Goal: Task Accomplishment & Management: Complete application form

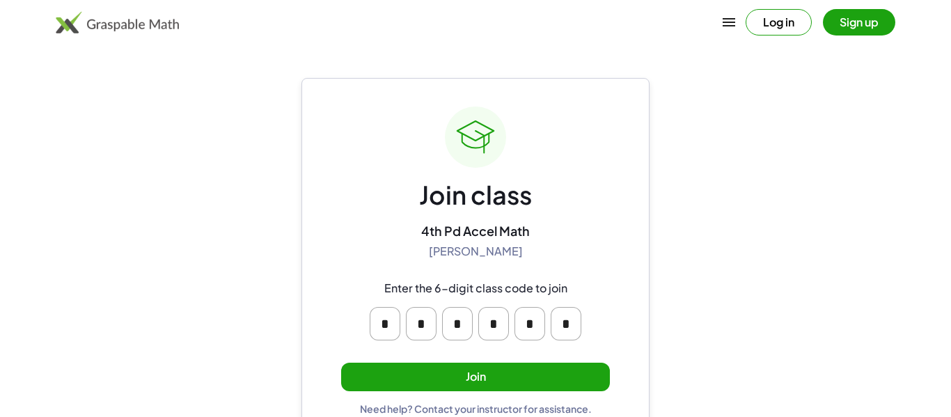
scroll to position [26, 0]
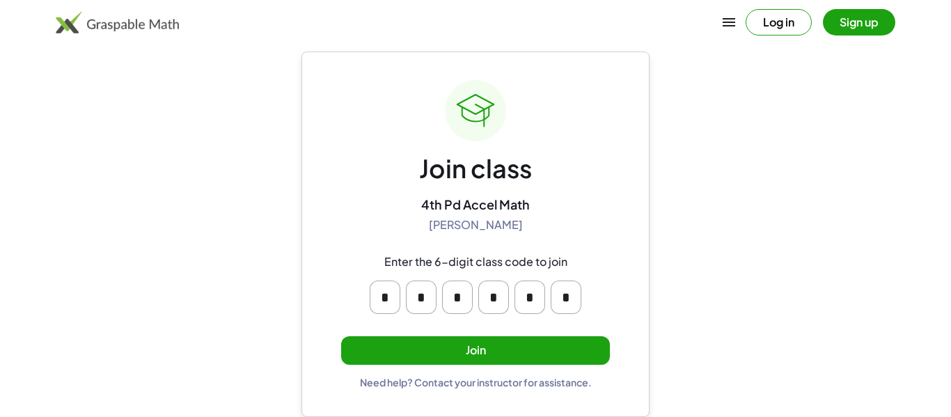
click at [550, 358] on button "Join" at bounding box center [475, 350] width 269 height 29
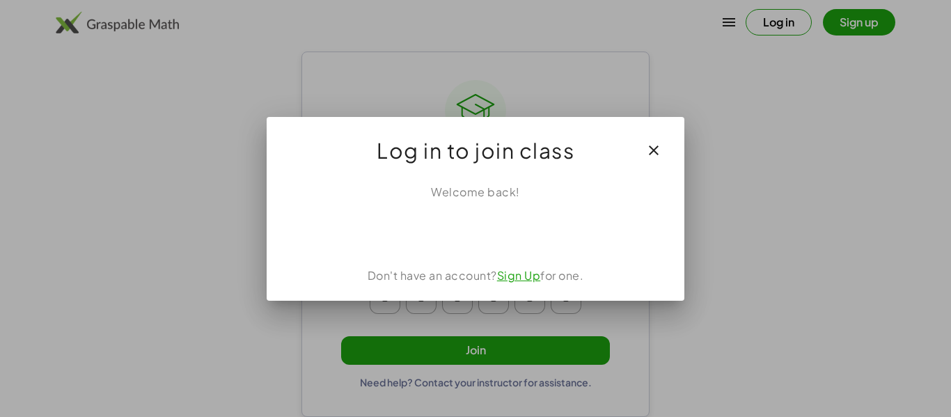
scroll to position [0, 0]
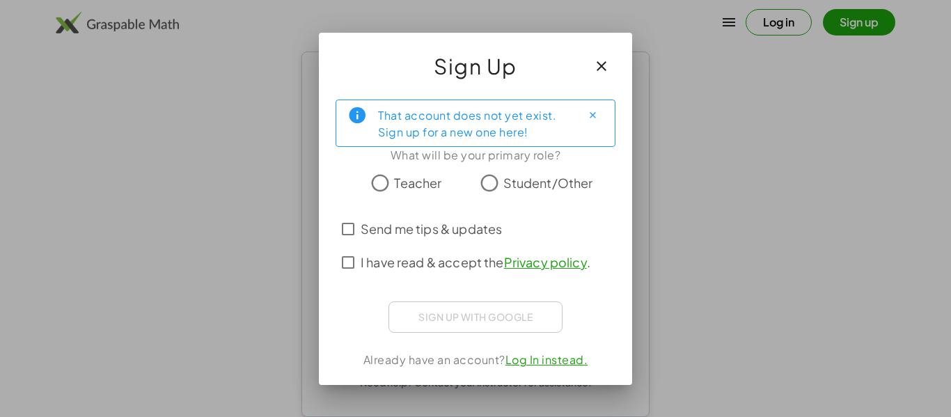
click at [562, 189] on span "Student/Other" at bounding box center [549, 182] width 90 height 19
click at [384, 256] on span "I have read & accept the Privacy policy ." at bounding box center [476, 262] width 230 height 19
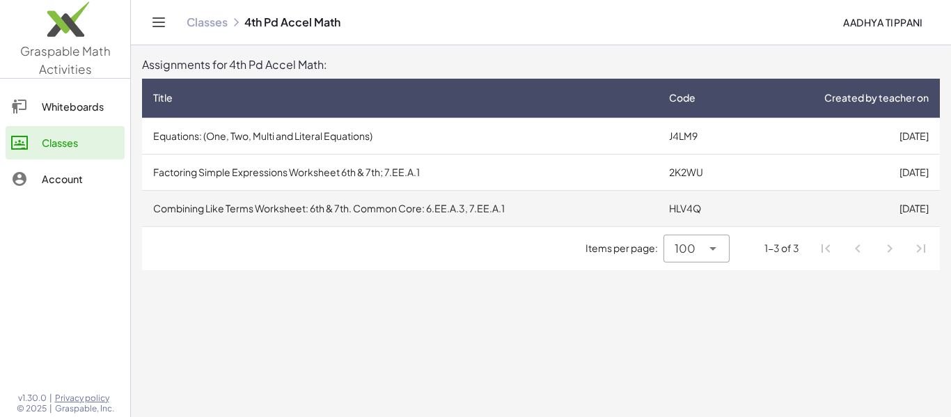
click at [887, 216] on td "[DATE]" at bounding box center [842, 208] width 195 height 36
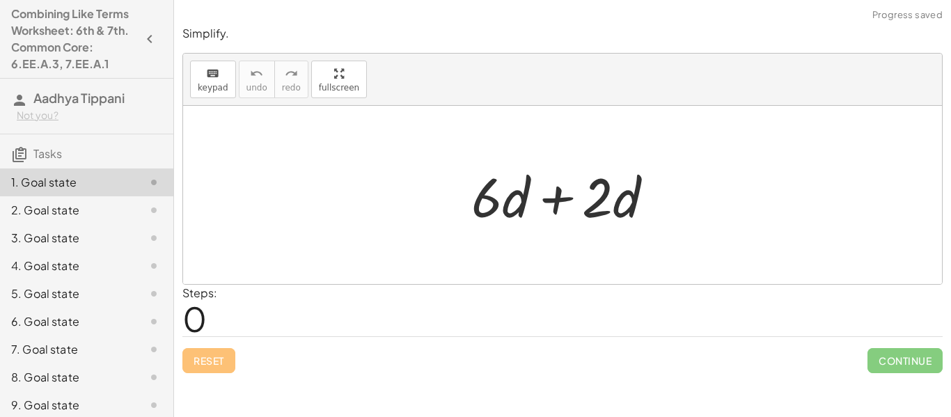
click at [600, 322] on div "Steps: 0" at bounding box center [562, 311] width 761 height 52
click at [199, 313] on span "0" at bounding box center [194, 318] width 24 height 42
click at [203, 316] on span "0" at bounding box center [194, 318] width 24 height 42
click at [230, 320] on div "Steps: 0" at bounding box center [562, 311] width 761 height 52
click at [528, 208] on div at bounding box center [569, 196] width 208 height 72
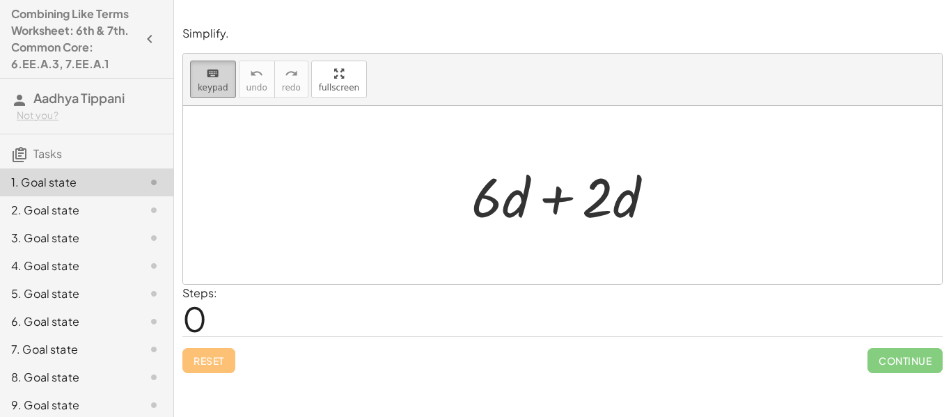
click at [219, 92] on span "keypad" at bounding box center [213, 88] width 31 height 10
click at [221, 93] on button "keyboard keypad" at bounding box center [213, 80] width 46 height 38
click at [215, 90] on span "keypad" at bounding box center [213, 88] width 31 height 10
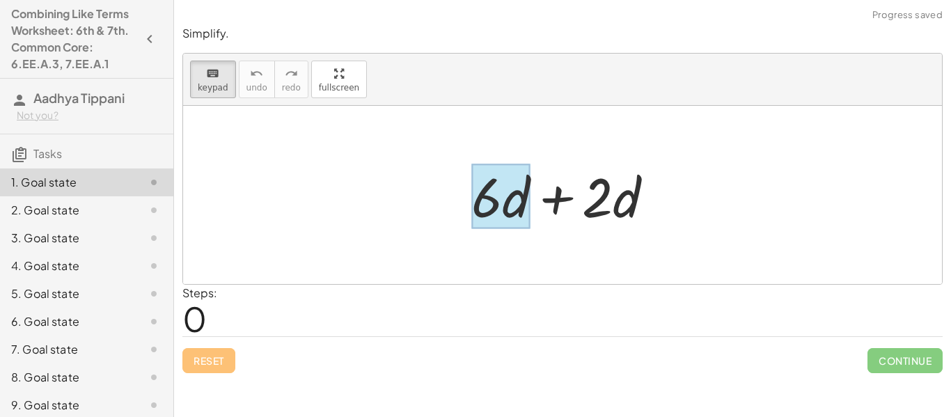
click at [513, 199] on div at bounding box center [501, 196] width 59 height 65
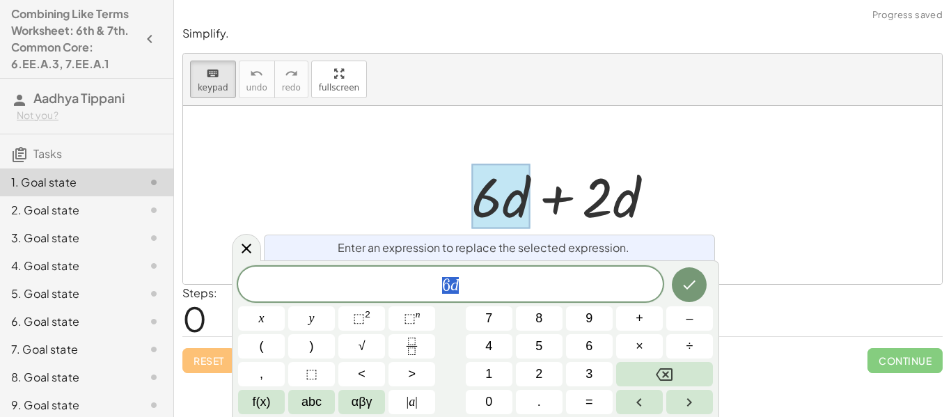
scroll to position [1, 0]
click at [779, 206] on div at bounding box center [562, 195] width 759 height 178
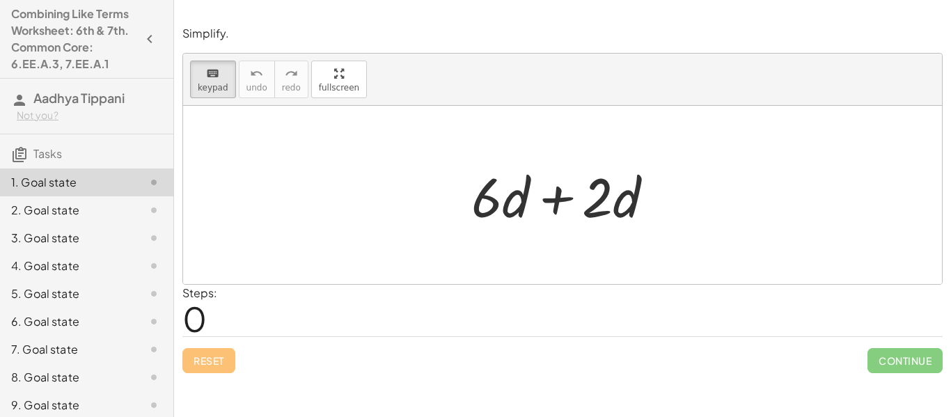
drag, startPoint x: 462, startPoint y: 185, endPoint x: 654, endPoint y: 202, distance: 193.0
click at [654, 202] on div "+ · 6 · d + · 2 · d" at bounding box center [563, 195] width 225 height 79
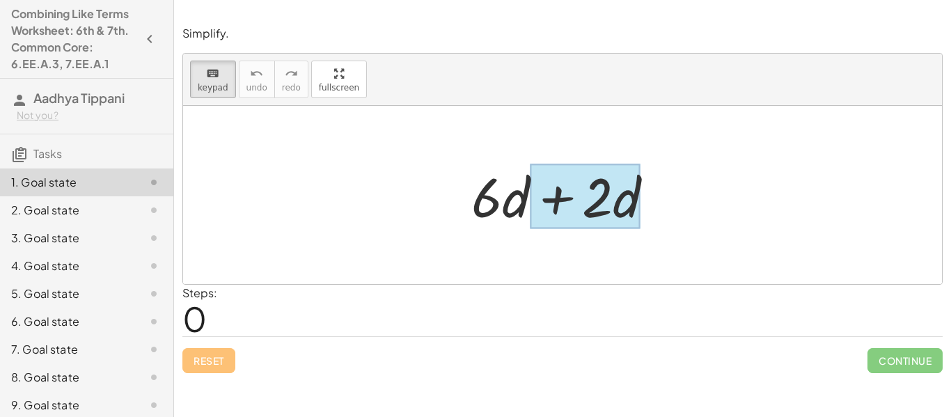
drag, startPoint x: 449, startPoint y: 184, endPoint x: 636, endPoint y: 193, distance: 187.6
click at [636, 193] on div "+ · 6 · d + · 2 · d" at bounding box center [562, 195] width 759 height 178
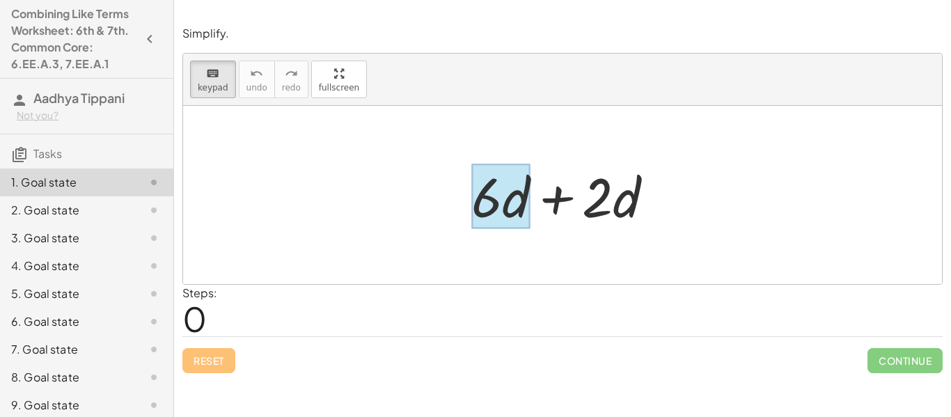
click at [520, 183] on div at bounding box center [501, 196] width 59 height 65
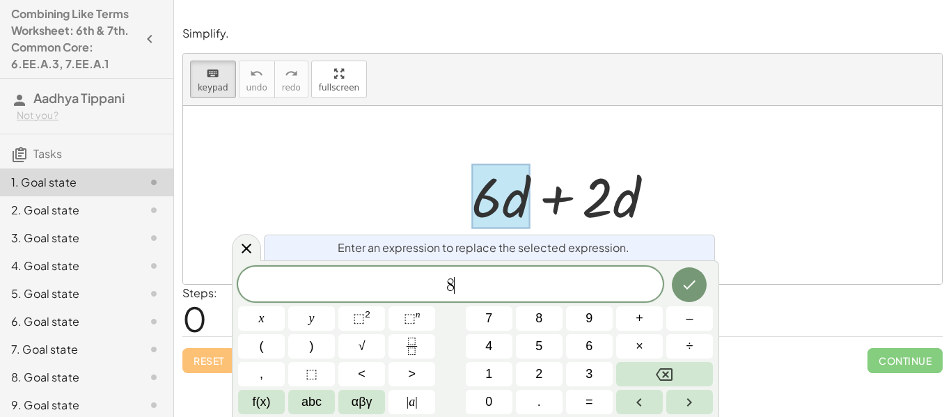
scroll to position [2, 0]
click at [254, 245] on icon at bounding box center [246, 248] width 17 height 17
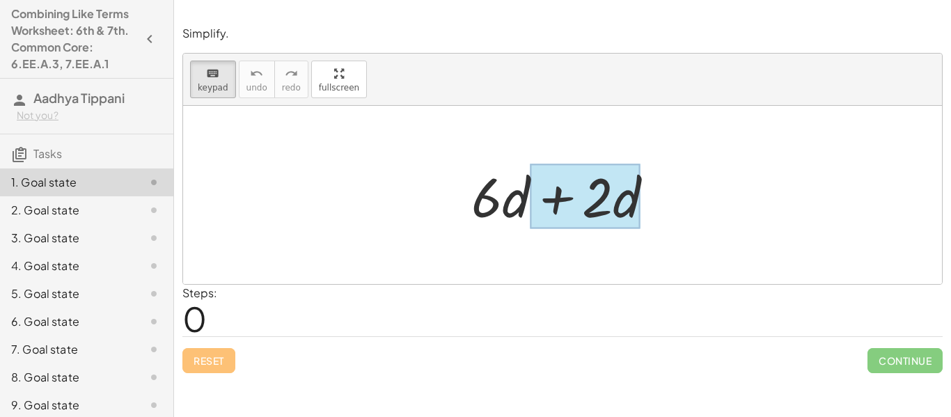
click at [630, 220] on div at bounding box center [585, 196] width 111 height 65
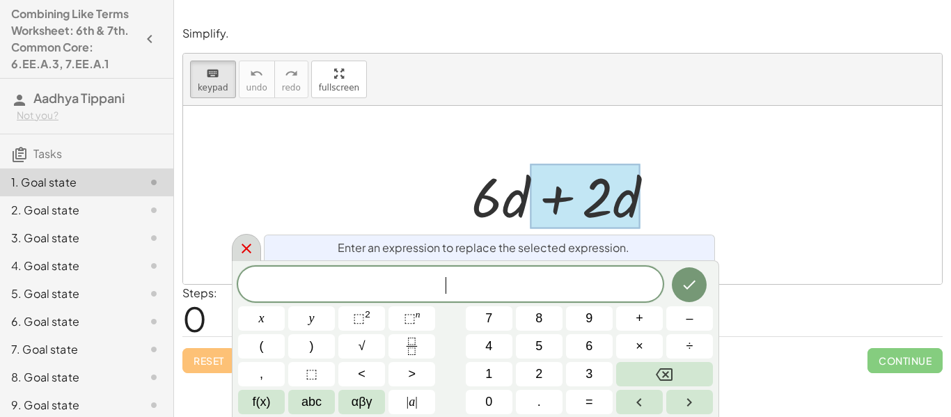
click at [249, 251] on icon at bounding box center [247, 249] width 10 height 10
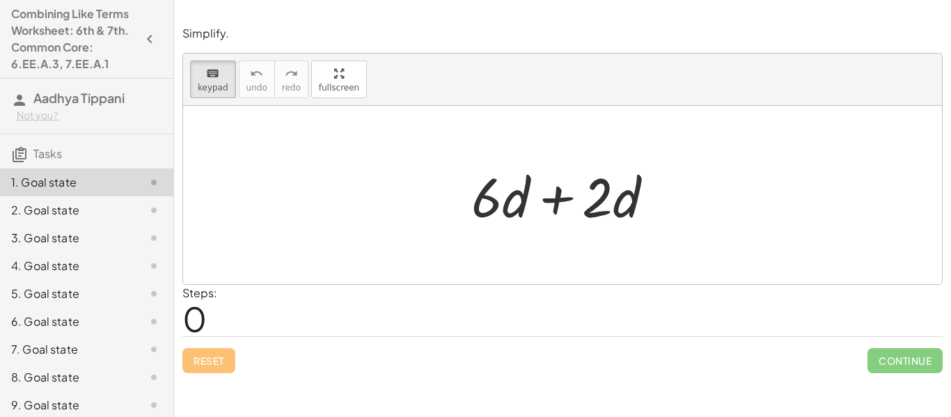
drag, startPoint x: 518, startPoint y: 205, endPoint x: 554, endPoint y: 229, distance: 42.7
click at [514, 210] on div at bounding box center [501, 196] width 59 height 65
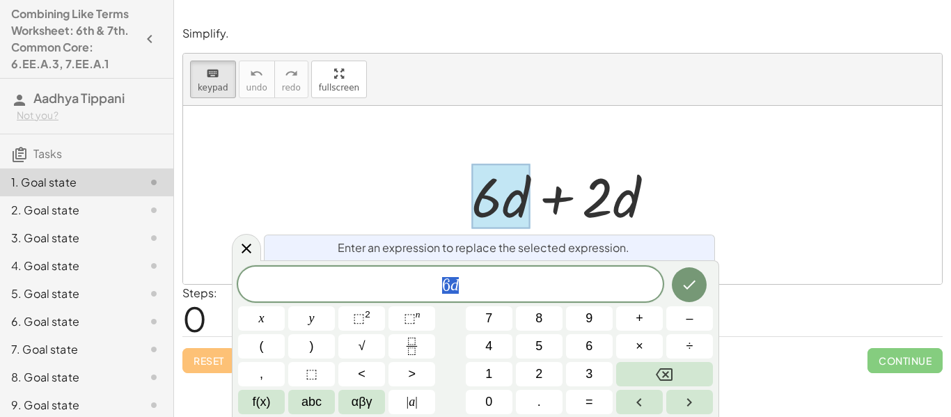
scroll to position [3, 0]
drag, startPoint x: 514, startPoint y: 211, endPoint x: 544, endPoint y: 221, distance: 31.7
click at [556, 196] on div "+ · 6 · d + · 2 · d" at bounding box center [556, 196] width 0 height 0
click at [683, 166] on div at bounding box center [562, 195] width 759 height 178
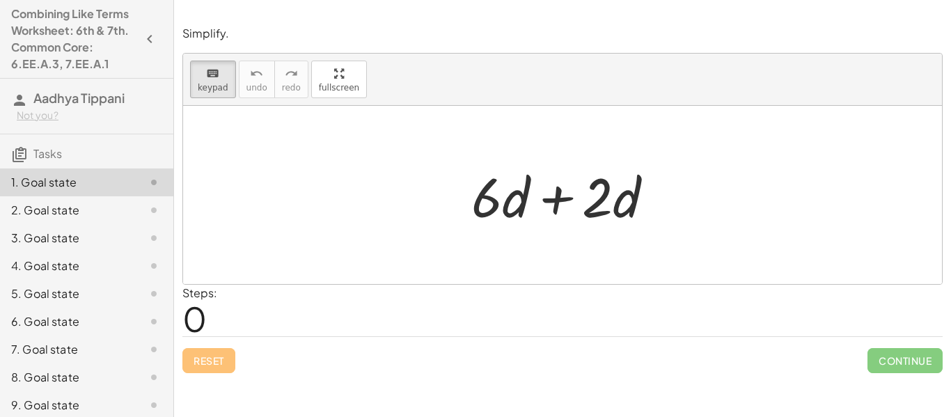
click at [559, 193] on div at bounding box center [569, 196] width 208 height 72
drag, startPoint x: 450, startPoint y: 185, endPoint x: 764, endPoint y: 213, distance: 315.4
click at [764, 213] on div "+ · 6 · d + · 2 · d" at bounding box center [562, 195] width 759 height 178
click at [489, 242] on div at bounding box center [562, 195] width 759 height 178
drag, startPoint x: 442, startPoint y: 189, endPoint x: 541, endPoint y: 198, distance: 99.3
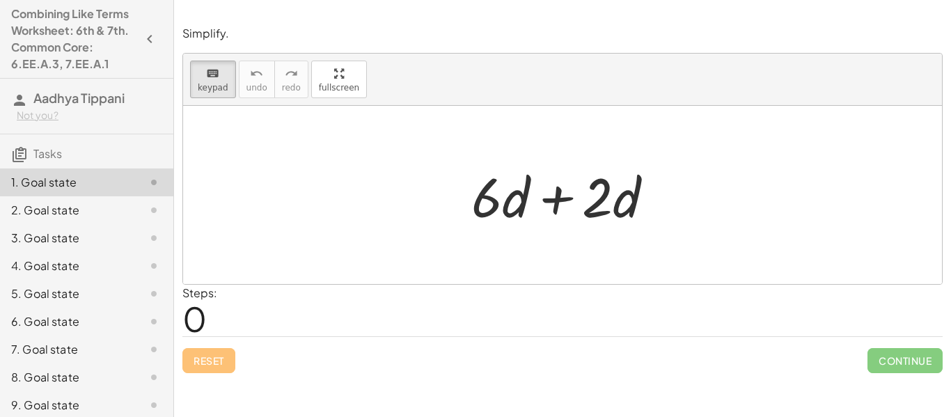
click at [541, 198] on div "+ · 6 · d + · 2 · d" at bounding box center [562, 195] width 759 height 178
click at [212, 92] on span "keypad" at bounding box center [213, 88] width 31 height 10
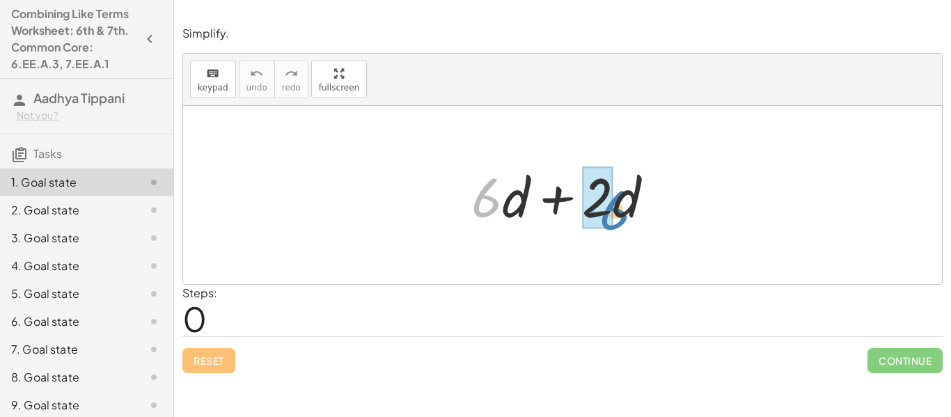
drag, startPoint x: 472, startPoint y: 195, endPoint x: 599, endPoint y: 208, distance: 127.4
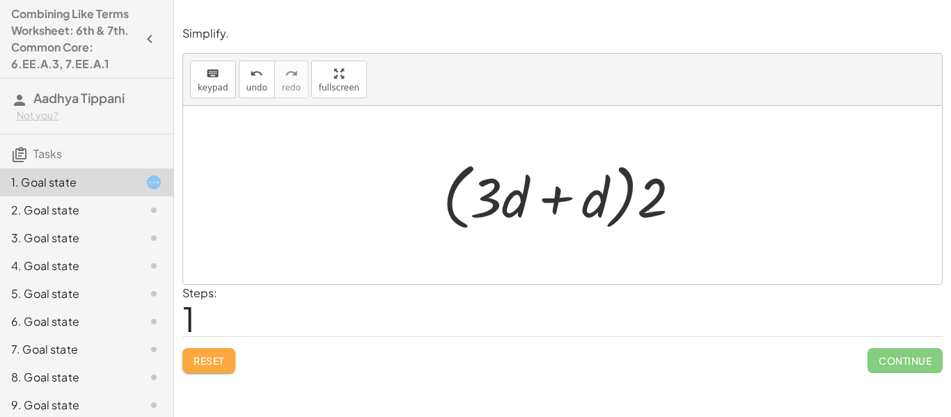
click at [219, 364] on span "Reset" at bounding box center [209, 361] width 31 height 13
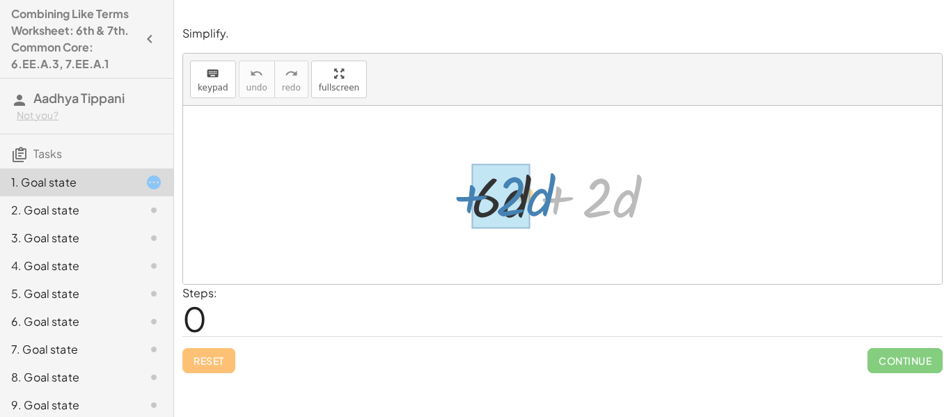
drag, startPoint x: 554, startPoint y: 206, endPoint x: 467, endPoint y: 205, distance: 86.4
click at [467, 205] on div at bounding box center [569, 196] width 208 height 72
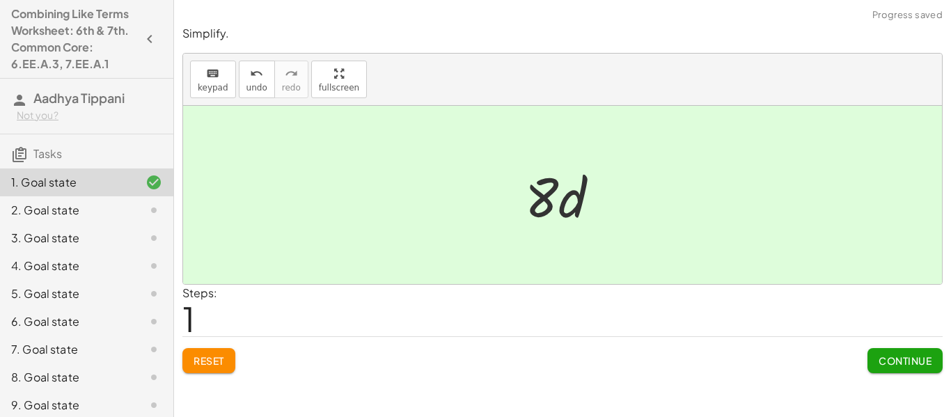
click at [882, 360] on span "Continue" at bounding box center [905, 361] width 53 height 13
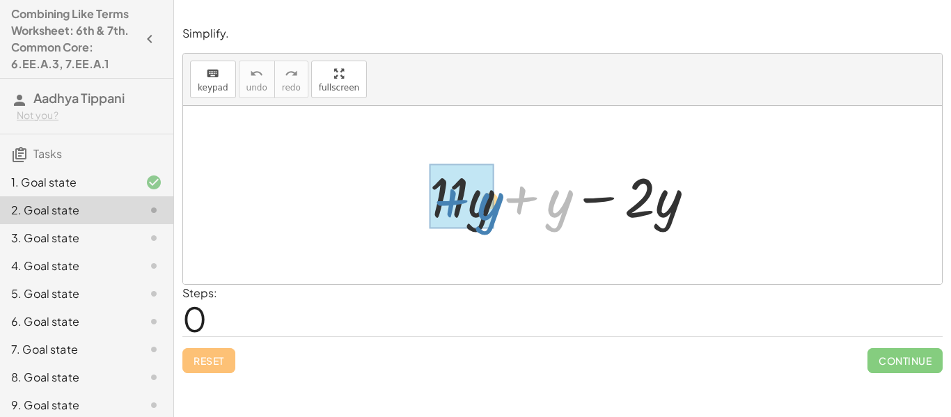
drag, startPoint x: 564, startPoint y: 212, endPoint x: 487, endPoint y: 212, distance: 77.3
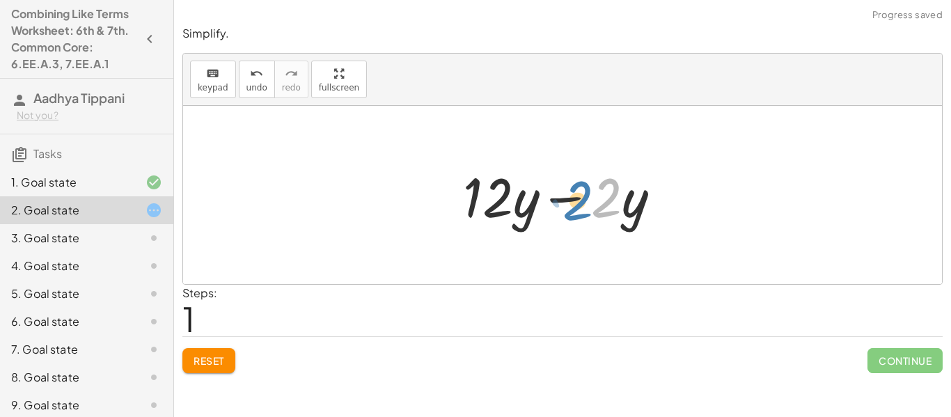
drag, startPoint x: 607, startPoint y: 203, endPoint x: 590, endPoint y: 207, distance: 17.9
click at [590, 207] on div at bounding box center [567, 196] width 223 height 72
drag, startPoint x: 570, startPoint y: 201, endPoint x: 571, endPoint y: 210, distance: 9.2
click at [571, 210] on div at bounding box center [567, 196] width 223 height 72
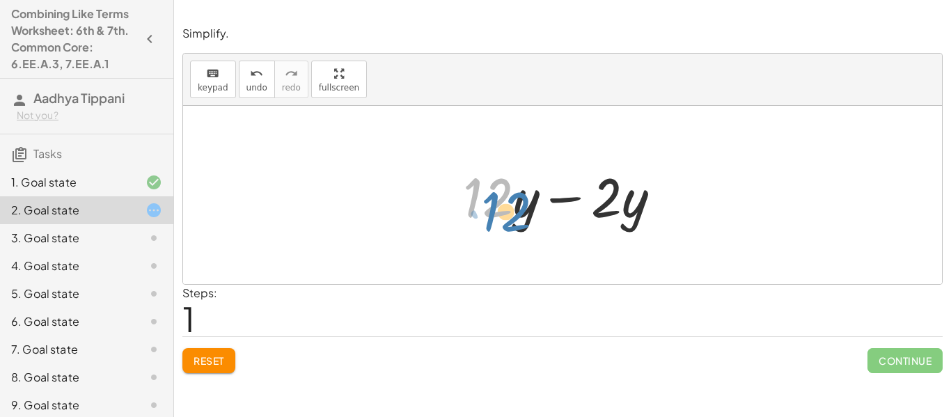
drag, startPoint x: 503, startPoint y: 204, endPoint x: 517, endPoint y: 214, distance: 17.0
click at [517, 214] on div at bounding box center [567, 196] width 223 height 72
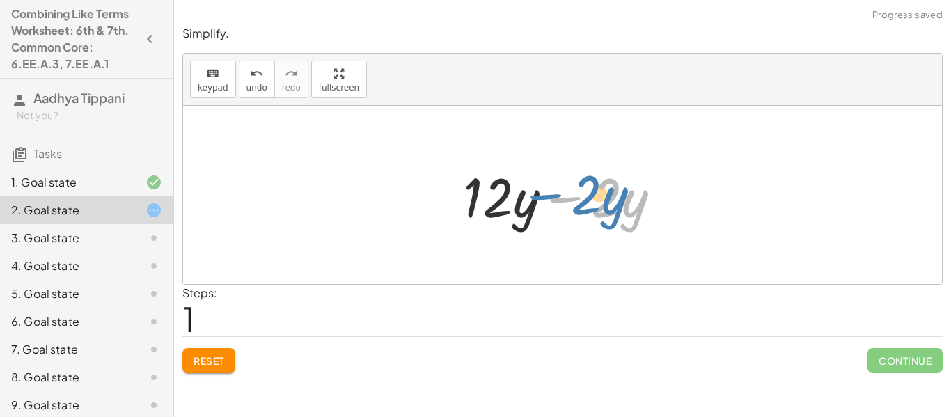
drag, startPoint x: 545, startPoint y: 210, endPoint x: 528, endPoint y: 208, distance: 17.5
click at [528, 208] on div at bounding box center [567, 196] width 223 height 72
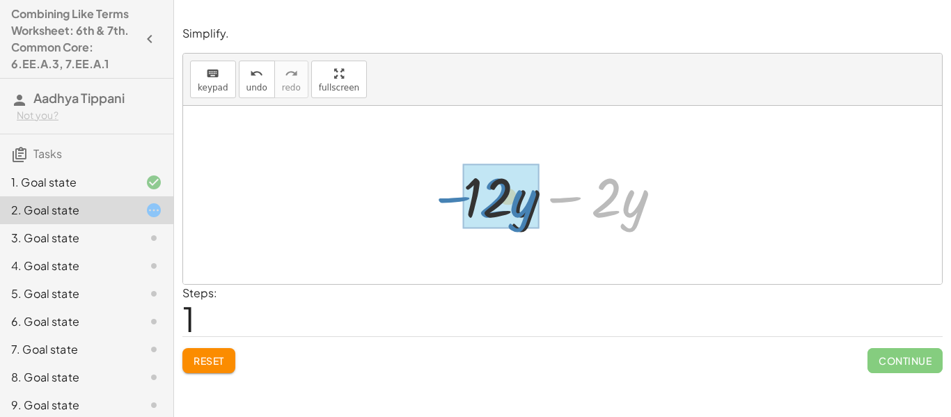
drag, startPoint x: 568, startPoint y: 201, endPoint x: 450, endPoint y: 199, distance: 117.7
click at [450, 199] on div "+ · 11 · y + y − · 2 · y − · 2 · y + · y − · 2 · y · 12" at bounding box center [562, 195] width 240 height 79
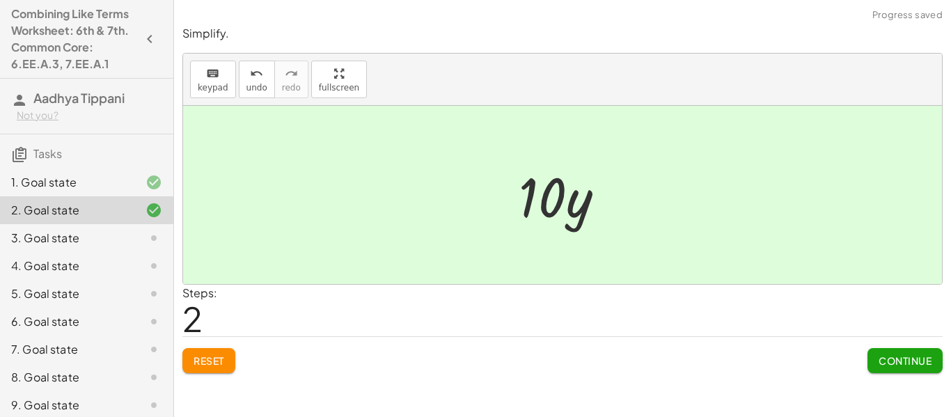
click at [880, 373] on button "Continue" at bounding box center [905, 360] width 75 height 25
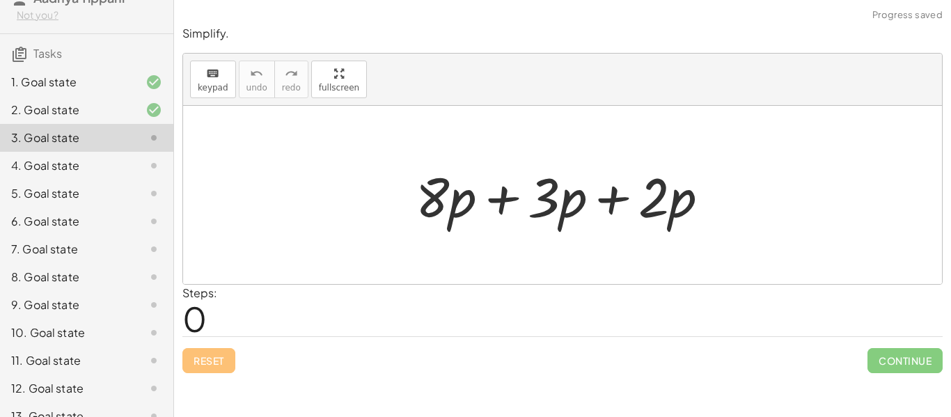
scroll to position [102, 0]
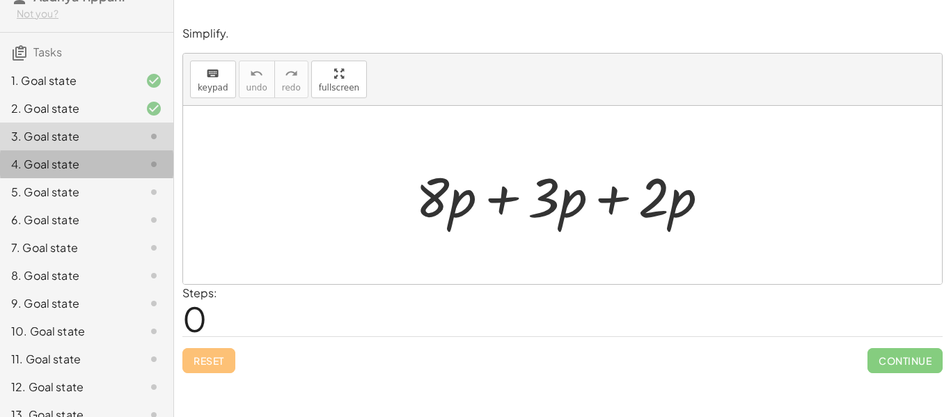
click at [40, 172] on div "4. Goal state" at bounding box center [67, 164] width 112 height 17
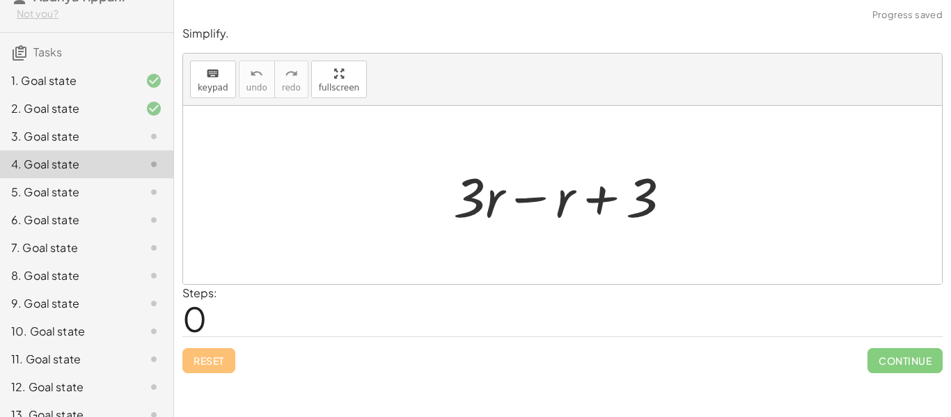
click at [50, 300] on div "9. Goal state" at bounding box center [67, 303] width 112 height 17
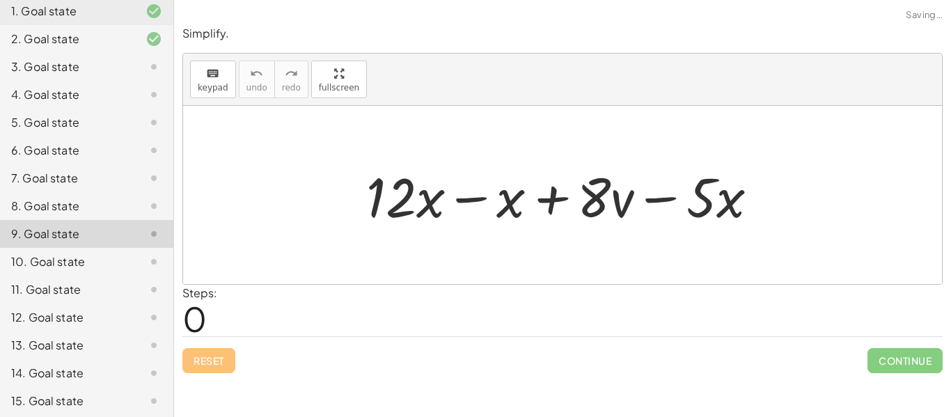
scroll to position [175, 0]
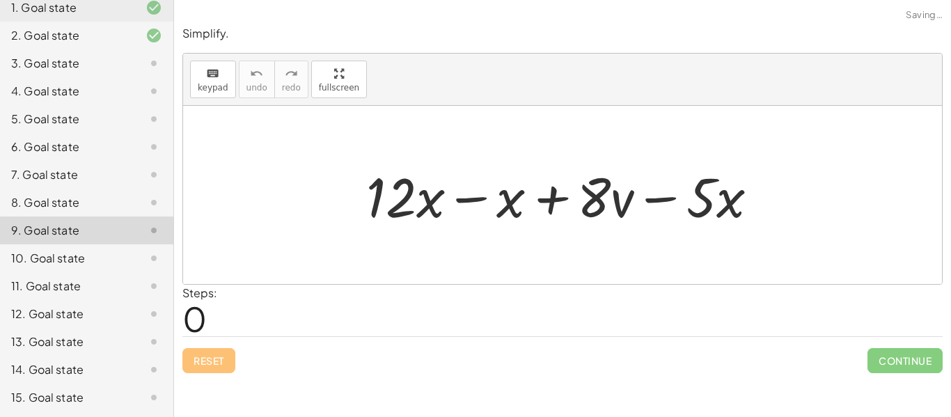
click at [71, 384] on div "13. Goal state" at bounding box center [86, 398] width 173 height 28
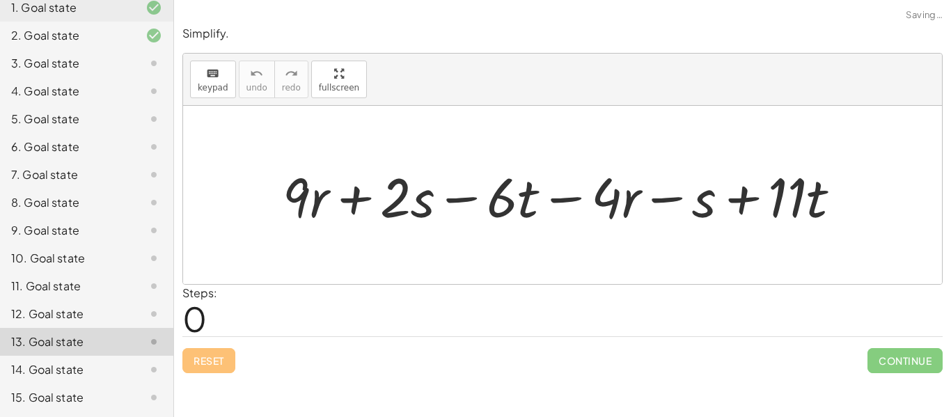
click at [79, 364] on div "14. Goal state" at bounding box center [67, 370] width 112 height 17
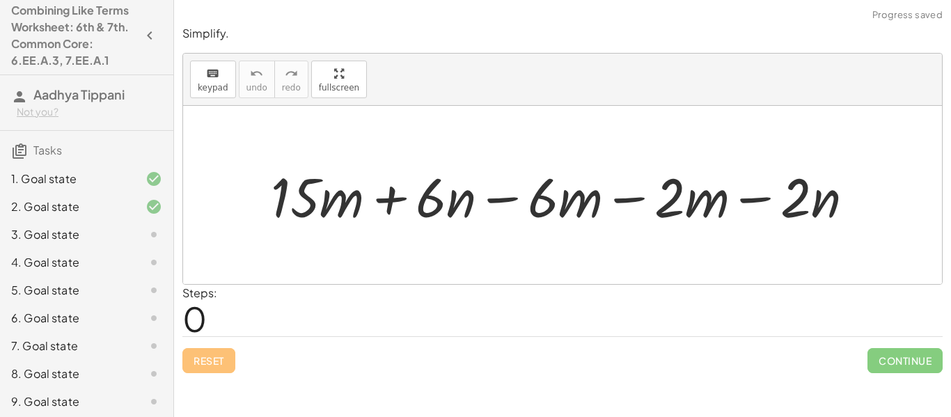
scroll to position [0, 0]
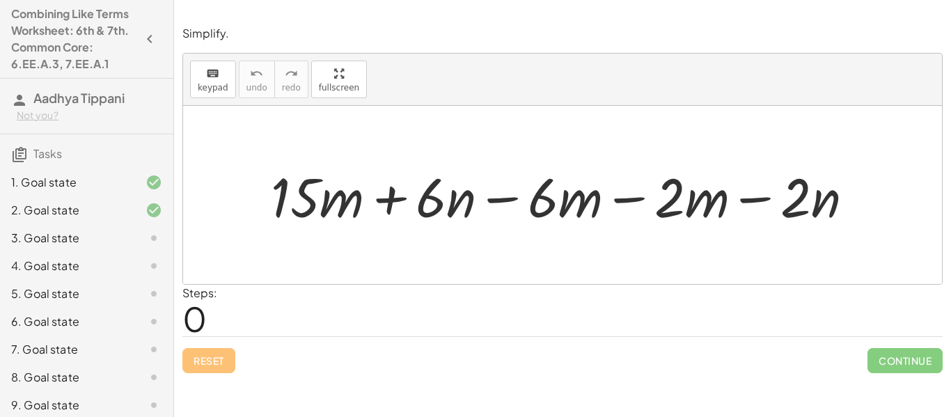
click at [100, 242] on div "3. Goal state" at bounding box center [67, 238] width 112 height 17
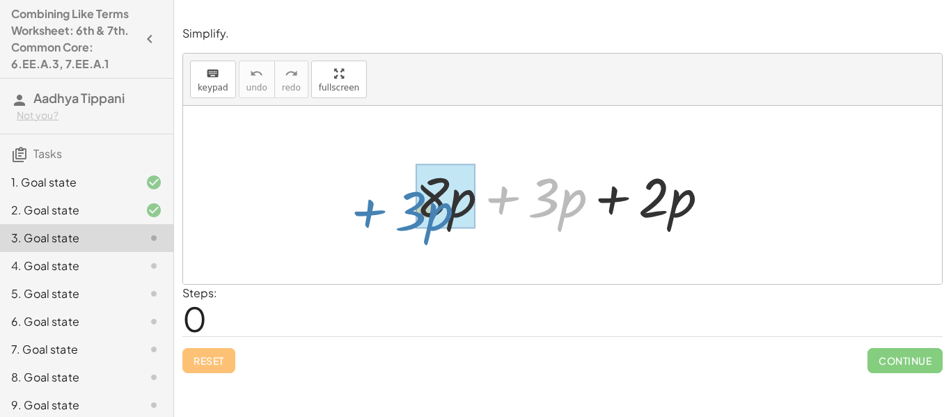
drag, startPoint x: 497, startPoint y: 203, endPoint x: 365, endPoint y: 217, distance: 133.0
click at [365, 217] on div "+ · 3 · p + · 8 · p + · 3 · p + · 2 · p" at bounding box center [562, 195] width 759 height 178
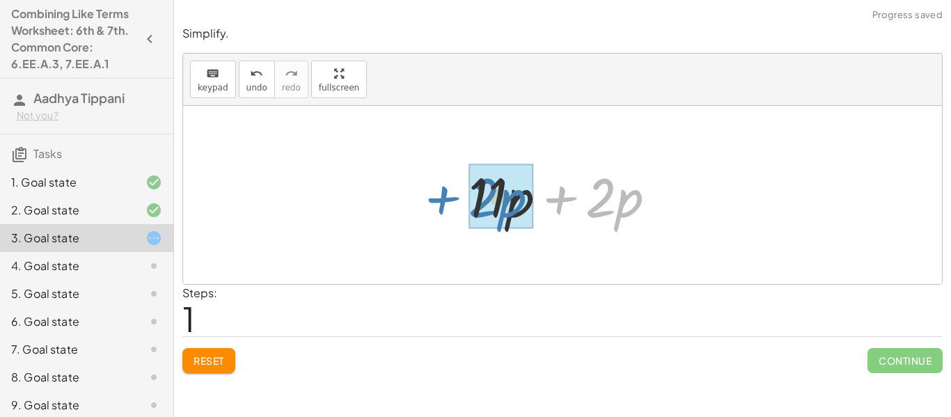
drag, startPoint x: 548, startPoint y: 201, endPoint x: 426, endPoint y: 199, distance: 121.9
click at [426, 199] on div "+ · 8 · p + · 3 · p + · 2 · p + · 2 · p + · p + · 2 · p · 11" at bounding box center [562, 195] width 759 height 178
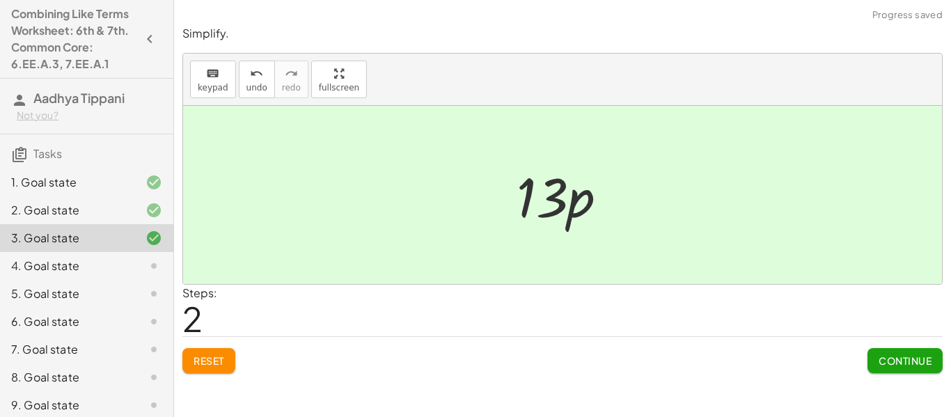
click at [882, 366] on span "Continue" at bounding box center [905, 361] width 53 height 13
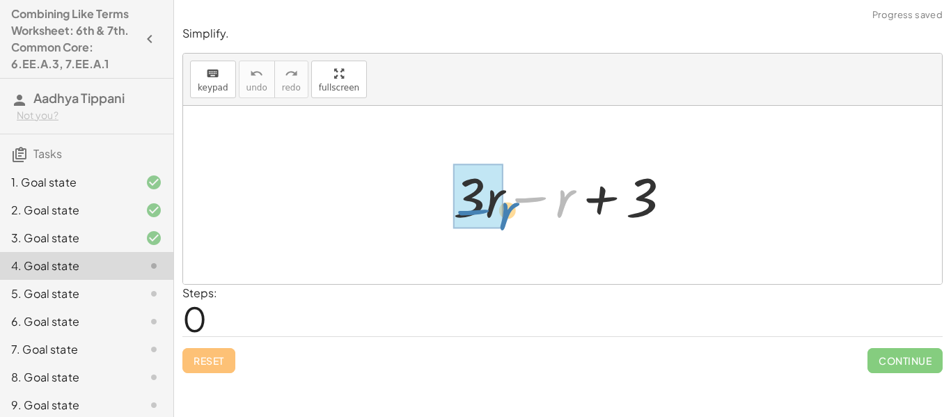
drag, startPoint x: 529, startPoint y: 203, endPoint x: 472, endPoint y: 215, distance: 58.5
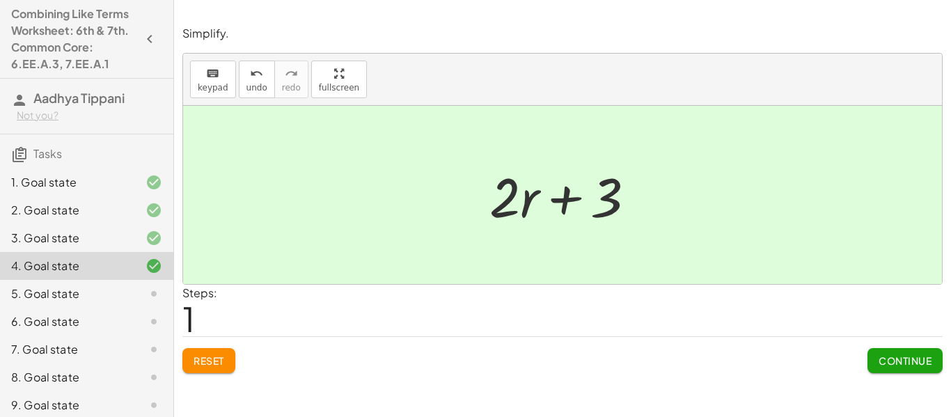
click at [898, 364] on span "Continue" at bounding box center [905, 361] width 53 height 13
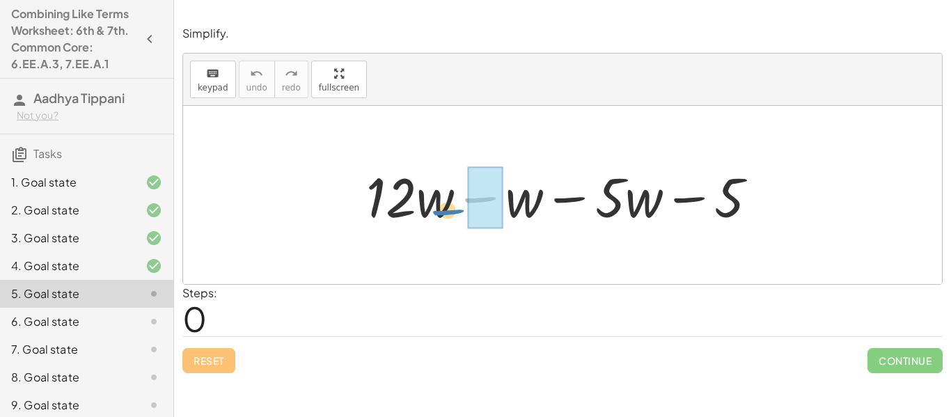
drag, startPoint x: 477, startPoint y: 202, endPoint x: 467, endPoint y: 221, distance: 21.8
click at [467, 221] on div at bounding box center [567, 196] width 417 height 72
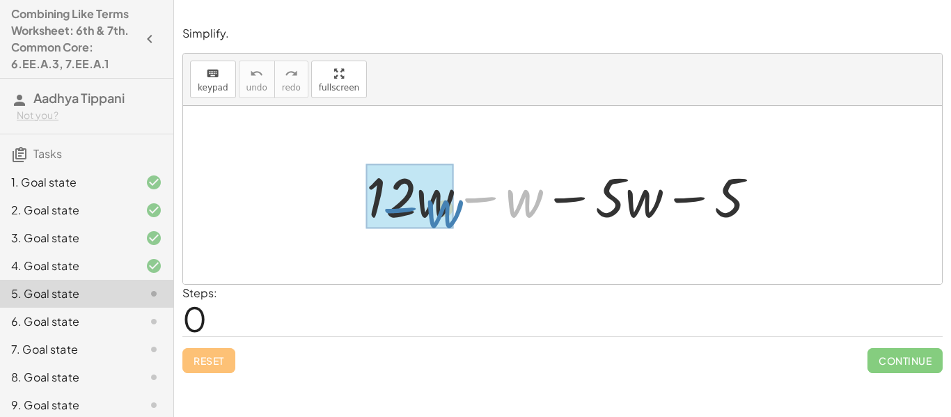
drag, startPoint x: 471, startPoint y: 204, endPoint x: 405, endPoint y: 216, distance: 67.2
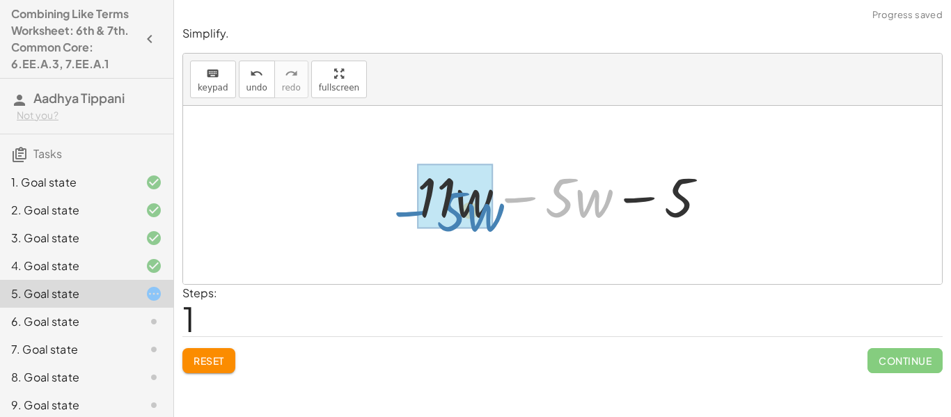
drag, startPoint x: 524, startPoint y: 203, endPoint x: 415, endPoint y: 217, distance: 109.5
click at [415, 217] on div at bounding box center [568, 196] width 316 height 72
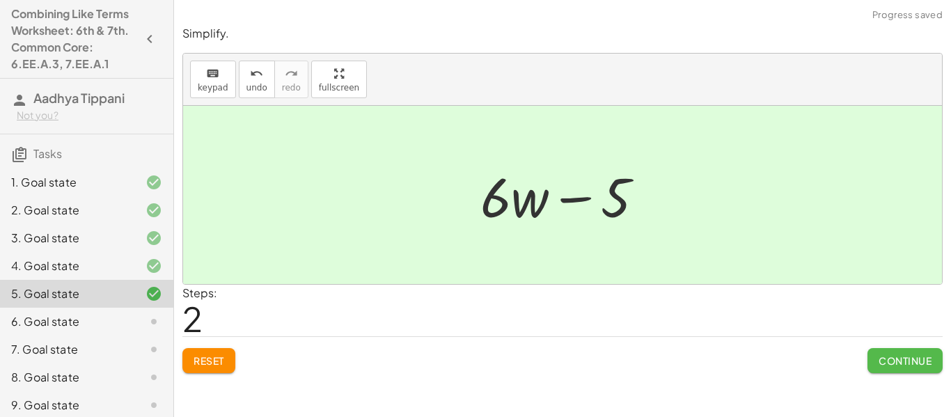
click at [910, 366] on span "Continue" at bounding box center [905, 361] width 53 height 13
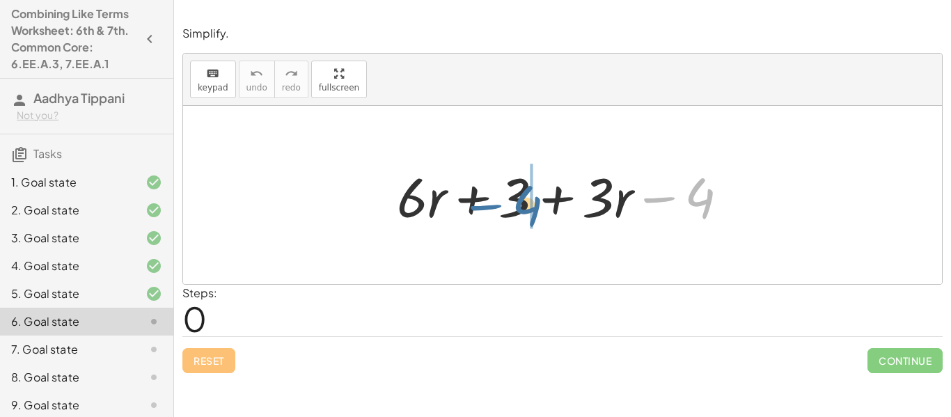
drag, startPoint x: 656, startPoint y: 196, endPoint x: 479, endPoint y: 203, distance: 177.0
click at [479, 203] on div at bounding box center [568, 196] width 357 height 72
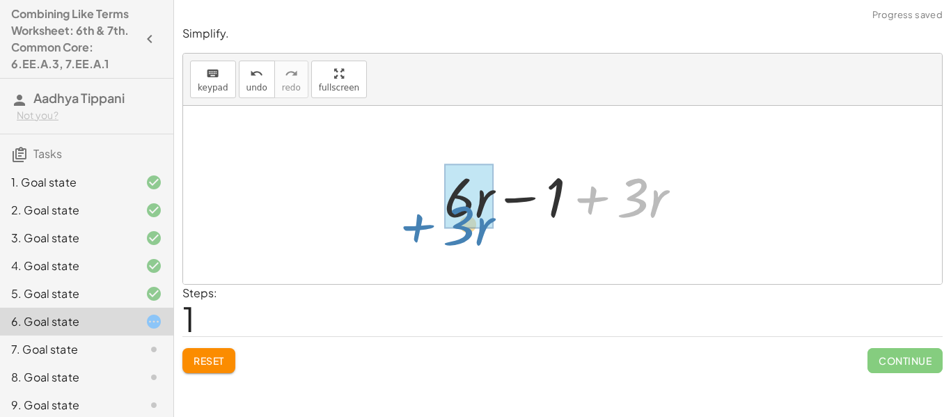
drag, startPoint x: 586, startPoint y: 200, endPoint x: 414, endPoint y: 228, distance: 175.0
click at [414, 228] on div "+ · 6 · r + 3 + · 3 · r − 4 + · 3 · r + · 6 · r + · 3 · r − 1" at bounding box center [562, 195] width 759 height 178
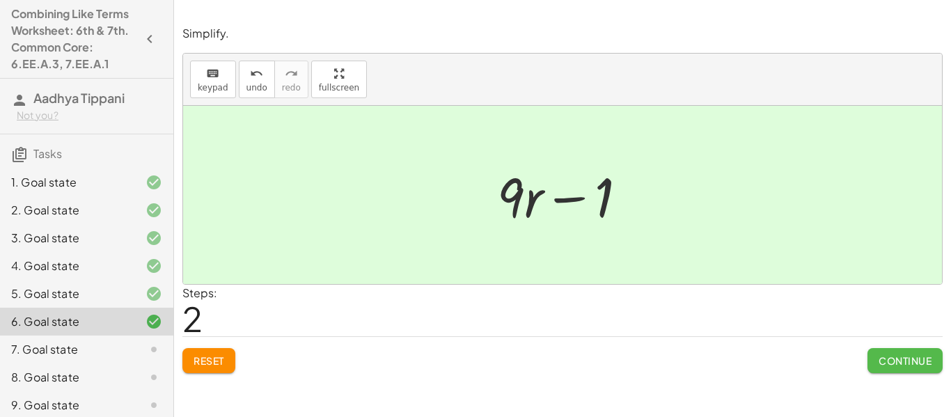
click at [890, 357] on span "Continue" at bounding box center [905, 361] width 53 height 13
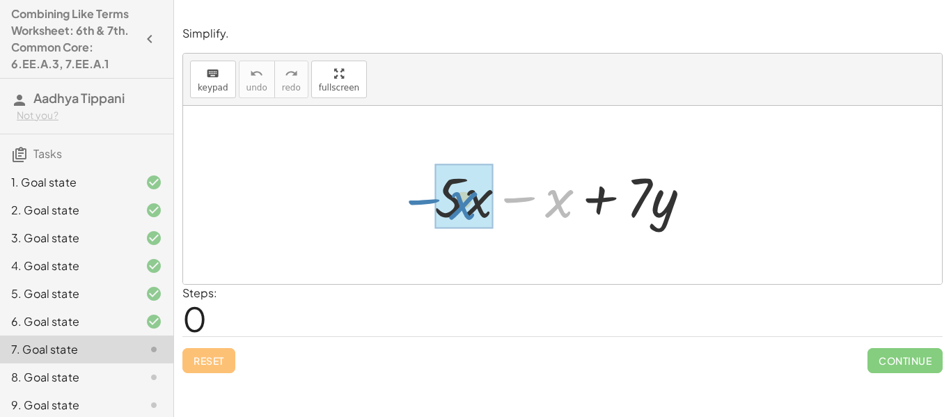
drag, startPoint x: 522, startPoint y: 198, endPoint x: 425, endPoint y: 200, distance: 96.8
click at [425, 200] on div "− x + · 5 · x − x + · 7 · y" at bounding box center [563, 195] width 299 height 79
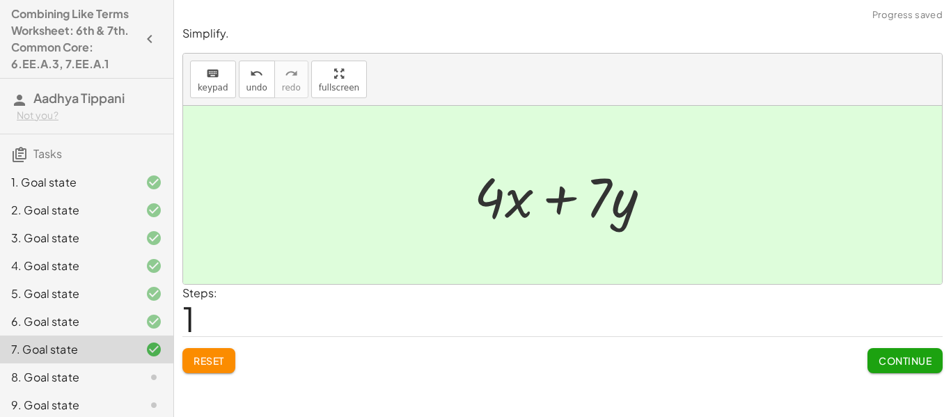
click at [882, 366] on span "Continue" at bounding box center [905, 361] width 53 height 13
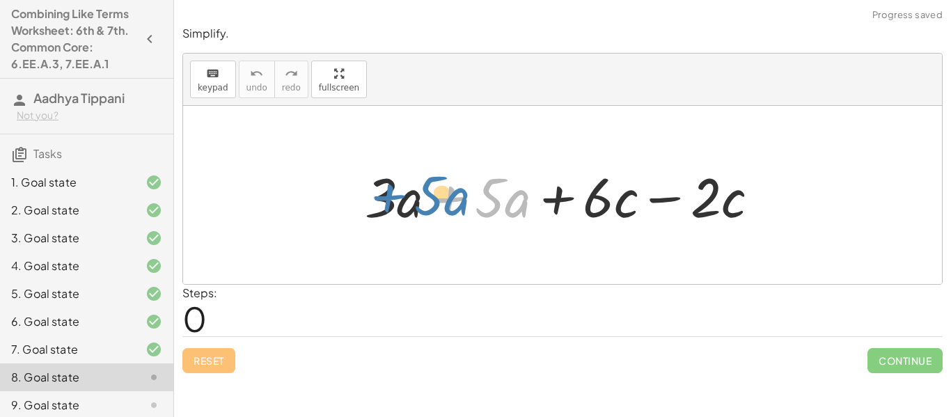
drag, startPoint x: 457, startPoint y: 198, endPoint x: 384, endPoint y: 195, distance: 73.2
click at [384, 195] on div at bounding box center [567, 196] width 419 height 72
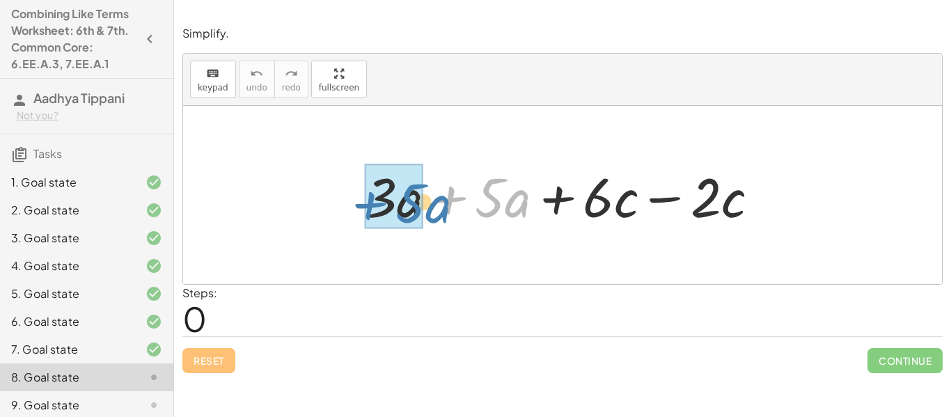
drag, startPoint x: 442, startPoint y: 203, endPoint x: 360, endPoint y: 208, distance: 82.4
click at [360, 208] on div at bounding box center [567, 196] width 419 height 72
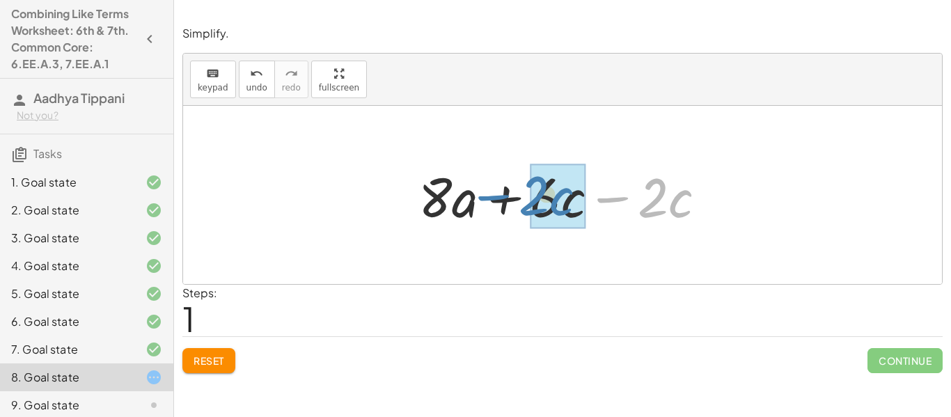
drag, startPoint x: 595, startPoint y: 203, endPoint x: 478, endPoint y: 201, distance: 117.0
click at [478, 201] on div at bounding box center [568, 196] width 313 height 72
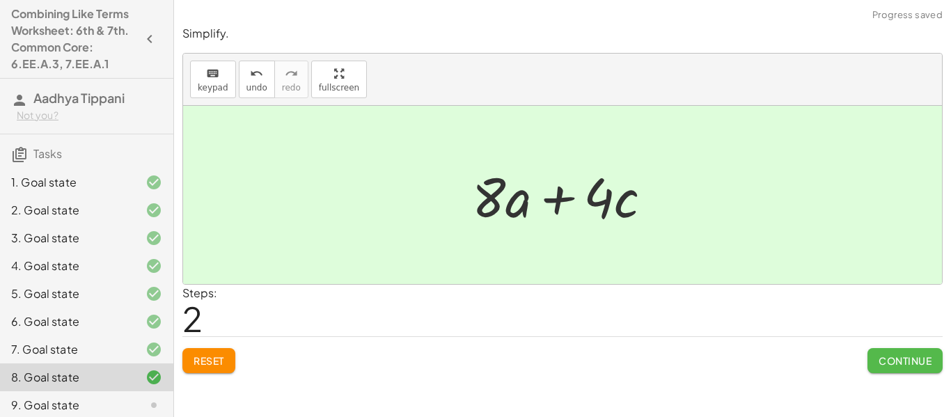
click at [880, 357] on span "Continue" at bounding box center [905, 361] width 53 height 13
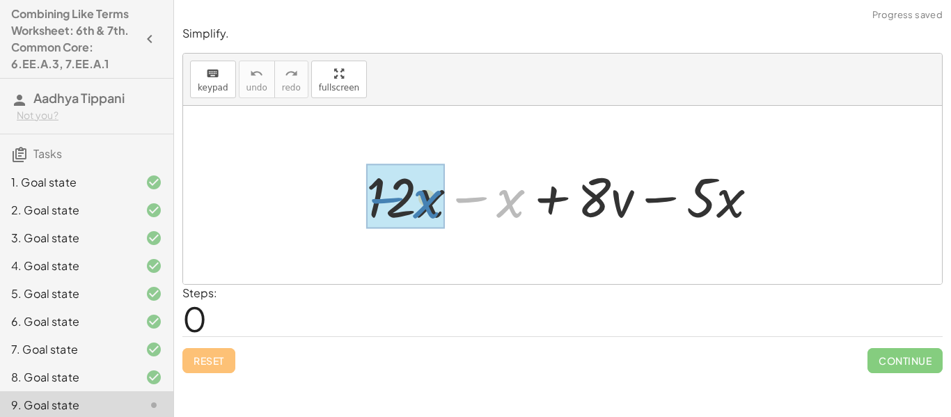
drag, startPoint x: 460, startPoint y: 199, endPoint x: 375, endPoint y: 199, distance: 85.0
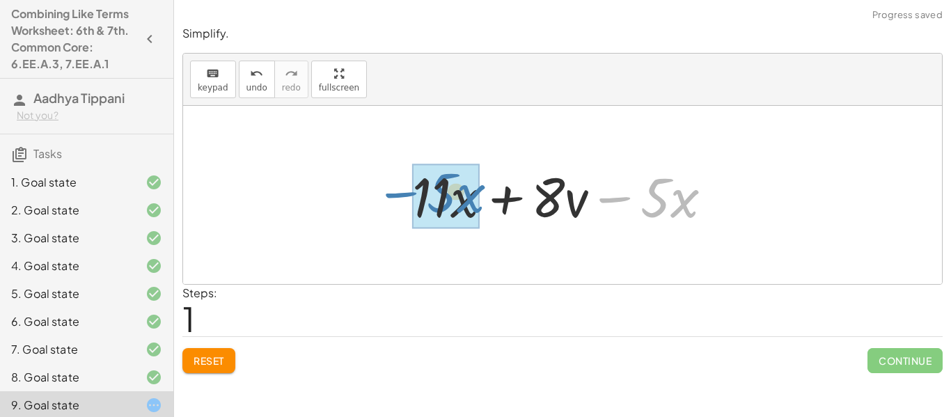
drag, startPoint x: 619, startPoint y: 200, endPoint x: 404, endPoint y: 195, distance: 215.3
click at [404, 195] on div "+ · 12 · x − x + · 8 · v − · 5 · x − · 5 · x + · x + · 8 · v − · 5 · x · 11" at bounding box center [562, 195] width 343 height 79
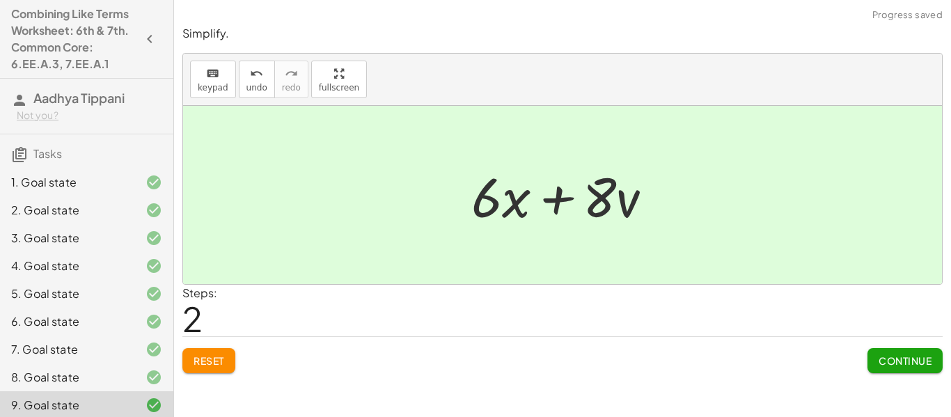
click at [894, 364] on span "Continue" at bounding box center [905, 361] width 53 height 13
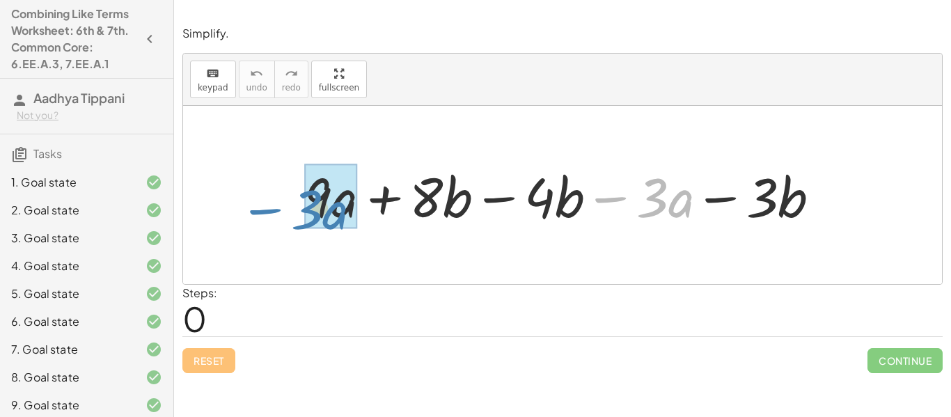
drag, startPoint x: 605, startPoint y: 196, endPoint x: 263, endPoint y: 205, distance: 341.4
click at [263, 205] on div "− · 3 · a + · 9 · a + · 8 · b − · 4 · b − · 3 · a − · 3 · b" at bounding box center [562, 195] width 759 height 178
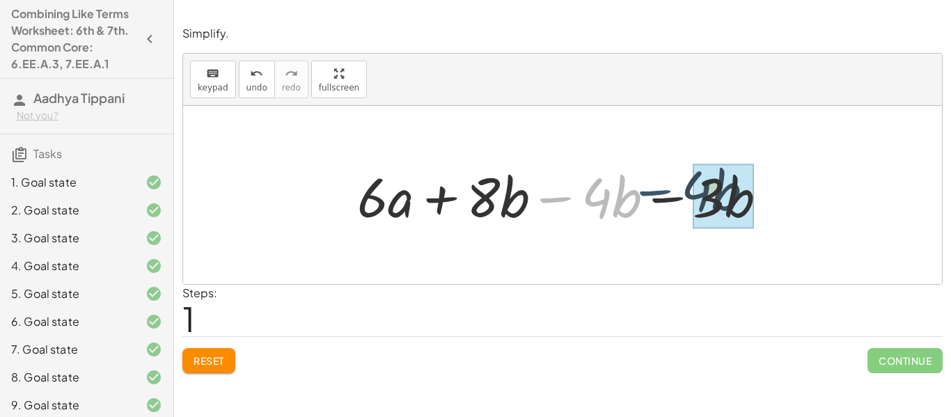
drag, startPoint x: 544, startPoint y: 200, endPoint x: 648, endPoint y: 192, distance: 104.8
click at [648, 192] on div at bounding box center [567, 196] width 435 height 72
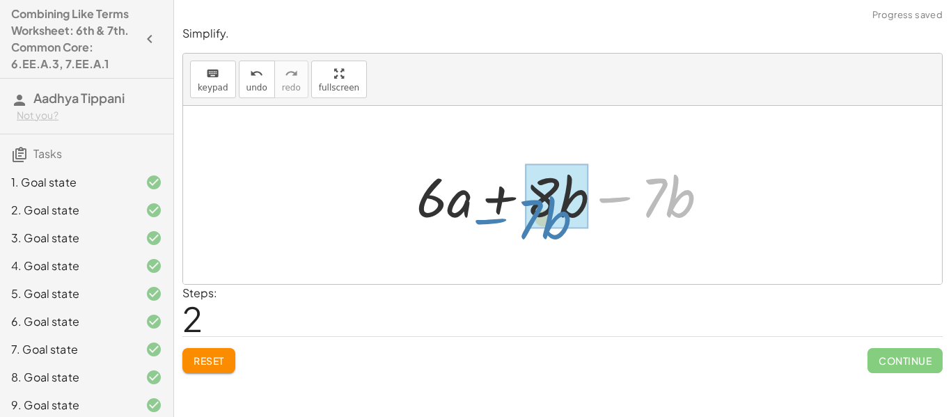
drag, startPoint x: 621, startPoint y: 199, endPoint x: 501, endPoint y: 220, distance: 121.6
click at [501, 220] on div at bounding box center [568, 196] width 317 height 72
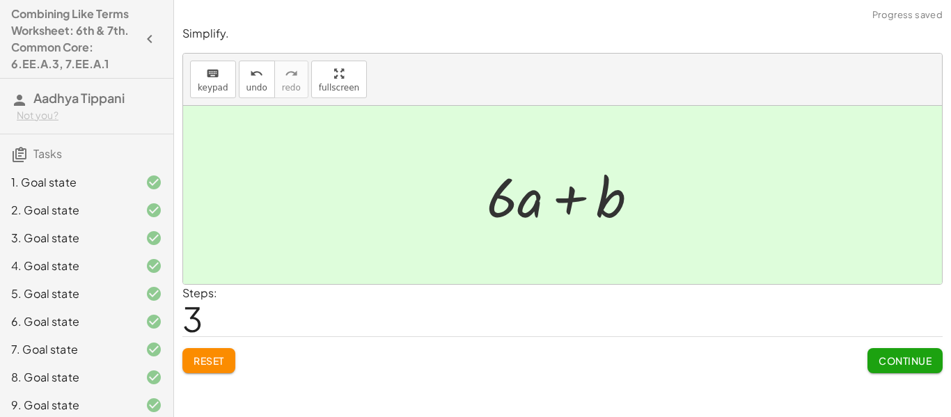
click at [899, 364] on span "Continue" at bounding box center [905, 361] width 53 height 13
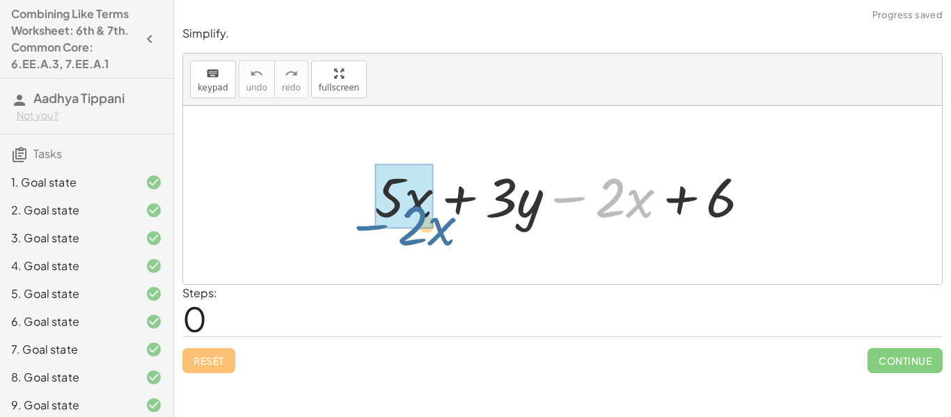
drag, startPoint x: 577, startPoint y: 196, endPoint x: 328, endPoint y: 200, distance: 248.7
click at [328, 200] on div "− · 2 · x + · 5 · x + · 3 · y − · 2 · x + 6" at bounding box center [562, 195] width 759 height 178
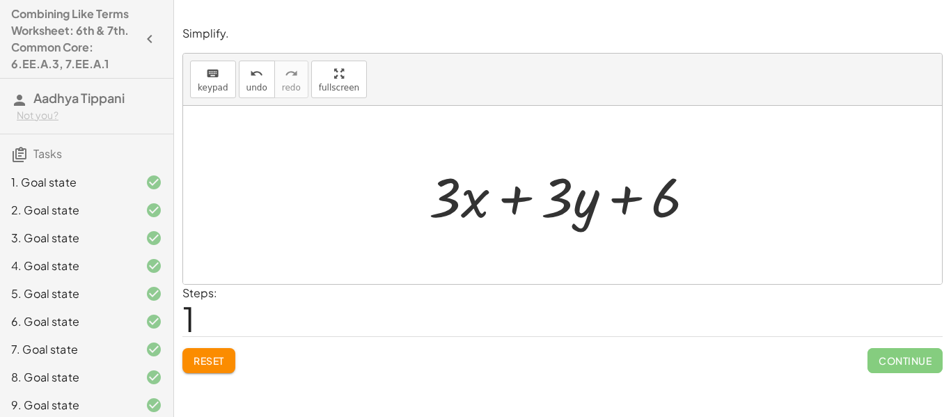
click at [213, 365] on span "Reset" at bounding box center [209, 361] width 31 height 13
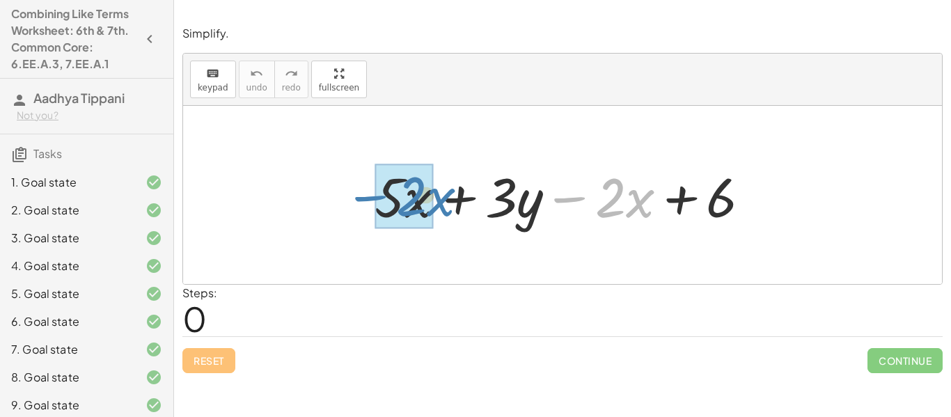
drag, startPoint x: 564, startPoint y: 201, endPoint x: 361, endPoint y: 200, distance: 203.4
click at [361, 200] on div "− · 2 · x + · 5 · x + · 3 · y − · 2 · x + 6" at bounding box center [563, 195] width 419 height 79
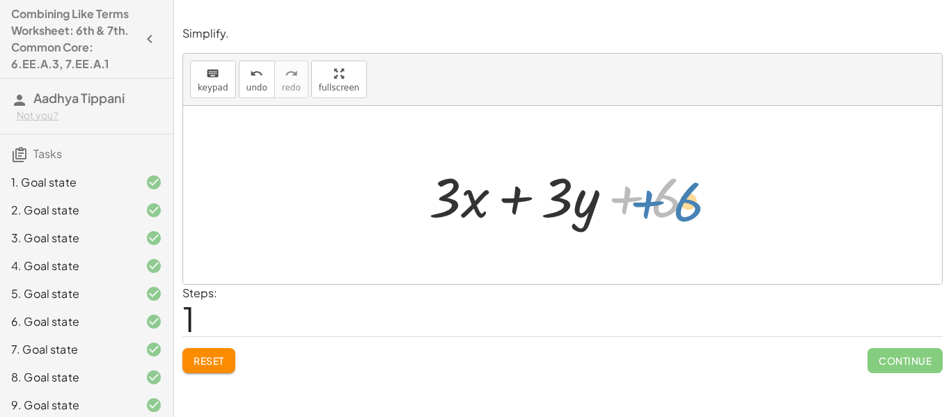
drag, startPoint x: 631, startPoint y: 195, endPoint x: 653, endPoint y: 198, distance: 22.5
click at [653, 198] on div at bounding box center [568, 196] width 292 height 72
click at [217, 365] on span "Reset" at bounding box center [209, 361] width 31 height 13
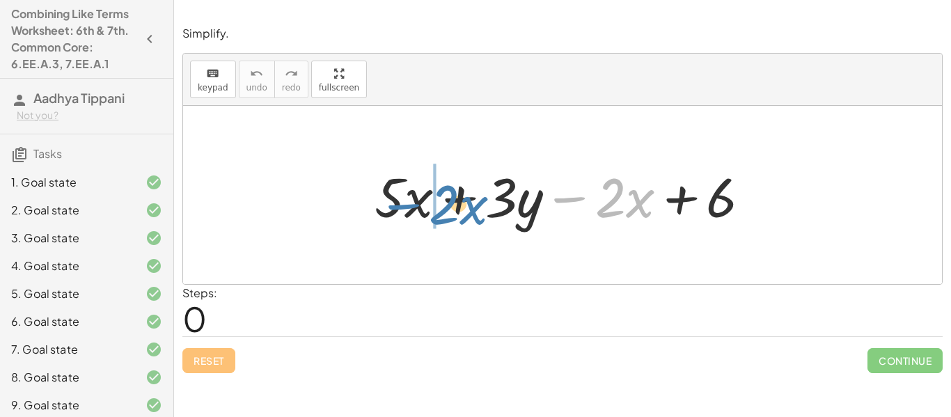
drag, startPoint x: 571, startPoint y: 203, endPoint x: 362, endPoint y: 210, distance: 209.8
click at [362, 210] on div "− · 2 · x + · 5 · x + · 3 · y − · 2 · x + 6" at bounding box center [563, 195] width 419 height 79
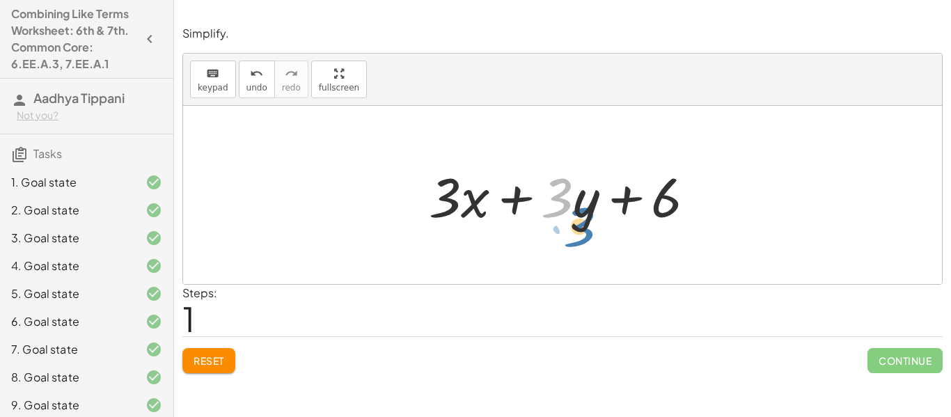
drag, startPoint x: 547, startPoint y: 203, endPoint x: 559, endPoint y: 219, distance: 19.5
click at [559, 219] on div at bounding box center [568, 196] width 292 height 72
drag, startPoint x: 557, startPoint y: 205, endPoint x: 600, endPoint y: 240, distance: 55.5
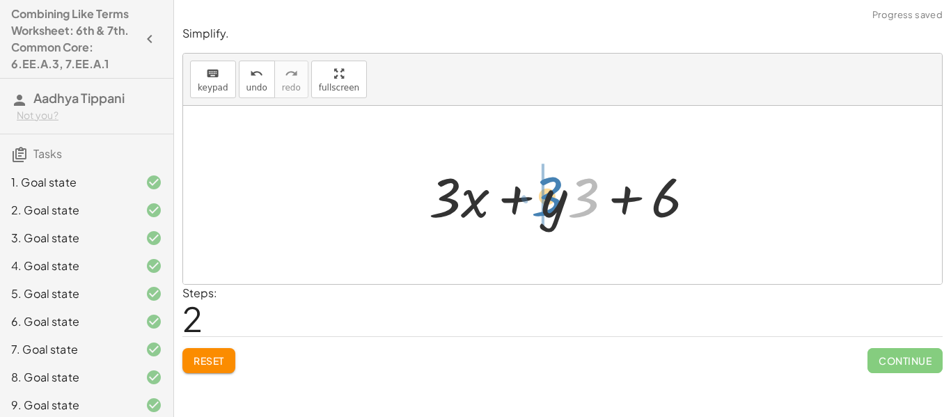
drag, startPoint x: 584, startPoint y: 205, endPoint x: 547, endPoint y: 204, distance: 36.9
click at [547, 204] on div at bounding box center [568, 196] width 292 height 72
click at [225, 362] on button "Reset" at bounding box center [208, 360] width 53 height 25
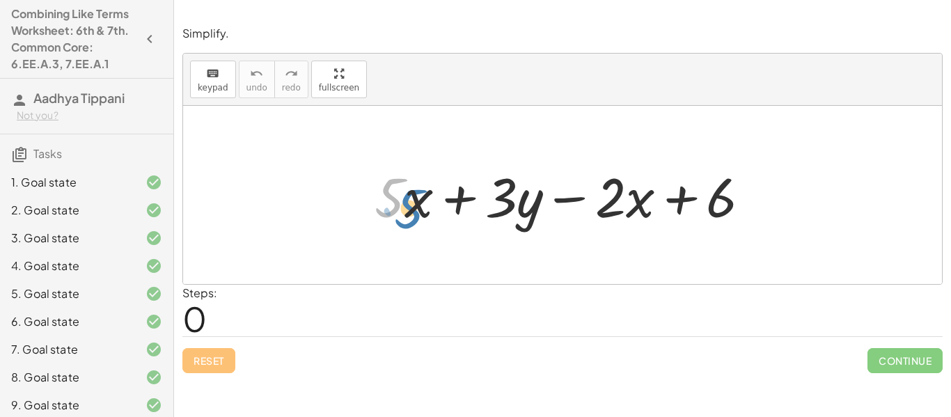
drag, startPoint x: 387, startPoint y: 211, endPoint x: 376, endPoint y: 207, distance: 11.9
click at [376, 207] on div at bounding box center [568, 196] width 401 height 72
drag, startPoint x: 379, startPoint y: 199, endPoint x: 410, endPoint y: 226, distance: 41.5
click at [410, 226] on div at bounding box center [568, 196] width 401 height 72
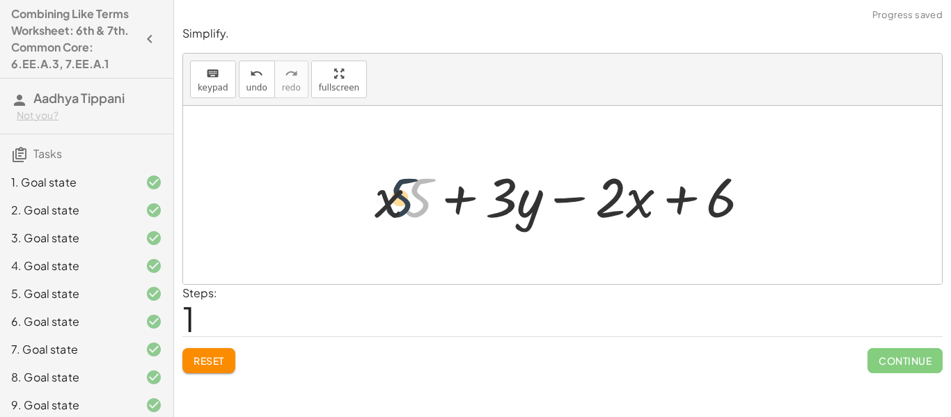
drag, startPoint x: 413, startPoint y: 204, endPoint x: 379, endPoint y: 204, distance: 34.1
click at [379, 204] on div at bounding box center [568, 196] width 401 height 72
click at [210, 357] on span "Reset" at bounding box center [209, 361] width 31 height 13
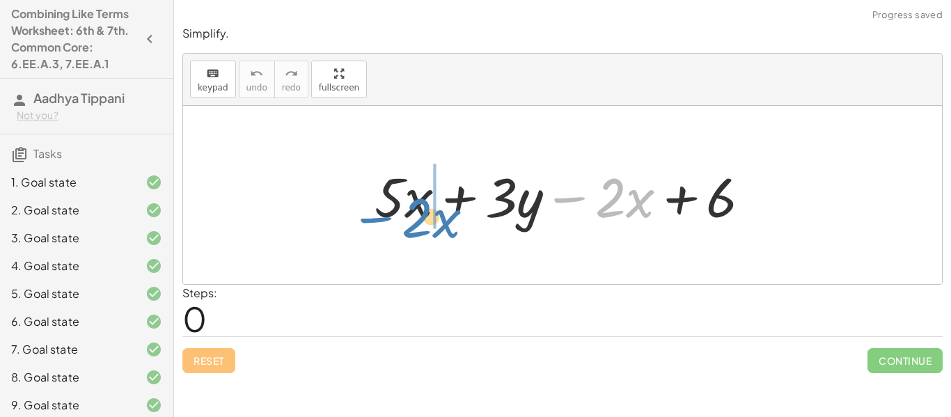
drag, startPoint x: 570, startPoint y: 199, endPoint x: 377, endPoint y: 219, distance: 194.6
click at [377, 219] on div at bounding box center [568, 196] width 401 height 72
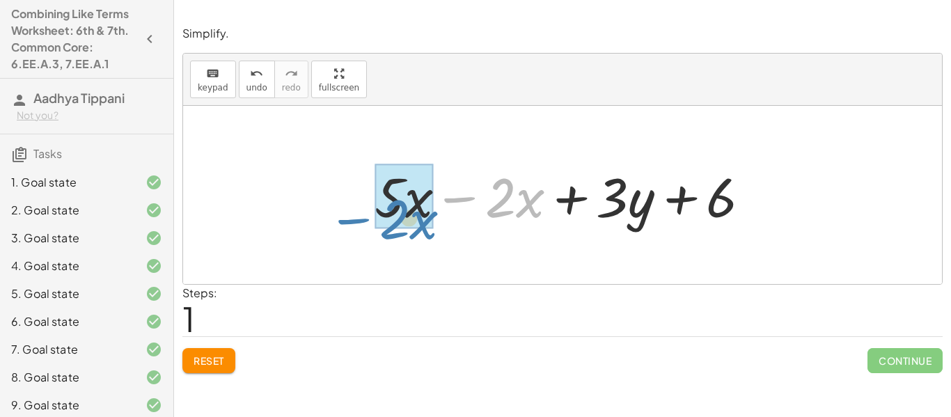
drag, startPoint x: 464, startPoint y: 201, endPoint x: 358, endPoint y: 222, distance: 107.9
click at [358, 222] on div "+ · 5 · x + · 3 · y − · 2 · x + 6 − · 2 · x + · 5 · x + · 3 · y − · 2 · x + 6" at bounding box center [563, 195] width 419 height 79
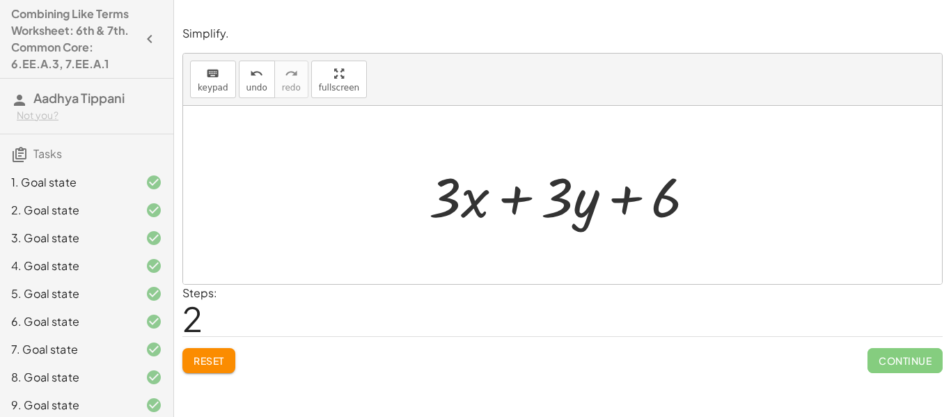
click at [194, 366] on span "Reset" at bounding box center [209, 361] width 31 height 13
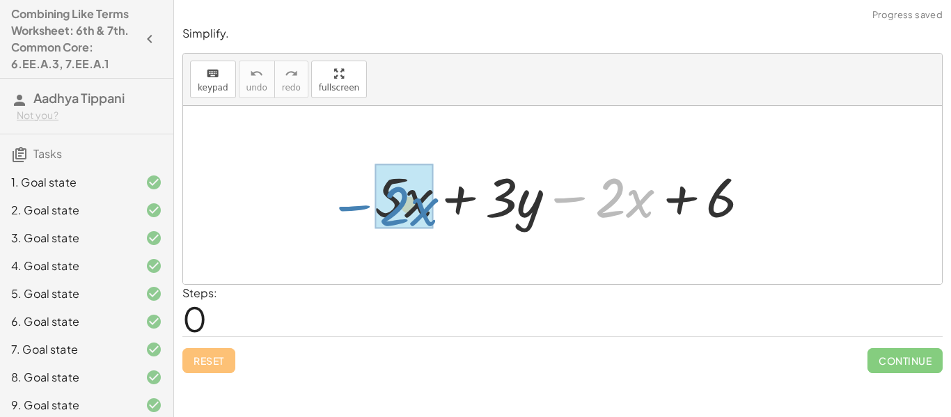
drag, startPoint x: 571, startPoint y: 198, endPoint x: 356, endPoint y: 206, distance: 215.4
click at [356, 206] on div "− · 2 · x + · 5 · x + · 3 · y − · 2 · x + 6" at bounding box center [563, 195] width 419 height 79
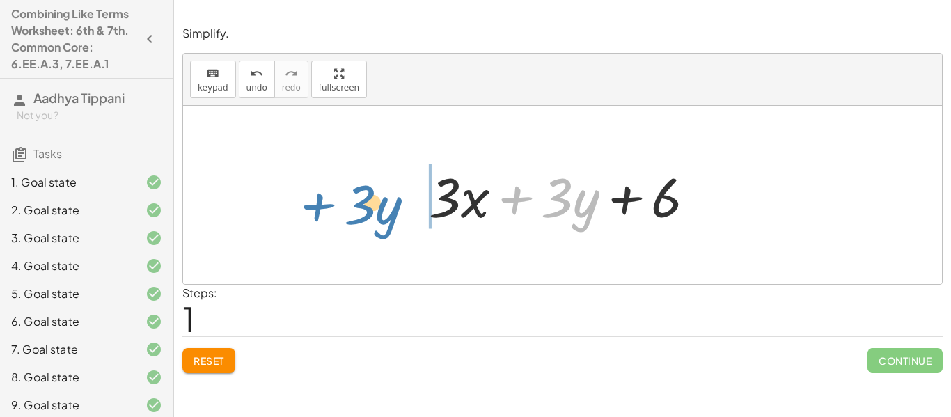
drag, startPoint x: 522, startPoint y: 204, endPoint x: 317, endPoint y: 205, distance: 204.8
click at [317, 205] on div "+ · 5 · x + · 3 · y − · 2 · x + 6 + · 3 · y + · x + · 3 · y + 6 · 3" at bounding box center [562, 195] width 759 height 178
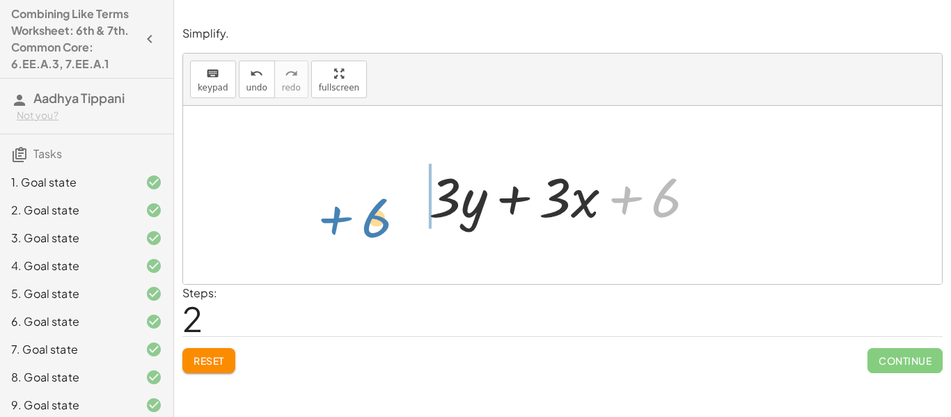
drag, startPoint x: 621, startPoint y: 197, endPoint x: 329, endPoint y: 215, distance: 291.7
click at [329, 215] on div "+ · 5 · x + · 3 · y − · 2 · x + 6 + · 3 · x + · 3 · y + 6 + 6 + · x + · 3 · y +…" at bounding box center [562, 195] width 759 height 178
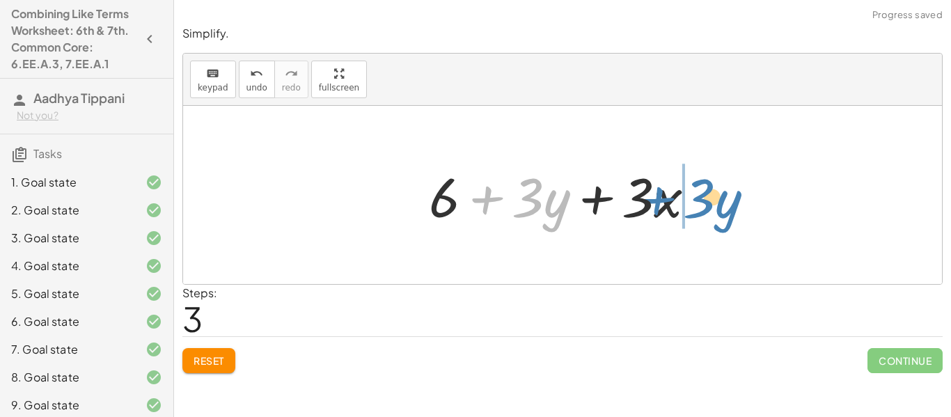
drag, startPoint x: 485, startPoint y: 199, endPoint x: 658, endPoint y: 200, distance: 172.0
click at [658, 200] on div at bounding box center [568, 196] width 292 height 72
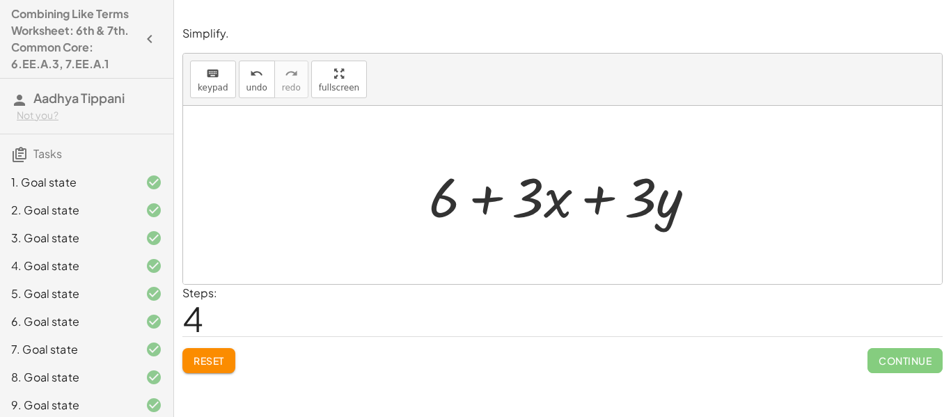
scroll to position [175, 0]
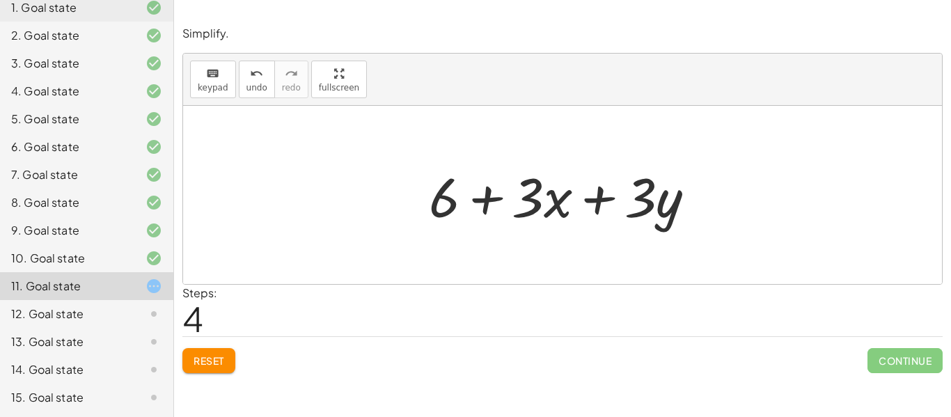
click at [157, 288] on icon at bounding box center [154, 286] width 17 height 17
click at [84, 318] on div "12. Goal state" at bounding box center [67, 314] width 112 height 17
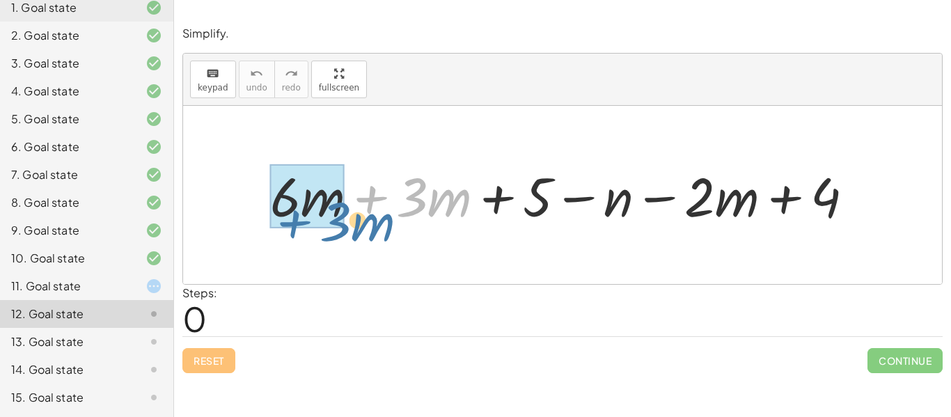
drag, startPoint x: 368, startPoint y: 193, endPoint x: 256, endPoint y: 212, distance: 113.8
click at [256, 212] on div "+ · 3 · m + · 6 · m + · 3 · m + 5 − n − · 2 · m + 4" at bounding box center [562, 195] width 626 height 78
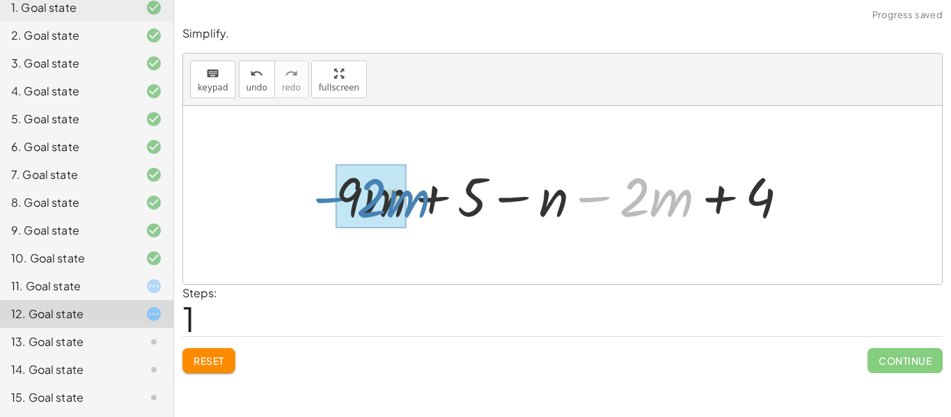
drag, startPoint x: 587, startPoint y: 197, endPoint x: 313, endPoint y: 194, distance: 274.4
click at [313, 194] on div "+ · 6 · m + · 3 · m + 5 − n − · 2 · m + 4 − · 2 · m + · m + 5 − n − · 2 · m + 4…" at bounding box center [562, 195] width 759 height 178
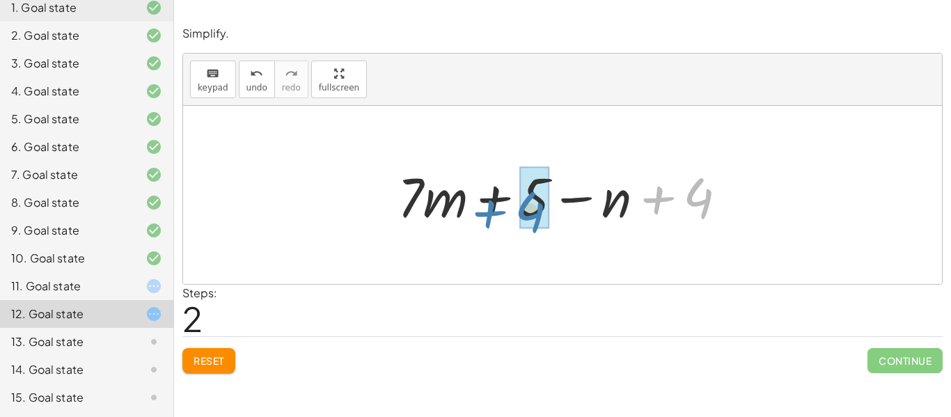
drag, startPoint x: 663, startPoint y: 205, endPoint x: 495, endPoint y: 213, distance: 168.8
click at [495, 213] on div at bounding box center [568, 196] width 355 height 72
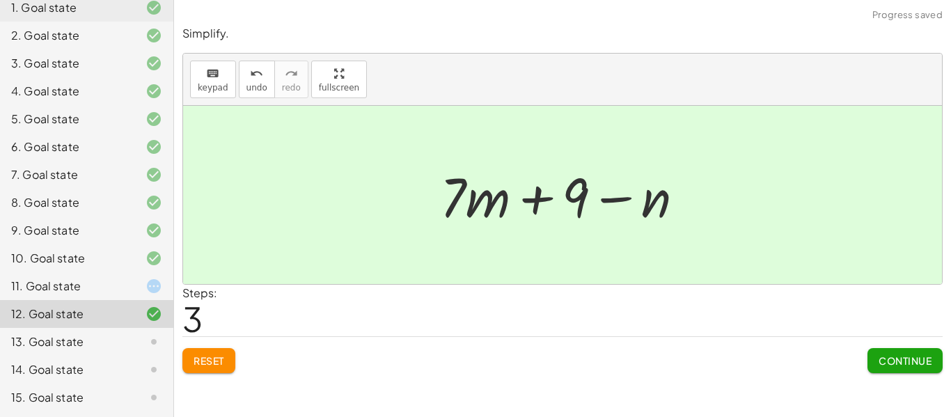
click at [903, 362] on span "Continue" at bounding box center [905, 361] width 53 height 13
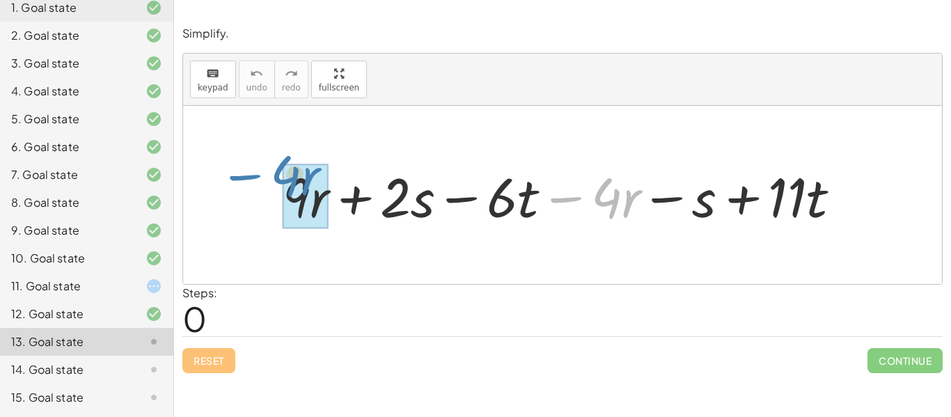
drag, startPoint x: 555, startPoint y: 197, endPoint x: 241, endPoint y: 178, distance: 314.7
click at [241, 178] on div "− · 4 · r + · 9 · r + · 2 · s − · 6 · t − · 4 · r − s + · 11 · t" at bounding box center [562, 195] width 759 height 178
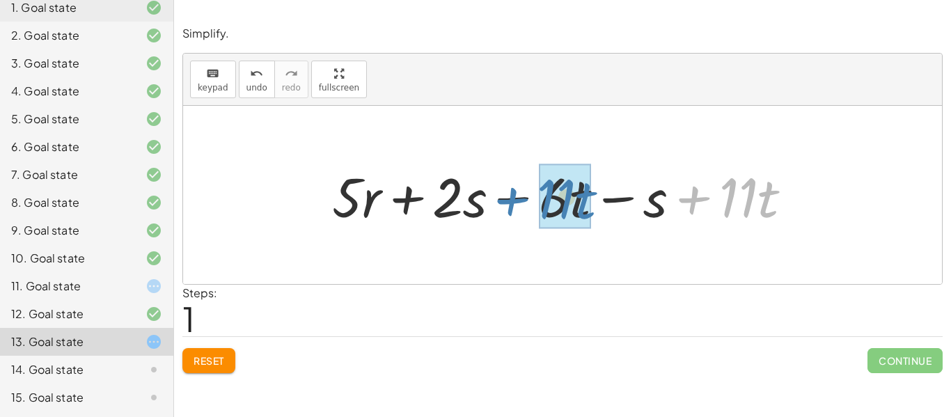
drag, startPoint x: 694, startPoint y: 199, endPoint x: 508, endPoint y: 197, distance: 185.3
click at [508, 197] on div at bounding box center [567, 196] width 485 height 72
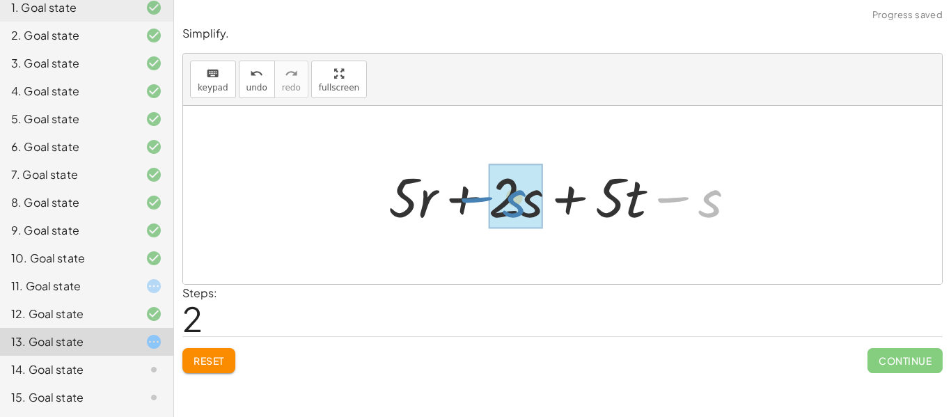
drag, startPoint x: 660, startPoint y: 196, endPoint x: 462, endPoint y: 194, distance: 197.8
click at [462, 194] on div at bounding box center [568, 196] width 372 height 72
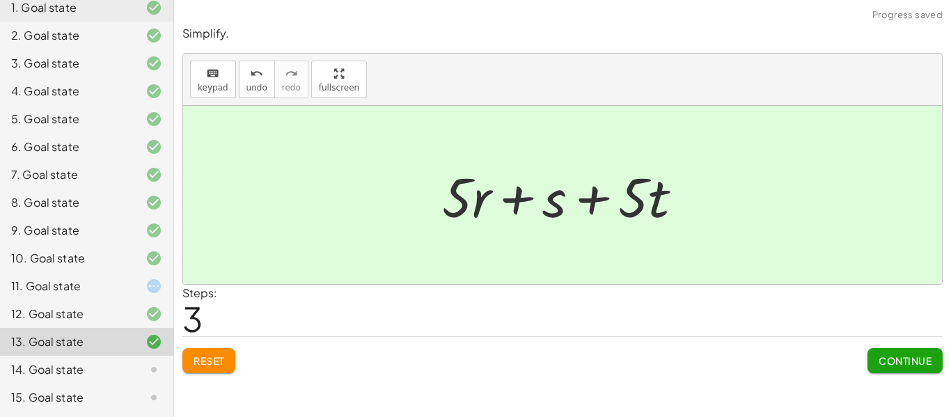
click at [892, 364] on span "Continue" at bounding box center [905, 361] width 53 height 13
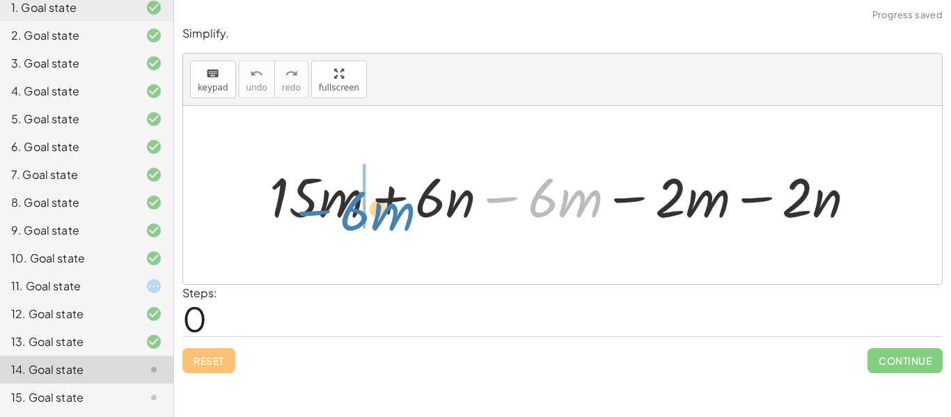
drag, startPoint x: 511, startPoint y: 199, endPoint x: 302, endPoint y: 205, distance: 209.1
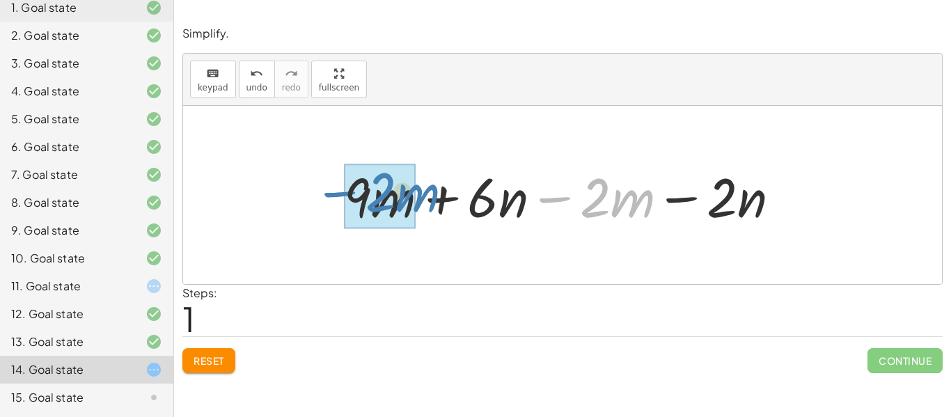
drag, startPoint x: 552, startPoint y: 194, endPoint x: 334, endPoint y: 189, distance: 217.4
click at [334, 189] on div "+ · 15 · m + · 6 · n − · 6 · m − · 2 · m − · 2 · n − · 2 · m + · m + · 6 · n − …" at bounding box center [562, 195] width 479 height 79
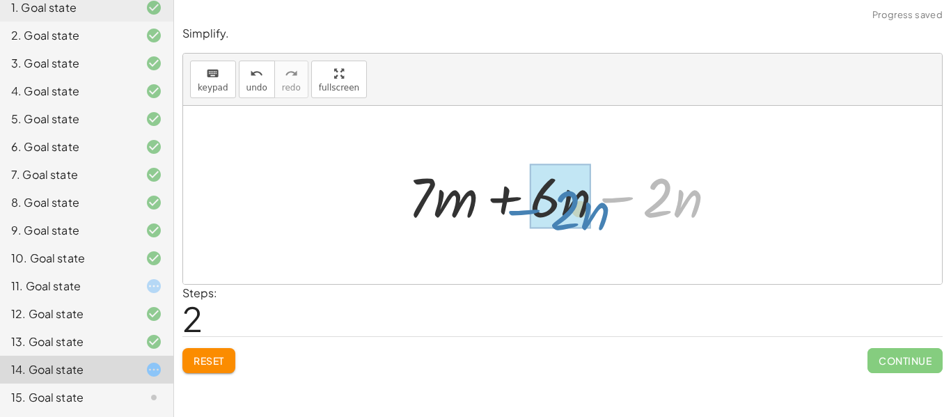
drag, startPoint x: 612, startPoint y: 203, endPoint x: 513, endPoint y: 215, distance: 99.7
click at [513, 215] on div at bounding box center [568, 196] width 334 height 72
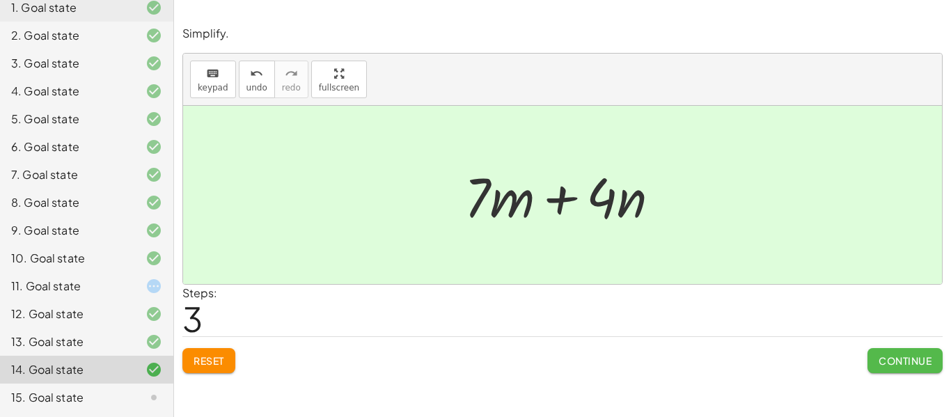
click at [890, 366] on span "Continue" at bounding box center [905, 361] width 53 height 13
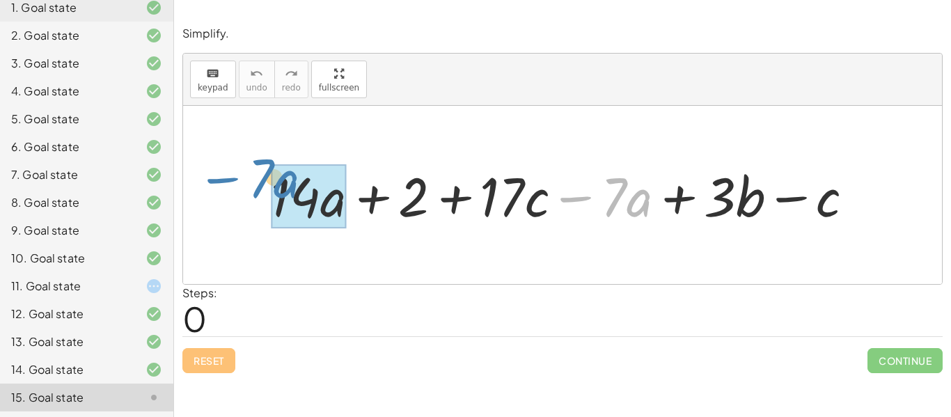
drag, startPoint x: 570, startPoint y: 201, endPoint x: 221, endPoint y: 183, distance: 349.4
click at [221, 183] on div "− · 7 · a + · 14 · a + 2 + · 17 · c − · 7 · a + · 3 · b − c" at bounding box center [562, 195] width 759 height 178
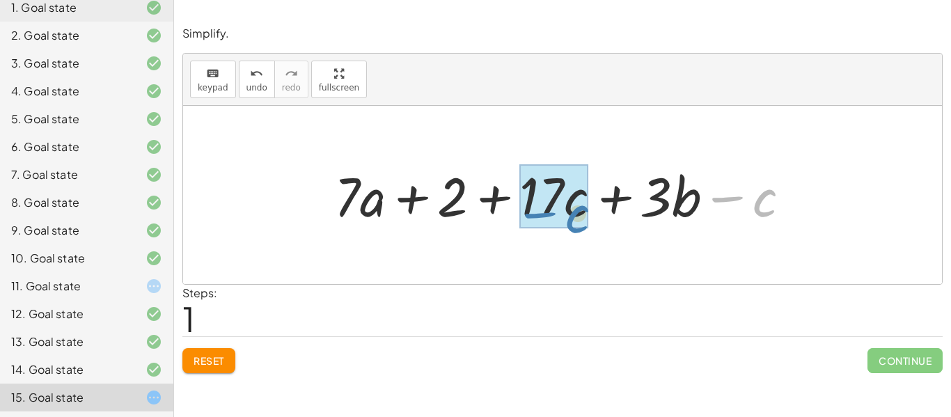
drag, startPoint x: 719, startPoint y: 200, endPoint x: 530, endPoint y: 210, distance: 189.1
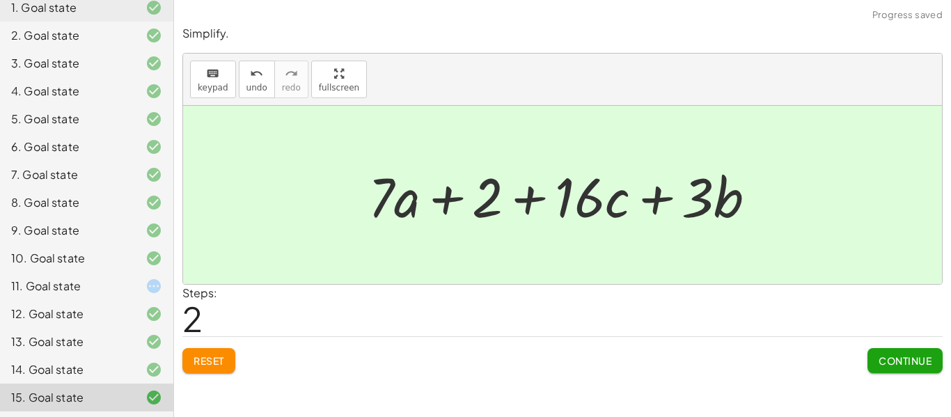
click at [919, 358] on span "Continue" at bounding box center [905, 361] width 53 height 13
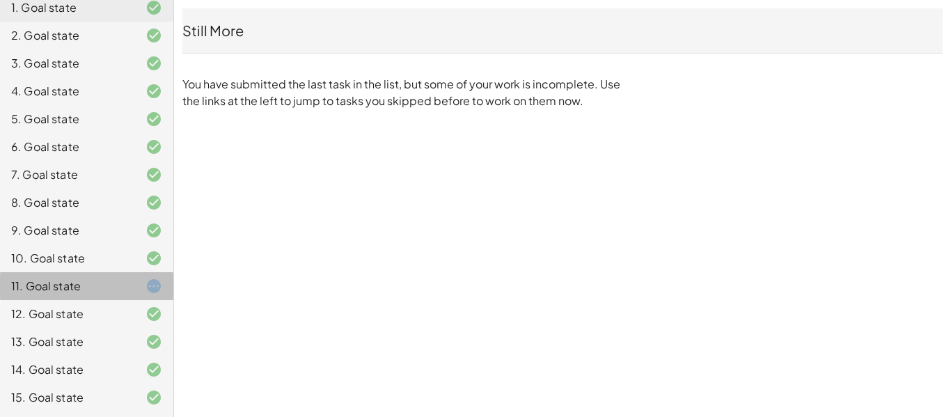
click at [105, 281] on div "11. Goal state" at bounding box center [67, 286] width 112 height 17
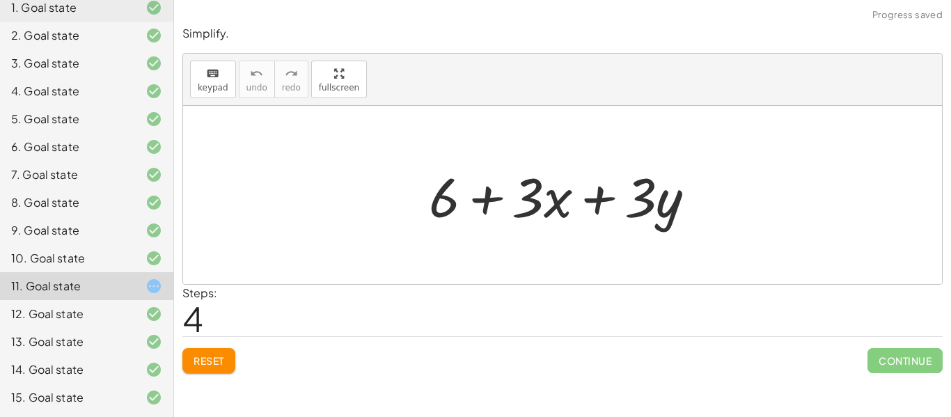
click at [223, 353] on button "Reset" at bounding box center [208, 360] width 53 height 25
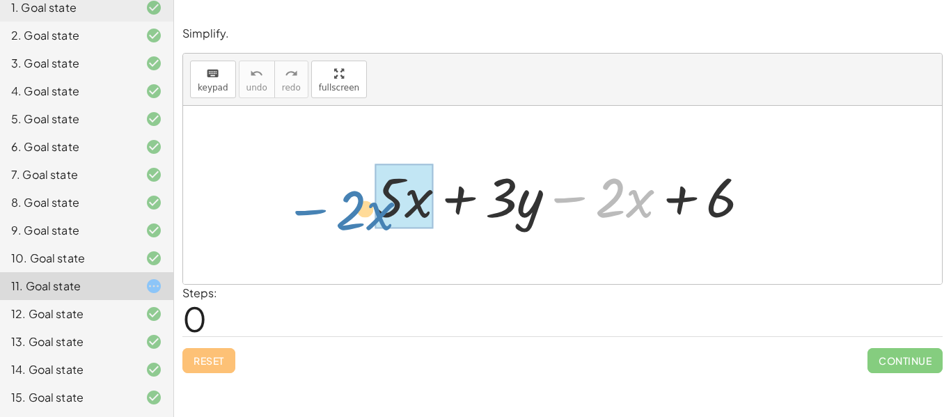
drag, startPoint x: 566, startPoint y: 197, endPoint x: 359, endPoint y: 192, distance: 207.6
click at [359, 192] on div "− · 2 · x + · 5 · x + · 3 · y − · 2 · x + 6" at bounding box center [563, 195] width 419 height 79
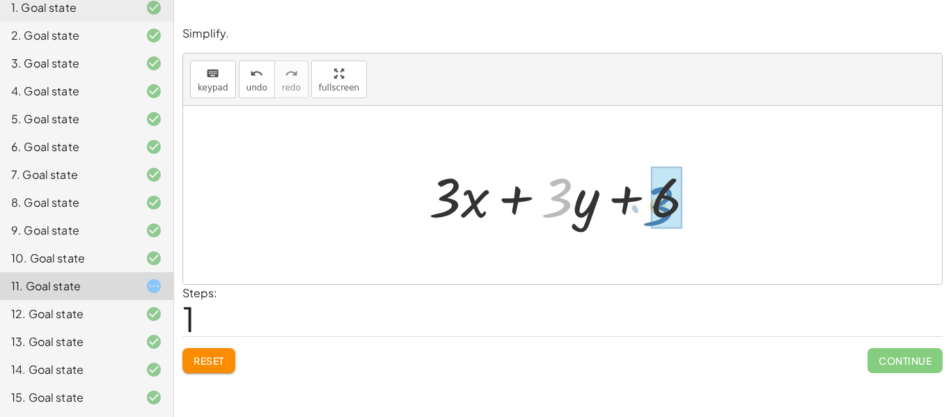
drag, startPoint x: 545, startPoint y: 206, endPoint x: 646, endPoint y: 214, distance: 101.3
click at [646, 214] on div at bounding box center [568, 196] width 292 height 72
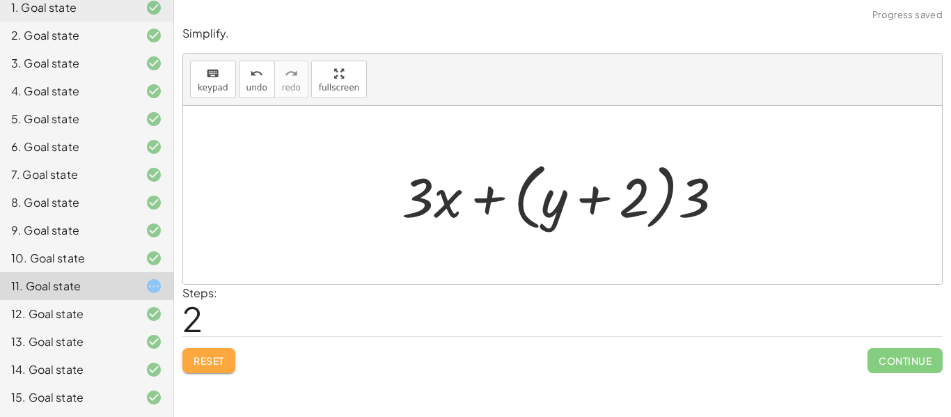
click at [196, 364] on span "Reset" at bounding box center [209, 361] width 31 height 13
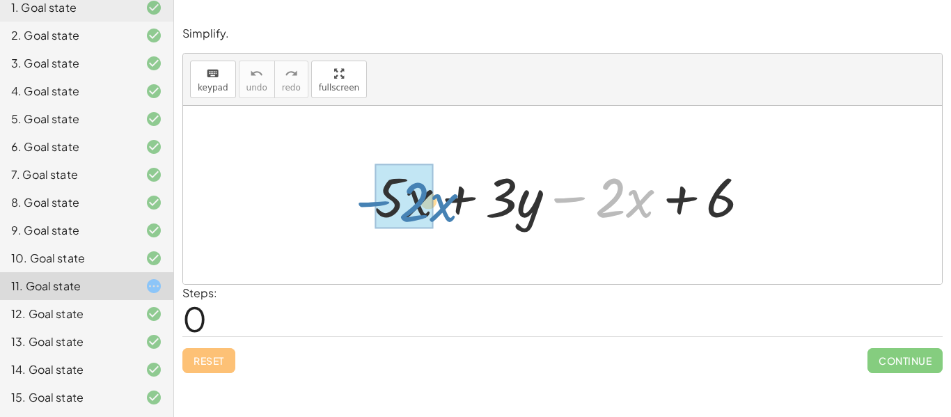
drag, startPoint x: 566, startPoint y: 199, endPoint x: 360, endPoint y: 197, distance: 206.2
click at [360, 197] on div "− · 2 · x + · 5 · x + · 3 · y − · 2 · x + 6" at bounding box center [563, 195] width 419 height 79
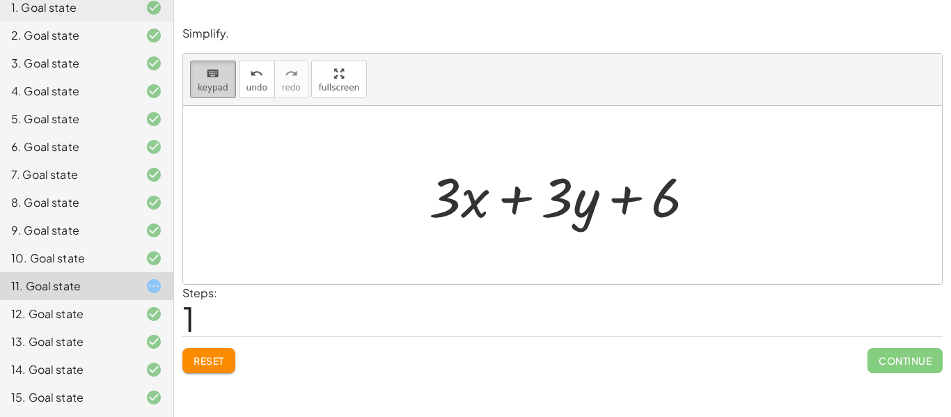
click at [226, 86] on button "keyboard keypad" at bounding box center [213, 80] width 46 height 38
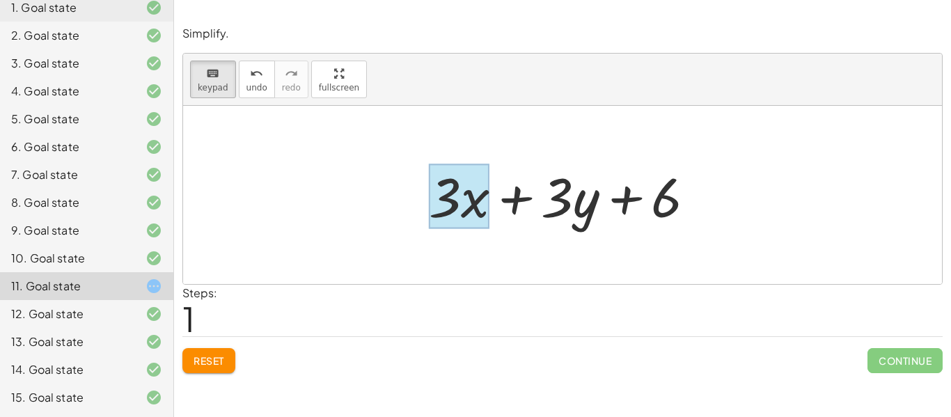
click at [466, 203] on div at bounding box center [459, 196] width 61 height 65
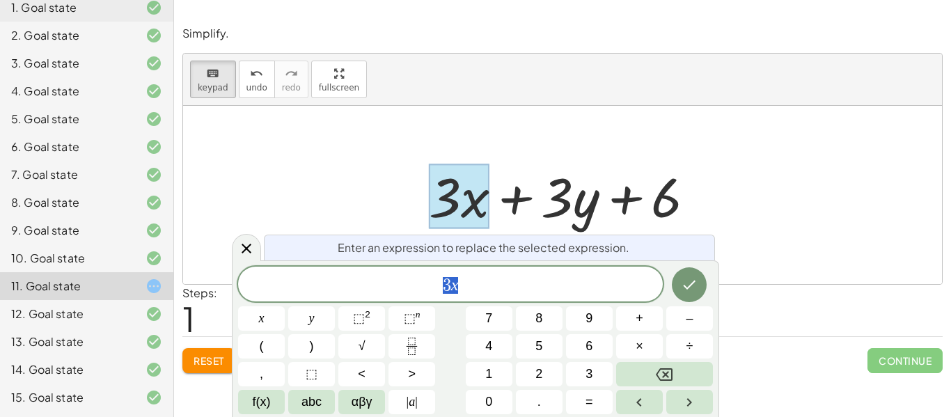
click at [433, 283] on span "3 x" at bounding box center [450, 286] width 425 height 20
click at [684, 287] on icon "Done" at bounding box center [689, 283] width 17 height 17
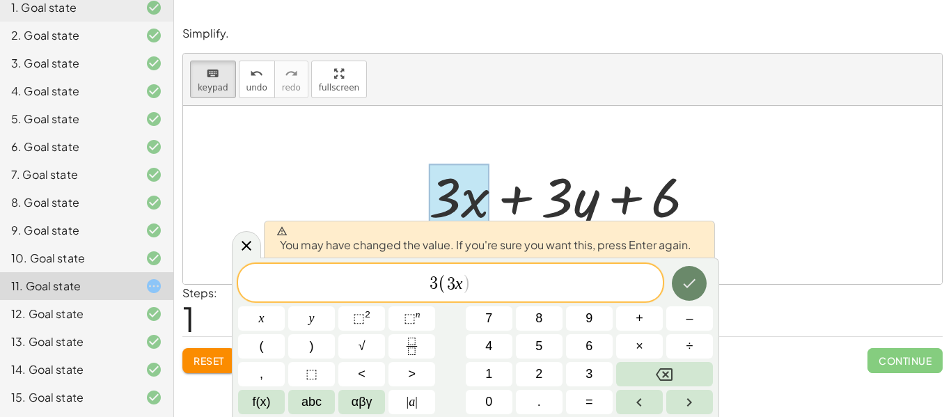
click at [687, 281] on icon "Done" at bounding box center [689, 283] width 17 height 17
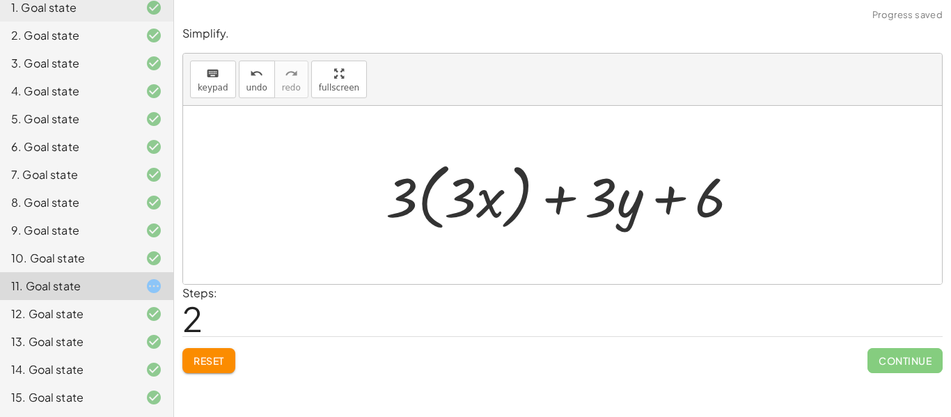
click at [519, 196] on div at bounding box center [568, 195] width 379 height 80
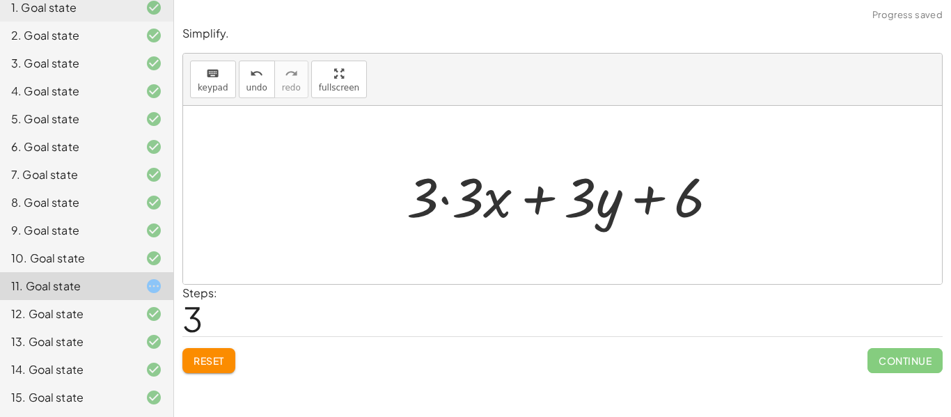
click at [449, 203] on div at bounding box center [568, 196] width 336 height 72
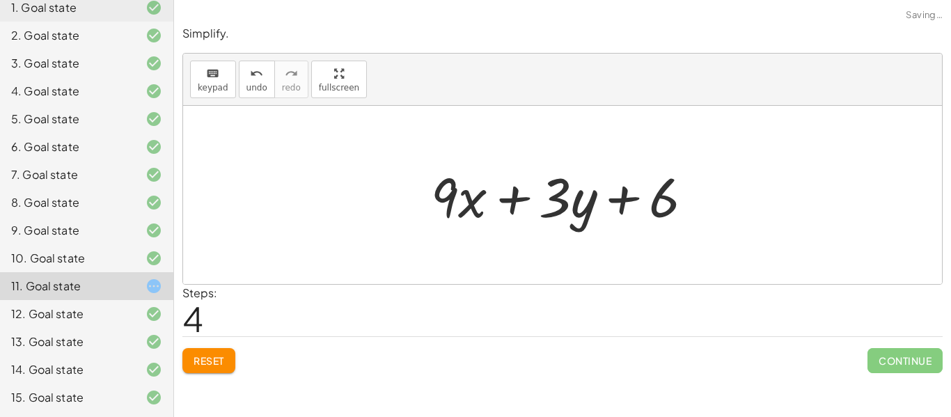
click at [204, 366] on span "Reset" at bounding box center [209, 361] width 31 height 13
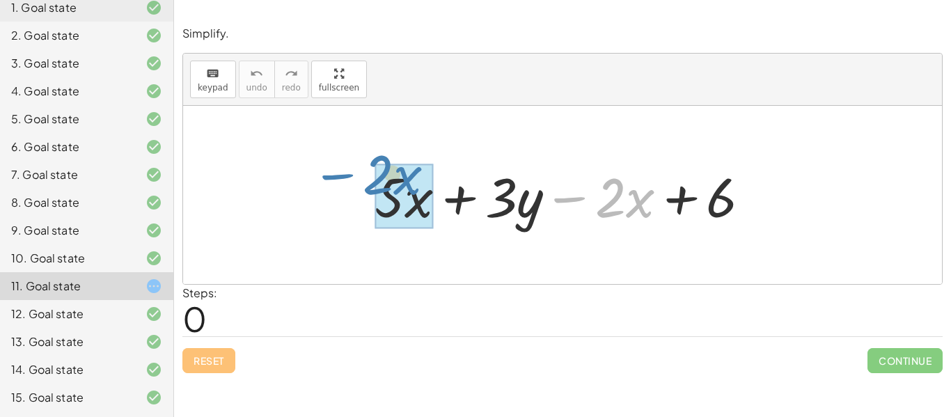
drag, startPoint x: 566, startPoint y: 201, endPoint x: 344, endPoint y: 181, distance: 223.1
click at [344, 181] on div "− · 2 · x + · 5 · x + · 3 · y − · 2 · x + 6" at bounding box center [562, 195] width 759 height 178
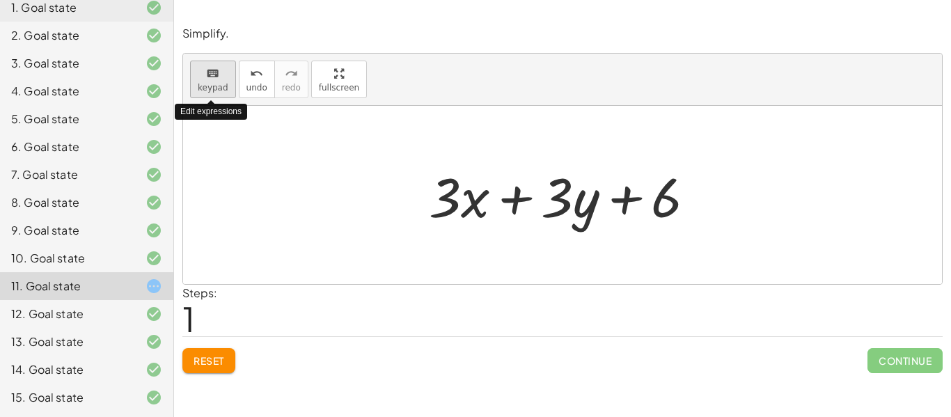
click at [223, 88] on span "keypad" at bounding box center [213, 88] width 31 height 10
click at [218, 84] on span "keypad" at bounding box center [213, 88] width 31 height 10
click at [446, 205] on div at bounding box center [445, 196] width 32 height 65
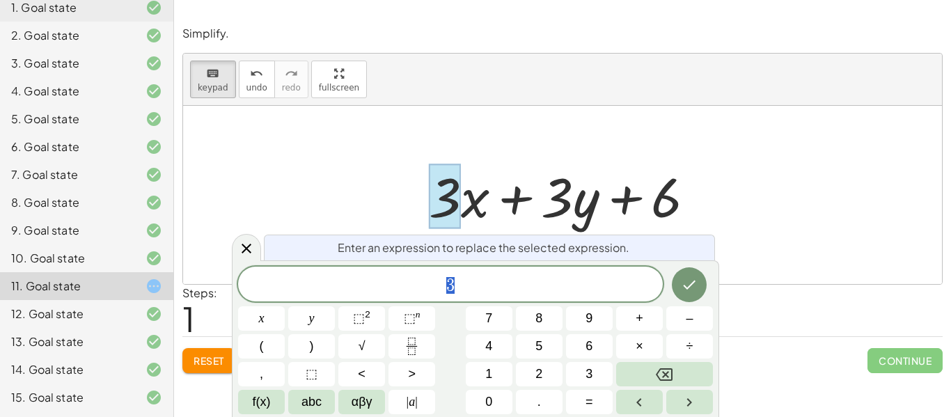
click at [475, 295] on div "3" at bounding box center [450, 284] width 425 height 35
click at [277, 350] on button "(" at bounding box center [261, 346] width 47 height 24
click at [687, 287] on icon "Done" at bounding box center [689, 283] width 17 height 17
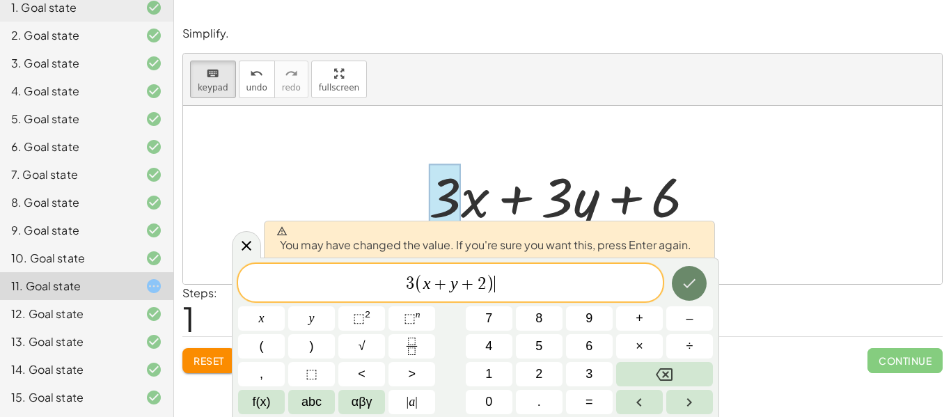
click at [687, 287] on icon "Done" at bounding box center [689, 283] width 17 height 17
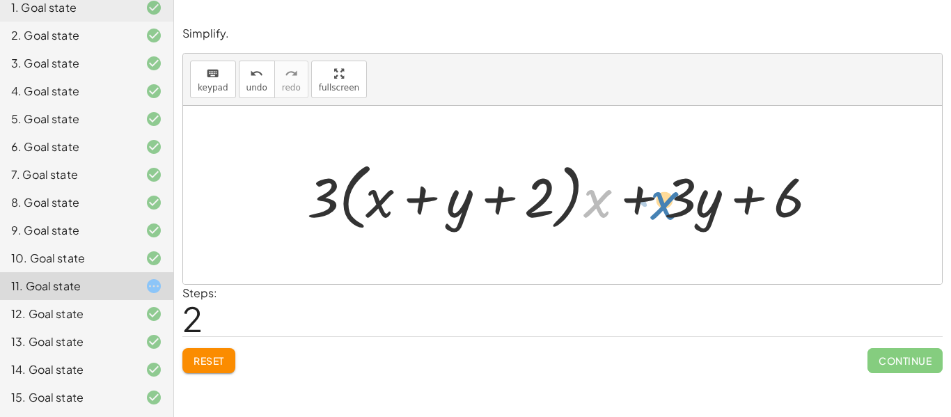
drag, startPoint x: 599, startPoint y: 206, endPoint x: 667, endPoint y: 208, distance: 67.6
click at [667, 208] on div at bounding box center [568, 195] width 536 height 80
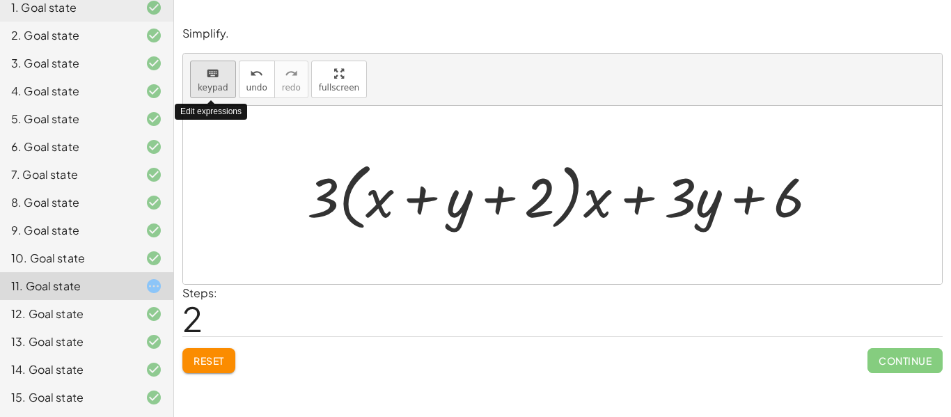
click at [224, 91] on span "keypad" at bounding box center [213, 88] width 31 height 10
click at [600, 203] on div at bounding box center [568, 195] width 536 height 80
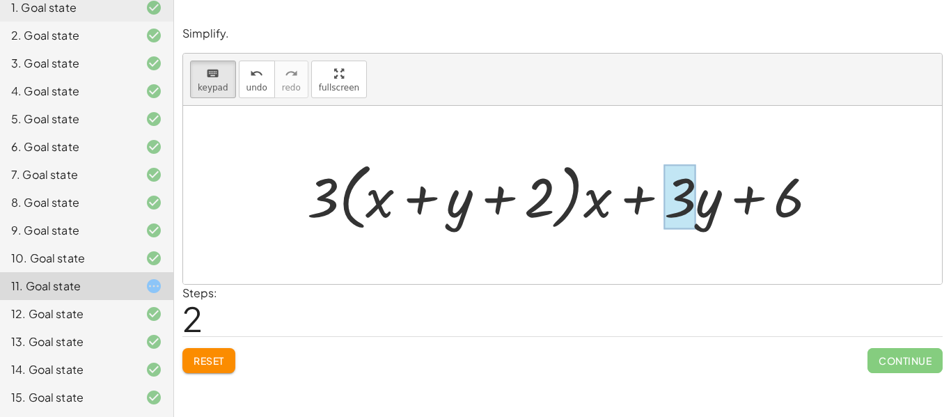
click at [687, 202] on div at bounding box center [680, 196] width 32 height 65
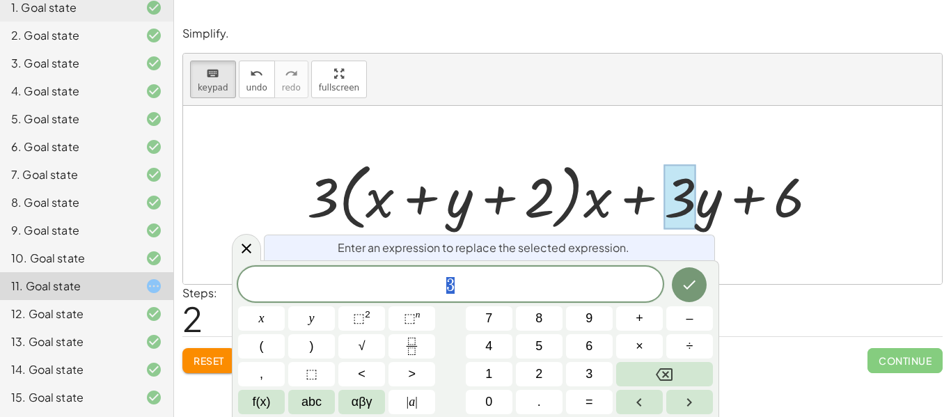
scroll to position [7, 0]
click at [684, 270] on button "Done" at bounding box center [689, 284] width 35 height 35
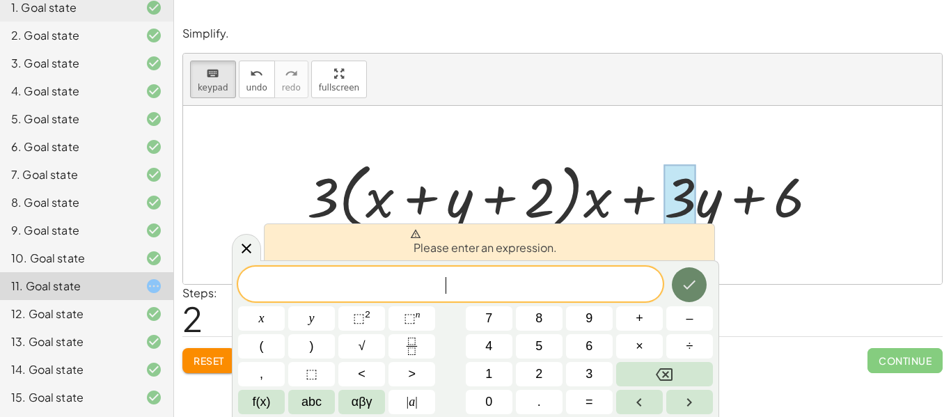
click at [684, 270] on button "Done" at bounding box center [689, 284] width 35 height 35
click at [254, 249] on icon at bounding box center [246, 248] width 17 height 17
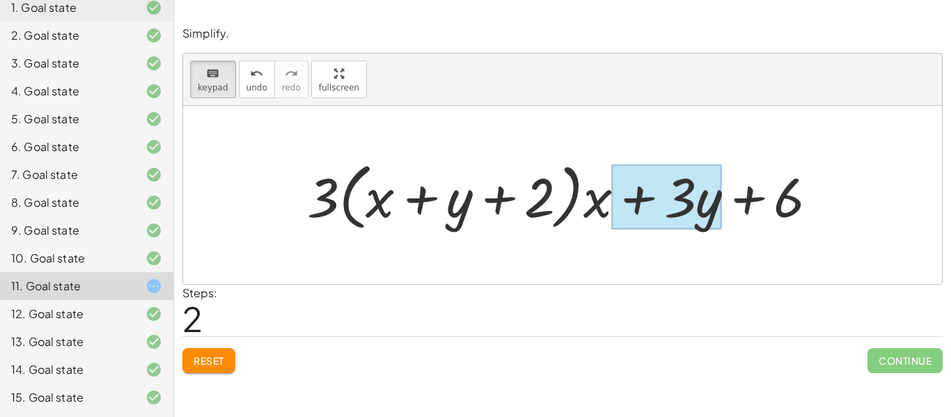
drag, startPoint x: 595, startPoint y: 207, endPoint x: 712, endPoint y: 203, distance: 117.1
click at [556, 196] on div "+ · x + · 3 · y + 6 · 3 · ( + x + y + 2 )" at bounding box center [556, 196] width 0 height 0
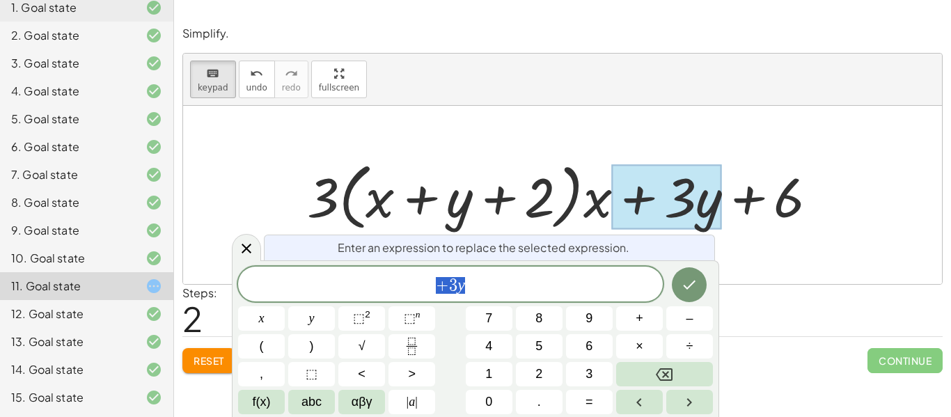
scroll to position [8, 0]
click at [639, 141] on div at bounding box center [562, 195] width 759 height 178
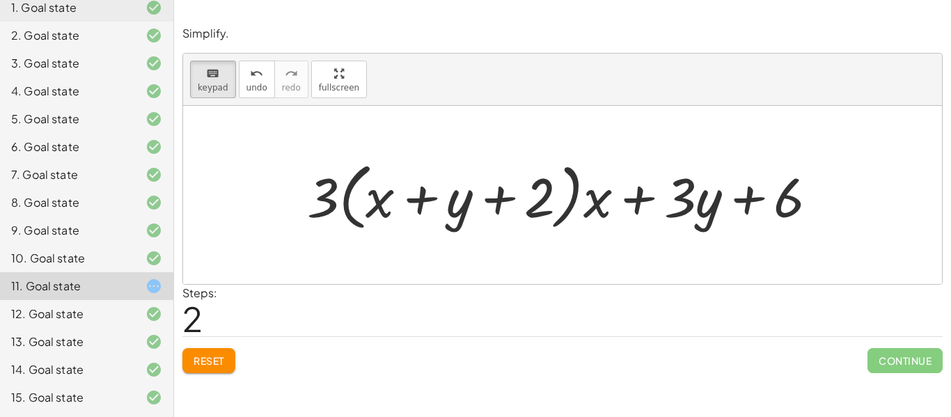
click at [211, 366] on span "Reset" at bounding box center [209, 361] width 31 height 13
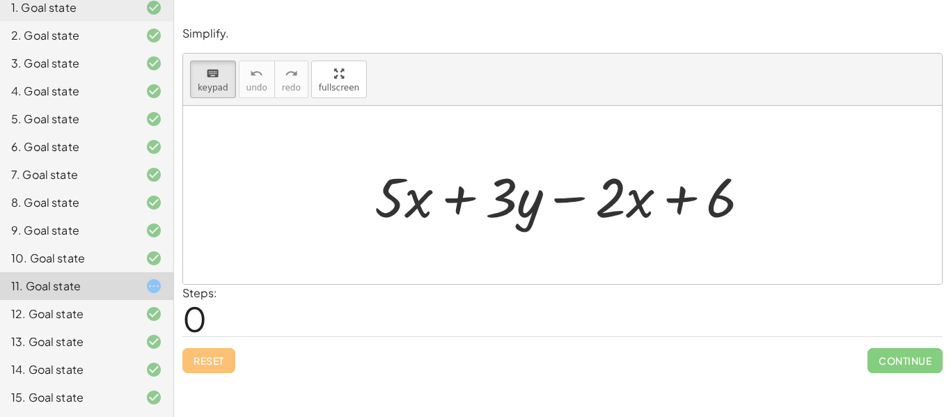
drag, startPoint x: 577, startPoint y: 199, endPoint x: 585, endPoint y: 221, distance: 22.9
click at [585, 221] on div at bounding box center [568, 196] width 401 height 72
click at [210, 71] on icon "keyboard" at bounding box center [212, 73] width 13 height 17
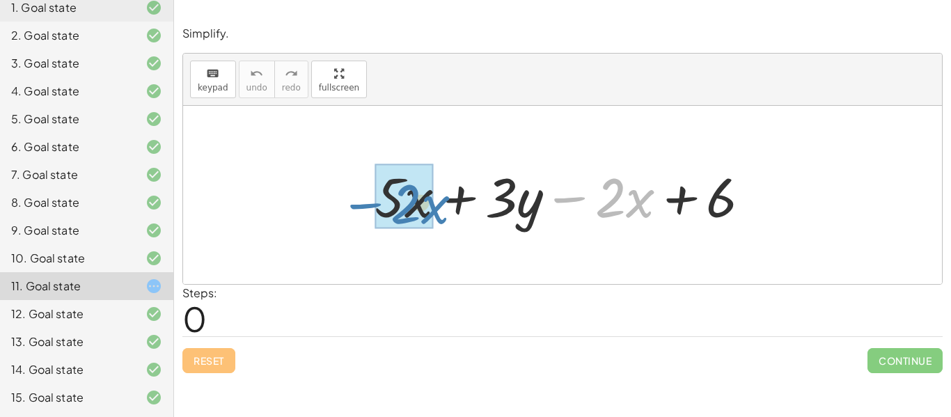
drag, startPoint x: 572, startPoint y: 202, endPoint x: 366, endPoint y: 208, distance: 205.6
click at [366, 208] on div "− · 2 · x + · 5 · x + · 3 · y − · 2 · x + 6" at bounding box center [563, 195] width 419 height 79
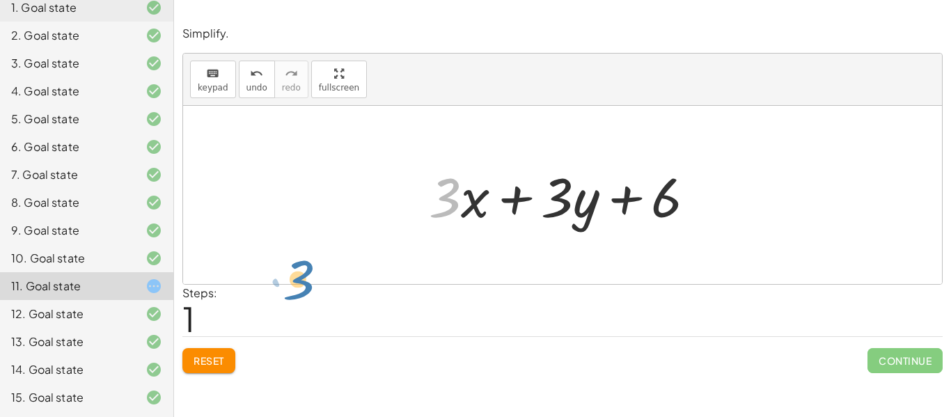
drag, startPoint x: 451, startPoint y: 199, endPoint x: 304, endPoint y: 281, distance: 168.4
drag, startPoint x: 560, startPoint y: 191, endPoint x: 565, endPoint y: 207, distance: 16.7
click at [565, 207] on div at bounding box center [568, 196] width 292 height 72
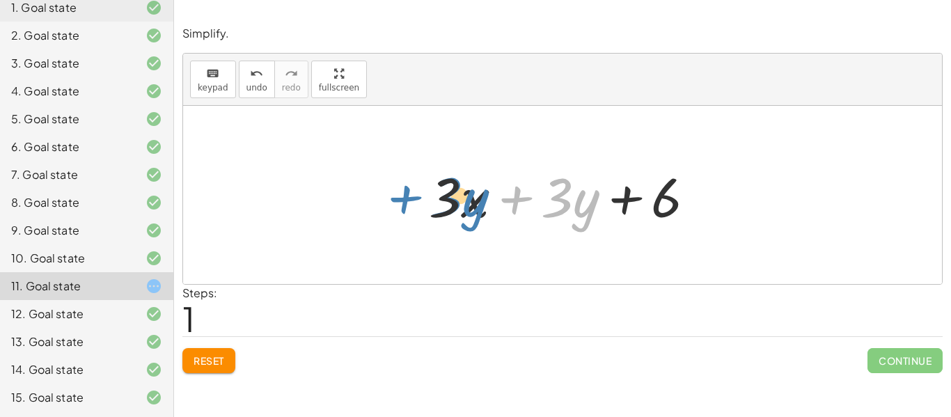
drag, startPoint x: 518, startPoint y: 192, endPoint x: 407, endPoint y: 190, distance: 110.8
click at [407, 190] on div "+ · 5 · x + · 3 · y − · 2 · x + 6 + · 3 · y + · x + · 3 · y + 6 · 3" at bounding box center [562, 195] width 759 height 178
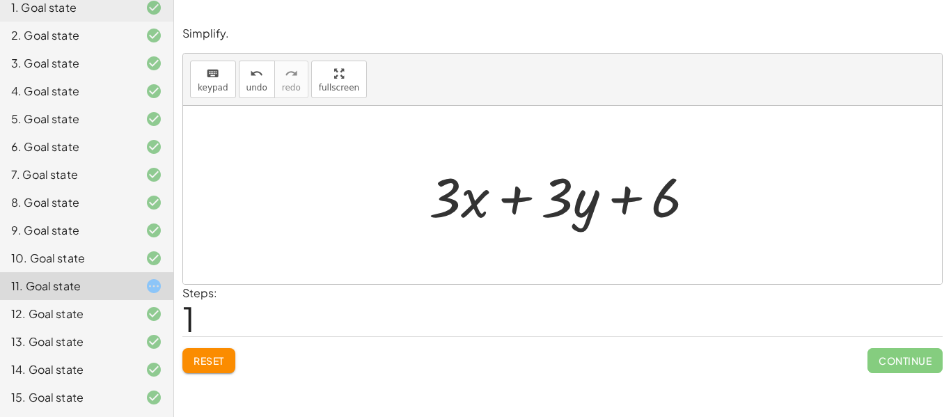
click at [444, 204] on div at bounding box center [568, 196] width 292 height 72
drag, startPoint x: 475, startPoint y: 205, endPoint x: 599, endPoint y: 212, distance: 124.2
drag, startPoint x: 657, startPoint y: 202, endPoint x: 591, endPoint y: 214, distance: 66.5
click at [591, 214] on div at bounding box center [568, 196] width 292 height 72
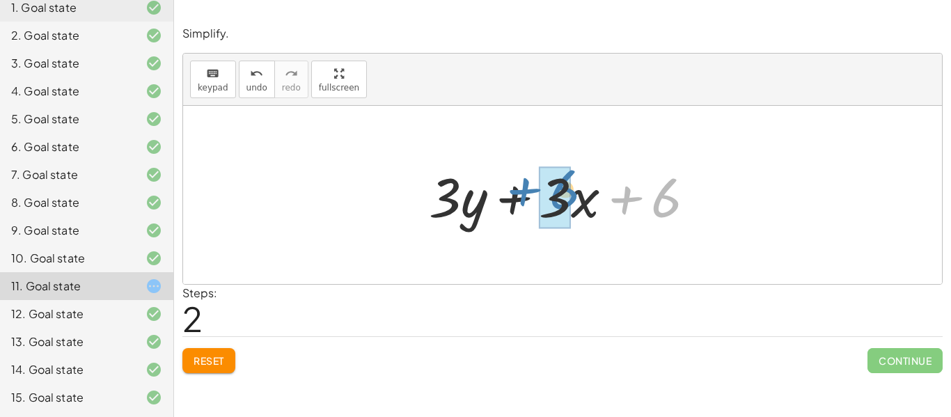
drag, startPoint x: 662, startPoint y: 210, endPoint x: 561, endPoint y: 201, distance: 102.1
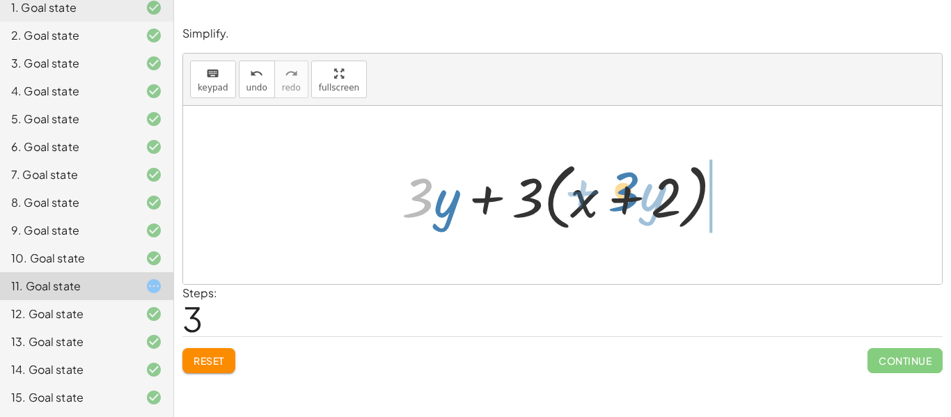
drag, startPoint x: 428, startPoint y: 208, endPoint x: 636, endPoint y: 201, distance: 207.7
click at [636, 201] on div at bounding box center [568, 195] width 346 height 80
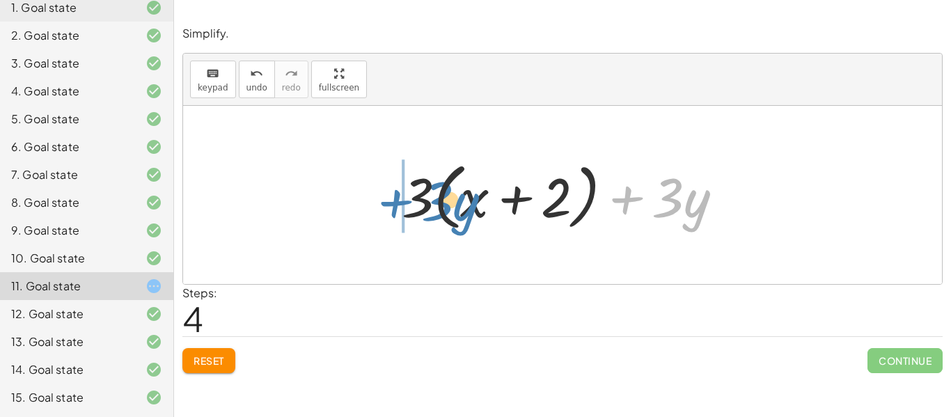
drag, startPoint x: 631, startPoint y: 203, endPoint x: 400, endPoint y: 205, distance: 231.3
click at [400, 205] on div at bounding box center [568, 195] width 346 height 80
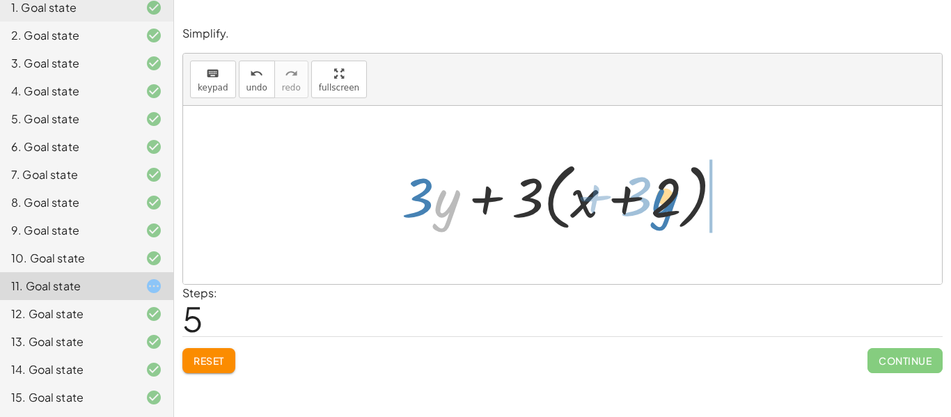
drag, startPoint x: 436, startPoint y: 208, endPoint x: 655, endPoint y: 206, distance: 218.7
click at [655, 206] on div at bounding box center [568, 195] width 346 height 80
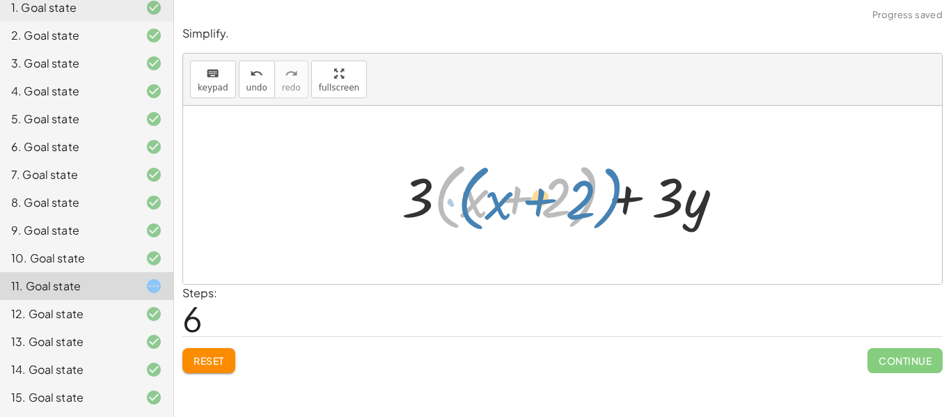
drag, startPoint x: 588, startPoint y: 210, endPoint x: 607, endPoint y: 204, distance: 19.6
click at [607, 204] on div at bounding box center [568, 195] width 346 height 80
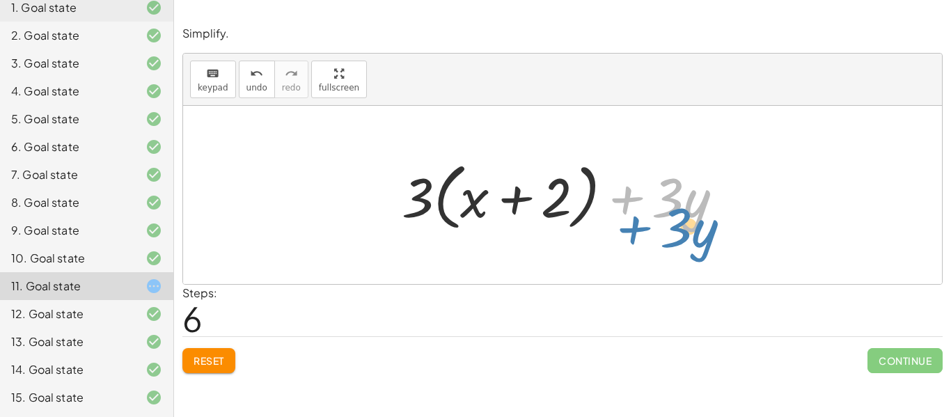
drag, startPoint x: 630, startPoint y: 208, endPoint x: 638, endPoint y: 237, distance: 30.2
click at [638, 237] on div "+ · 5 · x + · 3 · y − · 2 · x + 6 + · 3 · x + · 3 · y + 6 + · 3 · y + · 3 · x +…" at bounding box center [563, 195] width 364 height 87
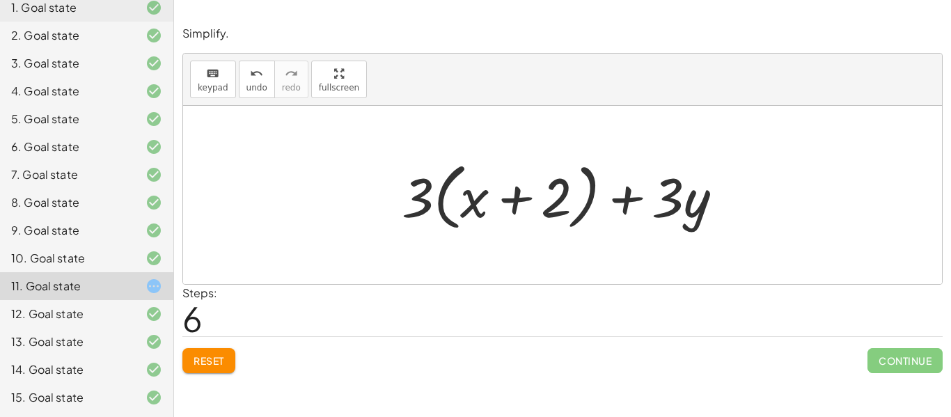
click at [194, 364] on span "Reset" at bounding box center [209, 361] width 31 height 13
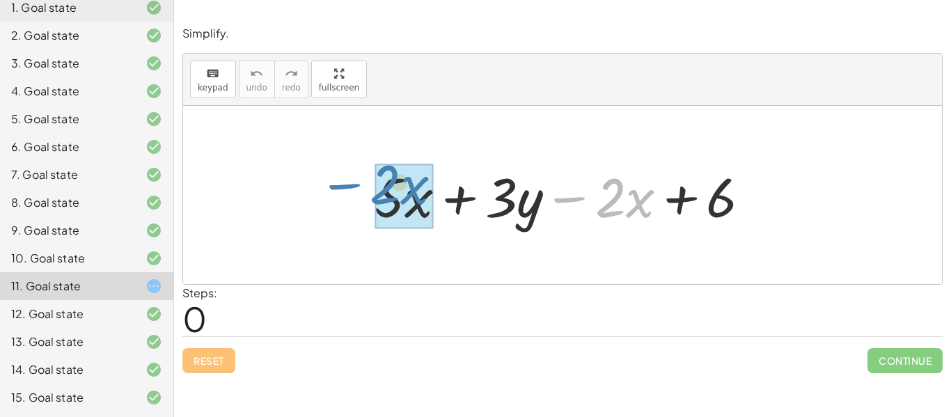
drag, startPoint x: 582, startPoint y: 200, endPoint x: 357, endPoint y: 187, distance: 225.4
click at [357, 187] on div "− · 2 · x + · 5 · x + · 3 · y − · 2 · x + 6" at bounding box center [563, 195] width 419 height 79
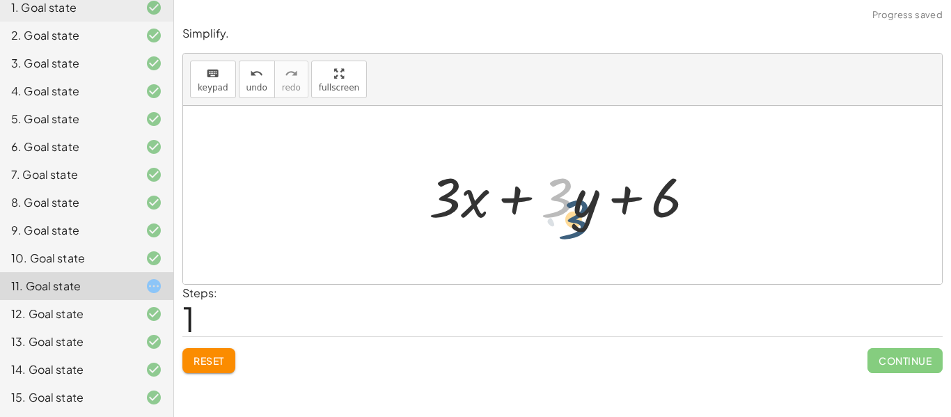
drag, startPoint x: 550, startPoint y: 186, endPoint x: 566, endPoint y: 207, distance: 26.3
click at [566, 207] on div at bounding box center [568, 196] width 292 height 72
drag, startPoint x: 557, startPoint y: 193, endPoint x: 445, endPoint y: 197, distance: 112.2
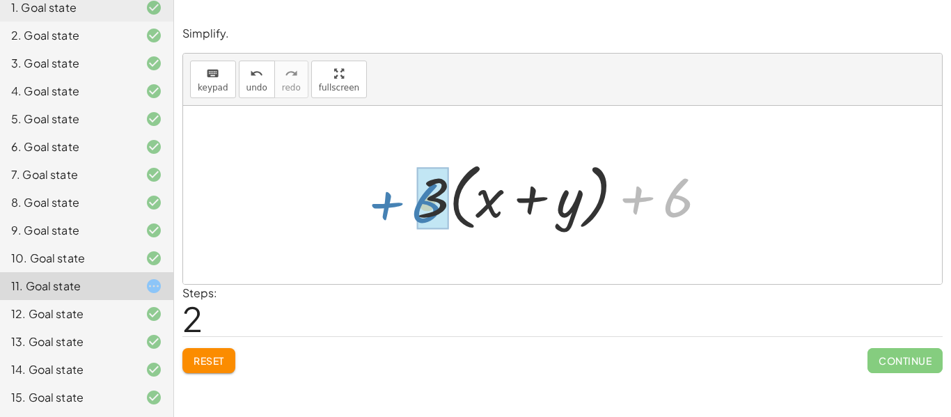
drag, startPoint x: 643, startPoint y: 203, endPoint x: 391, endPoint y: 207, distance: 251.5
click at [391, 207] on div "+ · 5 · x + · 3 · y − · 2 · x + 6 + · 3 · x + · 3 · y + 6 + 6 + x + · y + 6 3 +…" at bounding box center [562, 195] width 759 height 178
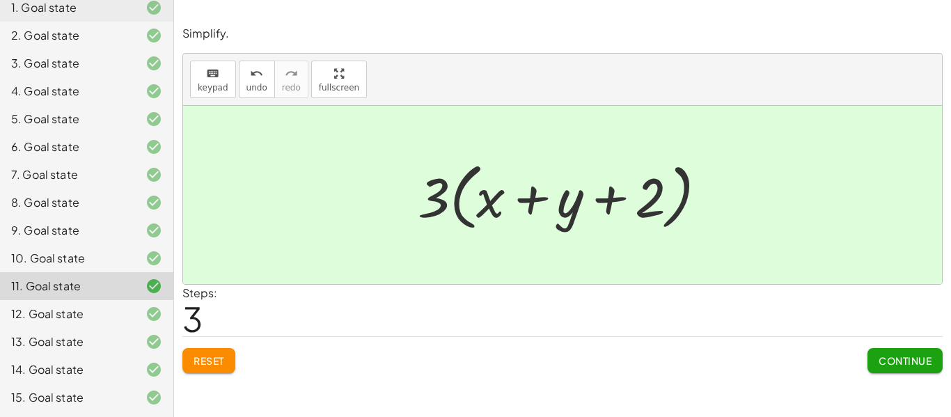
click at [914, 366] on span "Continue" at bounding box center [905, 361] width 53 height 13
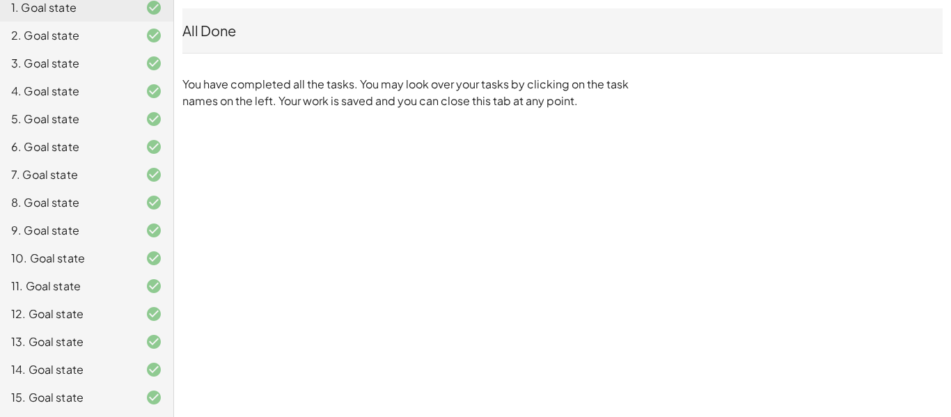
scroll to position [0, 0]
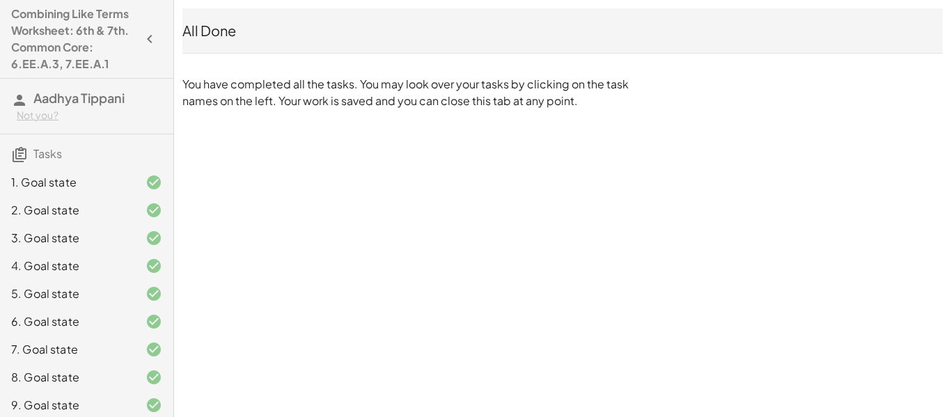
click at [58, 102] on span "Aadhya Tippani" at bounding box center [78, 98] width 91 height 16
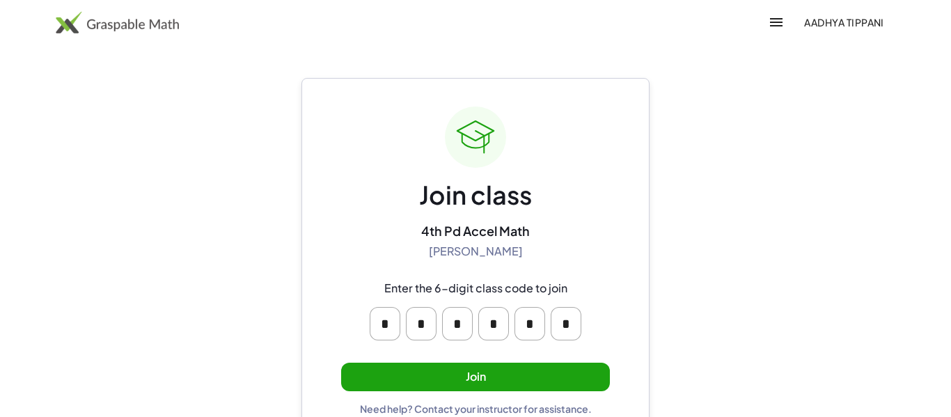
click at [483, 372] on button "Join" at bounding box center [475, 377] width 269 height 29
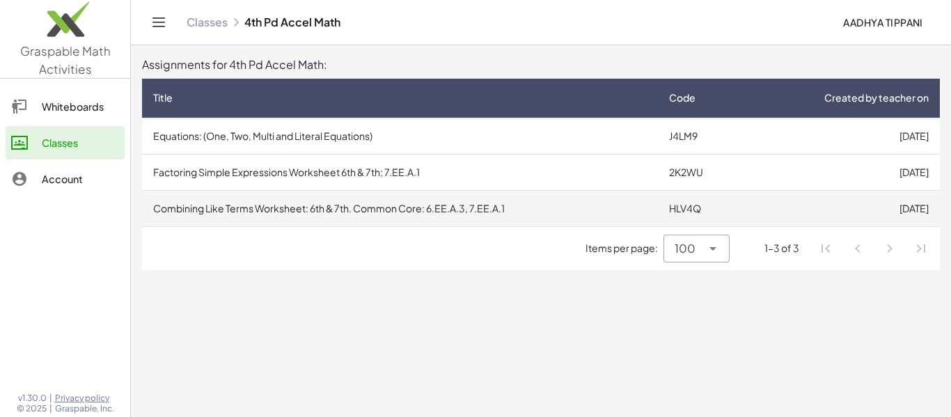
click at [413, 209] on td "Combining Like Terms Worksheet: 6th & 7th. Common Core: 6.EE.A.3, 7.EE.A.1" at bounding box center [400, 208] width 516 height 36
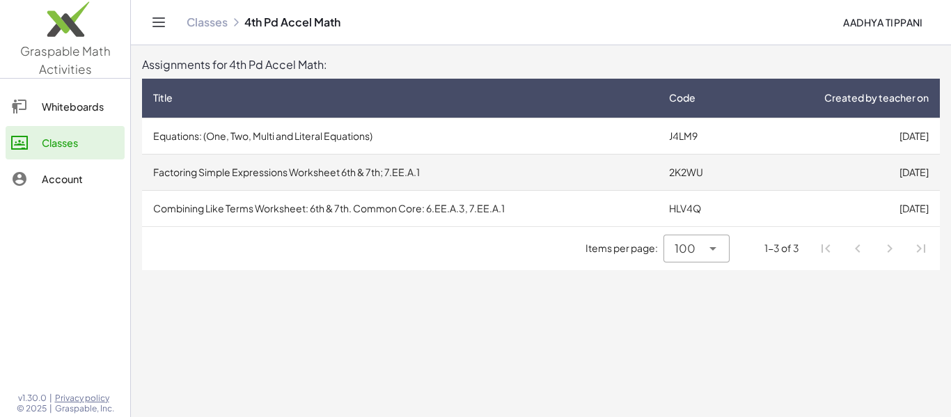
click at [398, 179] on td "Factoring Simple Expressions Worksheet 6th & 7th; 7.EE.A.1" at bounding box center [400, 172] width 516 height 36
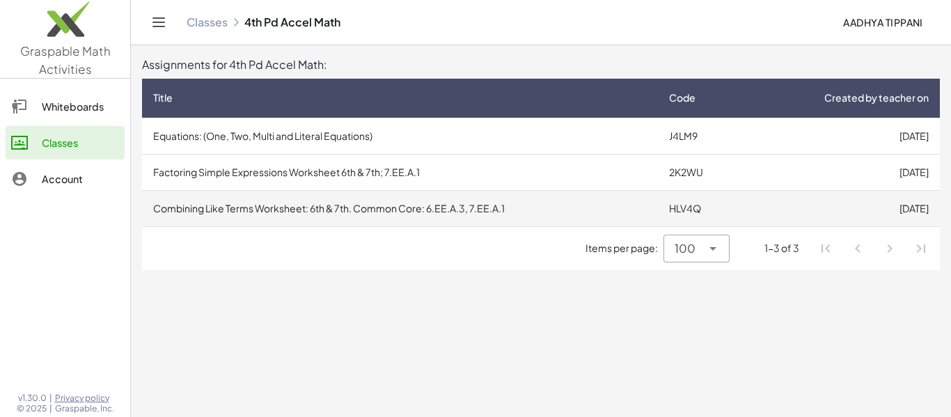
click at [412, 212] on td "Combining Like Terms Worksheet: 6th & 7th. Common Core: 6.EE.A.3, 7.EE.A.1" at bounding box center [400, 208] width 516 height 36
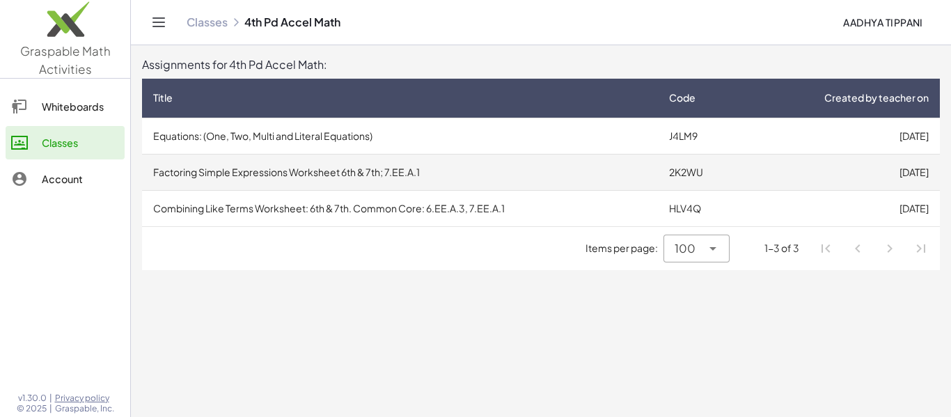
click at [295, 163] on td "Factoring Simple Expressions Worksheet 6th & 7th; 7.EE.A.1" at bounding box center [400, 172] width 516 height 36
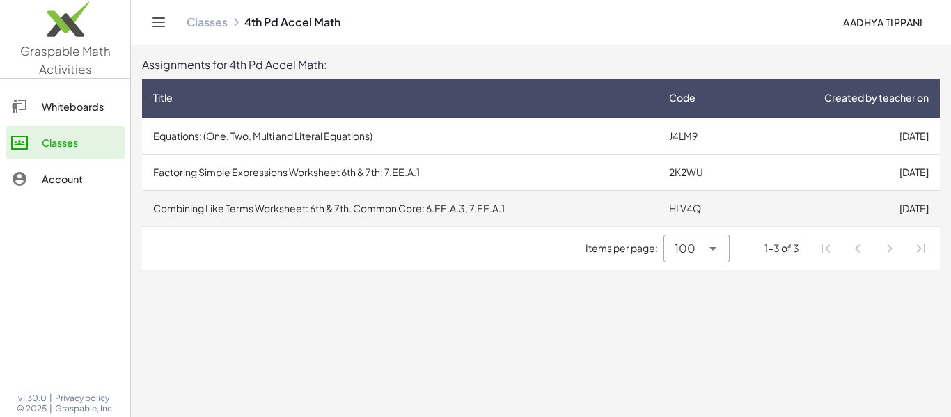
click at [640, 220] on td "Combining Like Terms Worksheet: 6th & 7th. Common Core: 6.EE.A.3, 7.EE.A.1" at bounding box center [400, 208] width 516 height 36
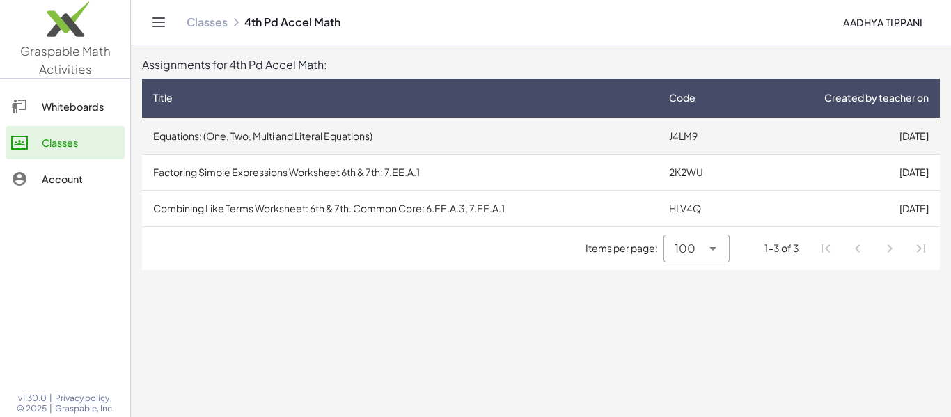
click at [490, 132] on td "Equations: (One, Two, Multi and Literal Equations)" at bounding box center [400, 136] width 516 height 36
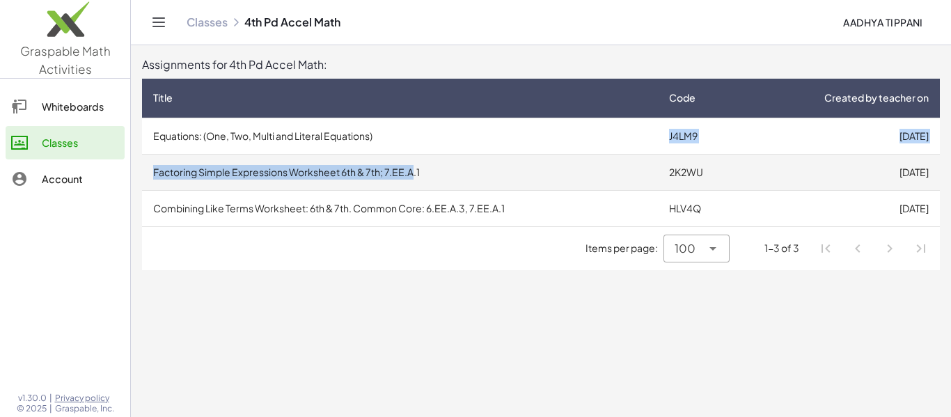
drag, startPoint x: 504, startPoint y: 151, endPoint x: 415, endPoint y: 165, distance: 90.2
click at [415, 165] on tbody "Equations: (One, Two, Multi and Literal Equations) J4LM9 [DATE] Factoring Simpl…" at bounding box center [541, 172] width 798 height 109
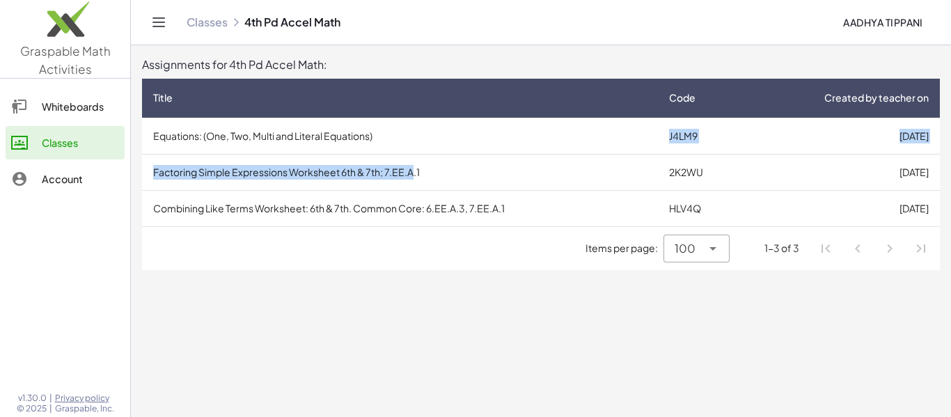
click at [435, 73] on div "Assignments for 4th Pd Accel Math: Title Code Created by teacher on Equations: …" at bounding box center [541, 163] width 798 height 214
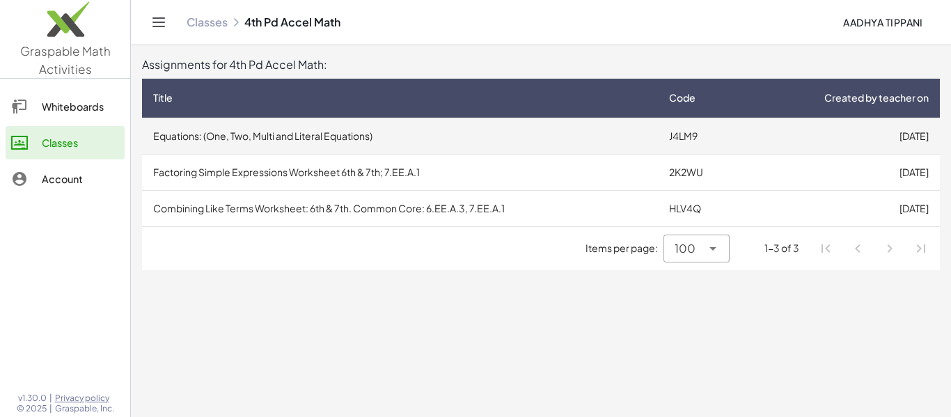
click at [668, 138] on td "J4LM9" at bounding box center [701, 136] width 87 height 36
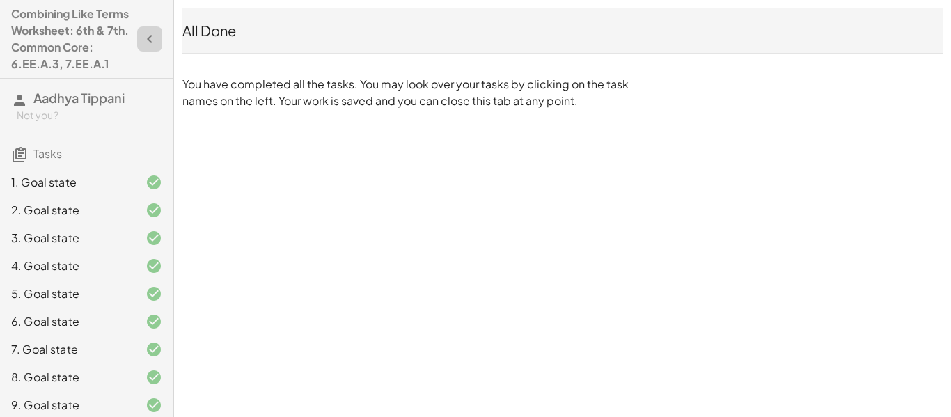
click at [147, 40] on icon "button" at bounding box center [149, 39] width 17 height 17
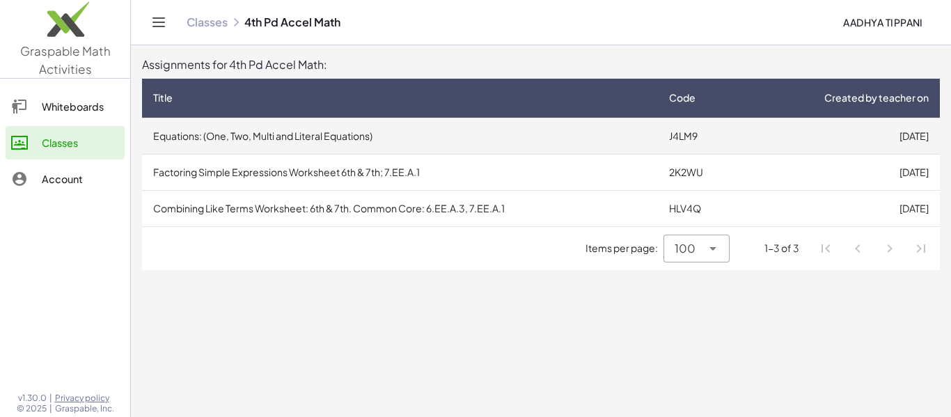
click at [288, 137] on td "Equations: (One, Two, Multi and Literal Equations)" at bounding box center [400, 136] width 516 height 36
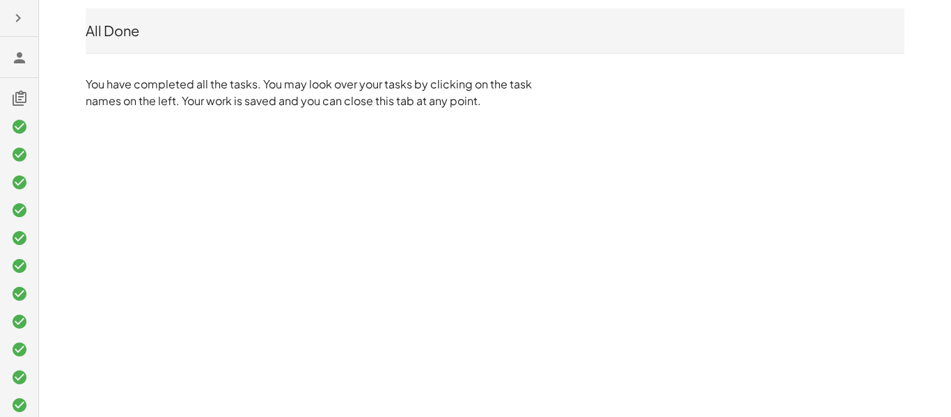
click at [19, 56] on icon at bounding box center [19, 57] width 17 height 17
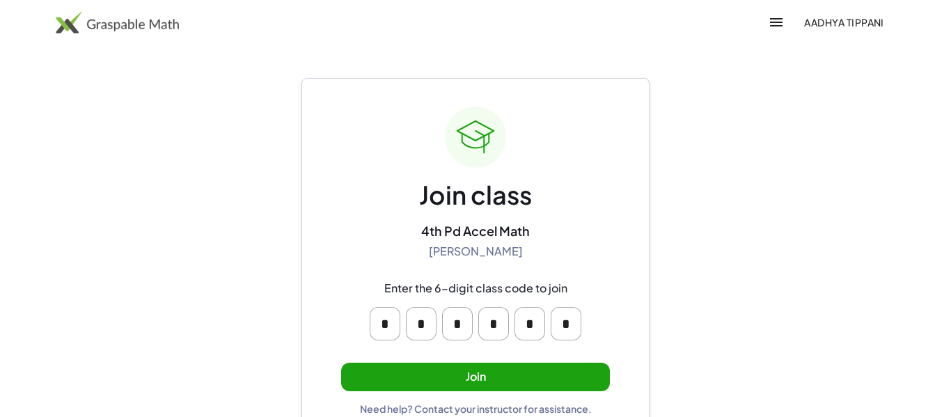
scroll to position [26, 0]
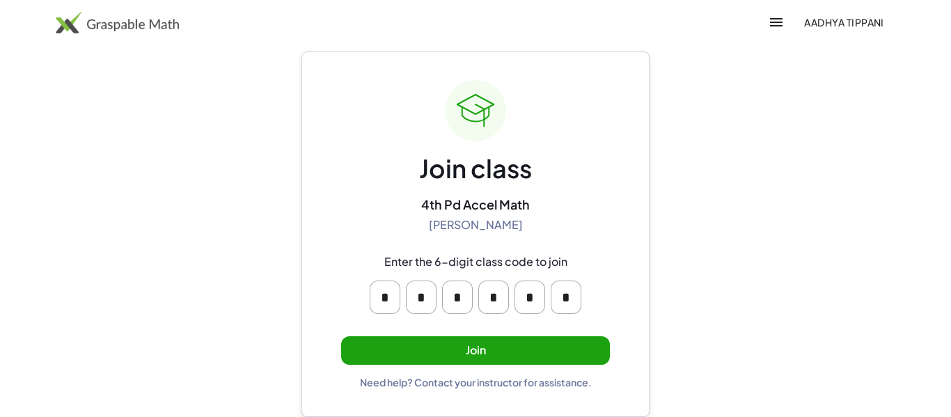
click at [500, 355] on button "Join" at bounding box center [475, 350] width 269 height 29
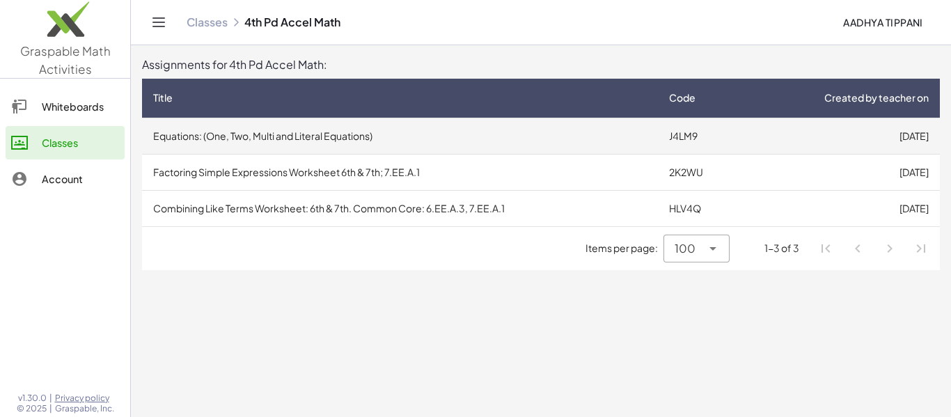
click at [880, 130] on td "[DATE]" at bounding box center [842, 136] width 195 height 36
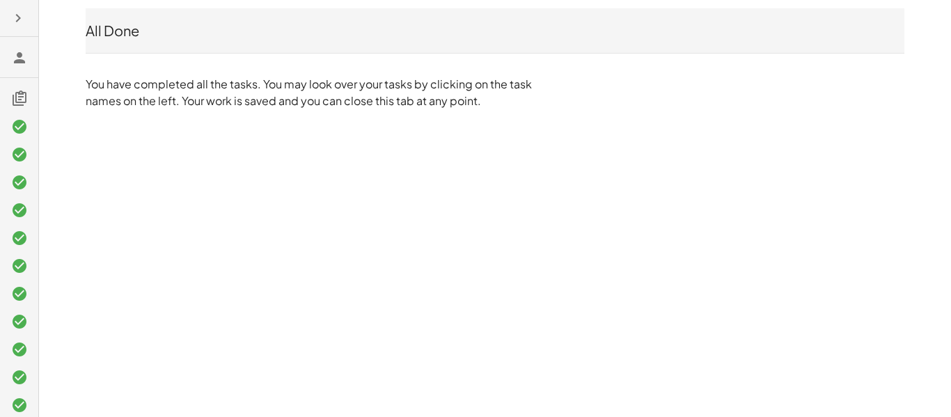
click at [116, 31] on div "All Done" at bounding box center [495, 31] width 819 height 20
click at [25, 20] on icon "button" at bounding box center [18, 18] width 17 height 17
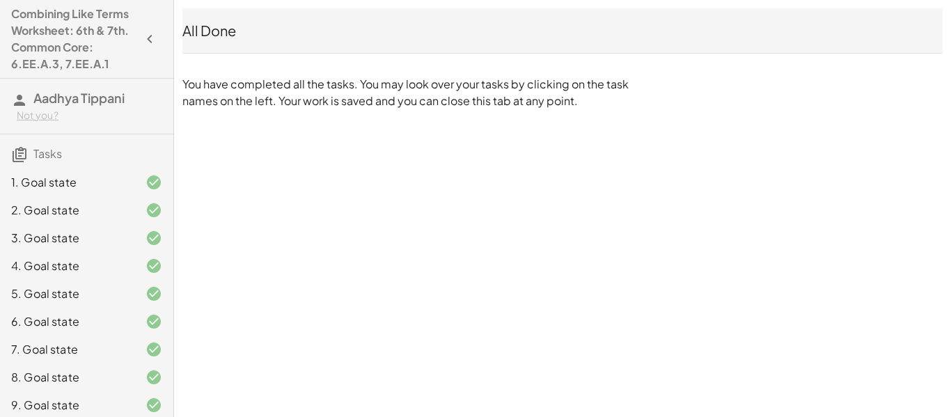
click at [115, 35] on h4 "Combining Like Terms Worksheet: 6th & 7th. Common Core: 6.EE.A.3, 7.EE.A.1" at bounding box center [74, 39] width 126 height 67
click at [25, 152] on icon at bounding box center [19, 154] width 17 height 17
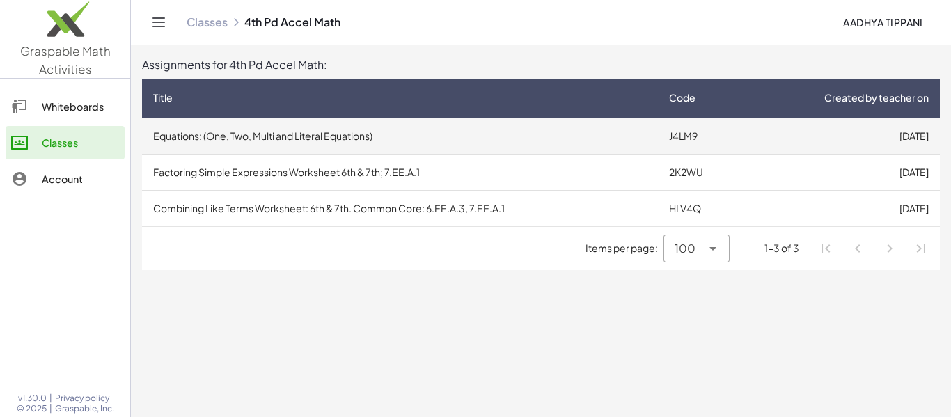
click at [763, 136] on td "[DATE]" at bounding box center [842, 136] width 195 height 36
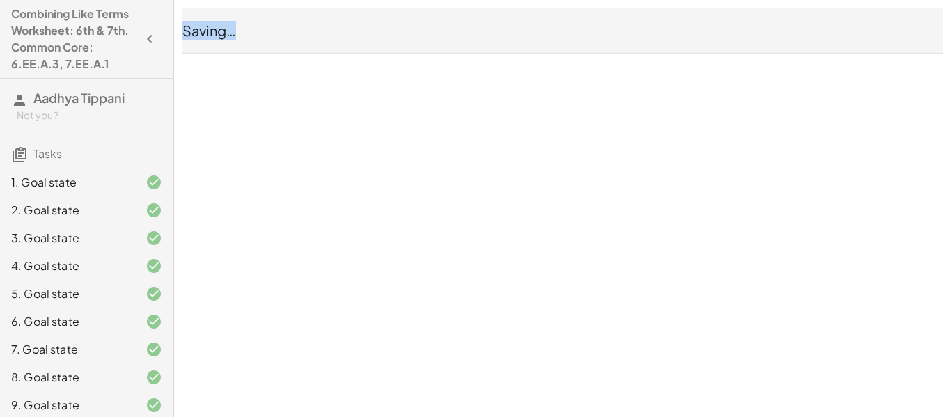
click at [0, 0] on div "Combining Like Terms Worksheet: 6th & 7th. Common Core: 6.EE.A.3, 7.EE.A.1 Aadh…" at bounding box center [0, 0] width 0 height 0
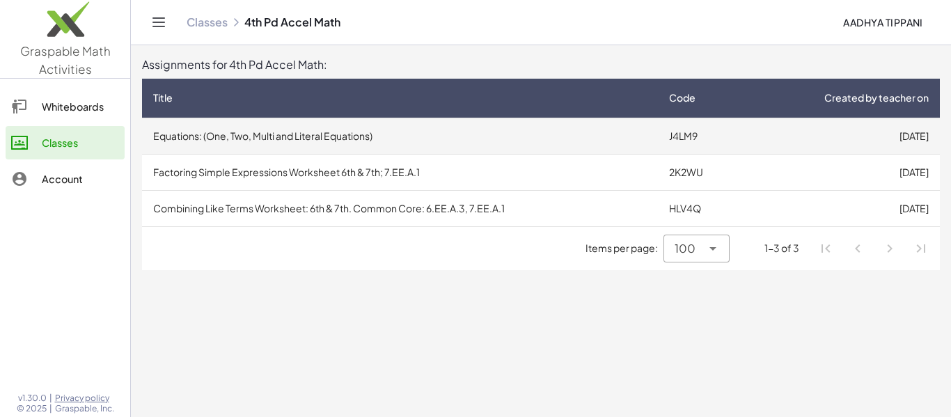
click at [217, 128] on td "Equations: (One, Two, Multi and Literal Equations)" at bounding box center [400, 136] width 516 height 36
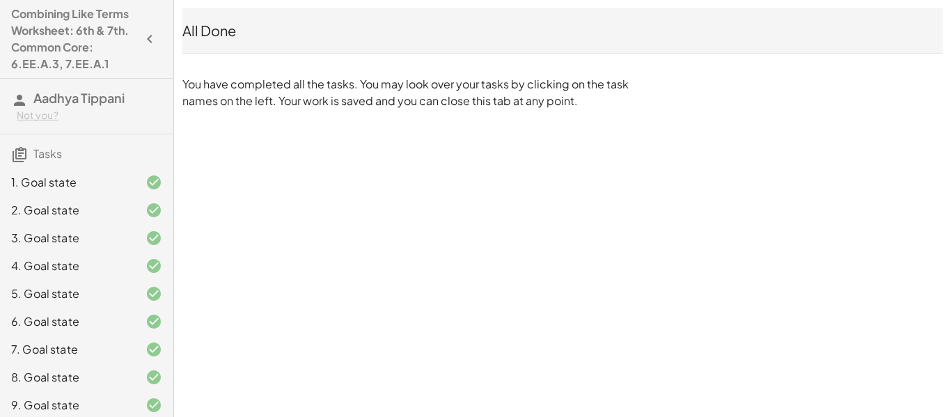
click at [215, 101] on p "You have completed all the tasks. You may look over your tasks by clicking on t…" at bounding box center [408, 92] width 453 height 33
click at [0, 0] on div "Combining Like Terms Worksheet: 6th & 7th. Common Core: 6.EE.A.3, 7.EE.A.1 Aadh…" at bounding box center [0, 0] width 0 height 0
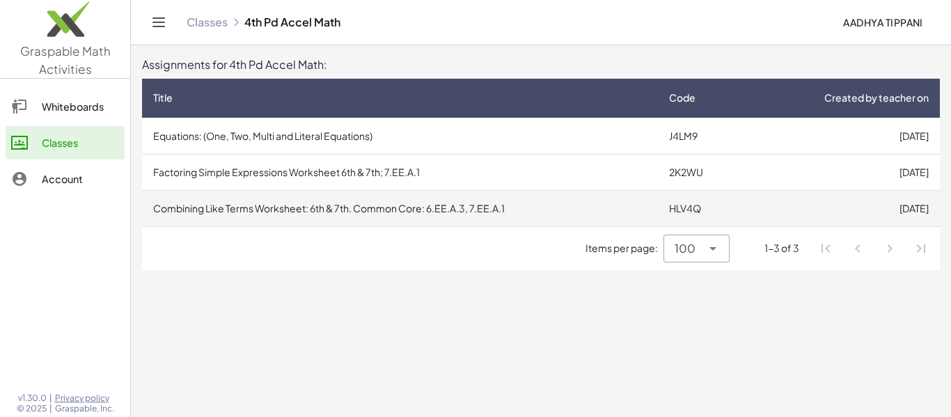
click at [258, 197] on td "Combining Like Terms Worksheet: 6th & 7th. Common Core: 6.EE.A.3, 7.EE.A.1" at bounding box center [400, 208] width 516 height 36
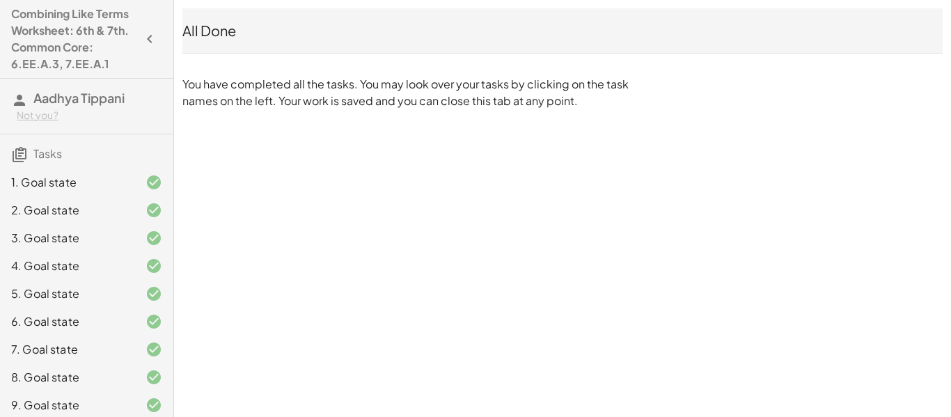
scroll to position [175, 0]
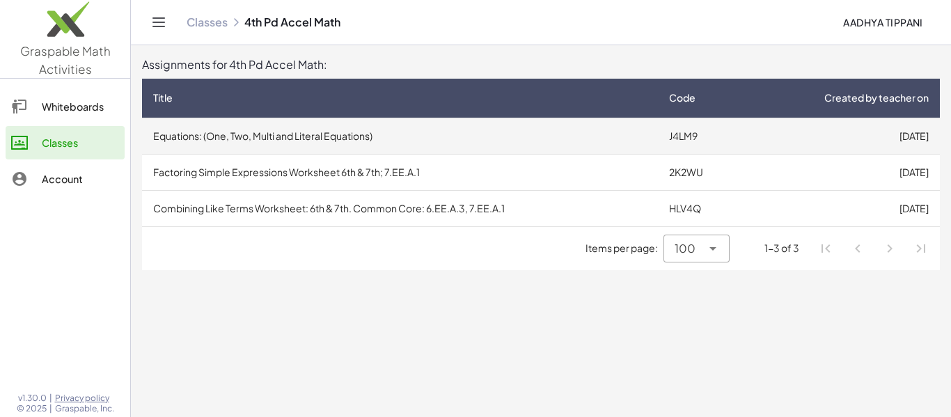
click at [198, 134] on td "Equations: (One, Two, Multi and Literal Equations)" at bounding box center [400, 136] width 516 height 36
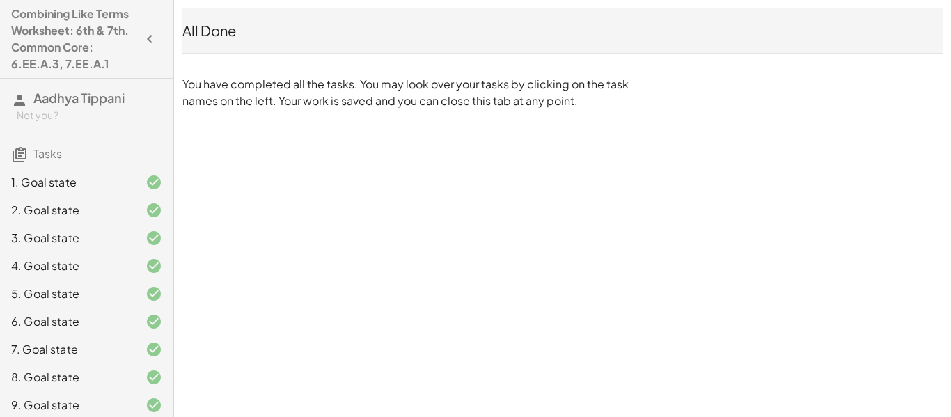
scroll to position [175, 0]
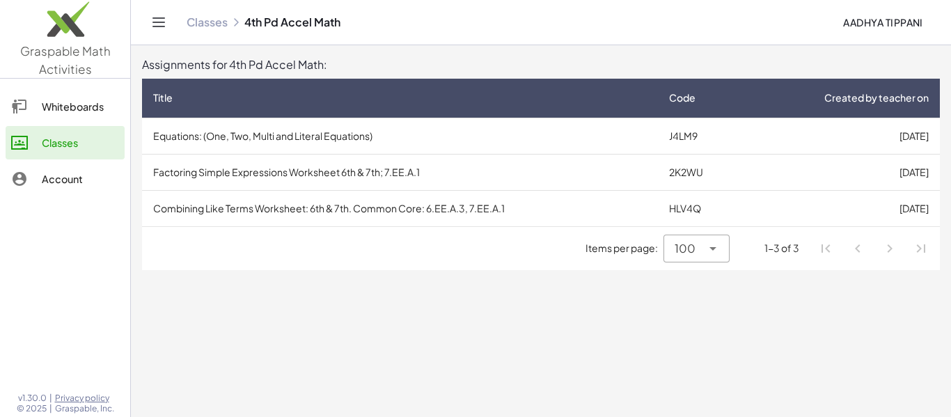
click at [160, 24] on icon "Toggle navigation" at bounding box center [158, 22] width 17 height 17
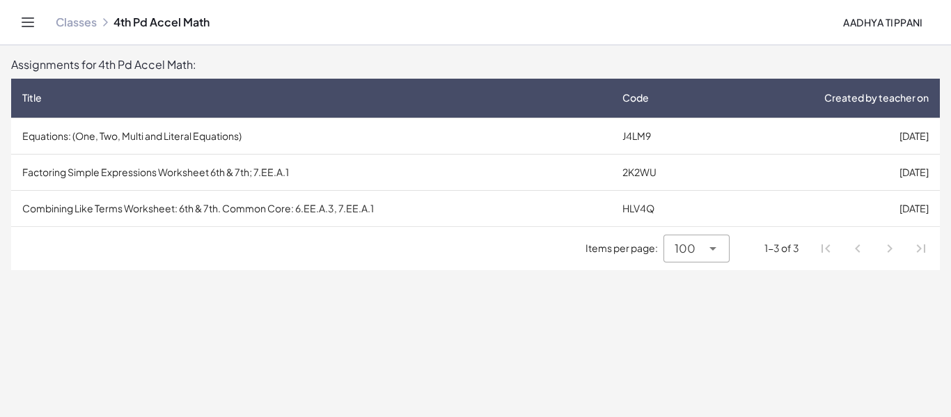
drag, startPoint x: 285, startPoint y: 219, endPoint x: 423, endPoint y: 256, distance: 142.8
click at [423, 256] on div "Title Code Created by teacher on Equations: (One, Two, Multi and Literal Equati…" at bounding box center [475, 175] width 929 height 192
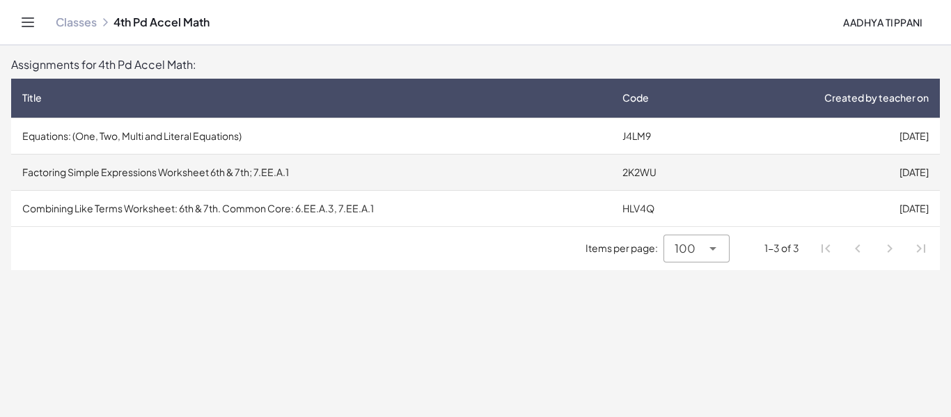
click at [294, 170] on td "Factoring Simple Expressions Worksheet 6th & 7th; 7.EE.A.1" at bounding box center [311, 172] width 600 height 36
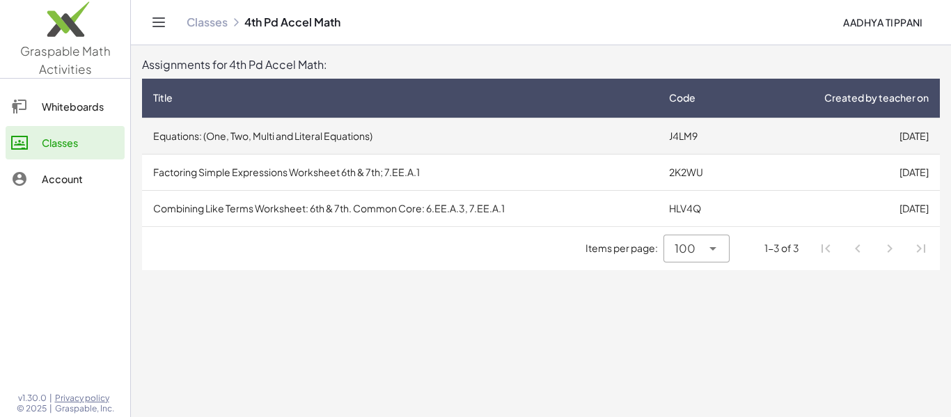
click at [273, 143] on td "Equations: (One, Two, Multi and Literal Equations)" at bounding box center [400, 136] width 516 height 36
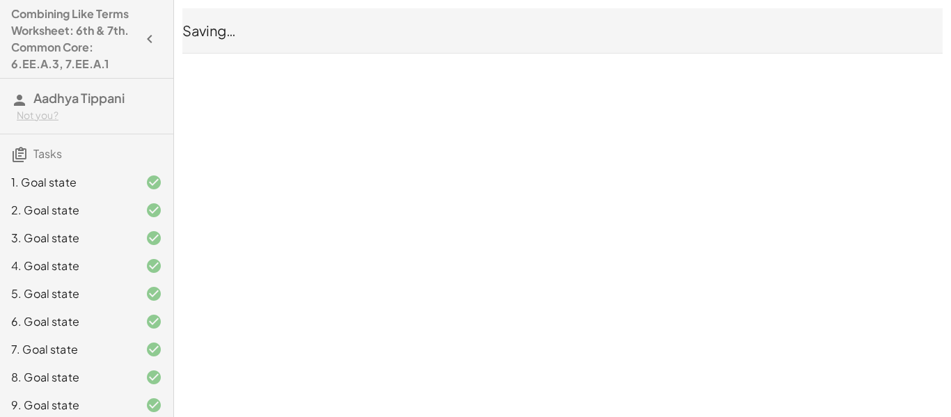
click at [208, 26] on span "Saving…" at bounding box center [209, 30] width 54 height 17
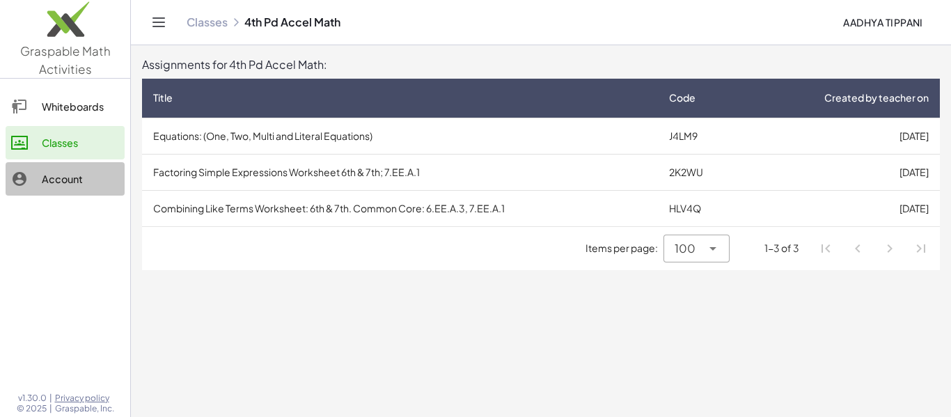
click at [98, 168] on link "Account" at bounding box center [65, 178] width 119 height 33
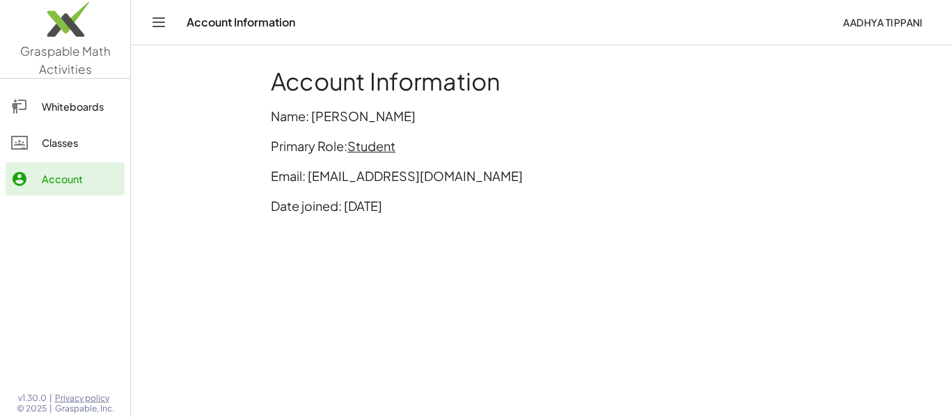
click at [30, 141] on div at bounding box center [26, 142] width 31 height 17
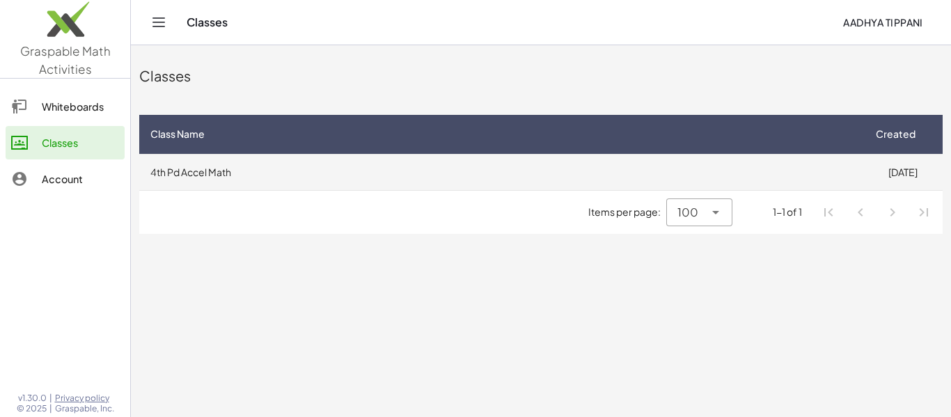
click at [160, 169] on td "4th Pd Accel Math" at bounding box center [501, 172] width 724 height 36
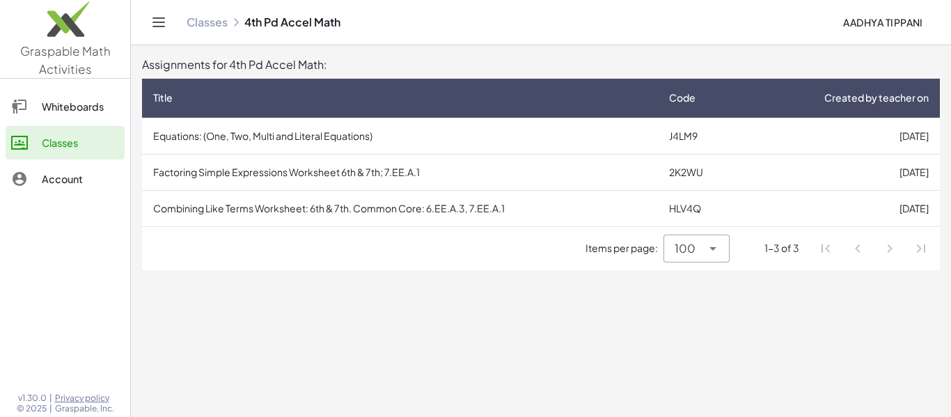
click at [54, 110] on div "Whiteboards" at bounding box center [80, 106] width 77 height 17
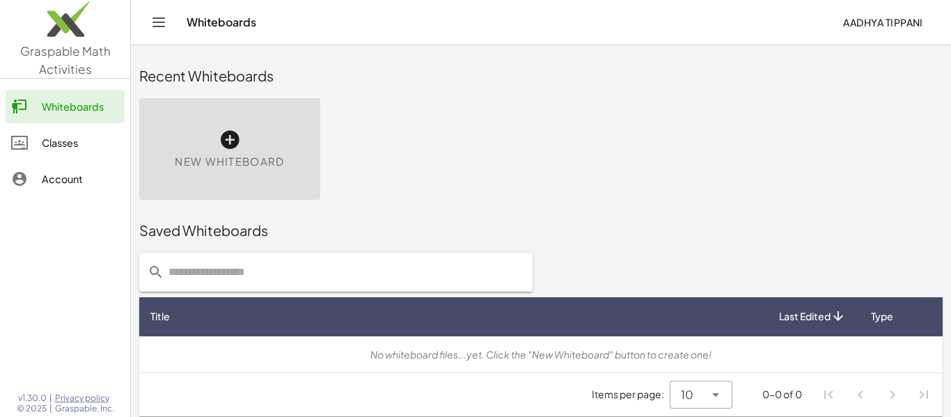
click at [39, 146] on div at bounding box center [26, 142] width 31 height 17
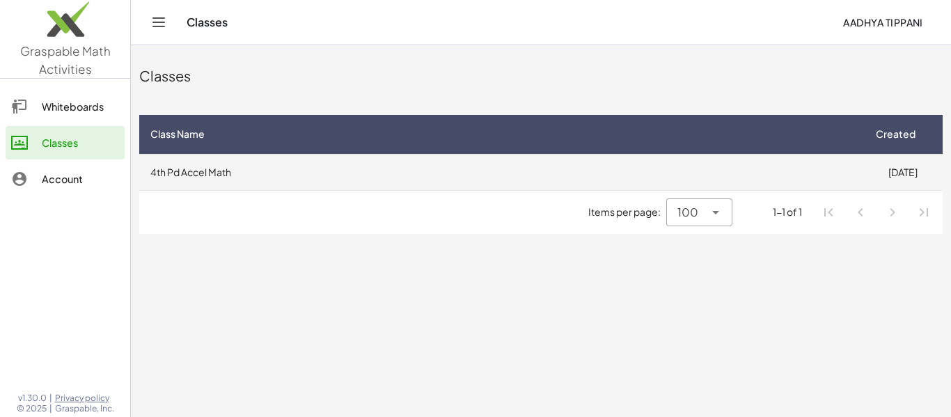
click at [912, 170] on td "[DATE]" at bounding box center [903, 172] width 80 height 36
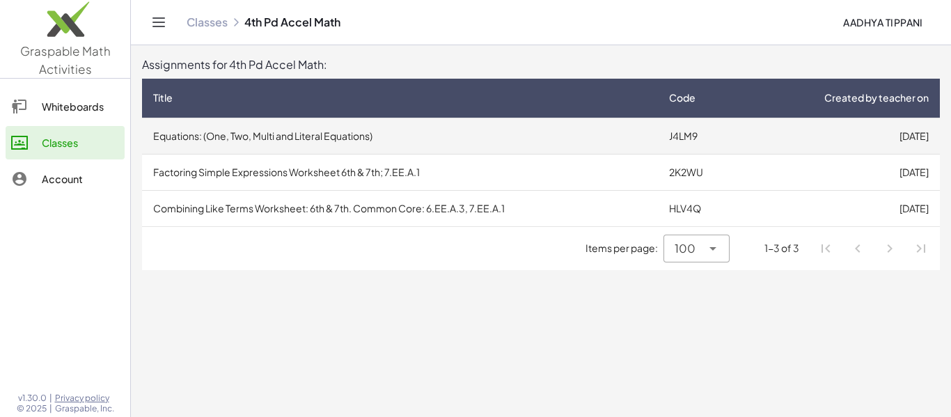
click at [683, 132] on td "J4LM9" at bounding box center [701, 136] width 87 height 36
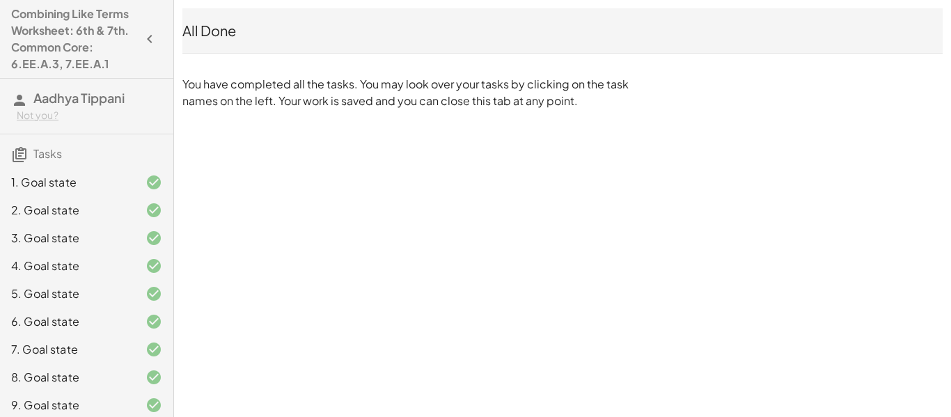
click at [218, 25] on div "All Done" at bounding box center [562, 31] width 761 height 20
click at [228, 41] on div "All Done" at bounding box center [562, 30] width 761 height 45
click at [216, 45] on div "All Done" at bounding box center [562, 30] width 761 height 45
click at [202, 32] on div "All Done" at bounding box center [562, 31] width 761 height 20
click at [214, 30] on div "All Done" at bounding box center [562, 31] width 761 height 20
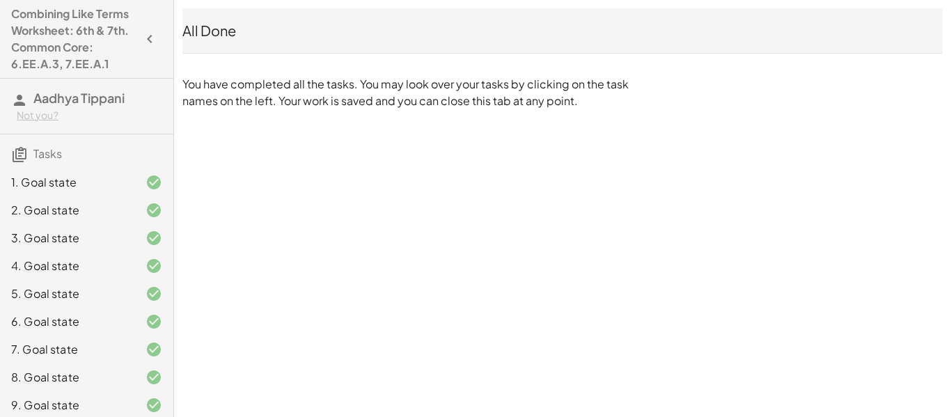
click at [217, 29] on div "All Done" at bounding box center [562, 31] width 761 height 20
click at [219, 23] on div "All Done" at bounding box center [562, 31] width 761 height 20
click at [222, 26] on div "All Done" at bounding box center [562, 31] width 761 height 20
click at [217, 33] on div "All Done" at bounding box center [562, 31] width 761 height 20
click at [215, 33] on div "All Done" at bounding box center [562, 31] width 761 height 20
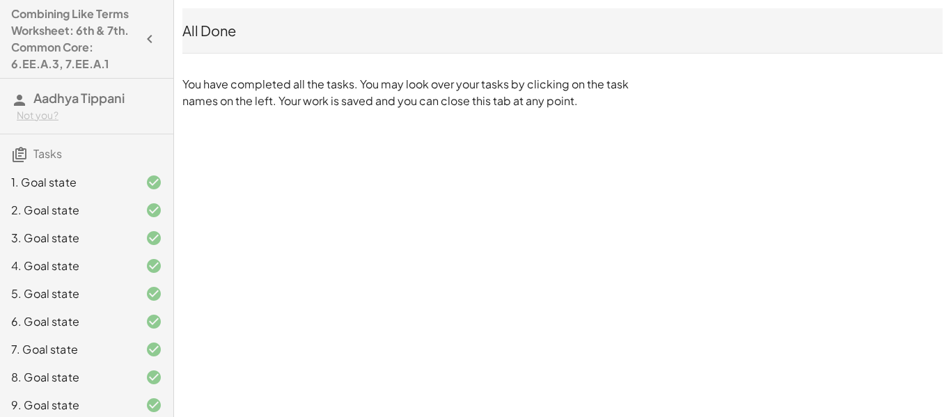
click at [223, 37] on div "All Done" at bounding box center [562, 31] width 761 height 20
click at [212, 20] on div "All Done" at bounding box center [562, 30] width 761 height 45
click at [257, 56] on div "All Done You have completed all the tasks. You may look over your tasks by clic…" at bounding box center [562, 59] width 777 height 118
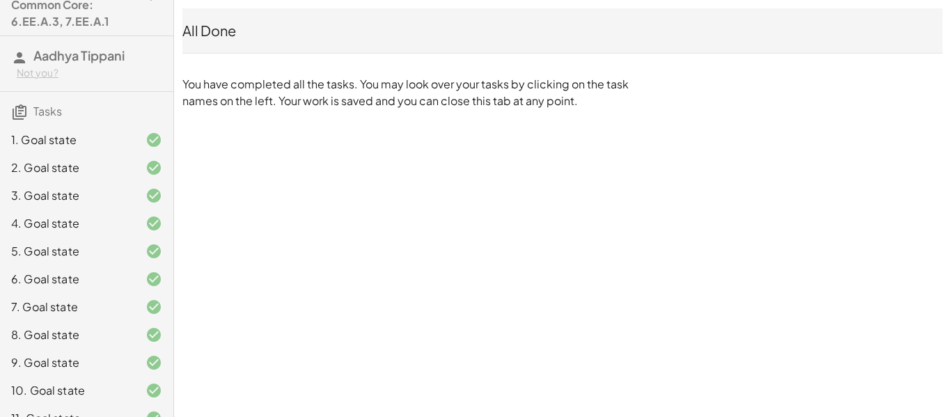
click at [14, 122] on div "1. Goal state 2. Goal state 3. Goal state 4. Goal state 5. Goal state 6. Goal s…" at bounding box center [86, 335] width 173 height 429
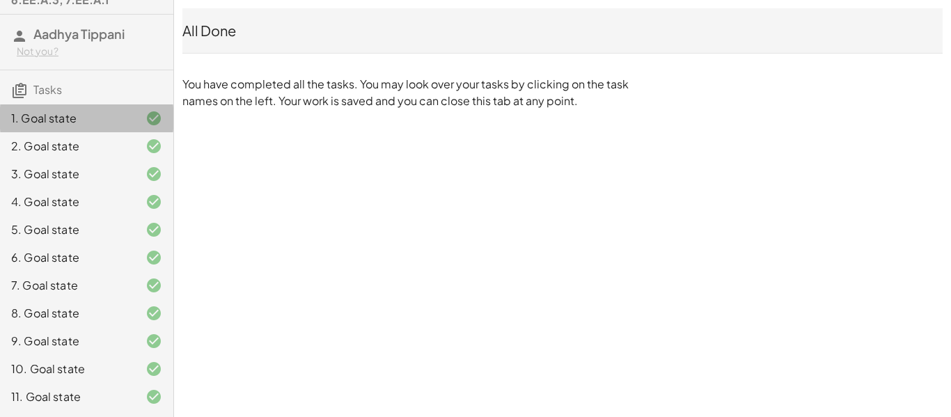
scroll to position [79, 0]
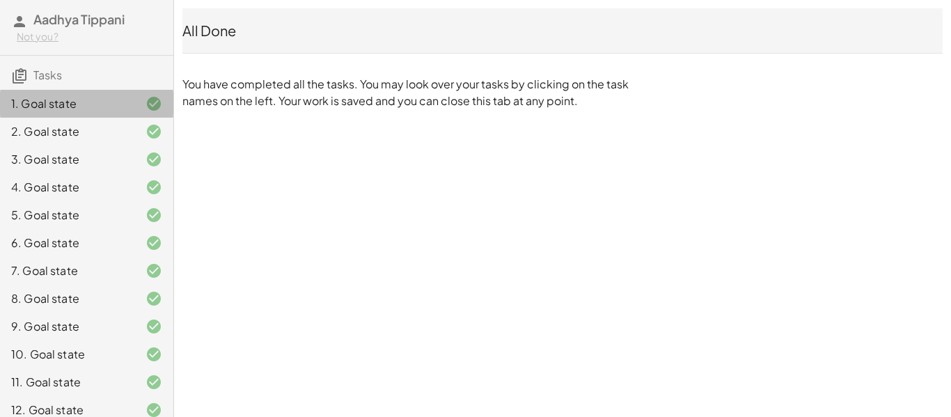
click at [28, 146] on div "1. Goal state" at bounding box center [86, 160] width 173 height 28
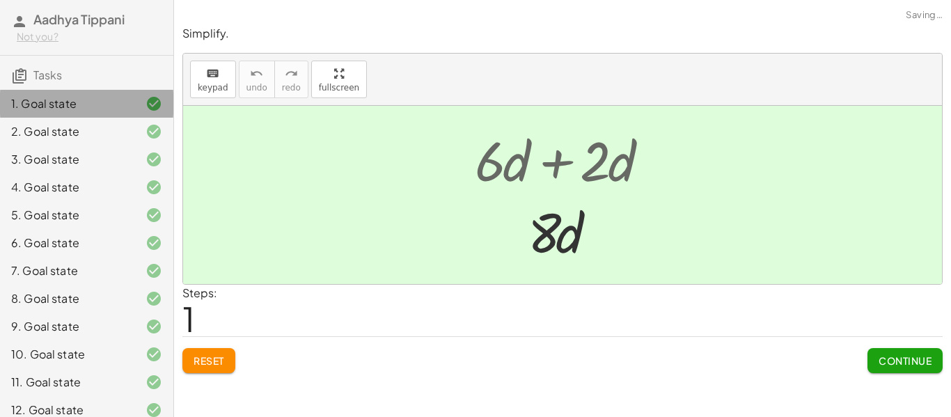
click at [54, 112] on div "1. Goal state" at bounding box center [67, 103] width 112 height 17
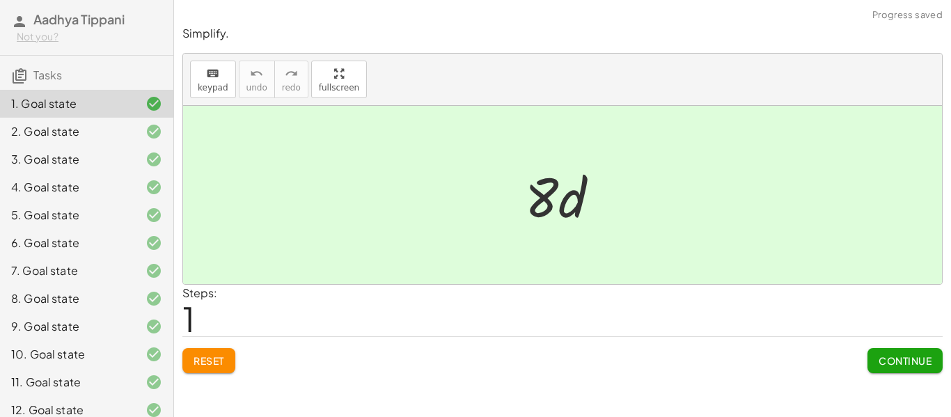
click at [46, 130] on div "2. Goal state" at bounding box center [67, 131] width 112 height 17
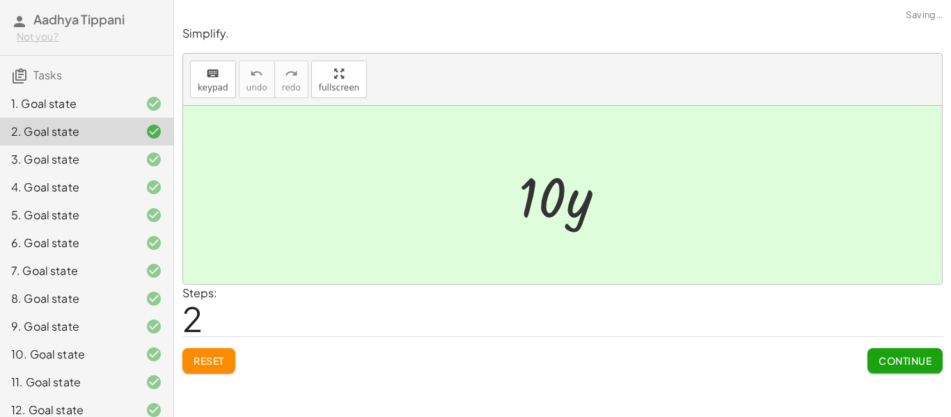
click at [31, 162] on div "3. Goal state" at bounding box center [67, 159] width 112 height 17
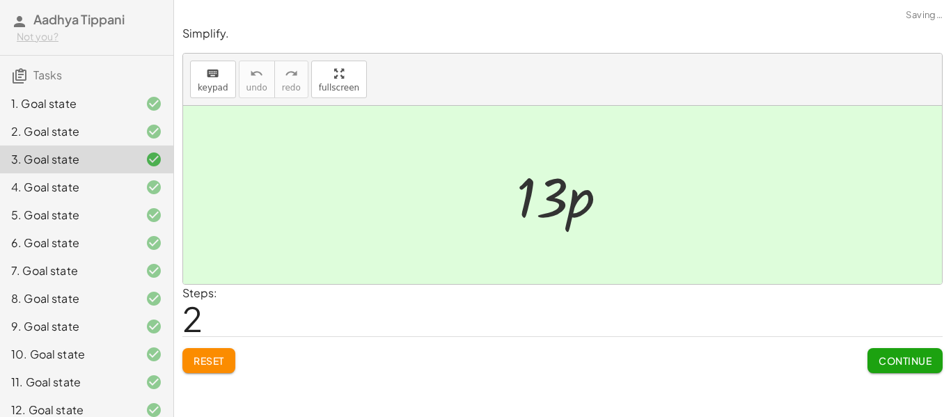
click at [48, 194] on div "4. Goal state" at bounding box center [67, 187] width 112 height 17
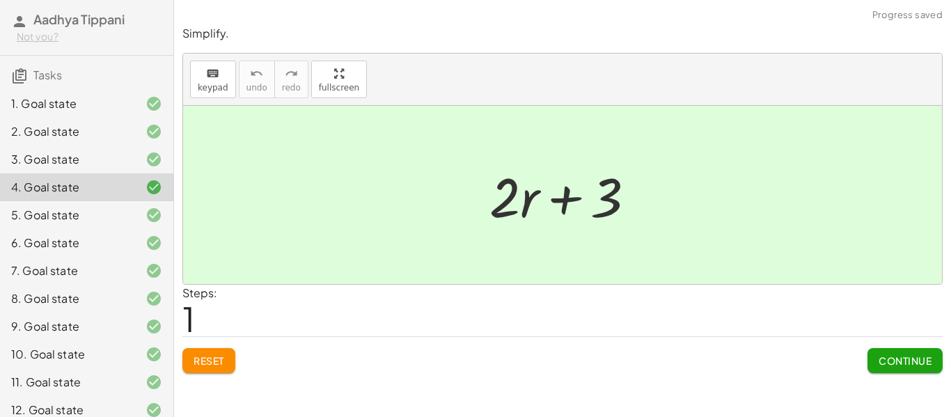
click at [56, 219] on div "5. Goal state" at bounding box center [67, 215] width 112 height 17
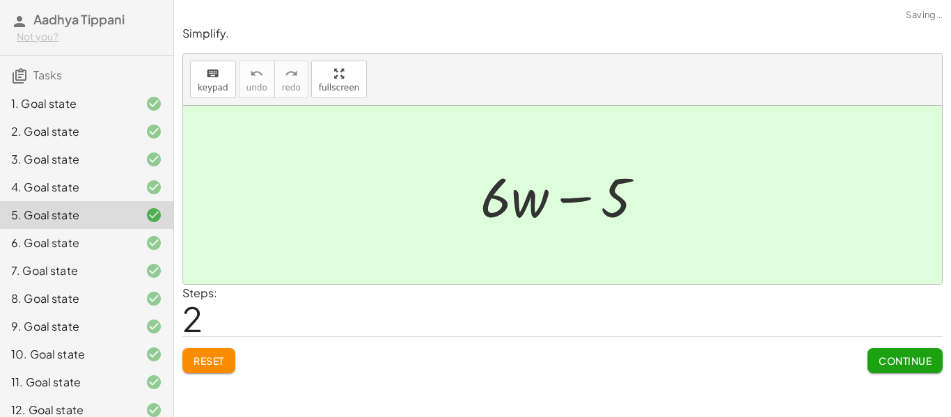
click at [56, 245] on div "6. Goal state" at bounding box center [67, 243] width 112 height 17
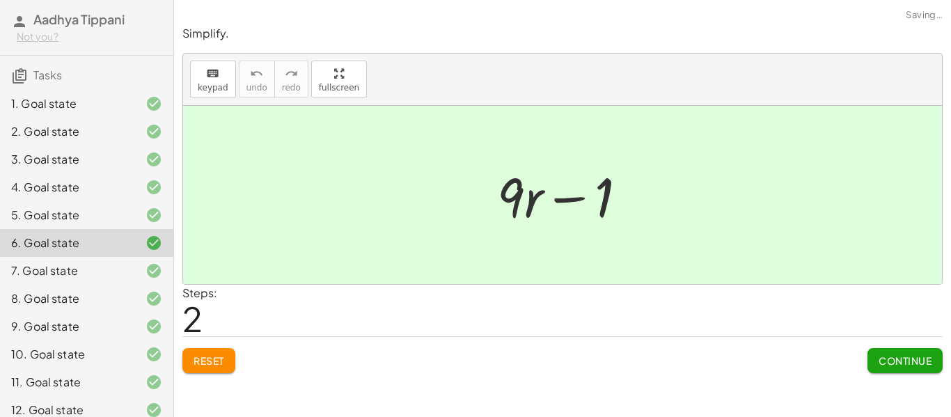
click at [71, 263] on div "7. Goal state" at bounding box center [67, 271] width 112 height 17
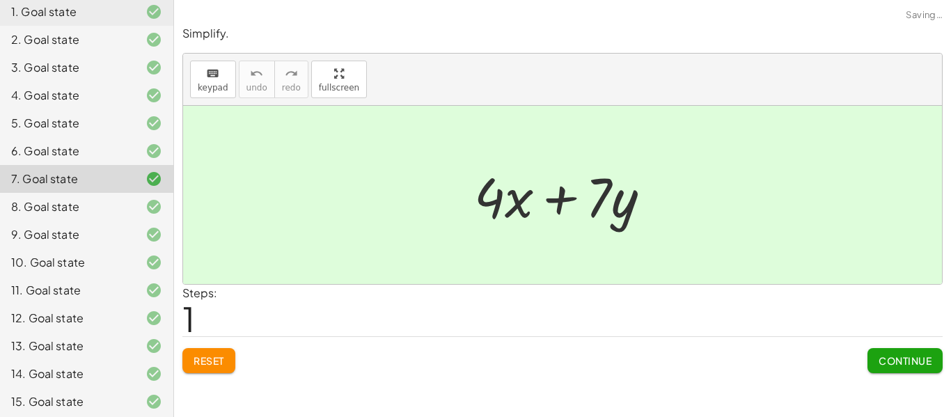
scroll to position [175, 0]
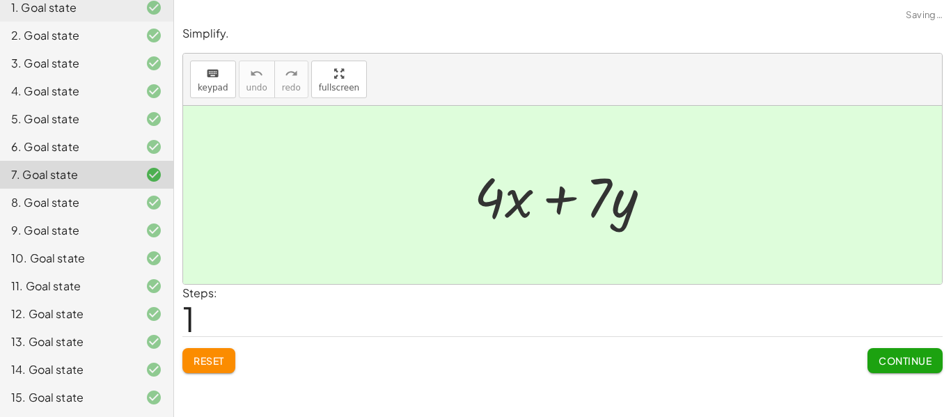
click at [29, 394] on div "15. Goal state" at bounding box center [67, 397] width 112 height 17
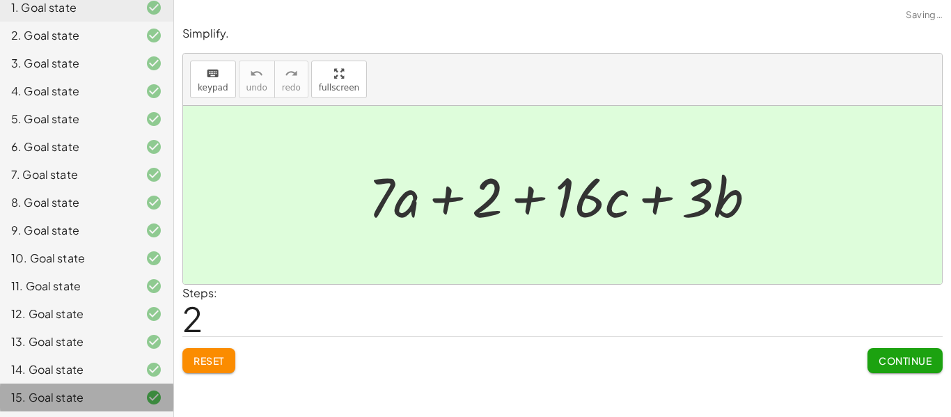
click at [26, 384] on div "13. Goal state" at bounding box center [86, 398] width 173 height 28
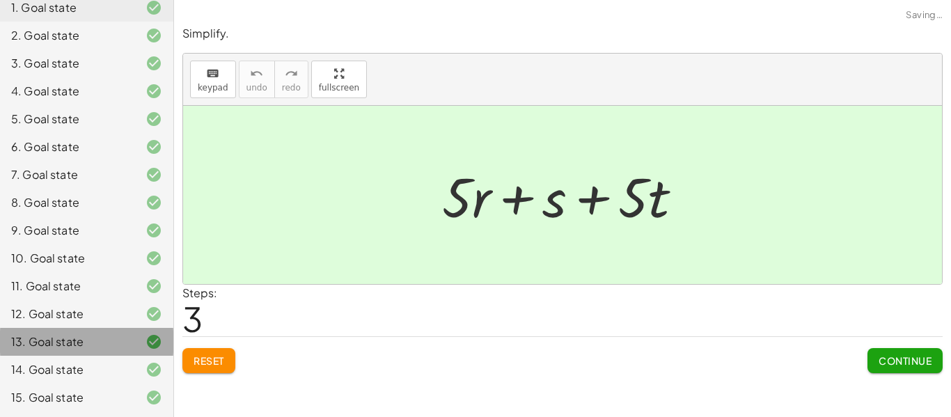
click at [28, 318] on div "12. Goal state" at bounding box center [67, 314] width 112 height 17
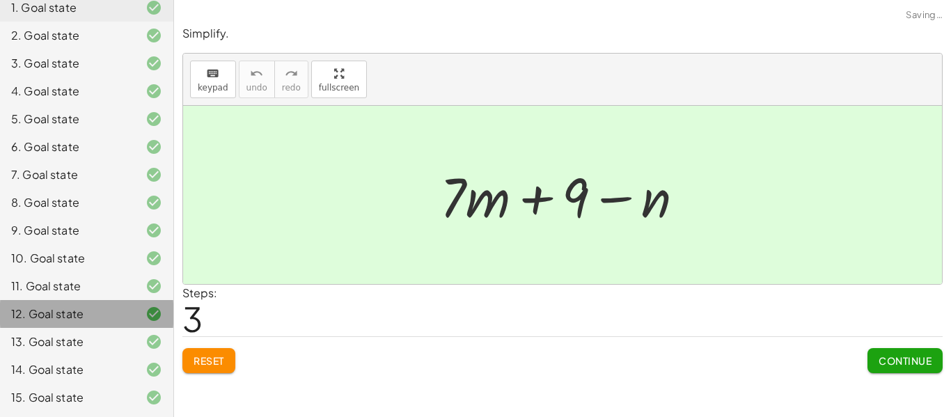
click at [29, 300] on div "10. Goal state" at bounding box center [86, 314] width 173 height 28
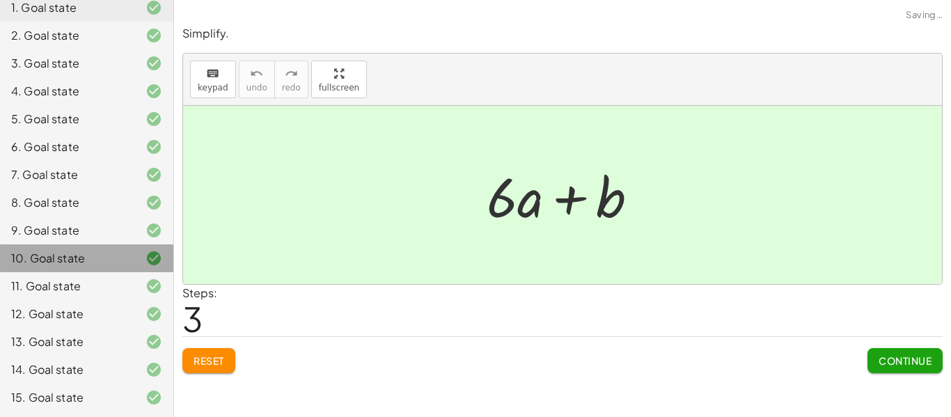
click at [22, 205] on div "8. Goal state" at bounding box center [67, 202] width 112 height 17
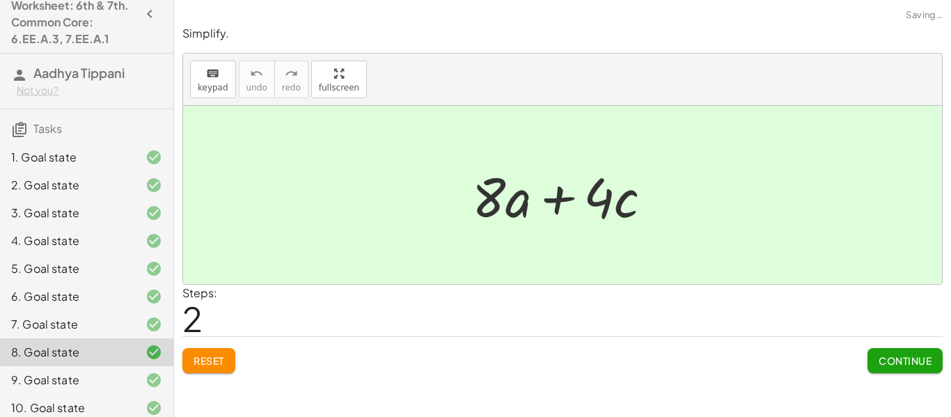
scroll to position [0, 0]
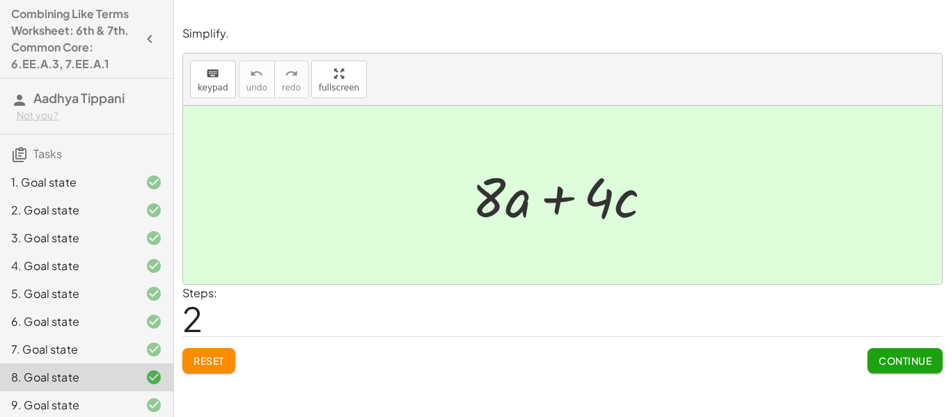
click at [141, 37] on icon "button" at bounding box center [149, 39] width 17 height 17
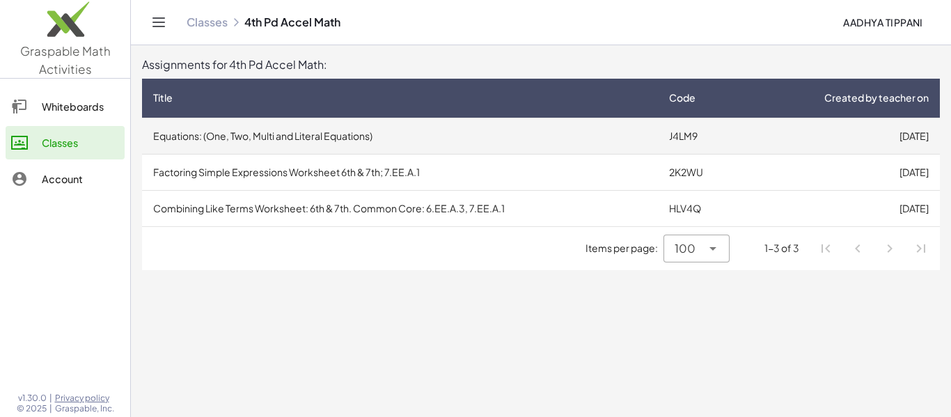
click at [176, 130] on td "Equations: (One, Two, Multi and Literal Equations)" at bounding box center [400, 136] width 516 height 36
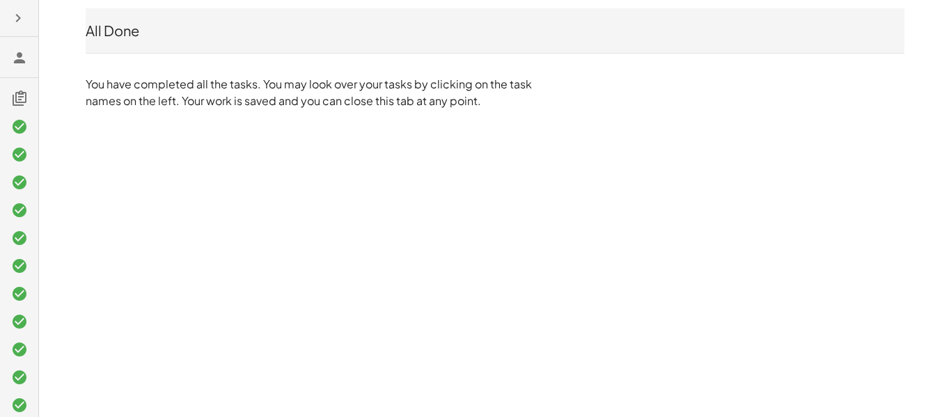
click at [14, 20] on icon "button" at bounding box center [18, 18] width 17 height 17
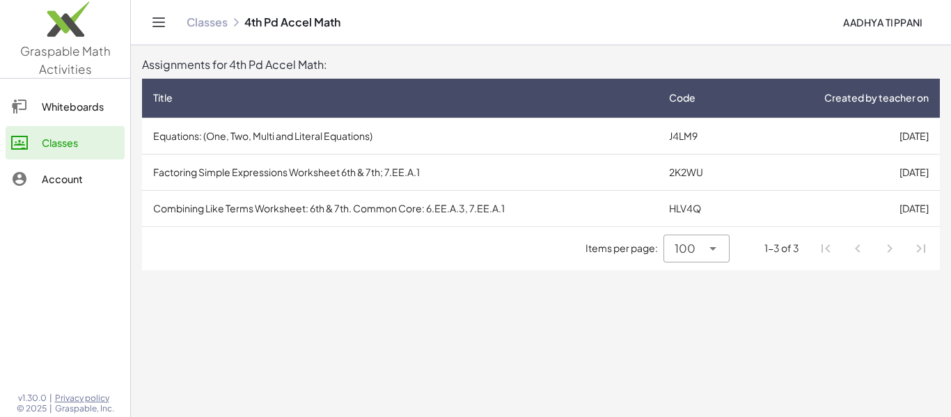
click at [38, 118] on link "Whiteboards" at bounding box center [65, 106] width 119 height 33
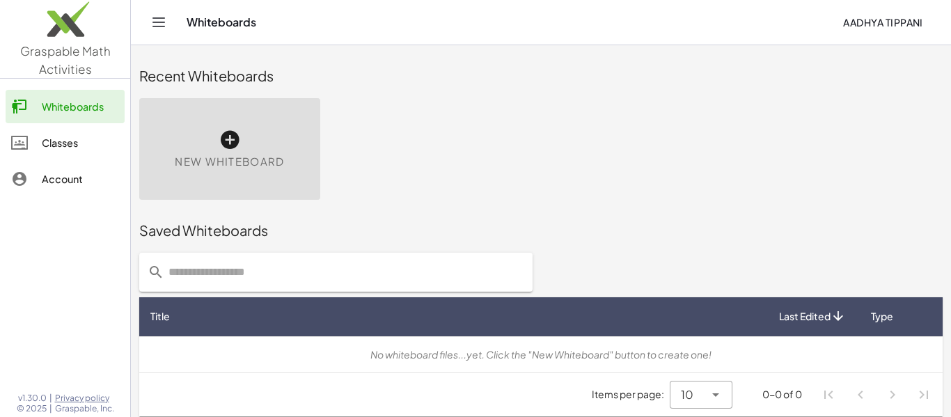
click at [65, 184] on div "Account" at bounding box center [80, 179] width 77 height 17
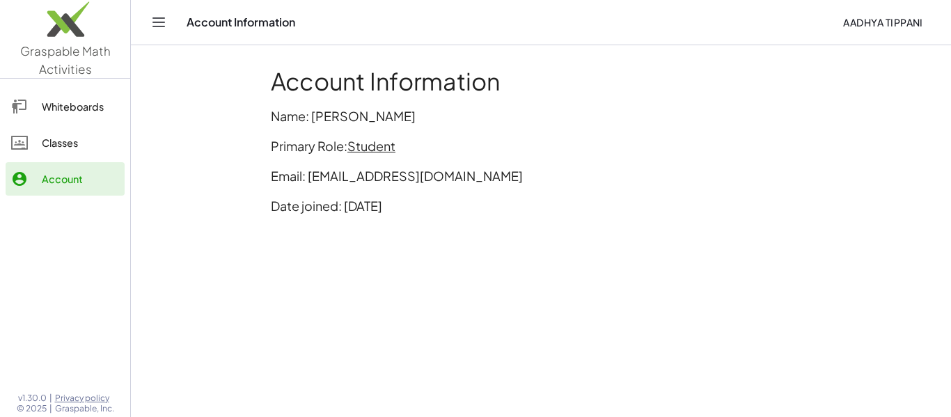
click at [155, 28] on icon "Toggle navigation" at bounding box center [158, 22] width 17 height 17
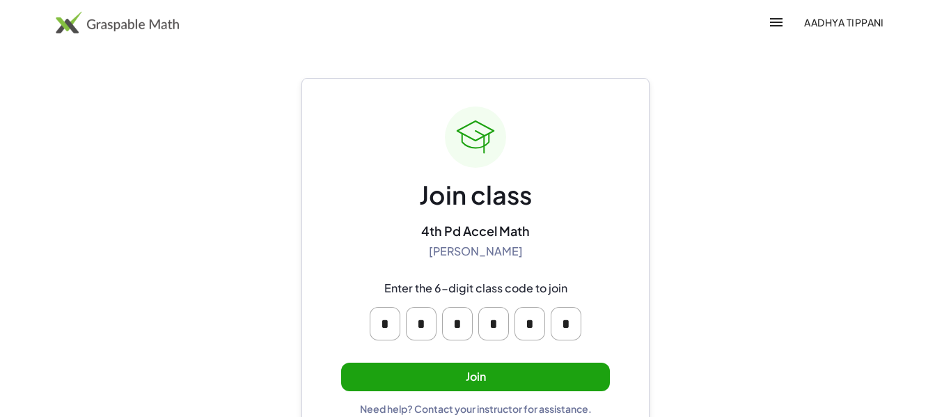
click at [583, 371] on button "Join" at bounding box center [475, 377] width 269 height 29
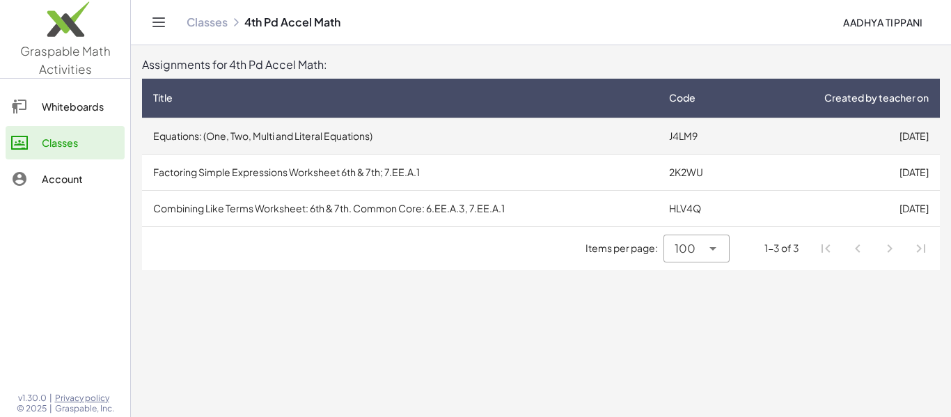
click at [483, 153] on td "Equations: (One, Two, Multi and Literal Equations)" at bounding box center [400, 136] width 516 height 36
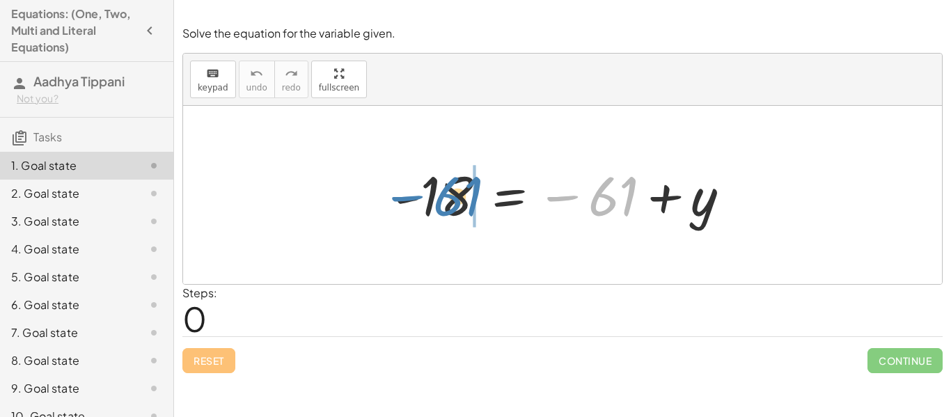
drag, startPoint x: 559, startPoint y: 197, endPoint x: 404, endPoint y: 197, distance: 155.3
click at [404, 197] on div at bounding box center [568, 195] width 360 height 69
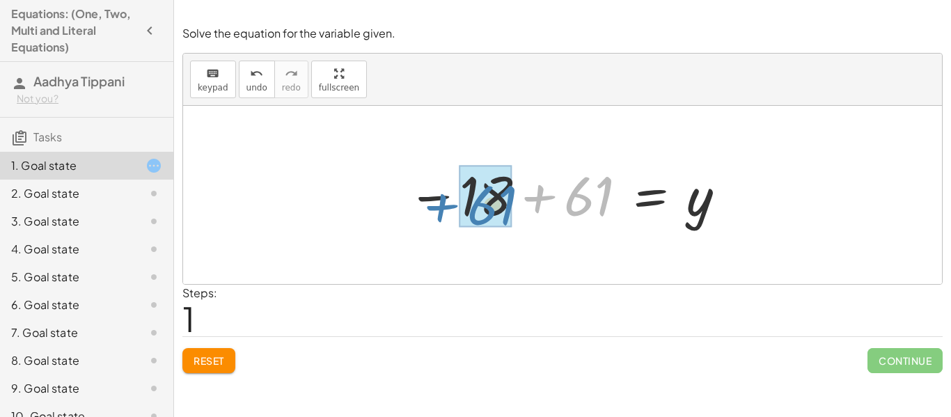
drag, startPoint x: 539, startPoint y: 201, endPoint x: 442, endPoint y: 210, distance: 97.9
click at [442, 210] on div at bounding box center [568, 195] width 334 height 69
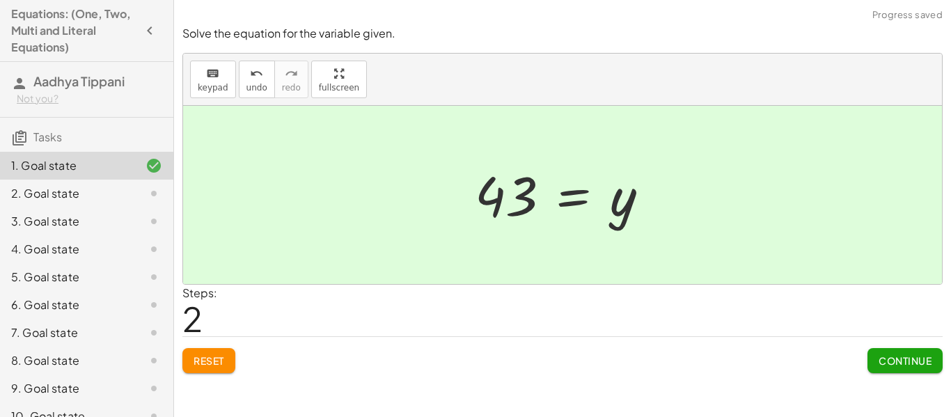
click at [885, 357] on span "Continue" at bounding box center [905, 361] width 53 height 13
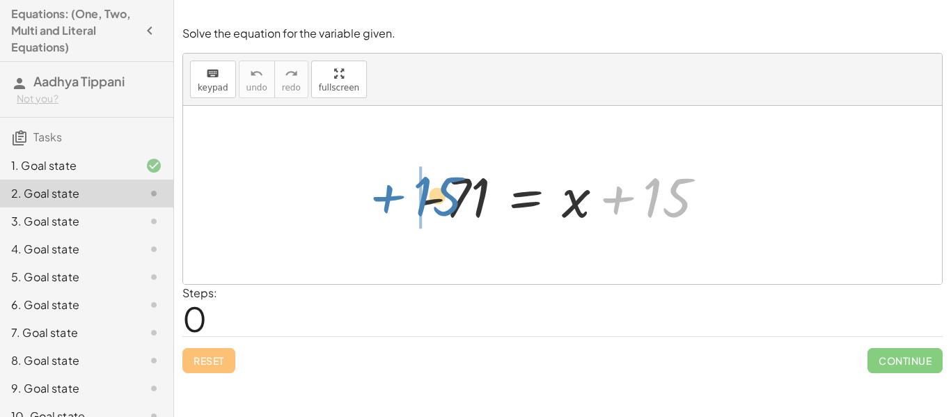
drag, startPoint x: 613, startPoint y: 202, endPoint x: 384, endPoint y: 200, distance: 229.2
click at [384, 200] on div "+ 15 - 71 = + x + 15" at bounding box center [562, 195] width 759 height 178
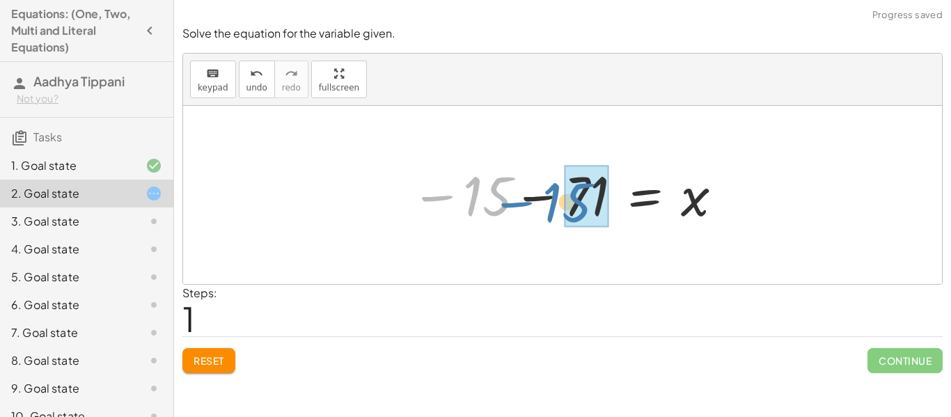
drag, startPoint x: 412, startPoint y: 199, endPoint x: 496, endPoint y: 205, distance: 84.5
click at [496, 205] on div at bounding box center [568, 195] width 328 height 69
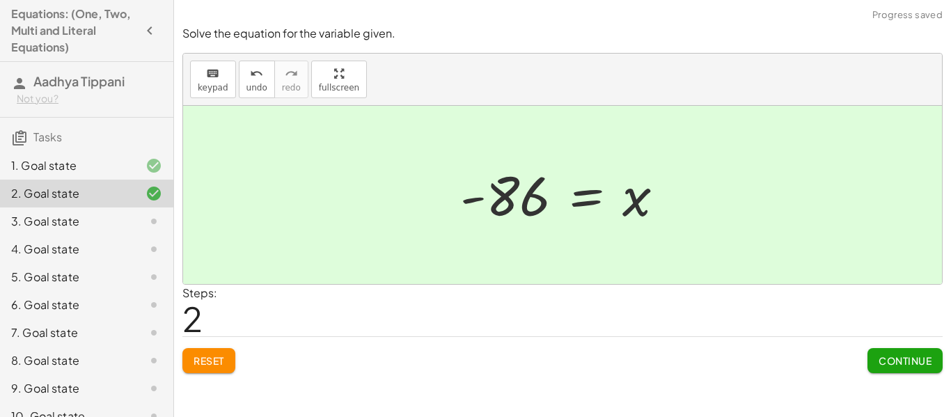
click at [930, 368] on button "Continue" at bounding box center [905, 360] width 75 height 25
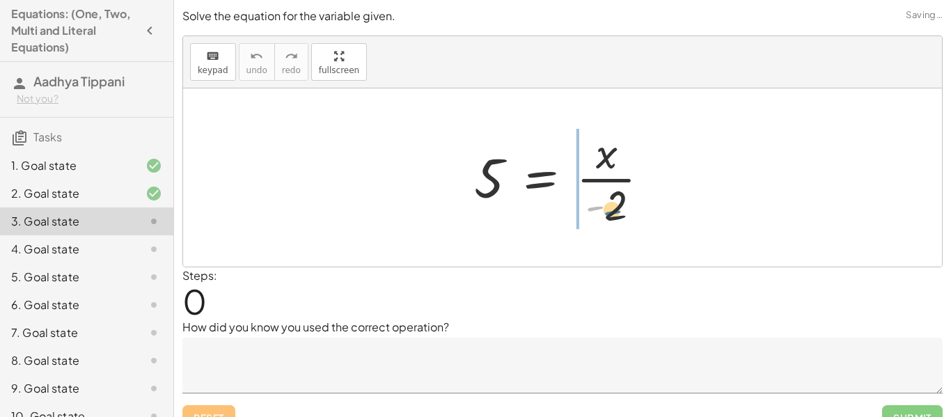
drag, startPoint x: 600, startPoint y: 203, endPoint x: 617, endPoint y: 205, distance: 16.9
click at [617, 205] on div at bounding box center [567, 177] width 201 height 107
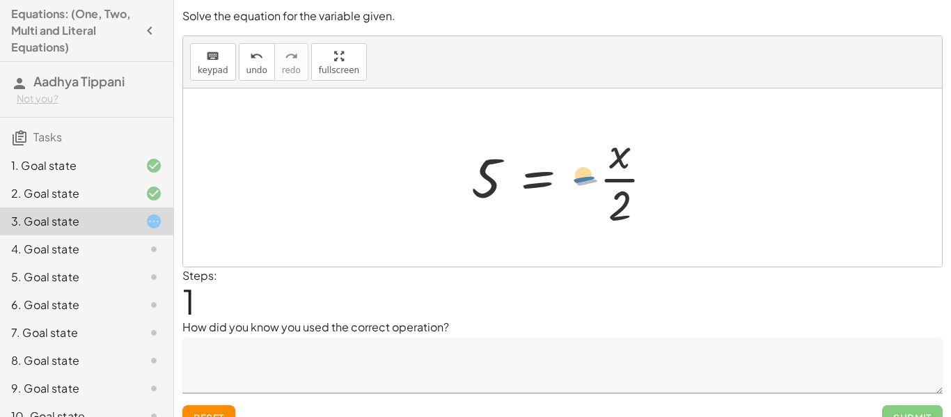
click at [588, 179] on div at bounding box center [568, 177] width 207 height 107
drag, startPoint x: 574, startPoint y: 180, endPoint x: 552, endPoint y: 173, distance: 23.6
click at [552, 173] on div at bounding box center [568, 177] width 207 height 107
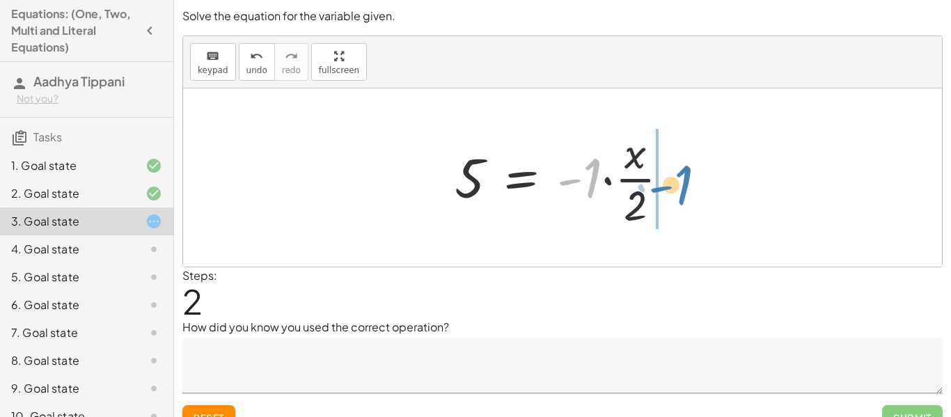
drag, startPoint x: 596, startPoint y: 181, endPoint x: 685, endPoint y: 189, distance: 89.5
click at [685, 189] on div at bounding box center [568, 177] width 240 height 107
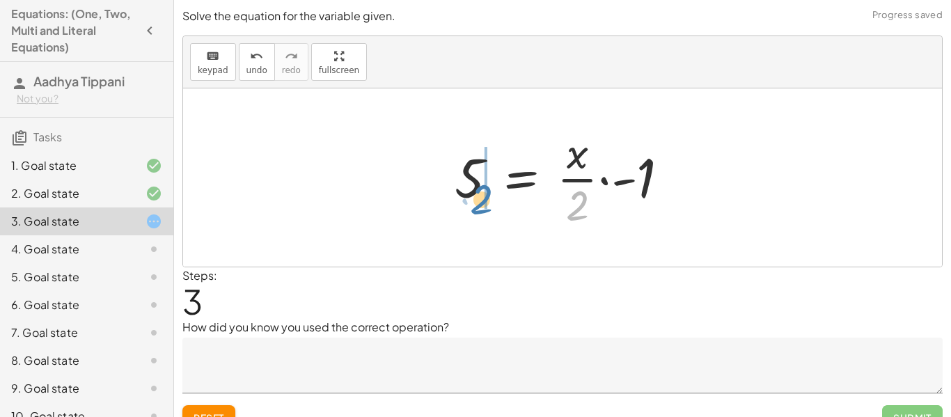
drag, startPoint x: 582, startPoint y: 207, endPoint x: 472, endPoint y: 190, distance: 110.6
click at [472, 190] on div at bounding box center [568, 177] width 240 height 107
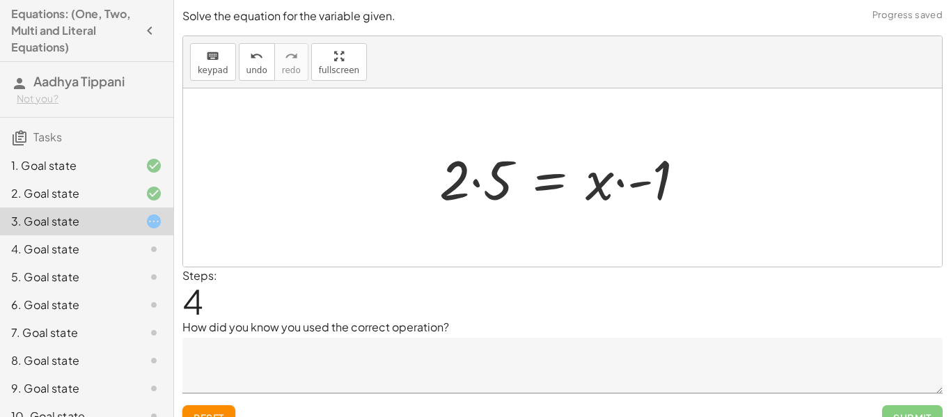
click at [217, 407] on button "Reset" at bounding box center [208, 417] width 53 height 25
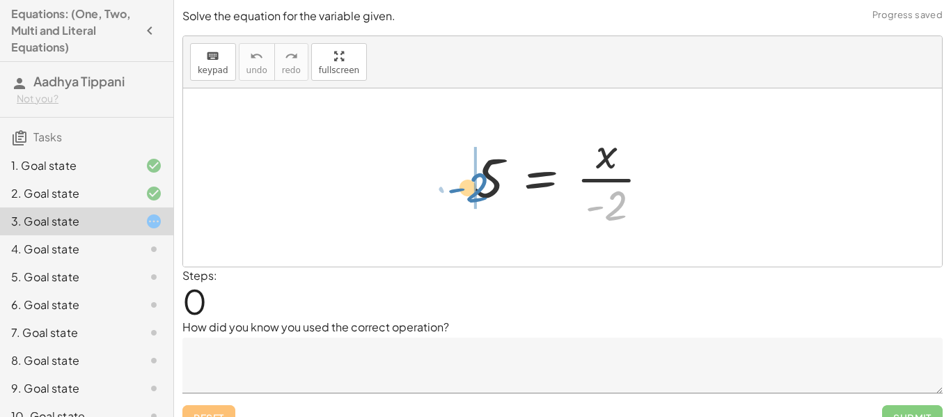
drag, startPoint x: 607, startPoint y: 214, endPoint x: 461, endPoint y: 187, distance: 148.6
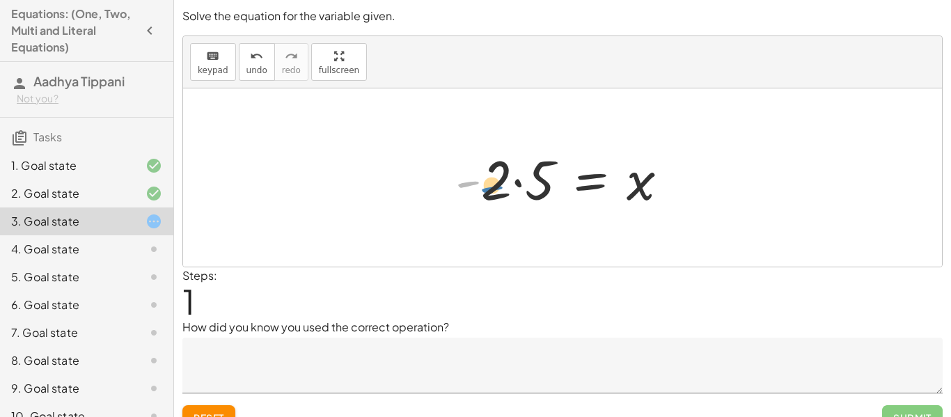
drag, startPoint x: 475, startPoint y: 182, endPoint x: 492, endPoint y: 185, distance: 17.6
click at [492, 185] on div at bounding box center [568, 178] width 239 height 72
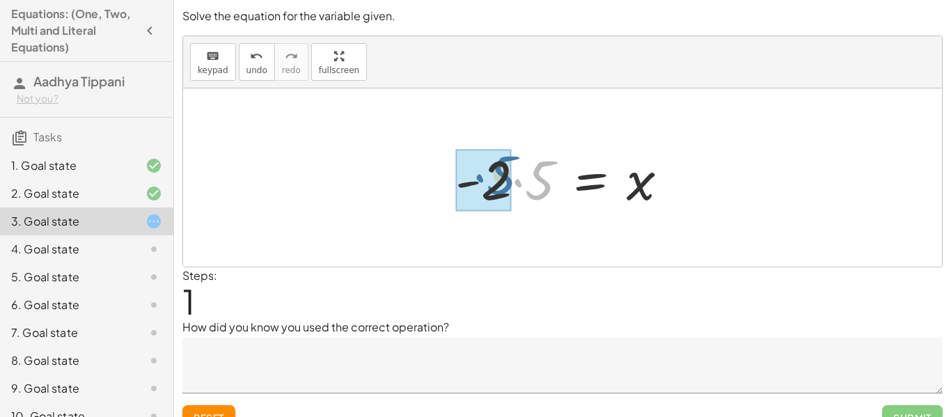
drag, startPoint x: 546, startPoint y: 191, endPoint x: 505, endPoint y: 185, distance: 41.5
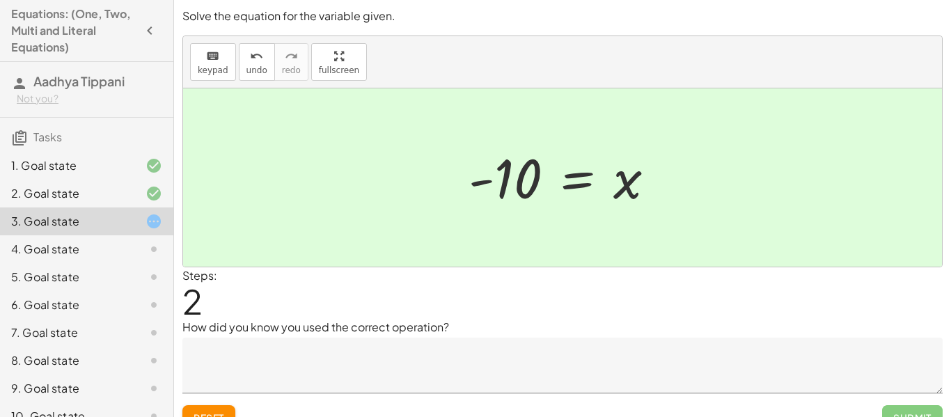
scroll to position [22, 0]
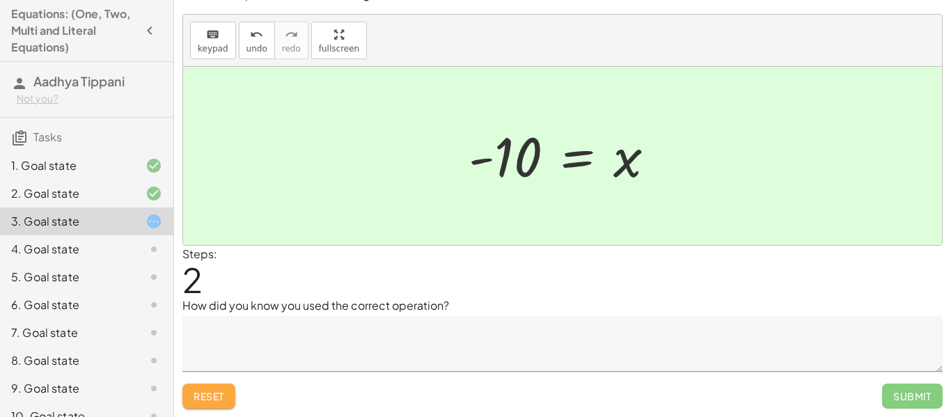
click at [220, 391] on span "Reset" at bounding box center [209, 396] width 31 height 13
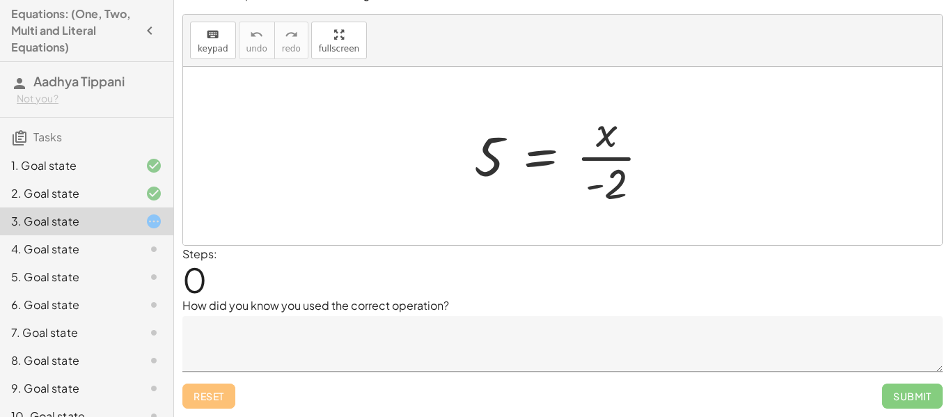
click at [437, 337] on textarea at bounding box center [562, 344] width 761 height 56
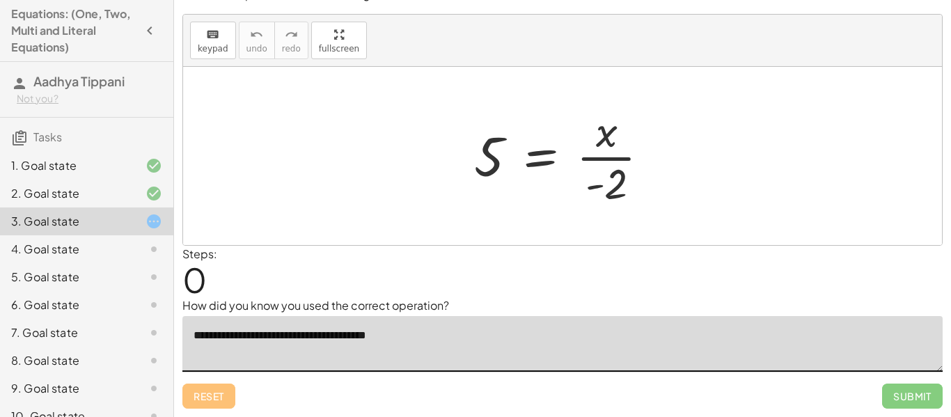
click at [322, 338] on textarea "**********" at bounding box center [562, 344] width 761 height 56
click at [226, 336] on textarea "**********" at bounding box center [562, 344] width 761 height 56
click at [380, 336] on textarea "**********" at bounding box center [562, 344] width 761 height 56
click at [442, 336] on textarea "**********" at bounding box center [562, 344] width 761 height 56
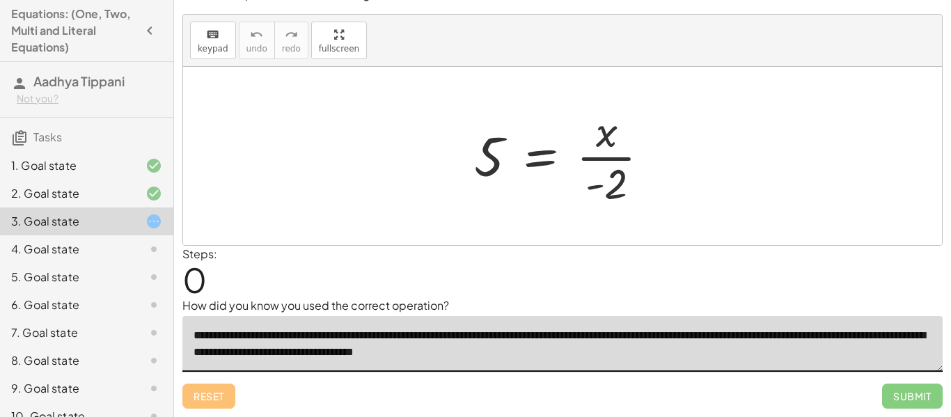
click at [596, 335] on textarea "**********" at bounding box center [562, 344] width 761 height 56
drag, startPoint x: 615, startPoint y: 189, endPoint x: 508, endPoint y: 173, distance: 108.5
click at [508, 173] on div at bounding box center [567, 155] width 201 height 107
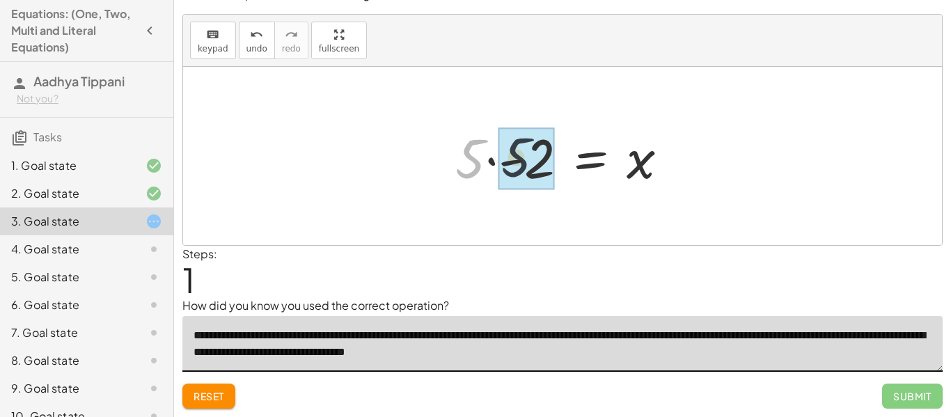
drag, startPoint x: 472, startPoint y: 163, endPoint x: 543, endPoint y: 159, distance: 70.5
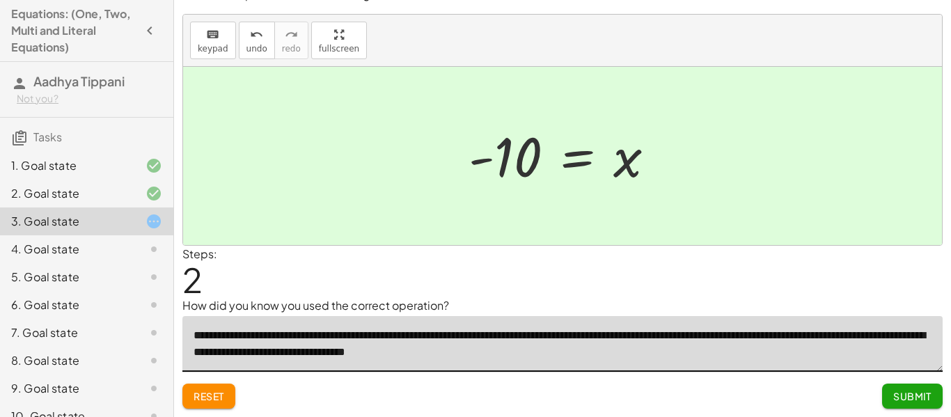
type textarea "**********"
click at [896, 390] on span "Submit" at bounding box center [913, 396] width 38 height 13
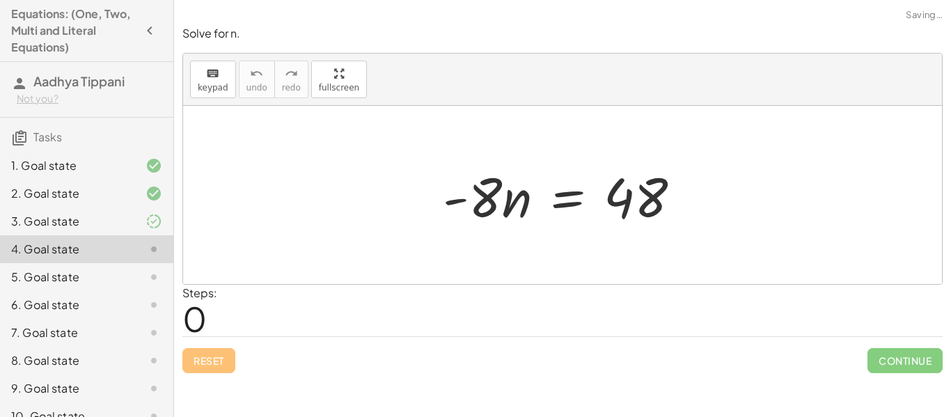
scroll to position [0, 0]
drag, startPoint x: 465, startPoint y: 201, endPoint x: 453, endPoint y: 194, distance: 13.4
click at [453, 194] on div at bounding box center [568, 196] width 264 height 72
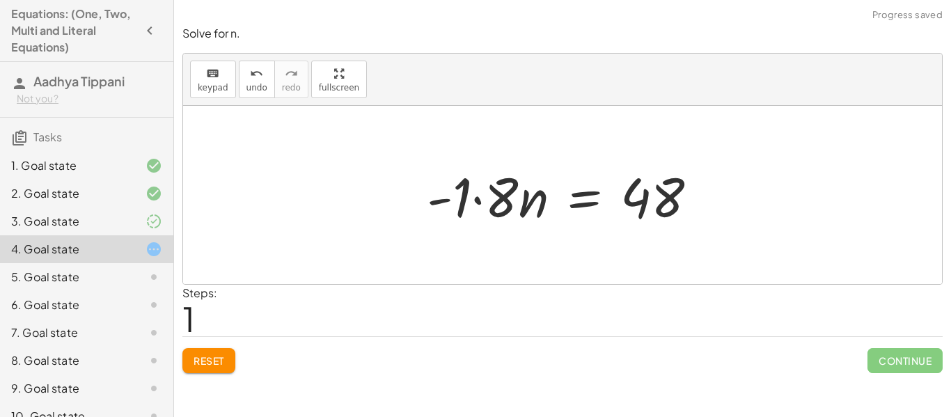
click at [219, 352] on button "Reset" at bounding box center [208, 360] width 53 height 25
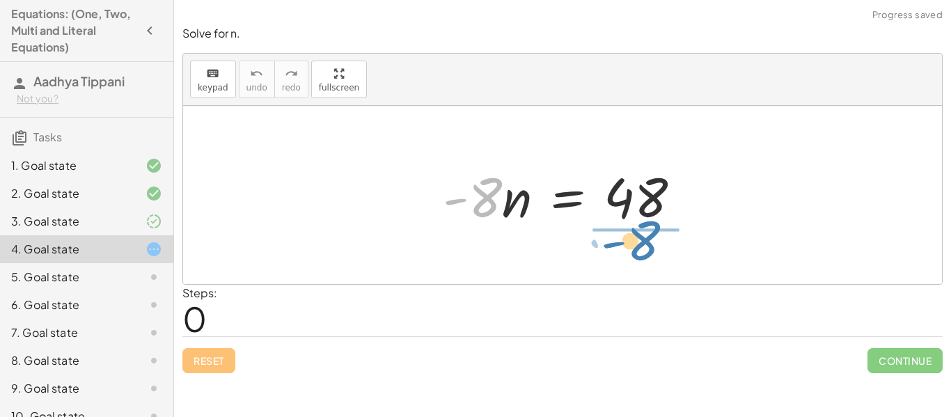
drag, startPoint x: 481, startPoint y: 203, endPoint x: 656, endPoint y: 242, distance: 179.7
click at [656, 242] on div "· - 8 · - 8 · n = 48" at bounding box center [562, 195] width 759 height 178
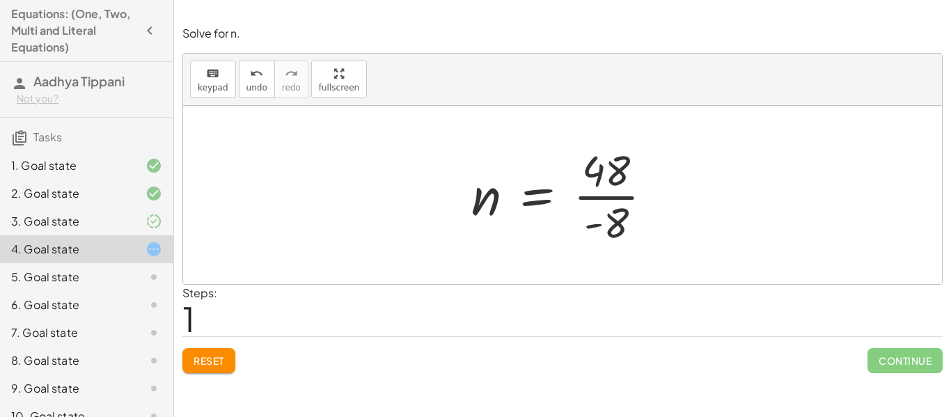
click at [190, 360] on button "Reset" at bounding box center [208, 360] width 53 height 25
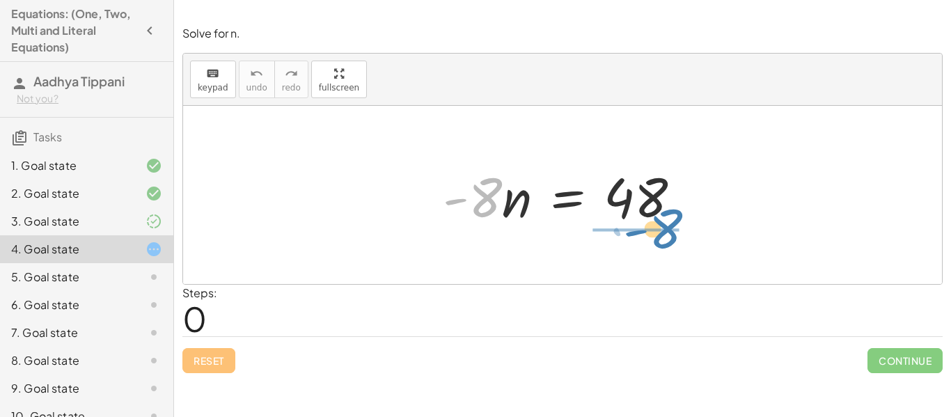
drag, startPoint x: 477, startPoint y: 194, endPoint x: 656, endPoint y: 226, distance: 182.0
click at [656, 226] on div at bounding box center [568, 196] width 264 height 72
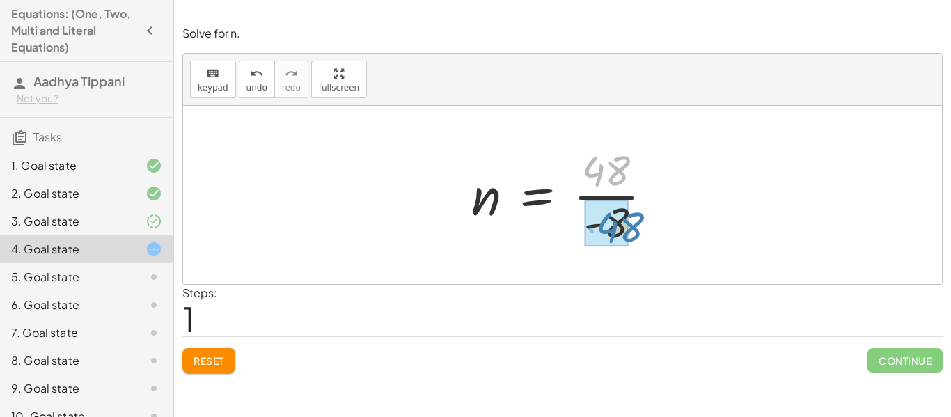
drag, startPoint x: 613, startPoint y: 171, endPoint x: 625, endPoint y: 226, distance: 55.6
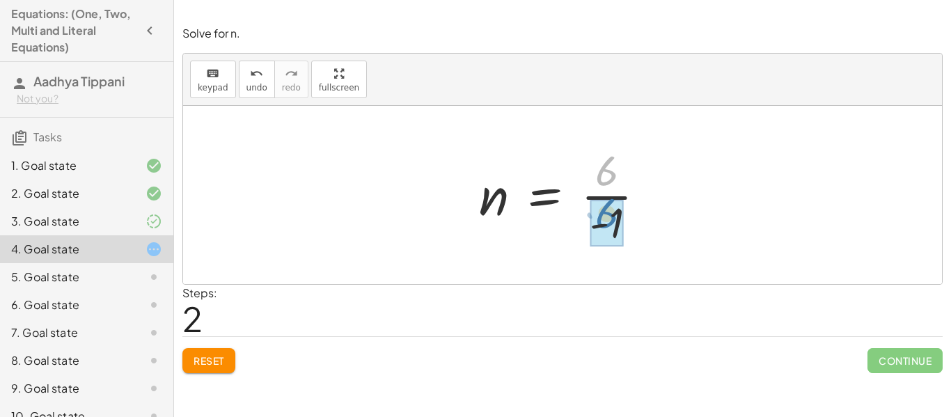
drag, startPoint x: 602, startPoint y: 173, endPoint x: 600, endPoint y: 216, distance: 42.5
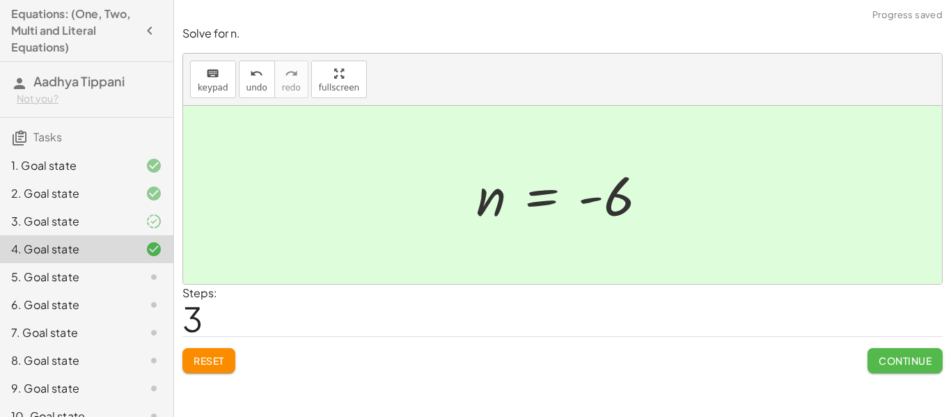
click at [889, 364] on span "Continue" at bounding box center [905, 361] width 53 height 13
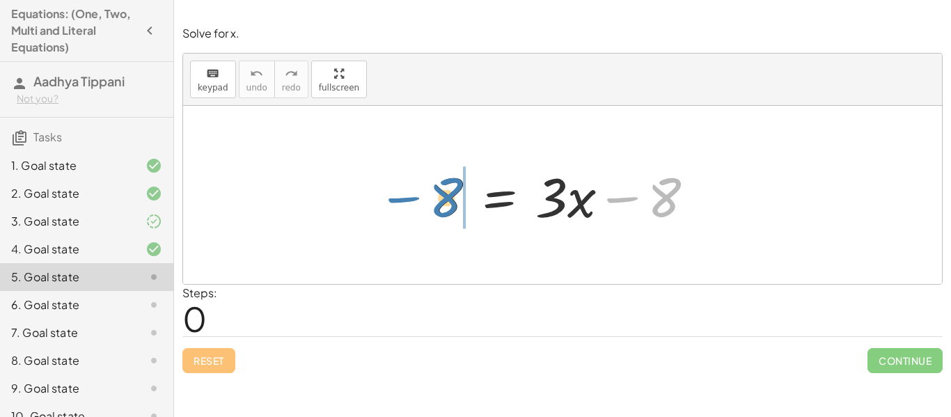
drag, startPoint x: 622, startPoint y: 200, endPoint x: 405, endPoint y: 200, distance: 217.3
click at [405, 200] on div "− 8 8 = + · 3 · x − 8" at bounding box center [562, 195] width 759 height 178
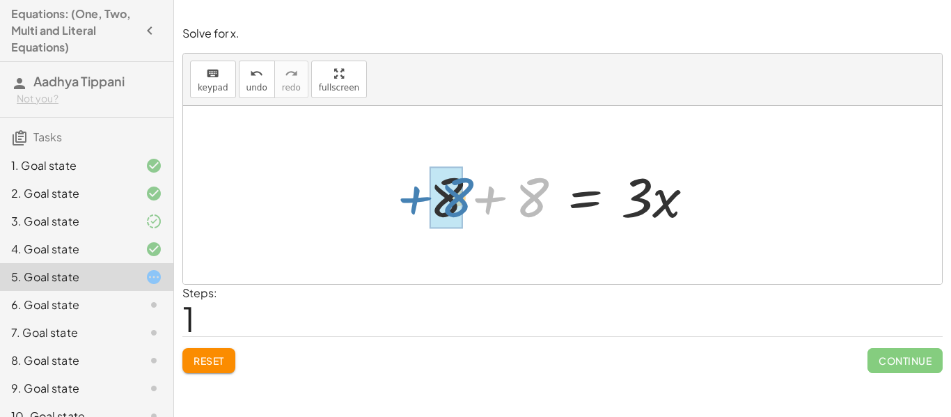
drag, startPoint x: 544, startPoint y: 200, endPoint x: 468, endPoint y: 200, distance: 75.9
click at [468, 200] on div at bounding box center [568, 196] width 290 height 72
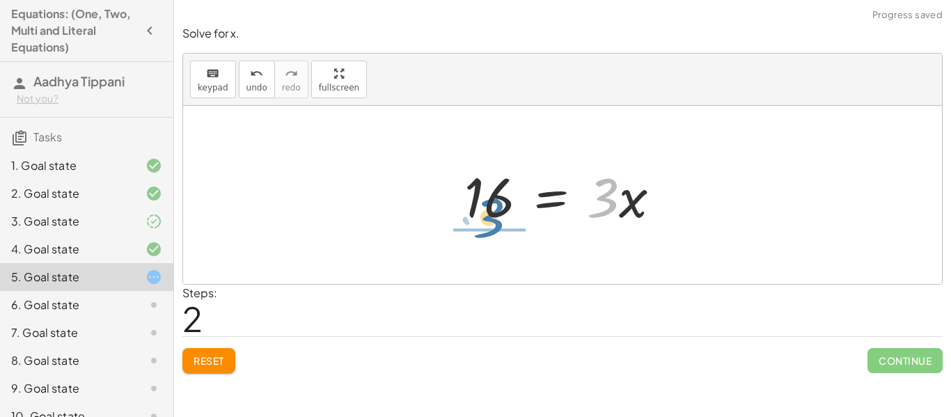
drag, startPoint x: 602, startPoint y: 203, endPoint x: 480, endPoint y: 220, distance: 123.1
click at [480, 220] on div at bounding box center [568, 196] width 221 height 72
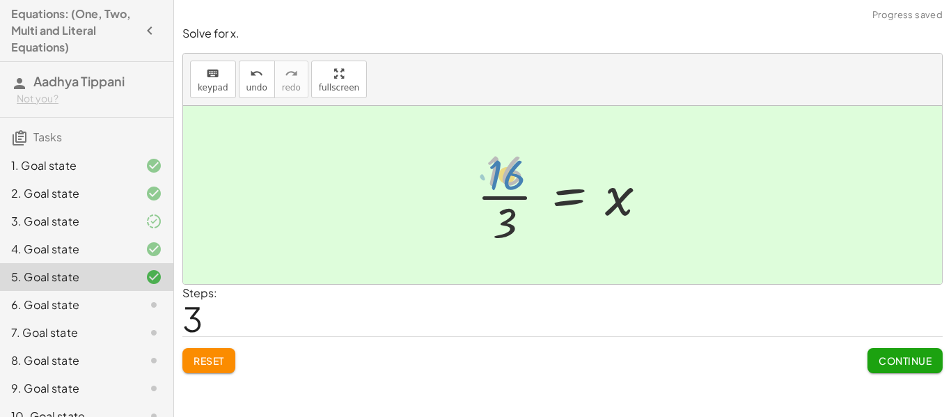
click at [504, 180] on div at bounding box center [567, 194] width 195 height 107
click at [896, 359] on span "Continue" at bounding box center [905, 361] width 53 height 13
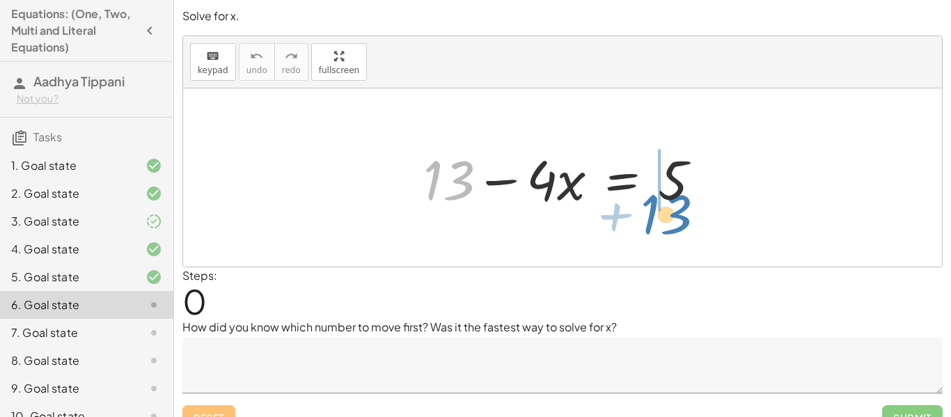
drag, startPoint x: 452, startPoint y: 186, endPoint x: 669, endPoint y: 221, distance: 219.4
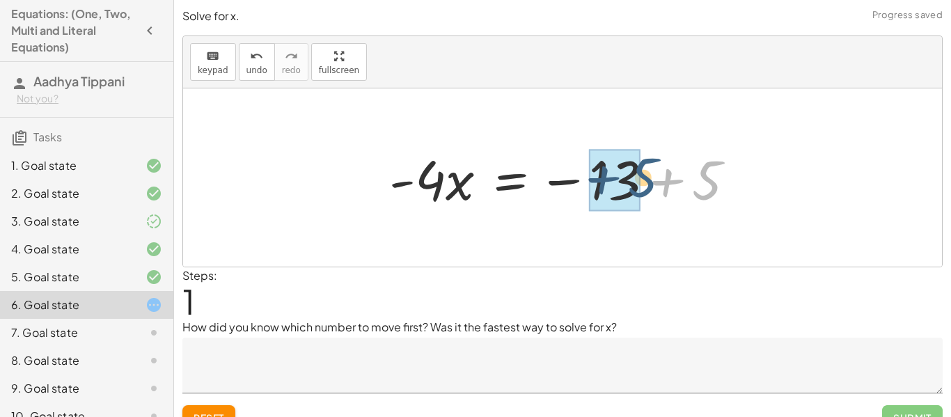
drag, startPoint x: 720, startPoint y: 188, endPoint x: 632, endPoint y: 189, distance: 87.1
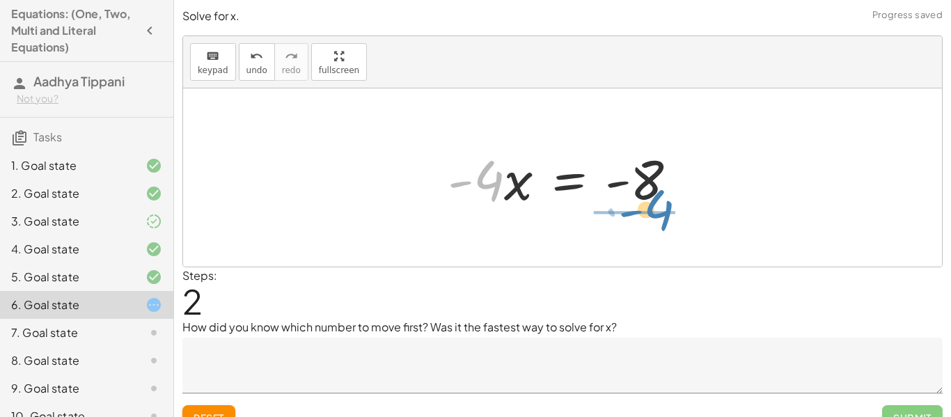
drag, startPoint x: 488, startPoint y: 189, endPoint x: 637, endPoint y: 228, distance: 153.4
click at [637, 228] on div "+ 13 − · 4 · x = 5 · - 4 · x = − 13 + 5 · - 4 · 4 · x = - - 8" at bounding box center [562, 177] width 759 height 178
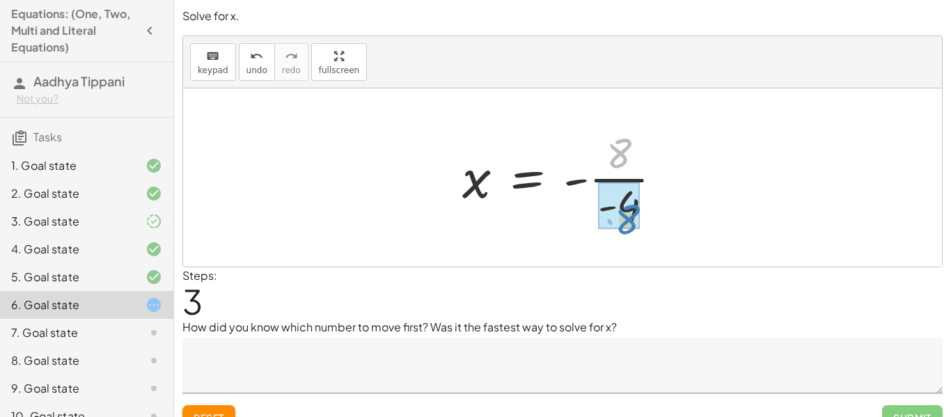
drag, startPoint x: 614, startPoint y: 163, endPoint x: 623, endPoint y: 228, distance: 66.0
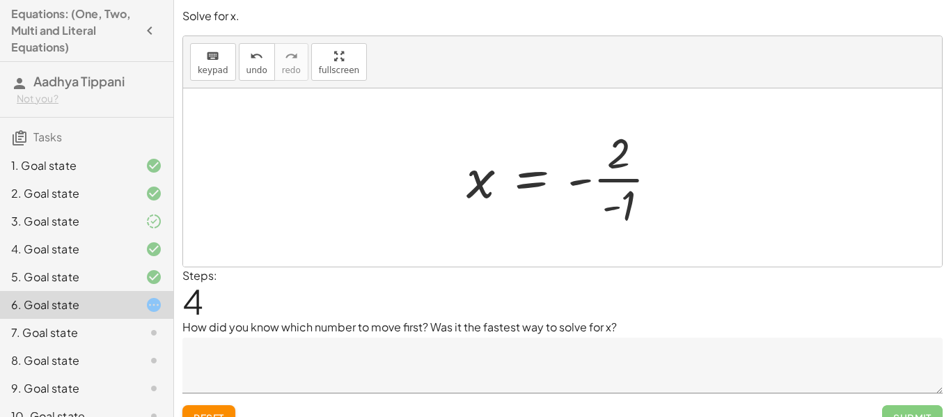
scroll to position [22, 0]
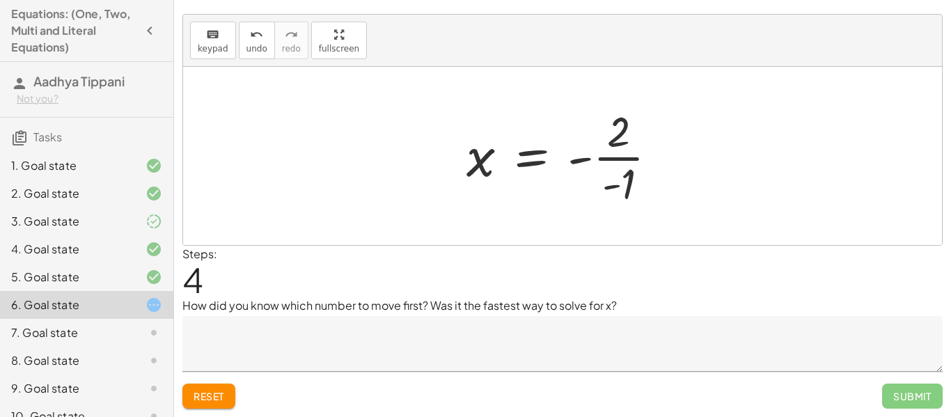
click at [228, 388] on button "Reset" at bounding box center [208, 396] width 53 height 25
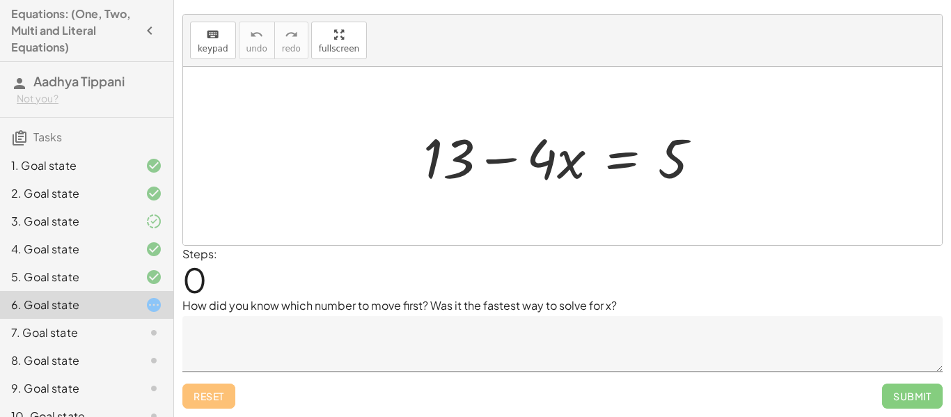
click at [329, 333] on textarea at bounding box center [562, 344] width 761 height 56
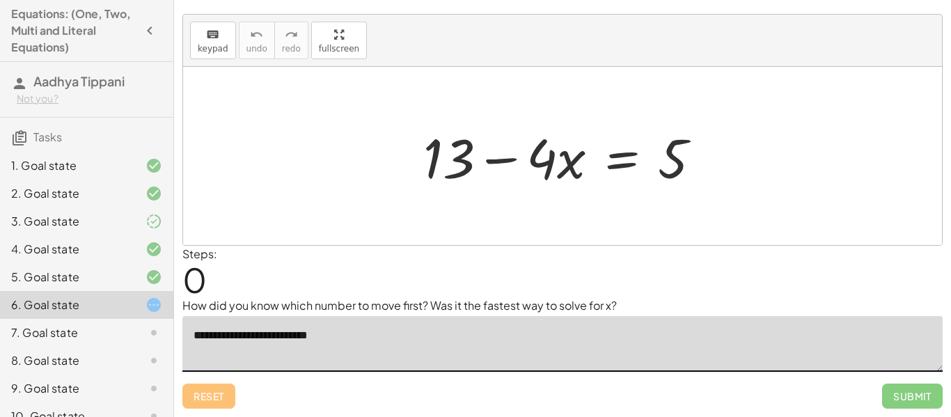
click at [266, 334] on textarea "**********" at bounding box center [562, 344] width 761 height 56
click at [348, 335] on textarea "**********" at bounding box center [562, 344] width 761 height 56
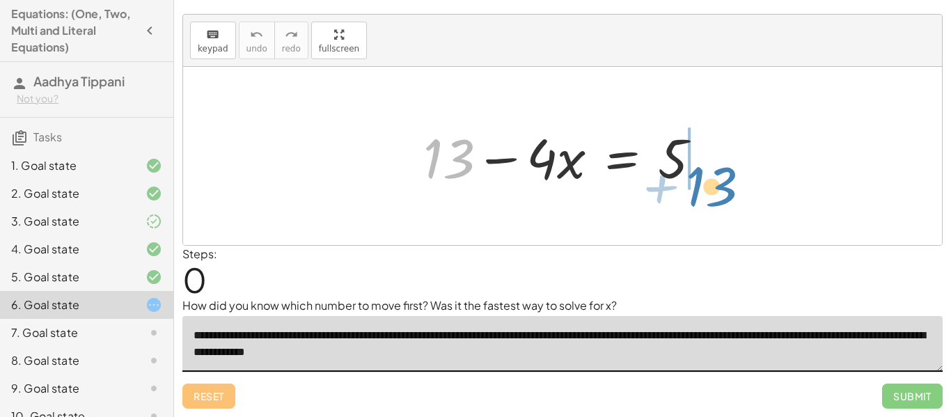
drag, startPoint x: 461, startPoint y: 169, endPoint x: 723, endPoint y: 196, distance: 263.3
click at [723, 196] on div "+ 13 + 13 − · 4 · x = 5" at bounding box center [562, 156] width 759 height 178
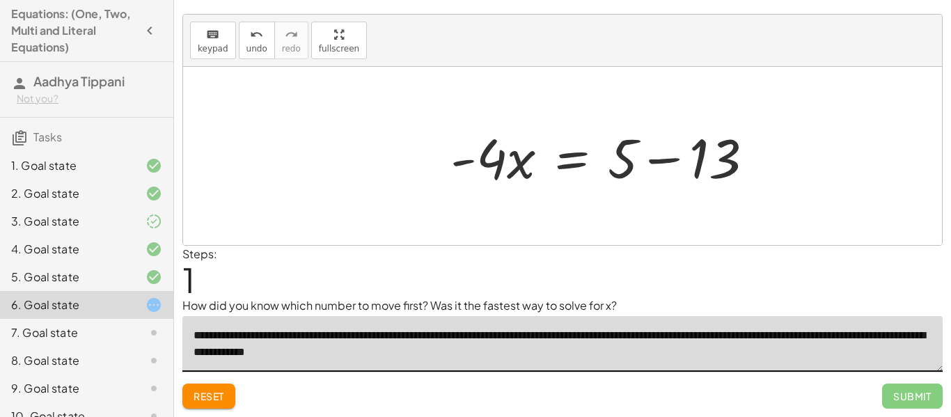
click at [683, 163] on div at bounding box center [608, 157] width 329 height 72
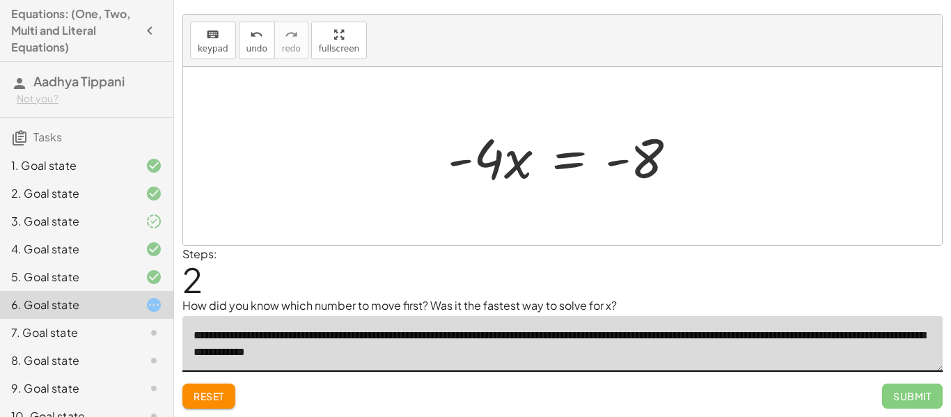
click at [492, 166] on div at bounding box center [568, 157] width 255 height 72
drag, startPoint x: 492, startPoint y: 166, endPoint x: 664, endPoint y: 182, distance: 172.1
click at [664, 182] on div at bounding box center [568, 157] width 255 height 72
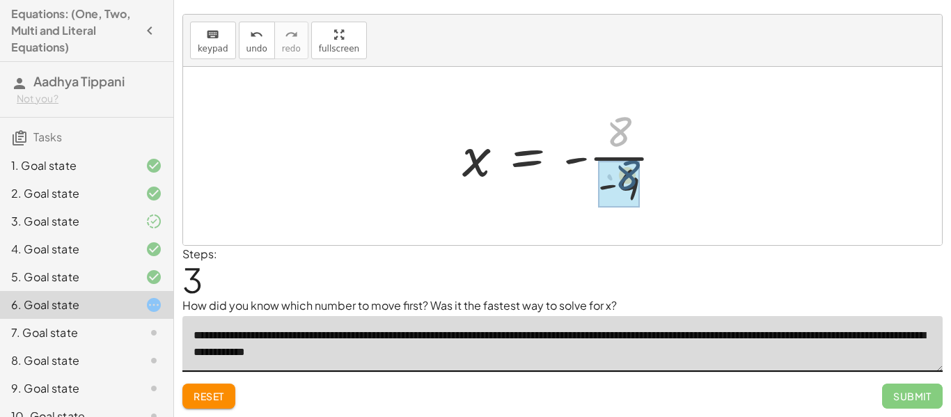
drag, startPoint x: 617, startPoint y: 139, endPoint x: 625, endPoint y: 183, distance: 44.5
click at [621, 141] on div at bounding box center [568, 155] width 217 height 107
drag, startPoint x: 621, startPoint y: 141, endPoint x: 623, endPoint y: 178, distance: 37.0
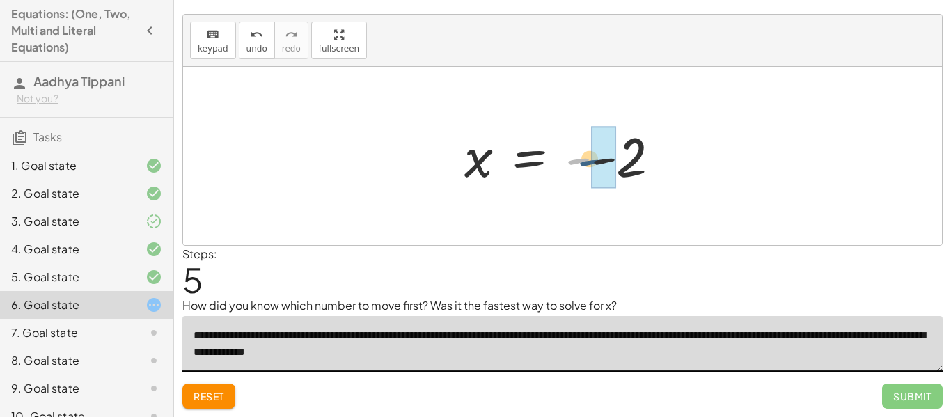
drag, startPoint x: 584, startPoint y: 162, endPoint x: 603, endPoint y: 163, distance: 18.8
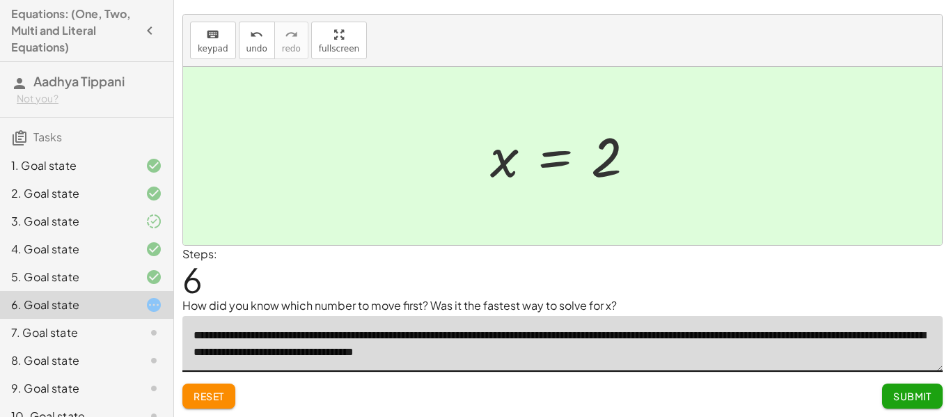
type textarea "**********"
click at [900, 398] on span "Submit" at bounding box center [913, 396] width 38 height 13
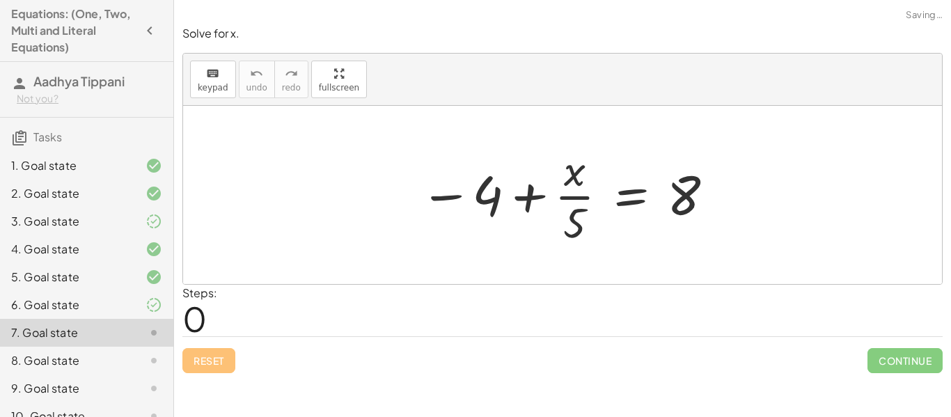
scroll to position [0, 0]
drag, startPoint x: 457, startPoint y: 196, endPoint x: 687, endPoint y: 211, distance: 230.4
click at [687, 211] on div at bounding box center [568, 194] width 310 height 107
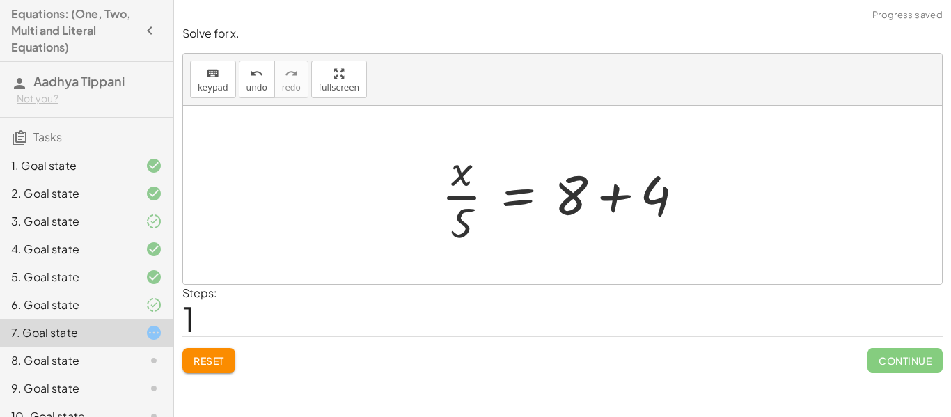
click at [582, 205] on div at bounding box center [568, 194] width 267 height 107
click at [572, 202] on div at bounding box center [568, 194] width 267 height 107
click at [657, 201] on div at bounding box center [568, 194] width 267 height 107
click at [657, 201] on div at bounding box center [562, 195] width 759 height 178
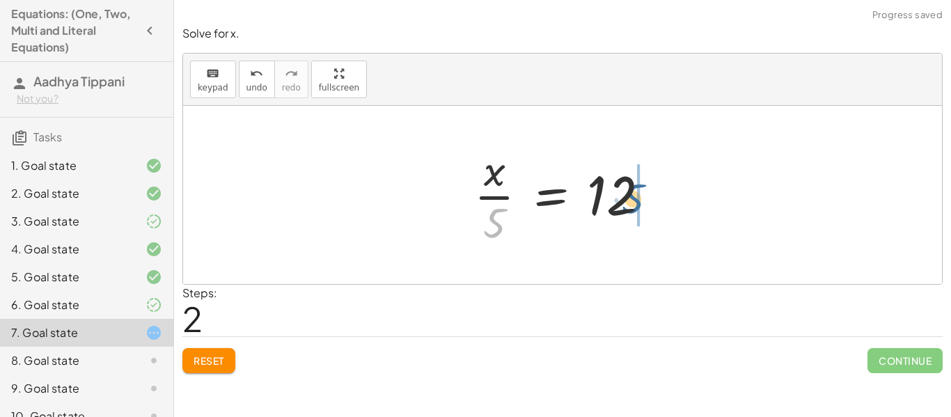
drag, startPoint x: 492, startPoint y: 228, endPoint x: 631, endPoint y: 203, distance: 141.4
click at [631, 203] on div at bounding box center [567, 194] width 201 height 107
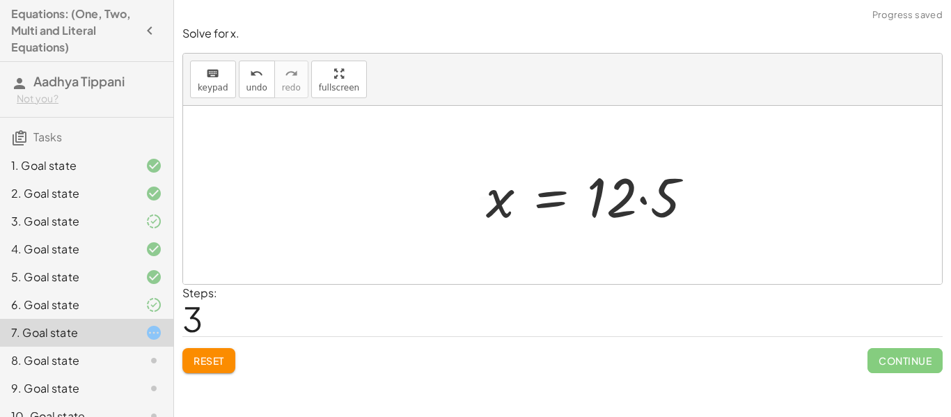
click at [619, 203] on div at bounding box center [595, 196] width 232 height 72
click at [670, 207] on div at bounding box center [595, 196] width 232 height 72
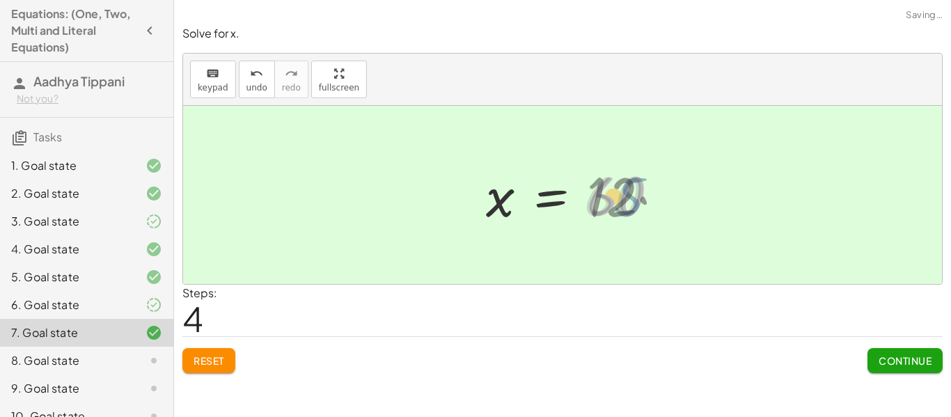
drag, startPoint x: 670, startPoint y: 207, endPoint x: 656, endPoint y: 207, distance: 13.9
click at [656, 207] on div at bounding box center [578, 195] width 198 height 69
click at [879, 363] on span "Continue" at bounding box center [905, 361] width 53 height 13
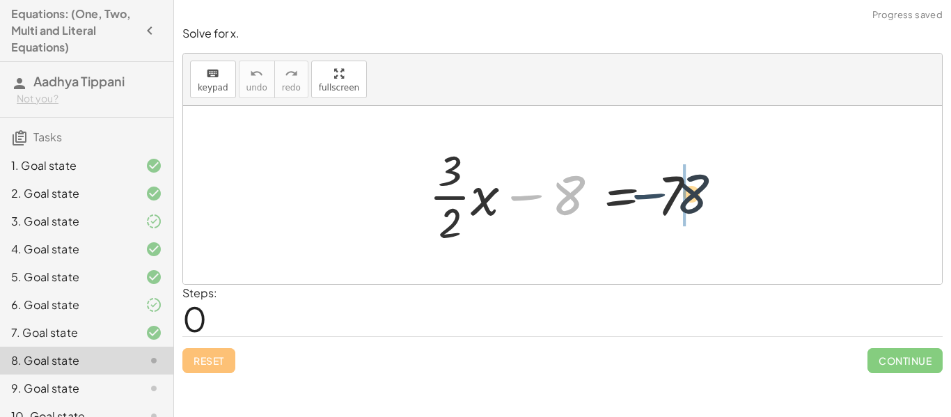
drag, startPoint x: 531, startPoint y: 198, endPoint x: 661, endPoint y: 197, distance: 130.3
click at [661, 197] on div at bounding box center [568, 194] width 293 height 107
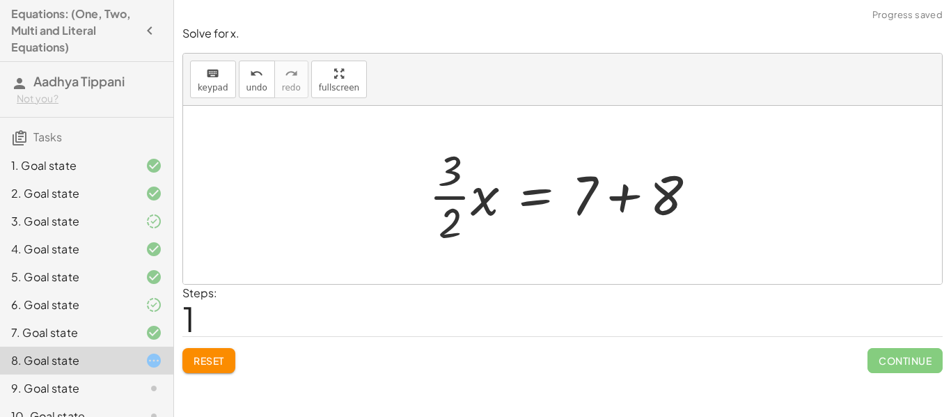
click at [672, 189] on div at bounding box center [568, 194] width 293 height 107
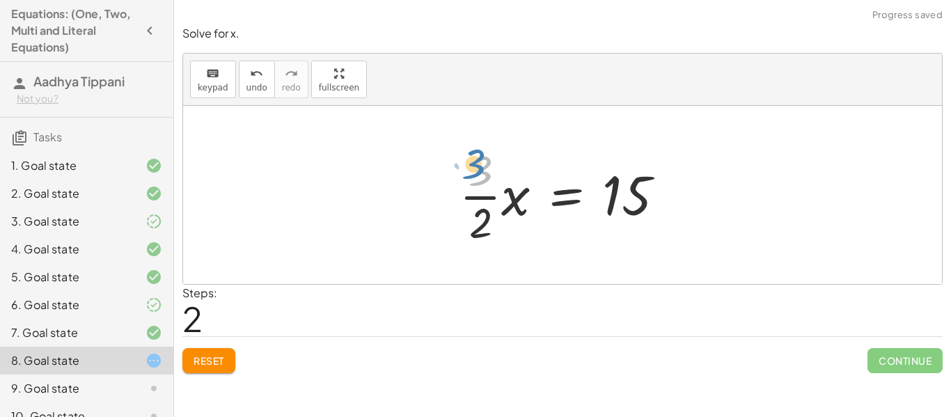
drag, startPoint x: 481, startPoint y: 181, endPoint x: 476, endPoint y: 175, distance: 7.5
click at [476, 175] on div at bounding box center [568, 194] width 231 height 107
drag, startPoint x: 480, startPoint y: 196, endPoint x: 656, endPoint y: 198, distance: 176.2
click at [656, 198] on div at bounding box center [568, 194] width 231 height 107
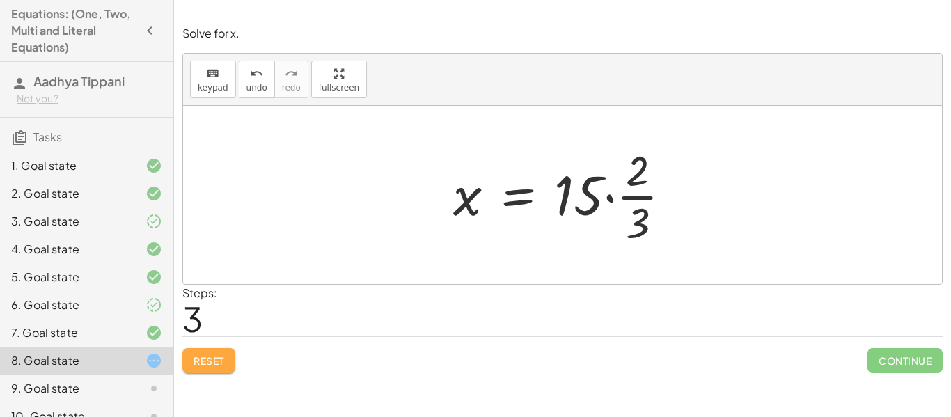
click at [226, 360] on button "Reset" at bounding box center [208, 360] width 53 height 25
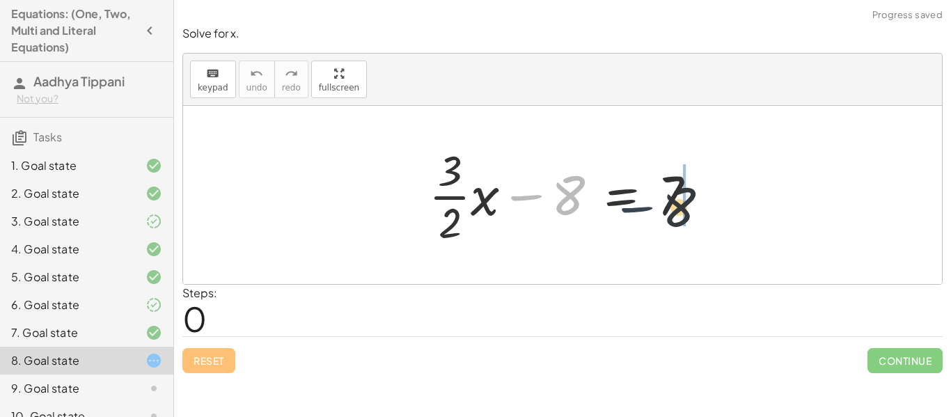
drag, startPoint x: 532, startPoint y: 201, endPoint x: 702, endPoint y: 208, distance: 170.1
click at [702, 208] on div at bounding box center [568, 194] width 293 height 107
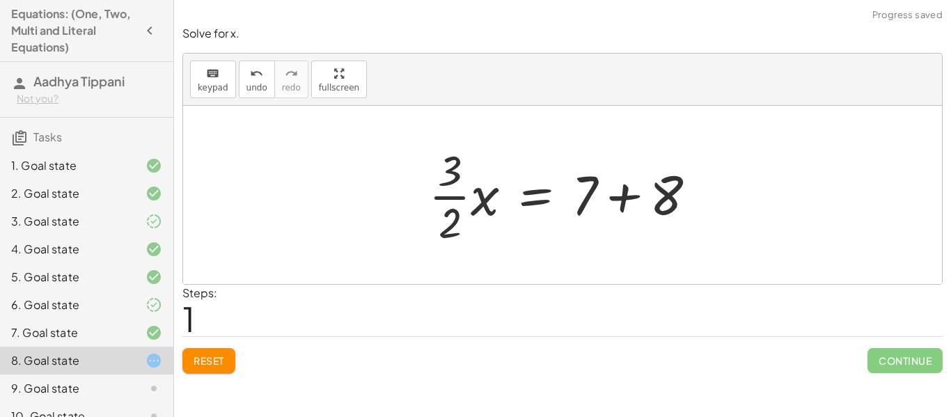
click at [671, 199] on div at bounding box center [568, 194] width 293 height 107
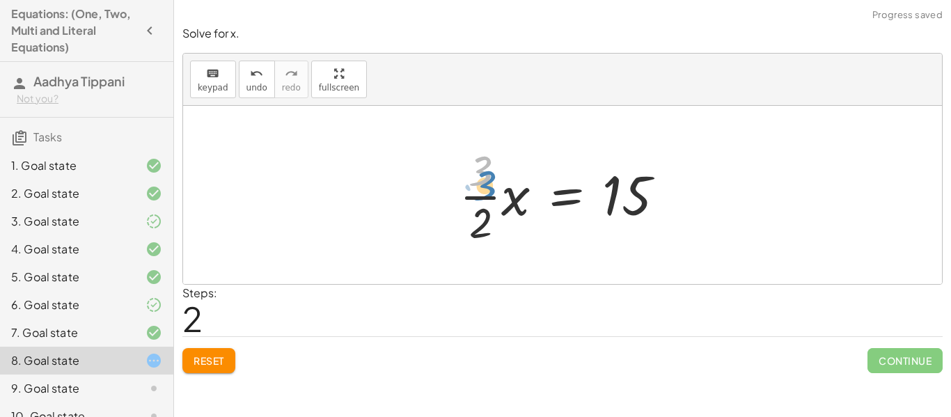
drag, startPoint x: 478, startPoint y: 173, endPoint x: 479, endPoint y: 182, distance: 9.1
click at [479, 182] on div at bounding box center [568, 194] width 231 height 107
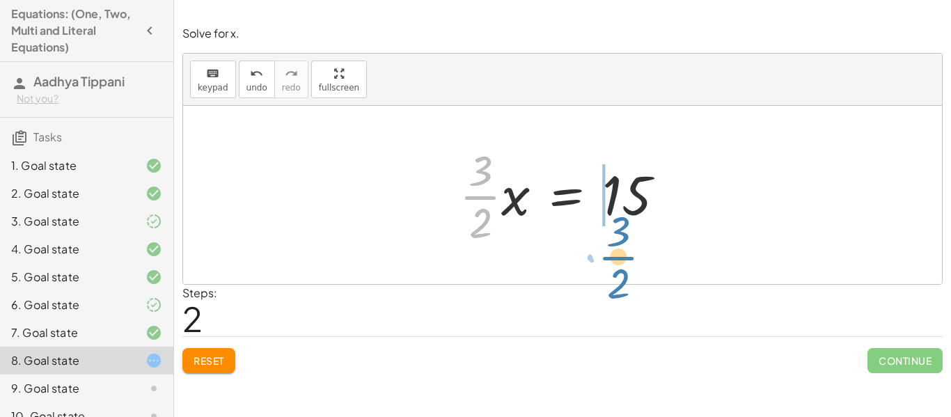
drag, startPoint x: 477, startPoint y: 197, endPoint x: 617, endPoint y: 258, distance: 152.6
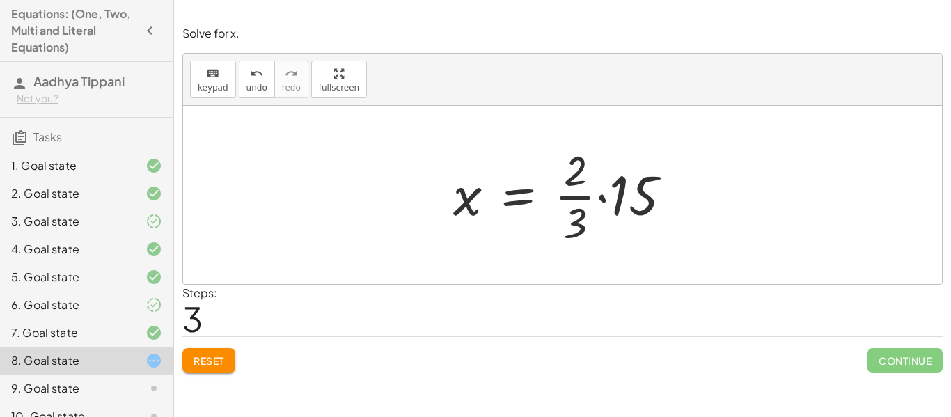
click at [626, 203] on div at bounding box center [568, 194] width 244 height 107
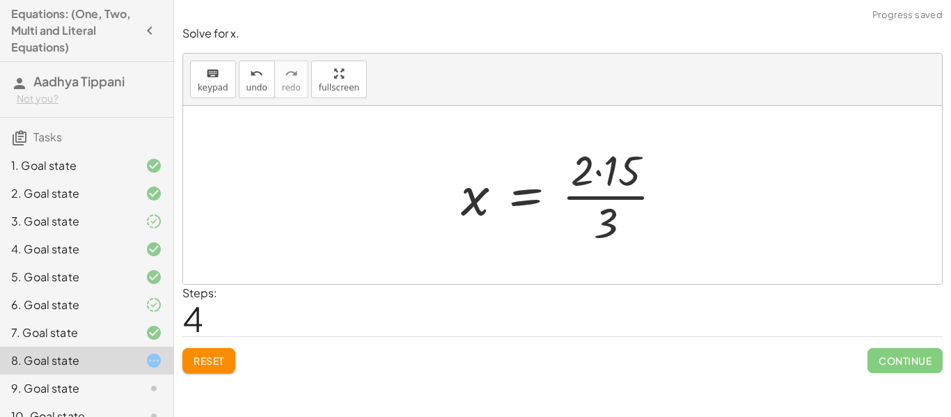
click at [608, 171] on div at bounding box center [567, 194] width 227 height 107
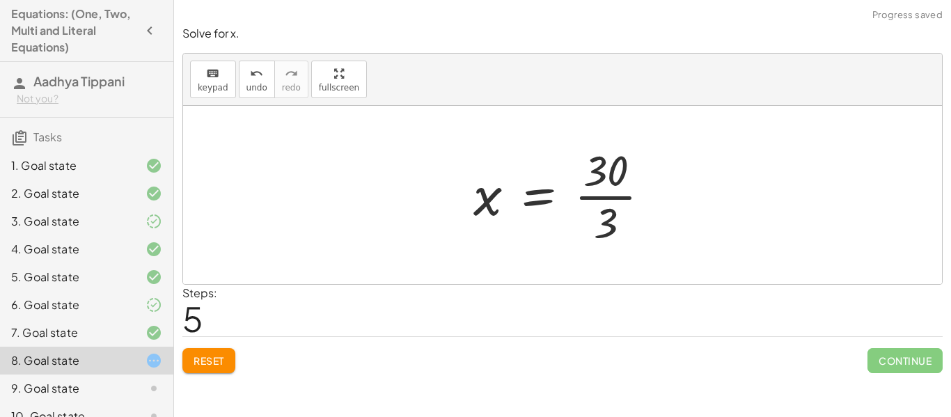
click at [610, 224] on div at bounding box center [568, 194] width 202 height 107
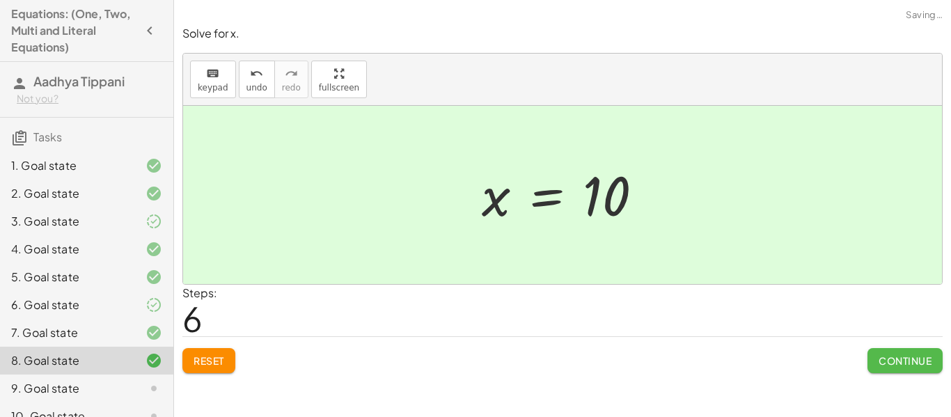
click at [891, 366] on span "Continue" at bounding box center [905, 361] width 53 height 13
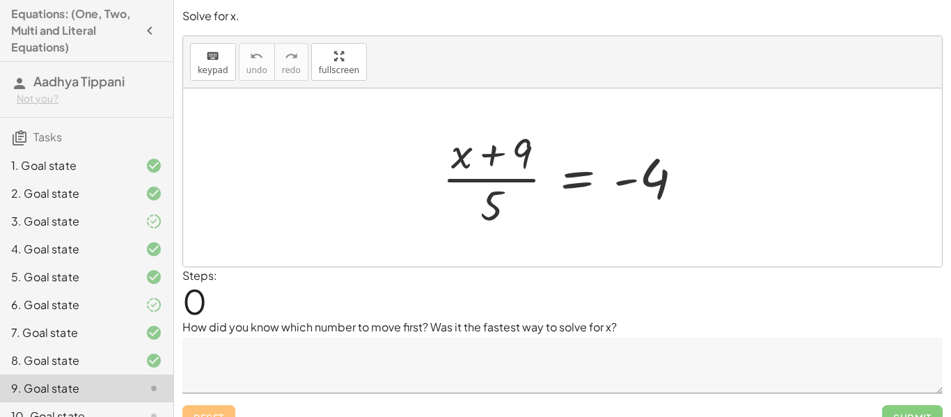
click at [494, 212] on div at bounding box center [568, 177] width 266 height 107
drag, startPoint x: 494, startPoint y: 212, endPoint x: 690, endPoint y: 180, distance: 199.0
click at [690, 180] on div at bounding box center [568, 177] width 266 height 107
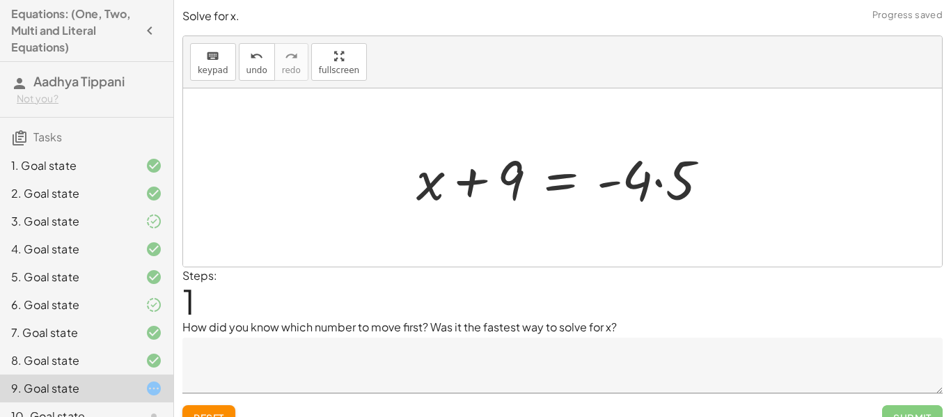
click at [657, 187] on div at bounding box center [569, 178] width 318 height 72
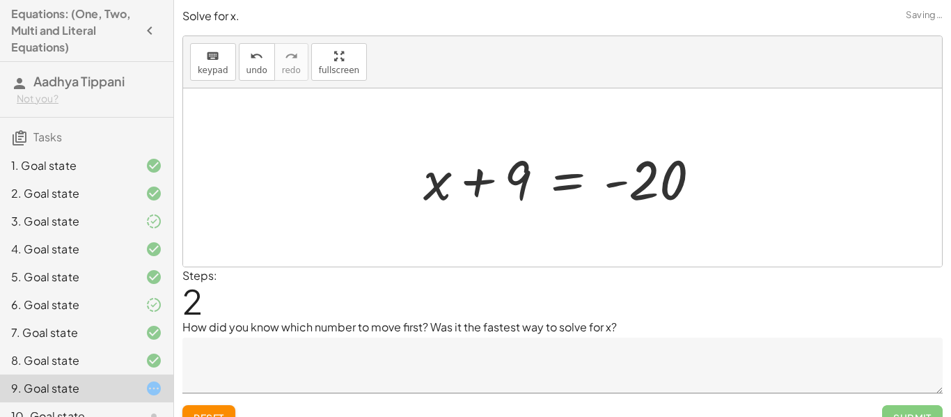
click at [524, 188] on div at bounding box center [568, 178] width 302 height 72
drag, startPoint x: 524, startPoint y: 188, endPoint x: 706, endPoint y: 199, distance: 182.8
click at [706, 199] on div at bounding box center [568, 178] width 302 height 72
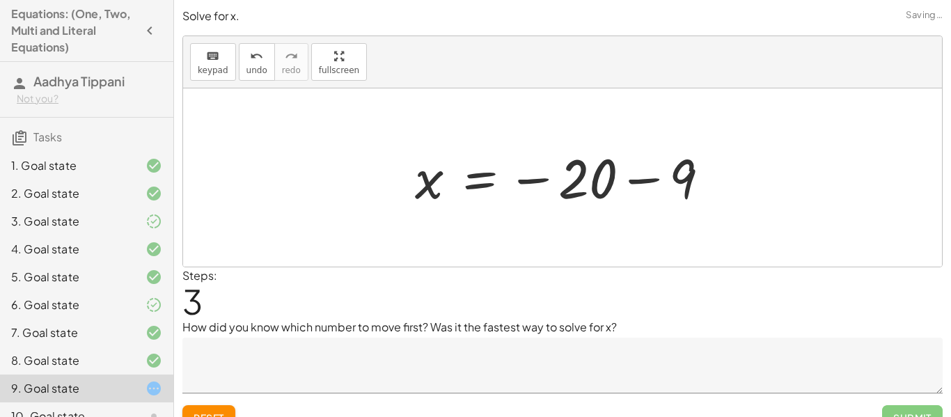
click at [688, 186] on div at bounding box center [568, 177] width 320 height 69
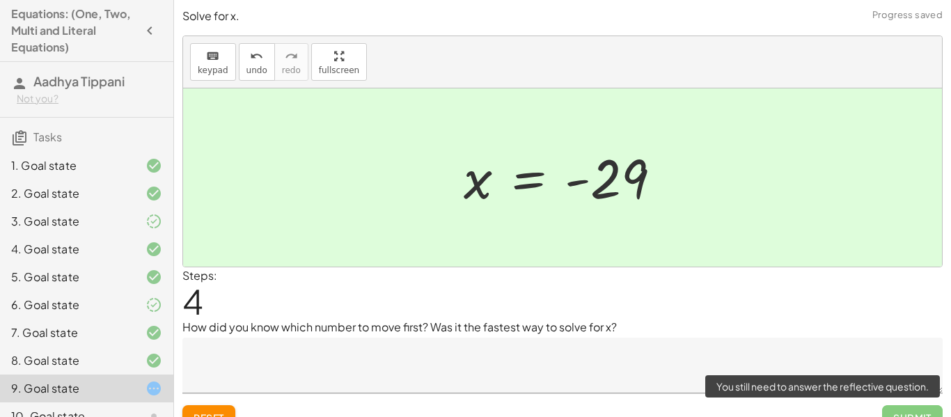
click at [917, 414] on span "Submit" at bounding box center [913, 417] width 61 height 25
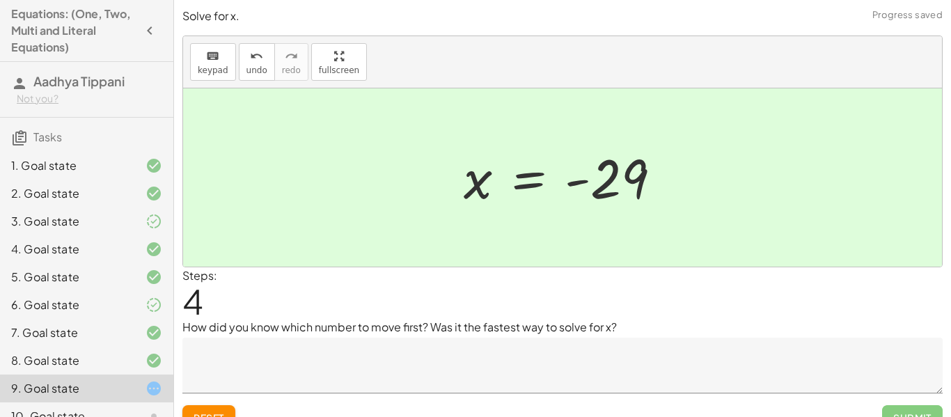
scroll to position [22, 0]
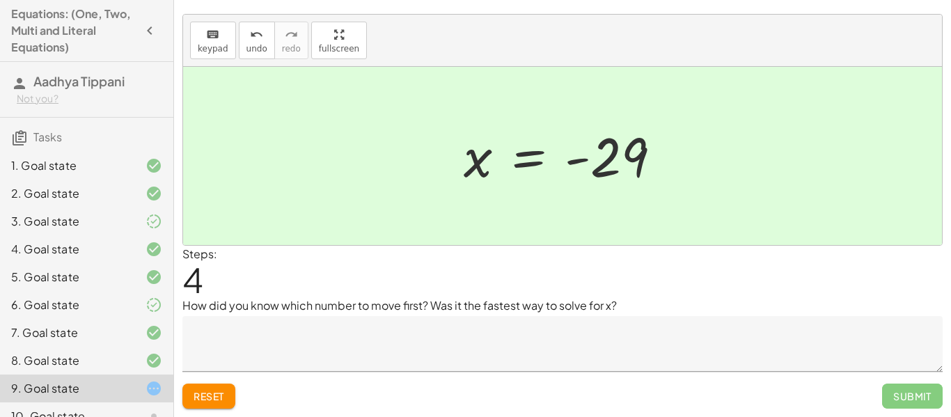
click at [219, 393] on span "Reset" at bounding box center [209, 396] width 31 height 13
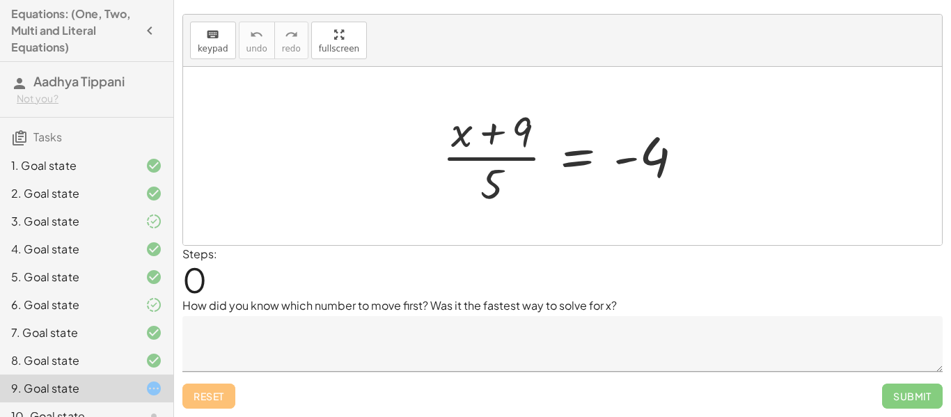
click at [395, 327] on textarea at bounding box center [562, 344] width 761 height 56
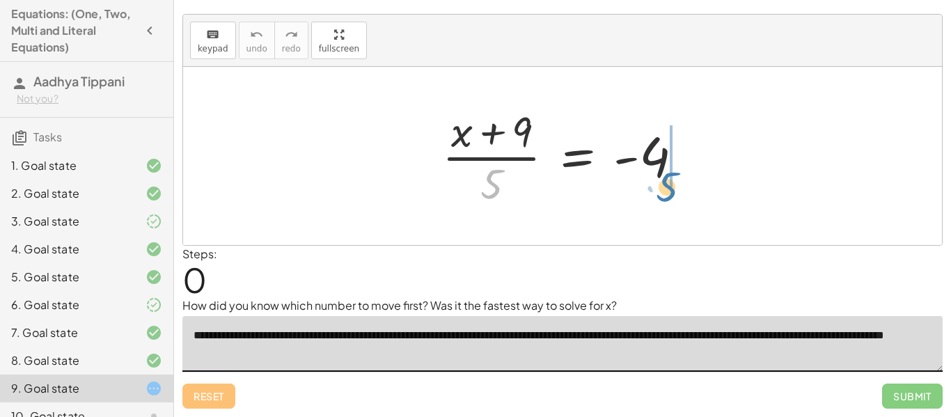
drag, startPoint x: 490, startPoint y: 180, endPoint x: 665, endPoint y: 181, distance: 175.5
click at [665, 181] on div at bounding box center [568, 155] width 266 height 107
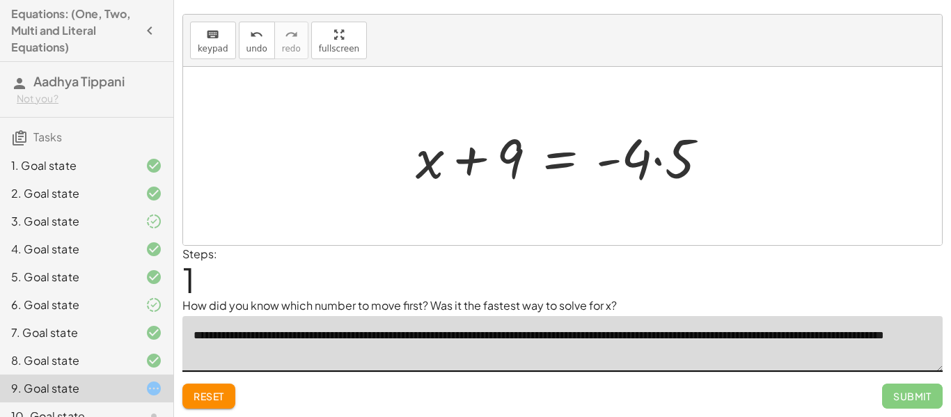
click at [685, 171] on div at bounding box center [568, 157] width 318 height 72
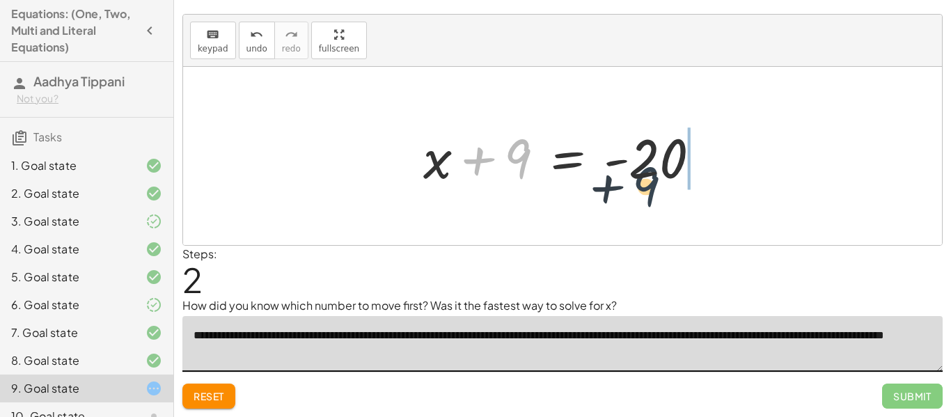
drag, startPoint x: 511, startPoint y: 164, endPoint x: 699, endPoint y: 205, distance: 193.3
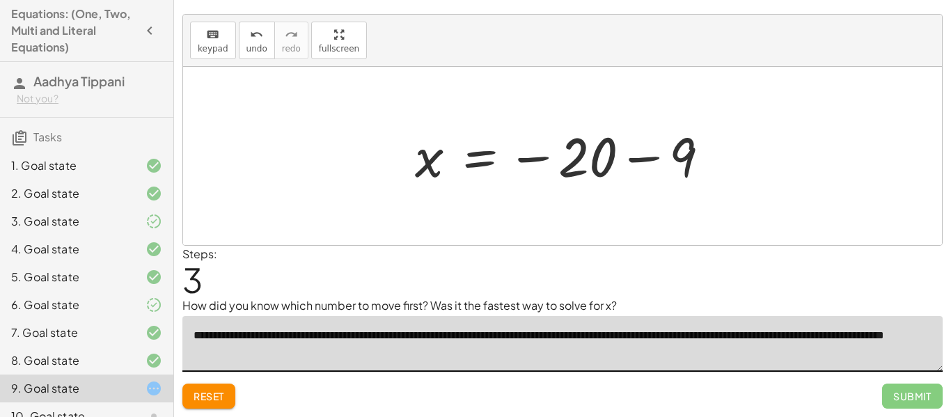
click at [692, 160] on div at bounding box center [568, 156] width 320 height 69
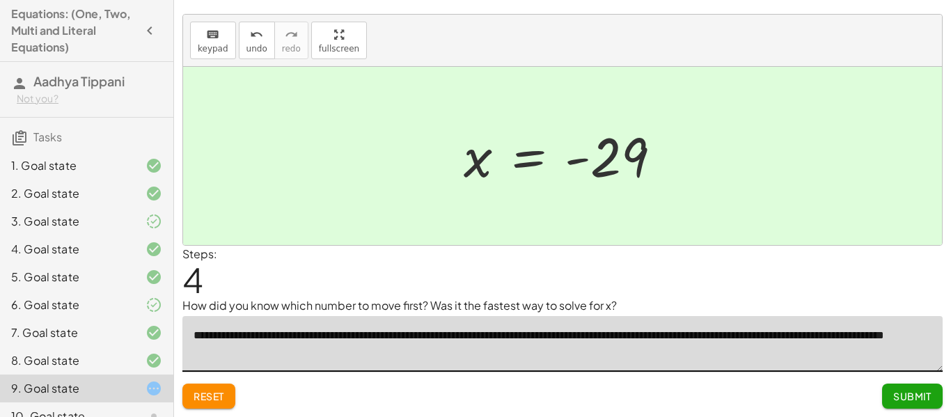
type textarea "**********"
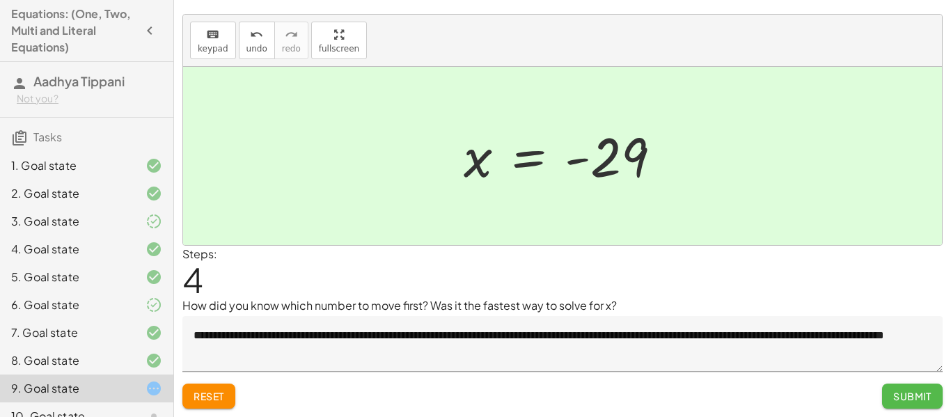
click at [899, 391] on span "Submit" at bounding box center [913, 396] width 38 height 13
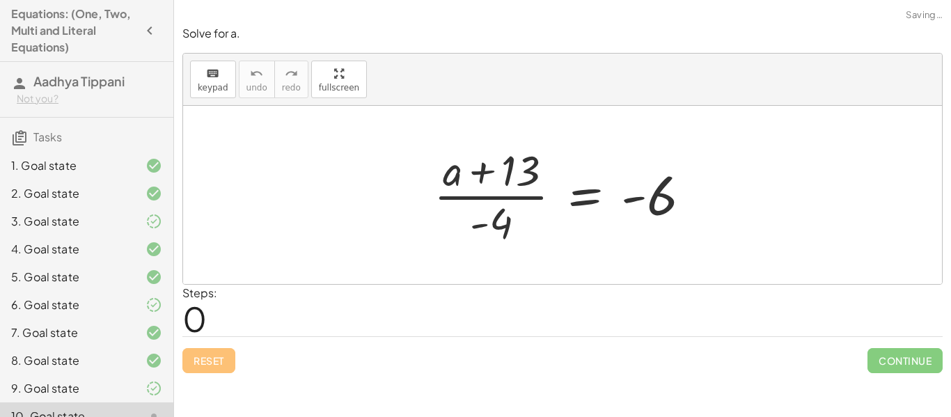
scroll to position [0, 0]
drag, startPoint x: 495, startPoint y: 227, endPoint x: 730, endPoint y: 217, distance: 235.6
drag, startPoint x: 506, startPoint y: 228, endPoint x: 733, endPoint y: 200, distance: 229.6
click at [733, 200] on div "· - 4 · ( + a + 13 ) · - 4 = - 6" at bounding box center [562, 195] width 759 height 178
drag, startPoint x: 500, startPoint y: 230, endPoint x: 672, endPoint y: 202, distance: 174.3
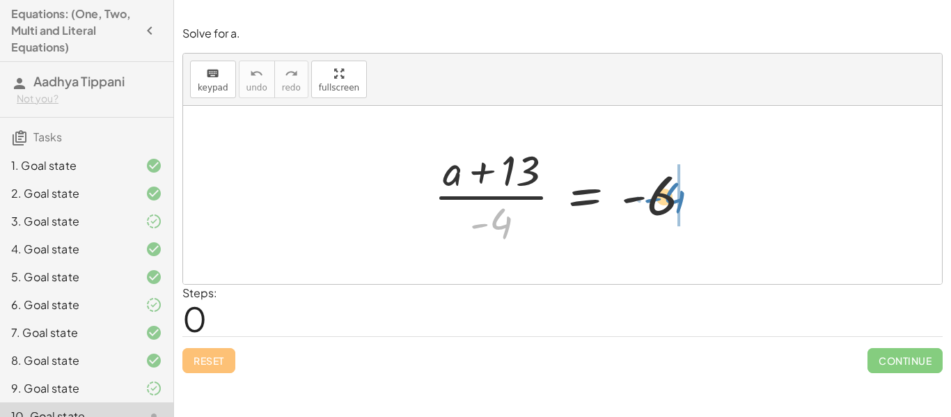
click at [672, 202] on div at bounding box center [568, 194] width 282 height 107
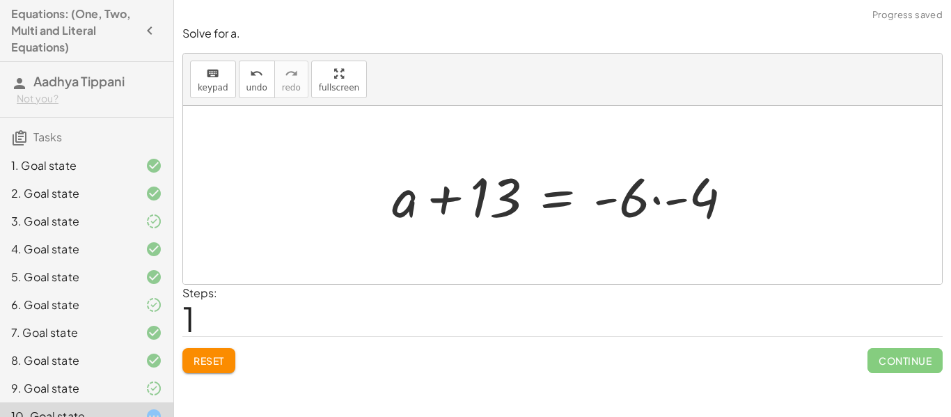
click at [709, 200] on div at bounding box center [568, 196] width 366 height 72
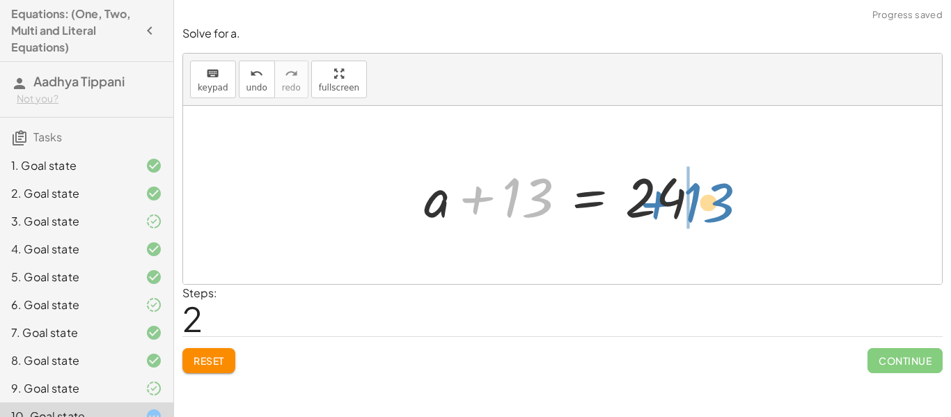
drag, startPoint x: 513, startPoint y: 206, endPoint x: 691, endPoint y: 207, distance: 177.6
click at [691, 207] on div at bounding box center [567, 196] width 301 height 72
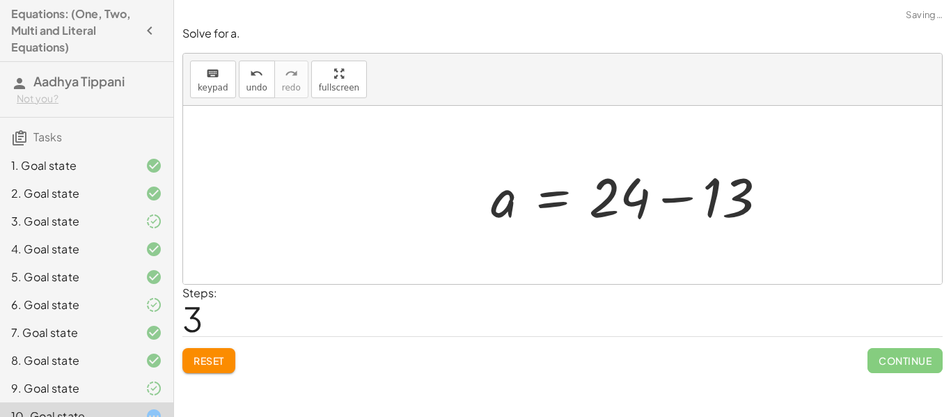
click at [728, 196] on div "· ( + a + 13 ) · - 4 = - 6 + a + 13 = · - 6 · - 4 + a + 13 = 24 a 13 = 24 + −" at bounding box center [629, 195] width 318 height 79
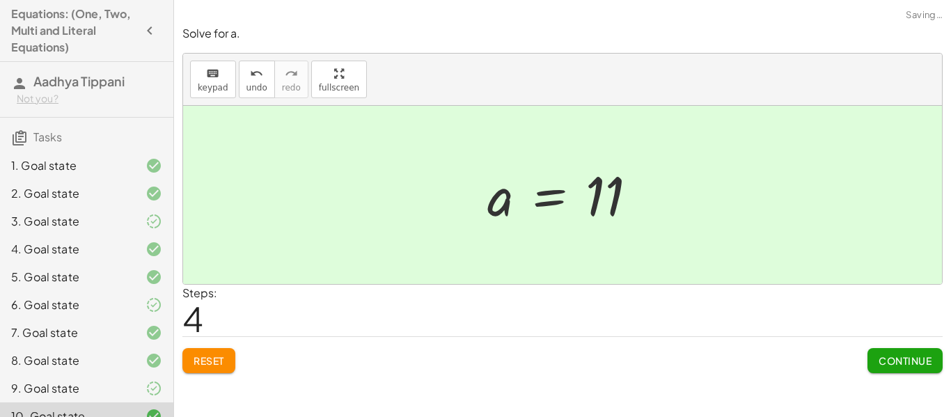
click at [884, 362] on span "Continue" at bounding box center [905, 361] width 53 height 13
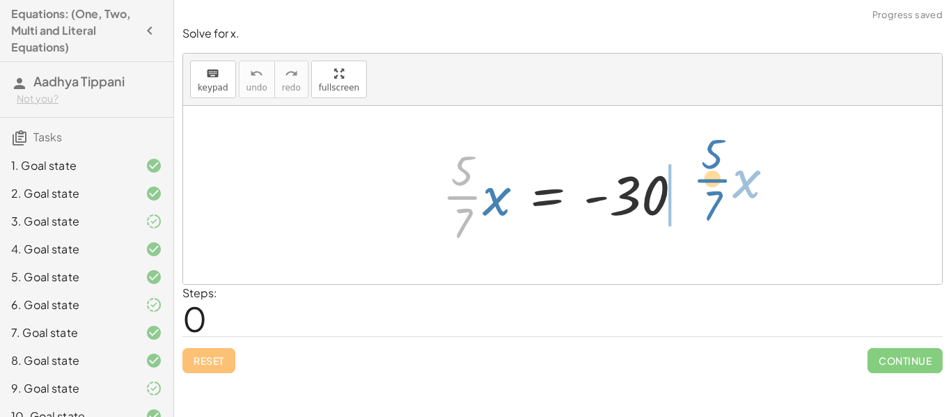
drag, startPoint x: 464, startPoint y: 194, endPoint x: 712, endPoint y: 178, distance: 248.5
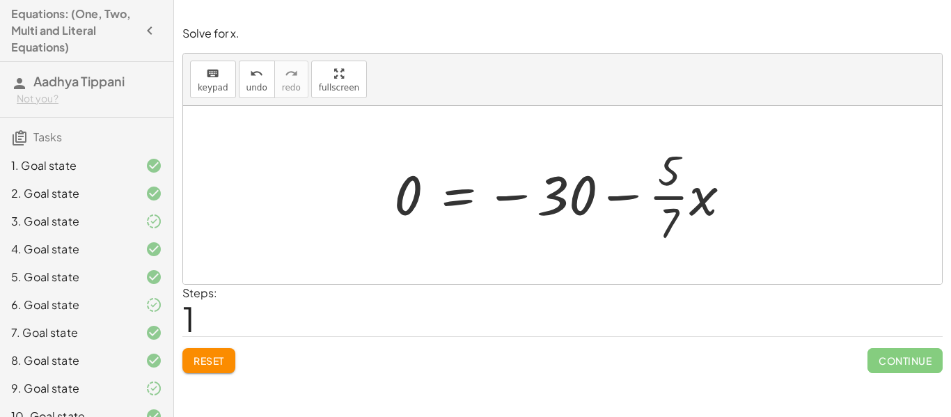
click at [218, 362] on span "Reset" at bounding box center [209, 361] width 31 height 13
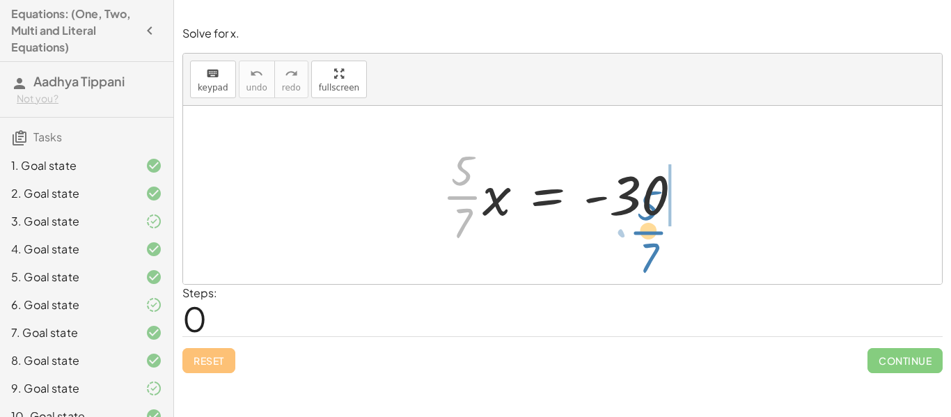
drag, startPoint x: 461, startPoint y: 200, endPoint x: 648, endPoint y: 234, distance: 189.8
click at [648, 234] on div at bounding box center [567, 194] width 265 height 107
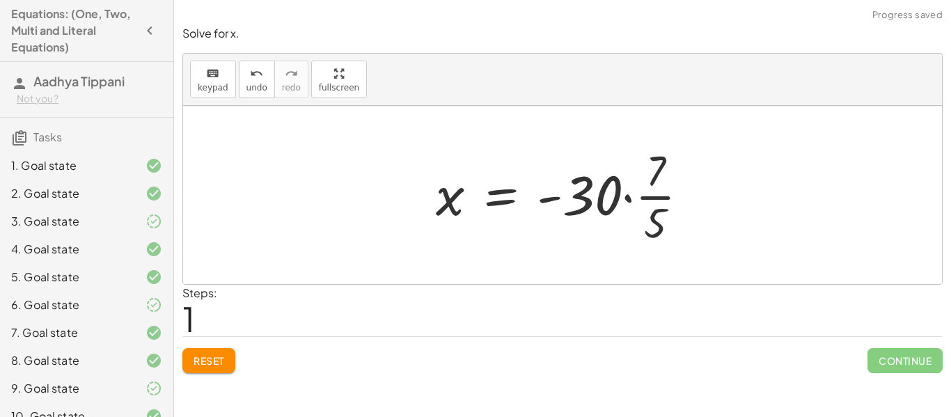
click at [651, 196] on div at bounding box center [568, 194] width 279 height 107
click at [598, 201] on div at bounding box center [568, 194] width 279 height 107
click at [660, 231] on div at bounding box center [568, 194] width 279 height 107
drag, startPoint x: 655, startPoint y: 178, endPoint x: 596, endPoint y: 201, distance: 63.5
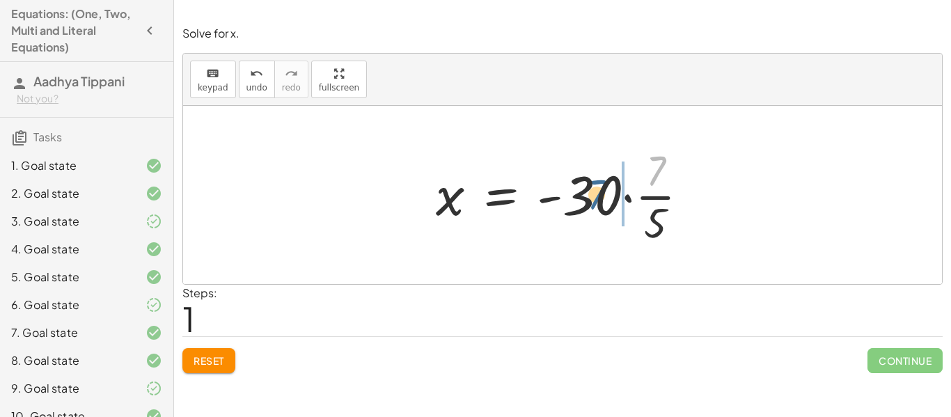
click at [596, 201] on div at bounding box center [568, 194] width 279 height 107
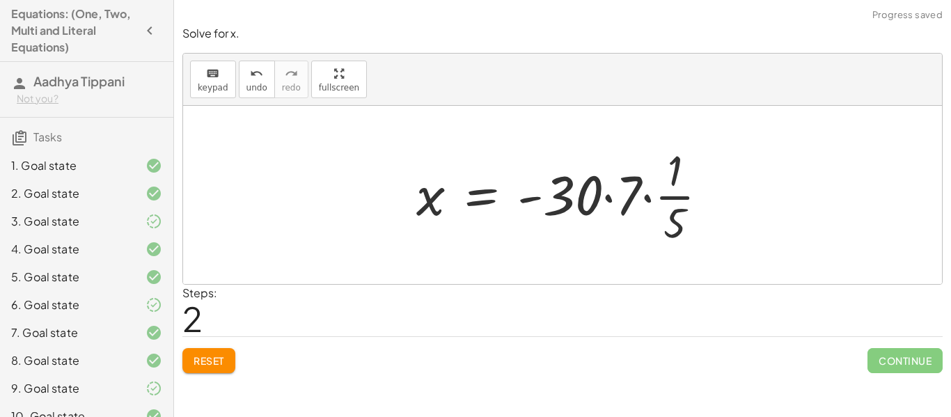
click at [211, 368] on button "Reset" at bounding box center [208, 360] width 53 height 25
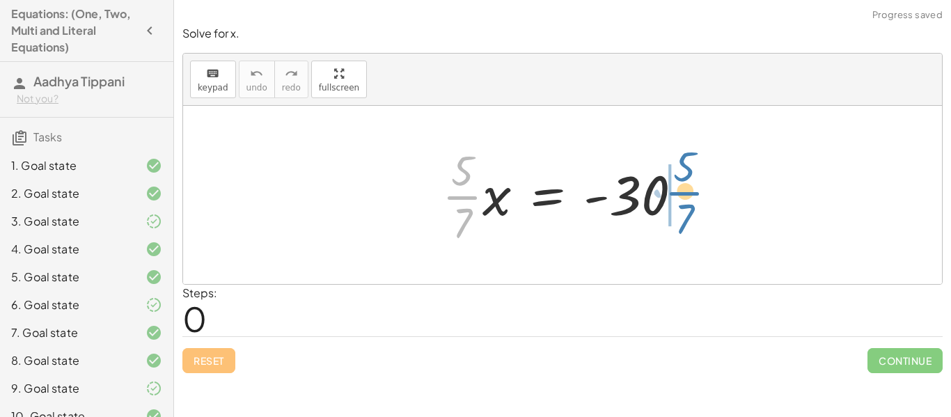
drag, startPoint x: 467, startPoint y: 198, endPoint x: 686, endPoint y: 192, distance: 218.8
click at [686, 192] on div at bounding box center [567, 194] width 265 height 107
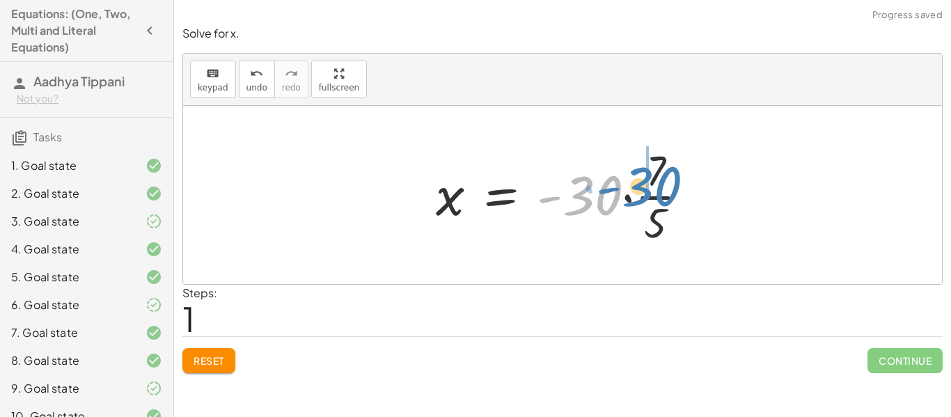
drag, startPoint x: 598, startPoint y: 207, endPoint x: 664, endPoint y: 198, distance: 67.5
click at [664, 198] on div at bounding box center [568, 194] width 279 height 107
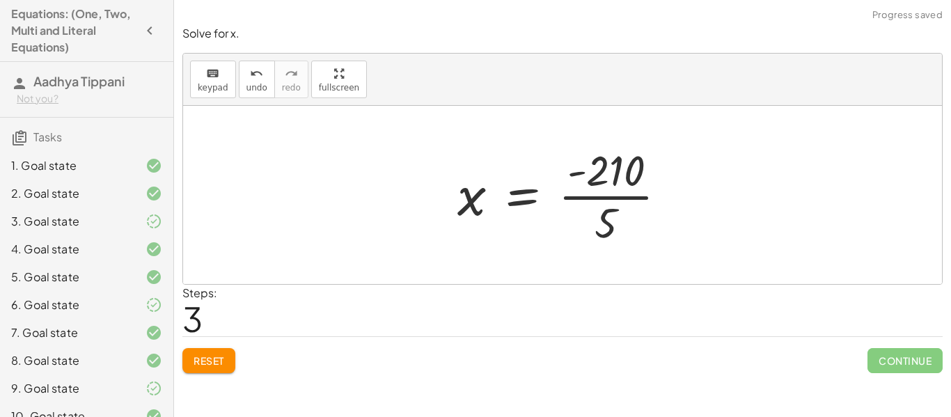
click at [605, 197] on div at bounding box center [568, 194] width 235 height 107
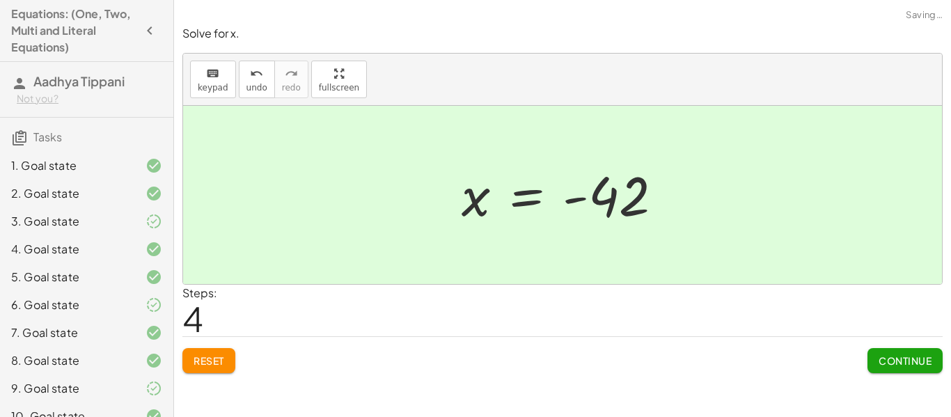
click at [899, 364] on span "Continue" at bounding box center [905, 361] width 53 height 13
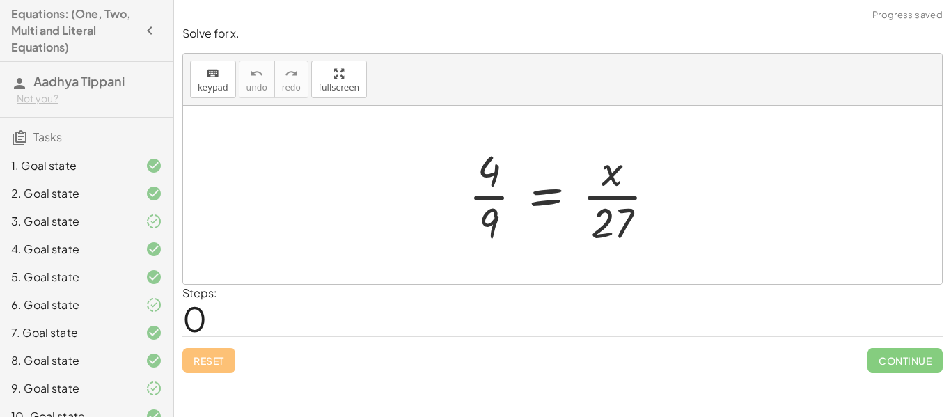
scroll to position [465, 0]
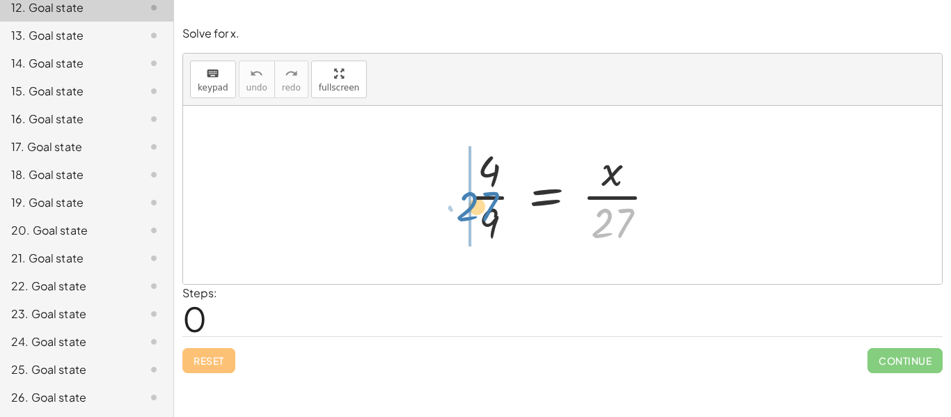
drag, startPoint x: 616, startPoint y: 216, endPoint x: 480, endPoint y: 199, distance: 136.8
click at [480, 199] on div at bounding box center [568, 194] width 212 height 107
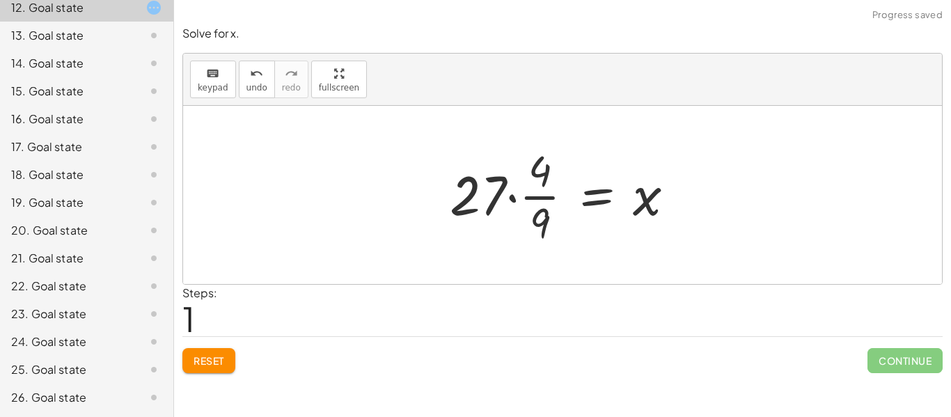
click at [482, 197] on div at bounding box center [568, 194] width 250 height 107
click at [531, 196] on div at bounding box center [568, 194] width 250 height 107
drag, startPoint x: 488, startPoint y: 201, endPoint x: 552, endPoint y: 171, distance: 70.7
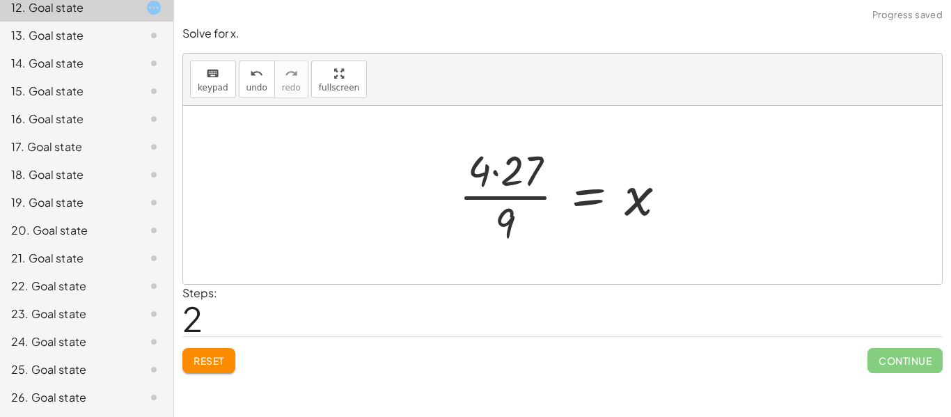
click at [523, 175] on div at bounding box center [568, 194] width 233 height 107
click at [520, 199] on div at bounding box center [576, 194] width 218 height 107
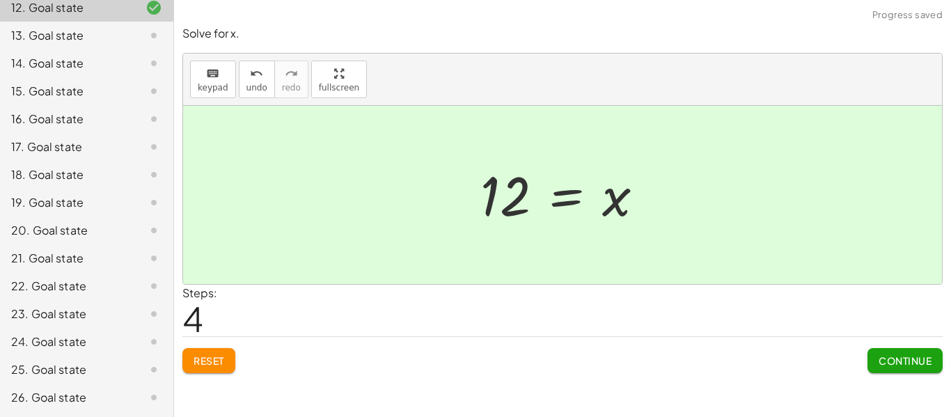
click at [875, 358] on button "Continue" at bounding box center [905, 360] width 75 height 25
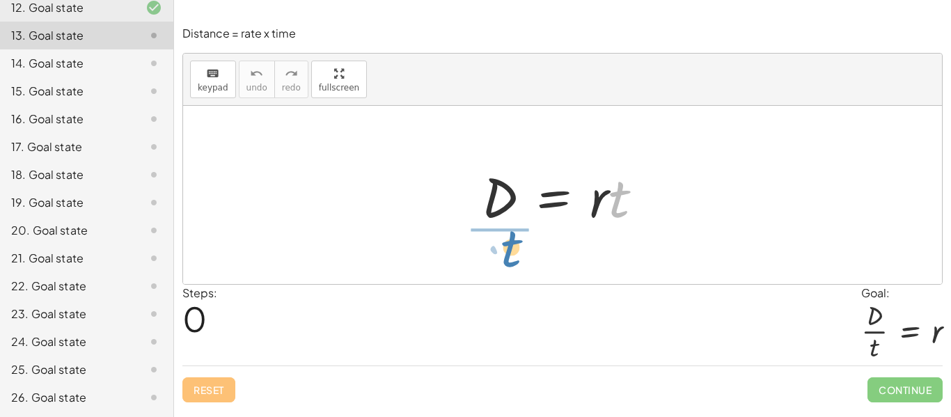
drag, startPoint x: 617, startPoint y: 205, endPoint x: 506, endPoint y: 254, distance: 121.3
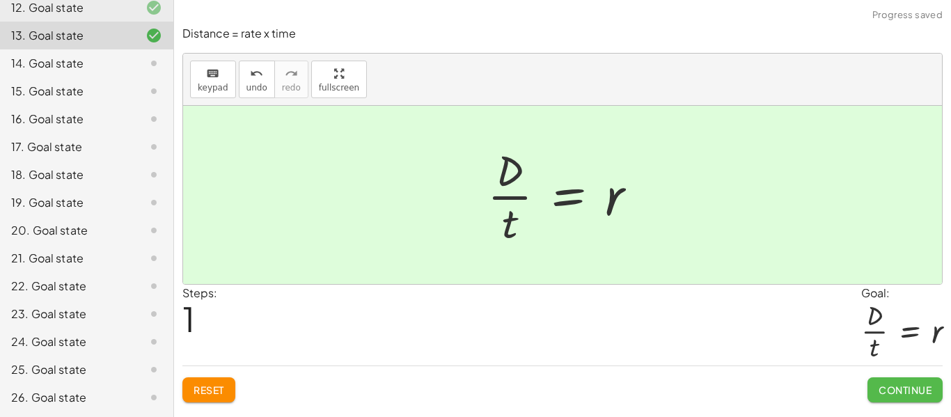
click at [889, 388] on span "Continue" at bounding box center [905, 390] width 53 height 13
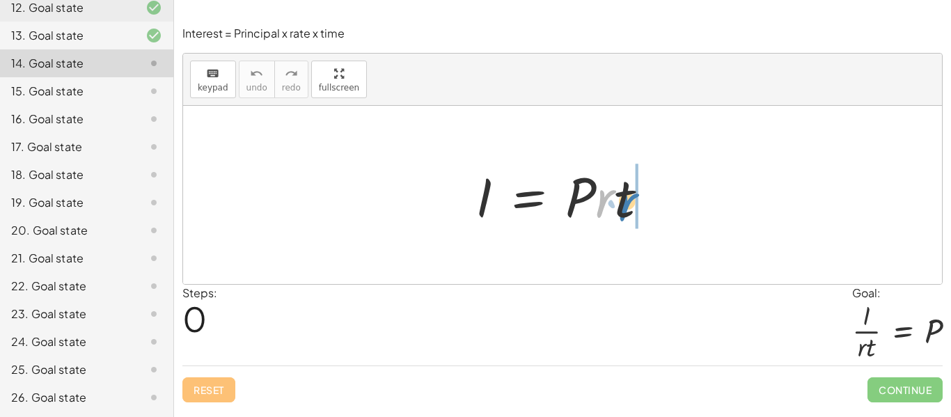
drag, startPoint x: 606, startPoint y: 209, endPoint x: 625, endPoint y: 210, distance: 19.6
click at [625, 210] on div at bounding box center [568, 196] width 199 height 72
drag, startPoint x: 616, startPoint y: 201, endPoint x: 619, endPoint y: 188, distance: 13.4
click at [619, 188] on div at bounding box center [568, 196] width 199 height 72
drag, startPoint x: 611, startPoint y: 196, endPoint x: 476, endPoint y: 246, distance: 143.5
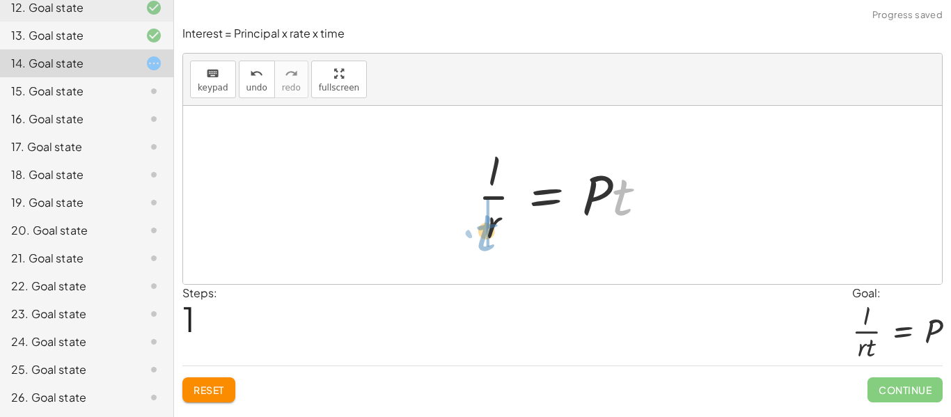
drag, startPoint x: 621, startPoint y: 202, endPoint x: 485, endPoint y: 236, distance: 139.4
click at [485, 236] on div at bounding box center [568, 194] width 194 height 107
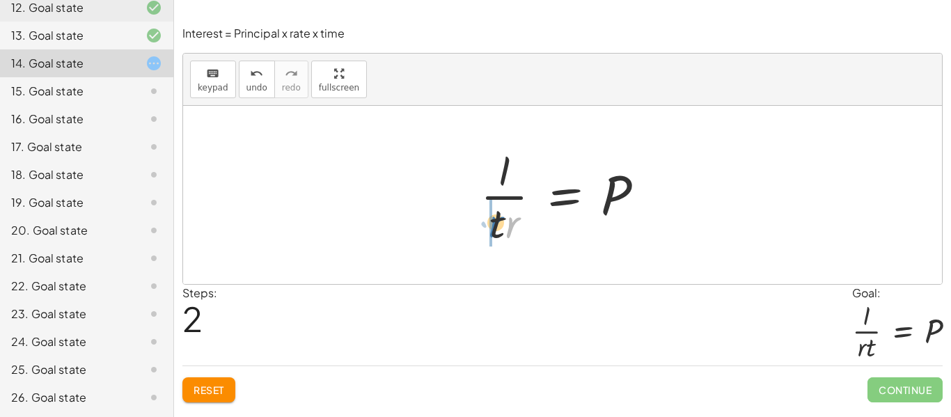
drag, startPoint x: 513, startPoint y: 228, endPoint x: 494, endPoint y: 227, distance: 18.9
click at [494, 227] on div at bounding box center [568, 194] width 189 height 107
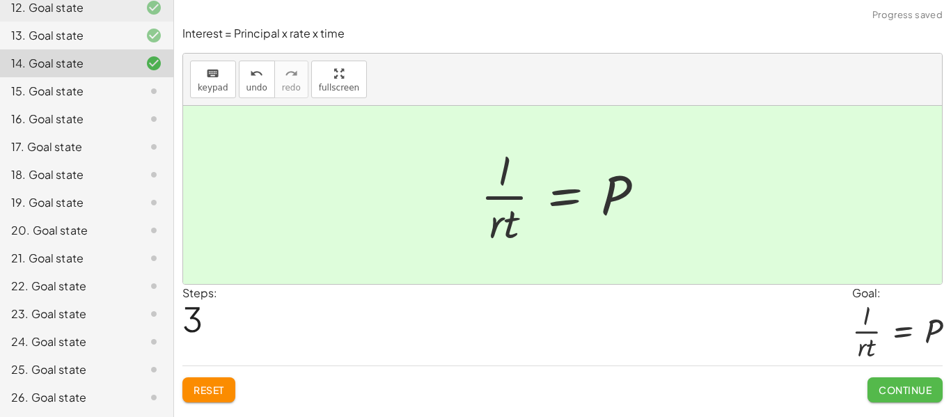
click at [879, 388] on span "Continue" at bounding box center [905, 390] width 53 height 13
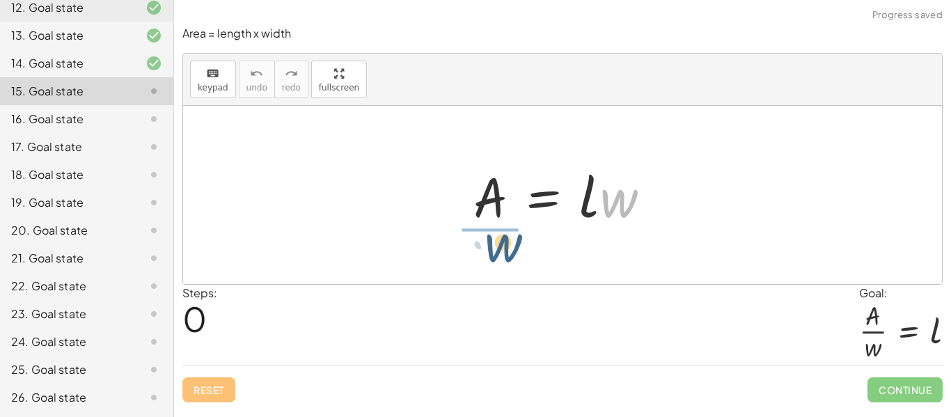
drag, startPoint x: 612, startPoint y: 208, endPoint x: 478, endPoint y: 258, distance: 143.2
click at [478, 258] on div "· w A = · l · w" at bounding box center [562, 195] width 759 height 178
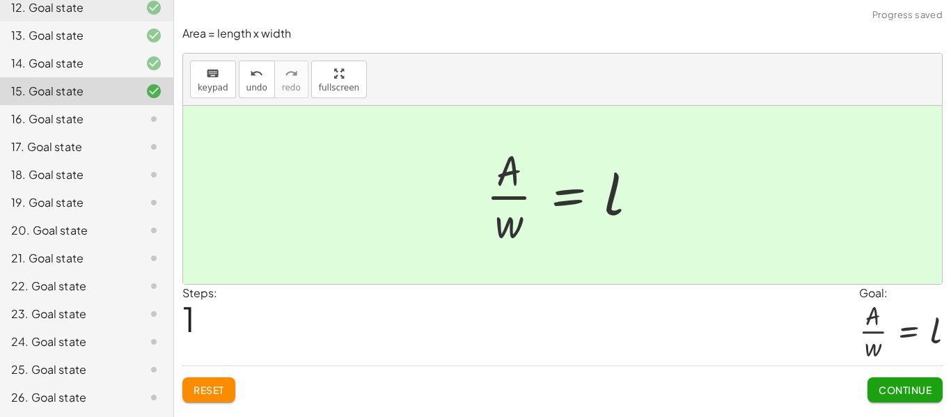
click at [876, 382] on button "Continue" at bounding box center [905, 390] width 75 height 25
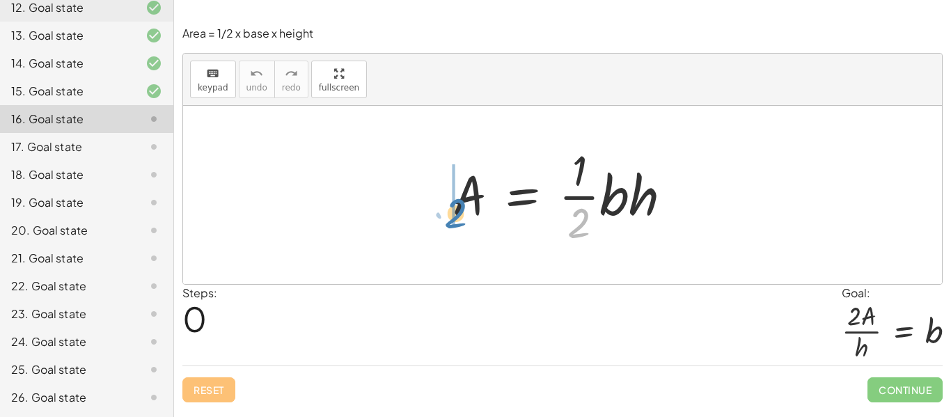
drag, startPoint x: 587, startPoint y: 222, endPoint x: 463, endPoint y: 212, distance: 124.4
click at [463, 212] on div at bounding box center [568, 194] width 244 height 107
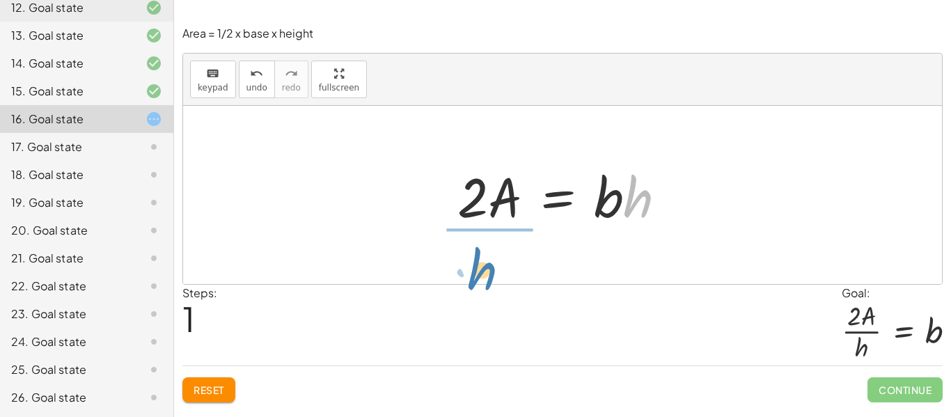
drag, startPoint x: 635, startPoint y: 207, endPoint x: 479, endPoint y: 278, distance: 171.4
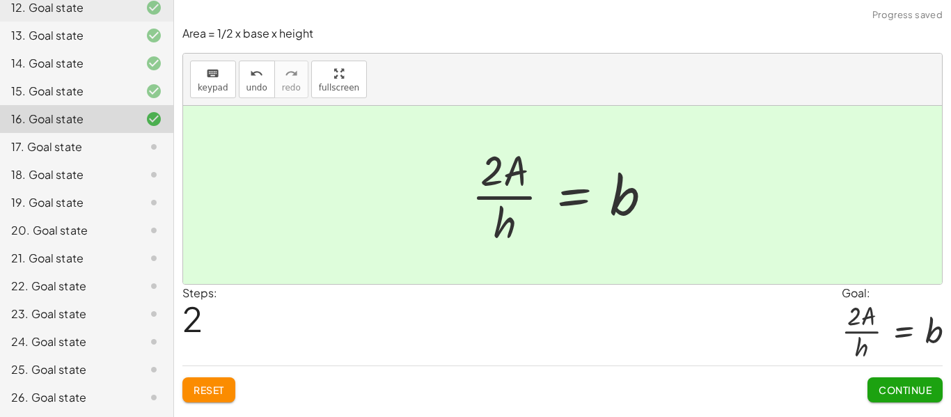
click at [908, 395] on span "Continue" at bounding box center [905, 390] width 53 height 13
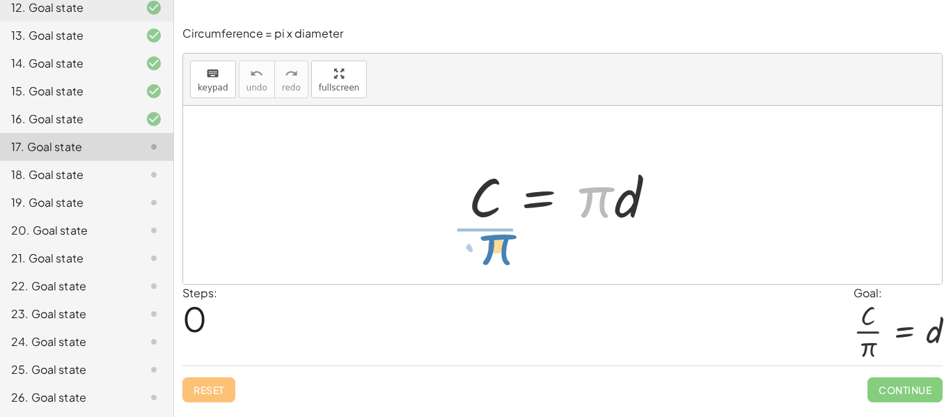
drag, startPoint x: 600, startPoint y: 208, endPoint x: 502, endPoint y: 256, distance: 109.0
click at [502, 256] on div "· π C = · π · d" at bounding box center [562, 195] width 759 height 178
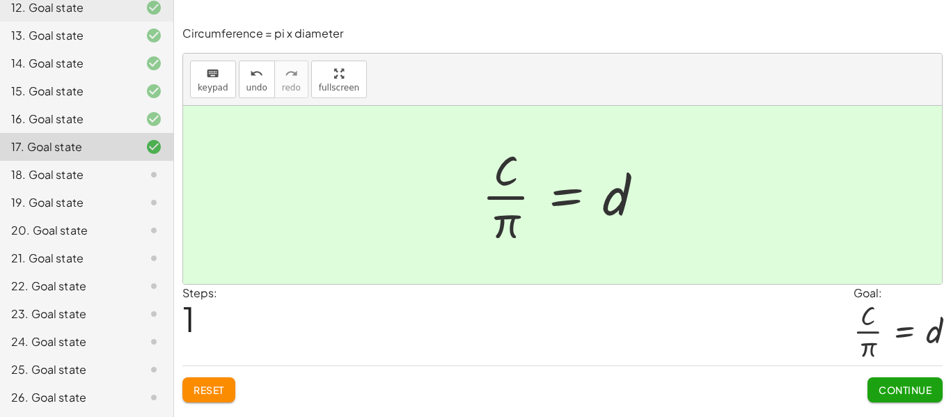
click at [887, 390] on span "Continue" at bounding box center [905, 390] width 53 height 13
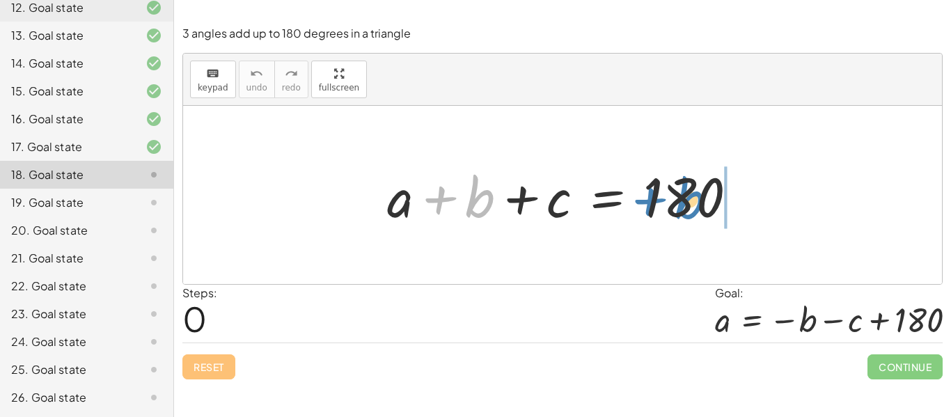
drag, startPoint x: 490, startPoint y: 204, endPoint x: 699, endPoint y: 205, distance: 209.7
click at [699, 205] on div at bounding box center [567, 196] width 375 height 72
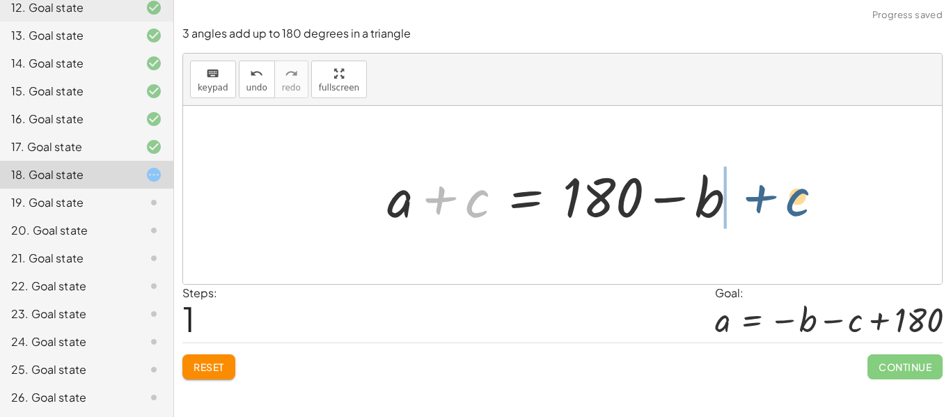
drag, startPoint x: 478, startPoint y: 215, endPoint x: 801, endPoint y: 213, distance: 323.2
click at [801, 213] on div "+ a + b + c = 180 + c + a b + c = 180 + −" at bounding box center [562, 195] width 759 height 178
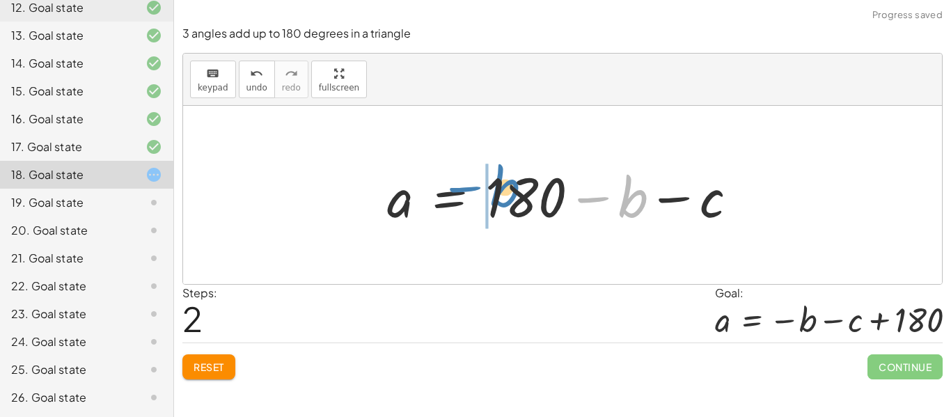
drag, startPoint x: 638, startPoint y: 208, endPoint x: 518, endPoint y: 199, distance: 120.8
click at [518, 199] on div at bounding box center [567, 196] width 375 height 72
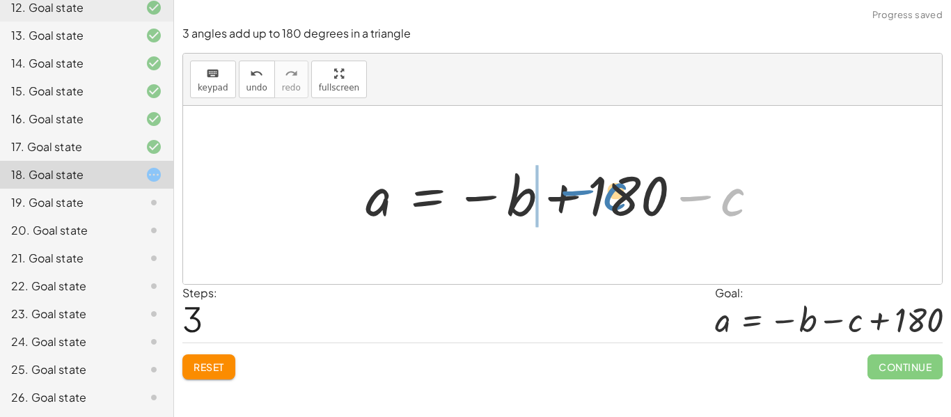
drag, startPoint x: 733, startPoint y: 199, endPoint x: 615, endPoint y: 193, distance: 118.6
click at [615, 193] on div at bounding box center [568, 195] width 418 height 69
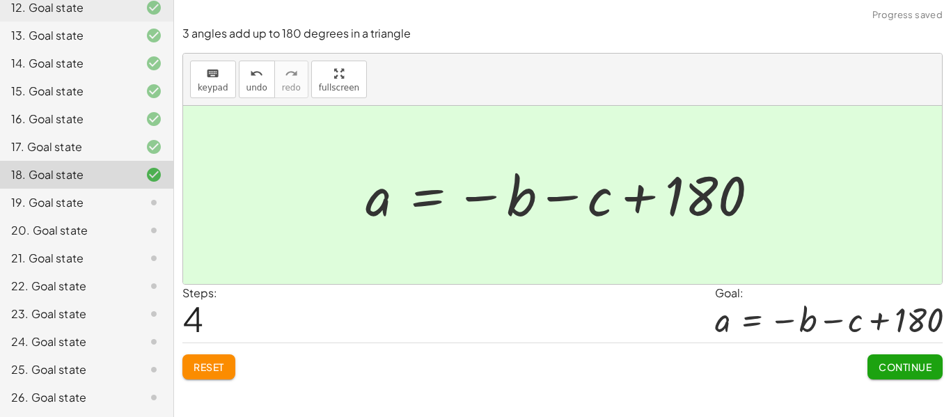
click at [901, 369] on span "Continue" at bounding box center [905, 367] width 53 height 13
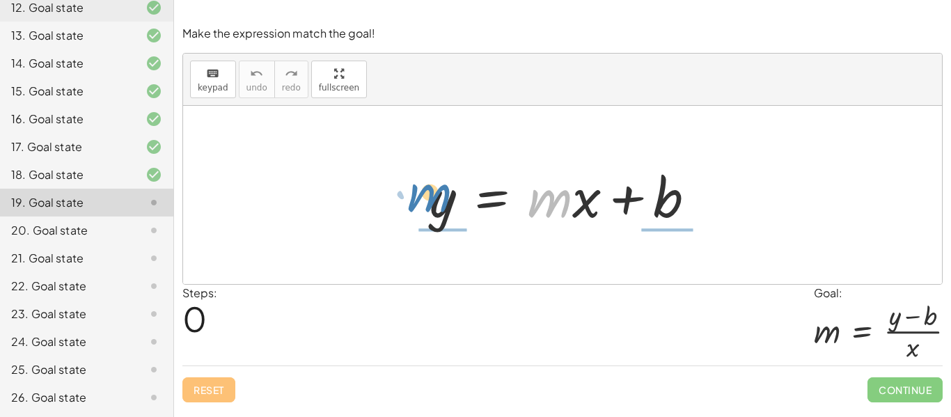
drag, startPoint x: 561, startPoint y: 211, endPoint x: 441, endPoint y: 206, distance: 120.6
click at [441, 206] on div at bounding box center [568, 196] width 291 height 72
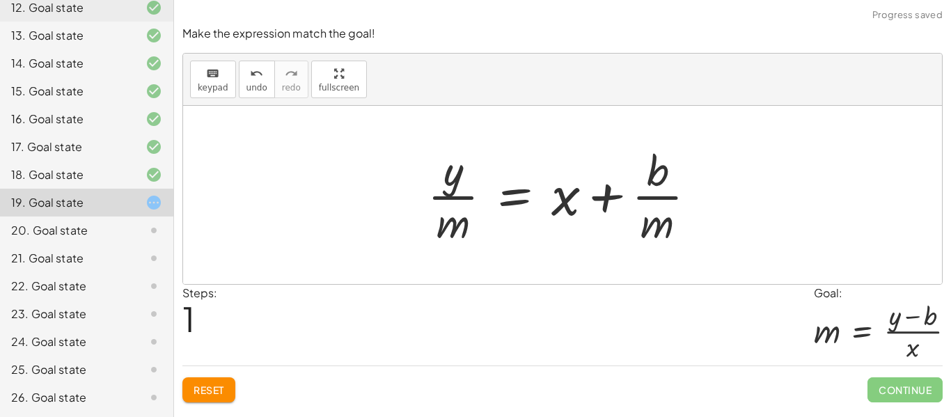
click at [216, 394] on span "Reset" at bounding box center [209, 390] width 31 height 13
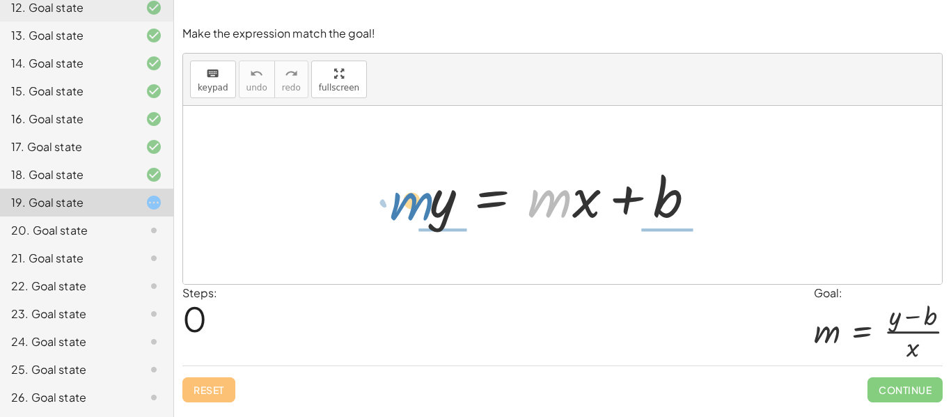
drag, startPoint x: 546, startPoint y: 207, endPoint x: 407, endPoint y: 206, distance: 139.3
click at [407, 206] on div "· m y = + · m · x + b" at bounding box center [562, 195] width 759 height 178
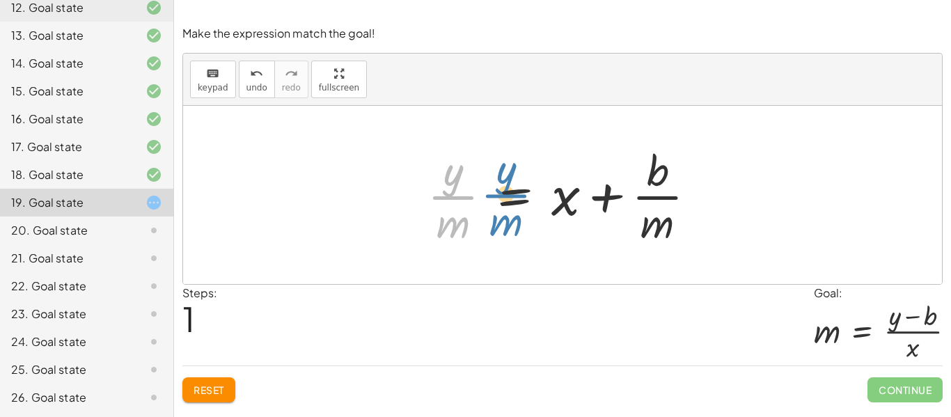
drag, startPoint x: 453, startPoint y: 184, endPoint x: 476, endPoint y: 183, distance: 23.0
click at [476, 183] on div at bounding box center [568, 194] width 294 height 107
click at [191, 396] on button "Reset" at bounding box center [208, 390] width 53 height 25
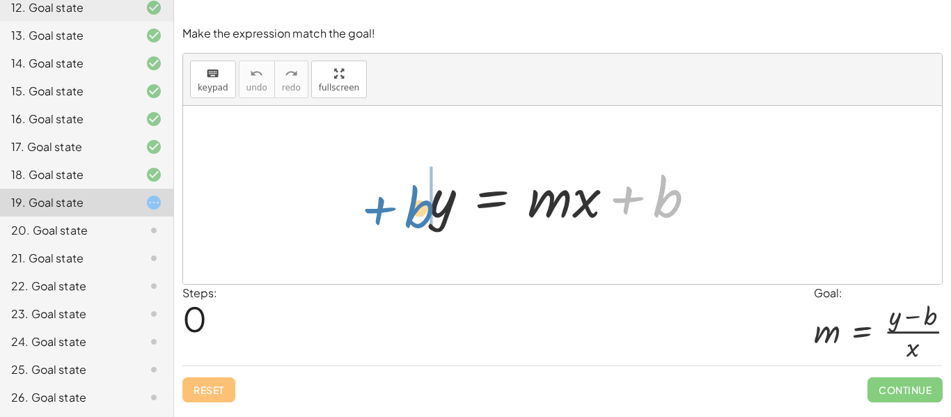
drag, startPoint x: 656, startPoint y: 197, endPoint x: 407, endPoint y: 208, distance: 248.9
click at [407, 208] on div "+ b y = + · m · x + b" at bounding box center [562, 195] width 759 height 178
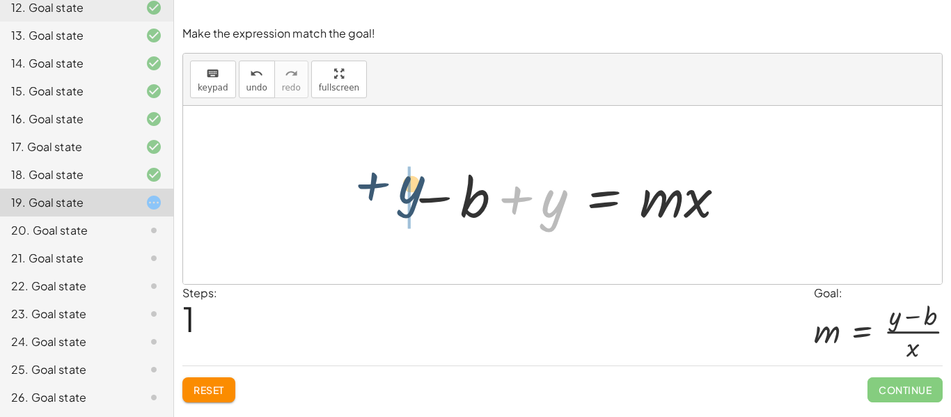
drag, startPoint x: 550, startPoint y: 199, endPoint x: 403, endPoint y: 185, distance: 146.9
click at [403, 185] on div at bounding box center [568, 196] width 334 height 72
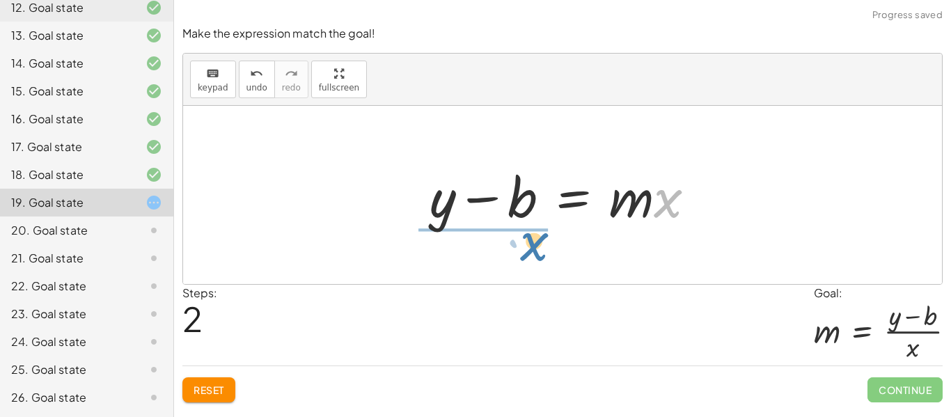
drag, startPoint x: 676, startPoint y: 201, endPoint x: 515, endPoint y: 246, distance: 166.3
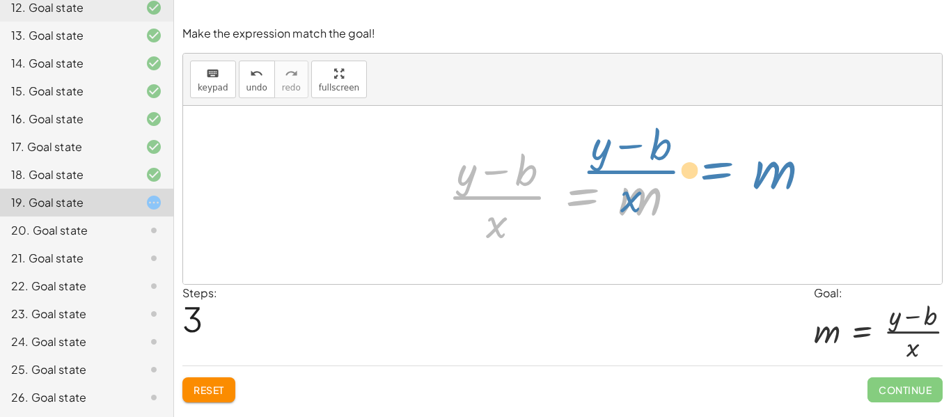
drag, startPoint x: 617, startPoint y: 203, endPoint x: 751, endPoint y: 177, distance: 136.3
click at [751, 177] on div "y = + · m · x + b − b + y = · m · x + y − b = · m · x · ( + y − b ) · x = m y =…" at bounding box center [562, 195] width 759 height 178
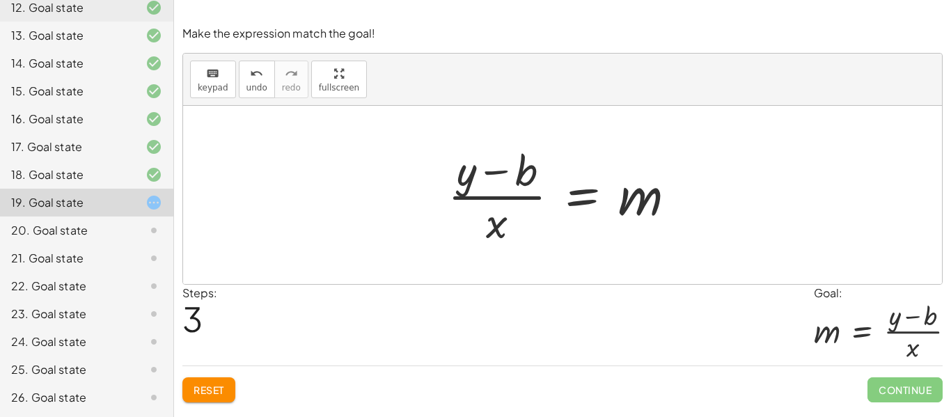
click at [574, 201] on div at bounding box center [568, 194] width 254 height 107
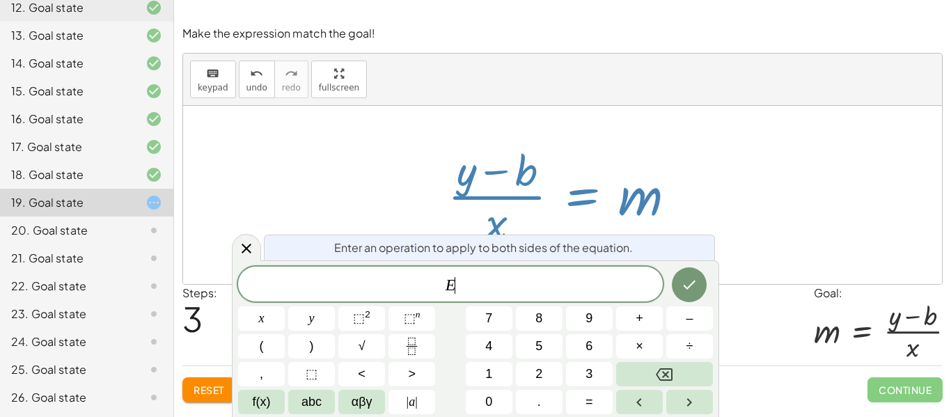
scroll to position [1, 0]
click at [712, 203] on div at bounding box center [562, 195] width 759 height 178
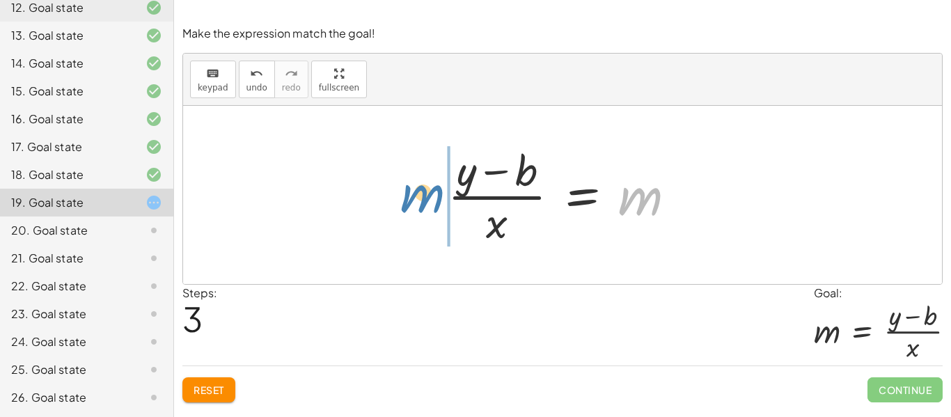
drag, startPoint x: 648, startPoint y: 209, endPoint x: 428, endPoint y: 206, distance: 219.4
click at [428, 206] on div "y = + · m · x + b − b + y = · m · x + y − b = · m · x m y = m · x b − + · ( )" at bounding box center [562, 195] width 271 height 114
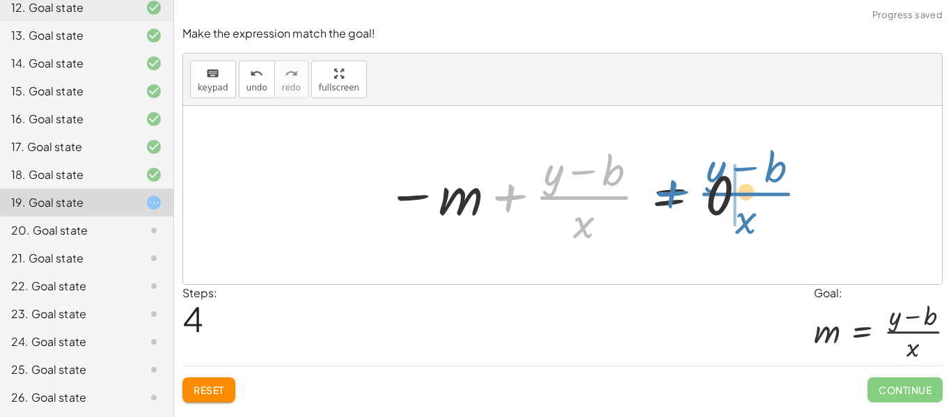
drag, startPoint x: 559, startPoint y: 197, endPoint x: 724, endPoint y: 193, distance: 165.8
click at [724, 193] on div at bounding box center [568, 194] width 376 height 107
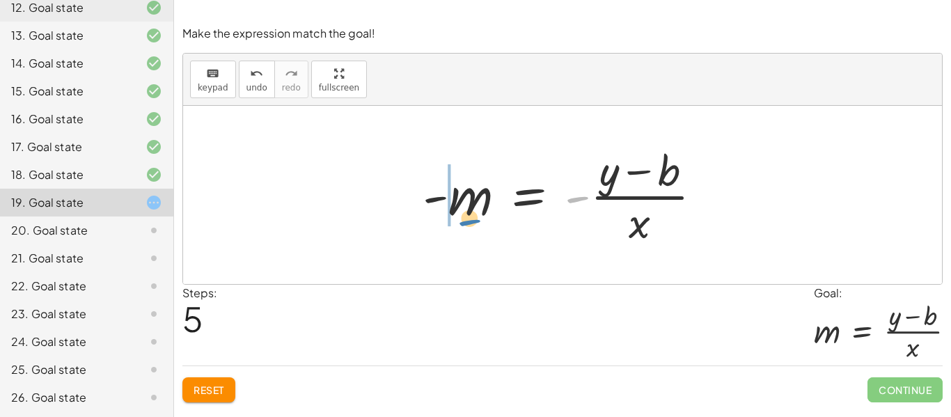
drag, startPoint x: 581, startPoint y: 201, endPoint x: 472, endPoint y: 220, distance: 110.4
click at [472, 220] on div at bounding box center [568, 194] width 305 height 107
click at [451, 199] on div at bounding box center [568, 194] width 305 height 107
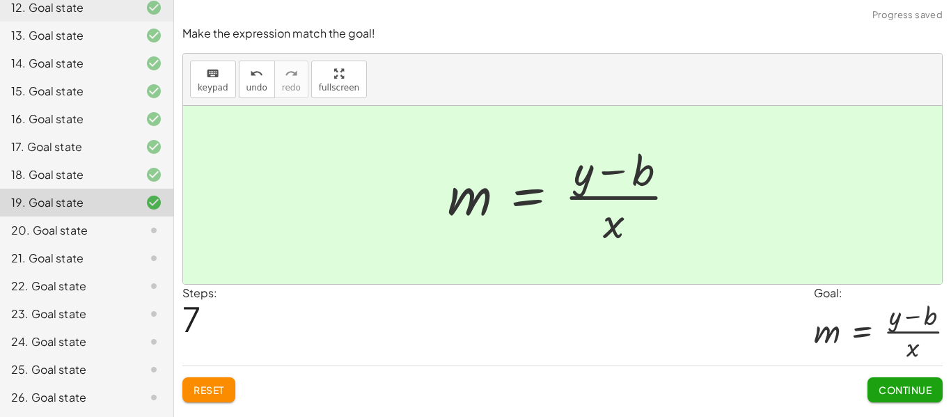
click at [896, 392] on span "Continue" at bounding box center [905, 390] width 53 height 13
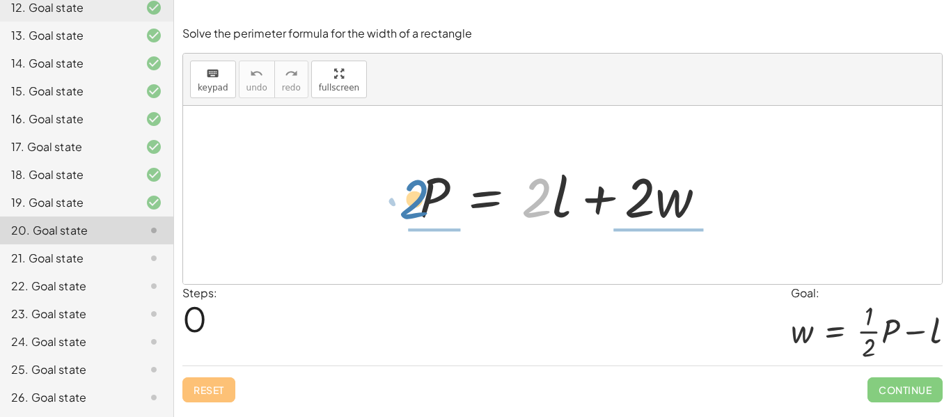
drag, startPoint x: 544, startPoint y: 209, endPoint x: 421, endPoint y: 210, distance: 122.6
click at [421, 210] on div at bounding box center [568, 196] width 312 height 72
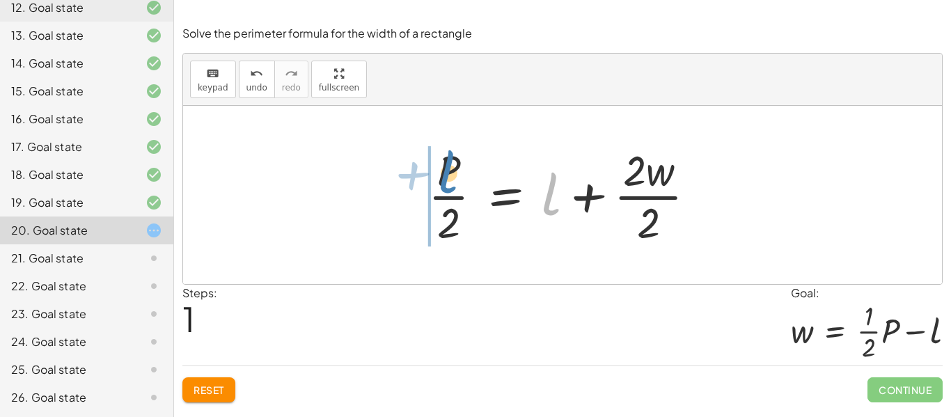
drag, startPoint x: 548, startPoint y: 196, endPoint x: 445, endPoint y: 174, distance: 105.5
click at [445, 174] on div at bounding box center [567, 194] width 293 height 107
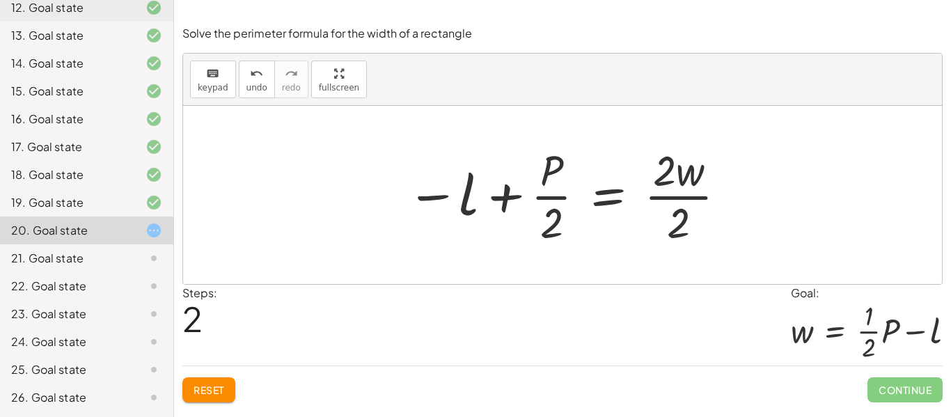
click at [547, 178] on div at bounding box center [568, 194] width 336 height 107
click at [553, 196] on div at bounding box center [568, 194] width 336 height 107
click at [554, 196] on div at bounding box center [568, 194] width 336 height 107
drag, startPoint x: 549, startPoint y: 158, endPoint x: 578, endPoint y: 186, distance: 40.4
click at [578, 186] on div at bounding box center [568, 194] width 336 height 107
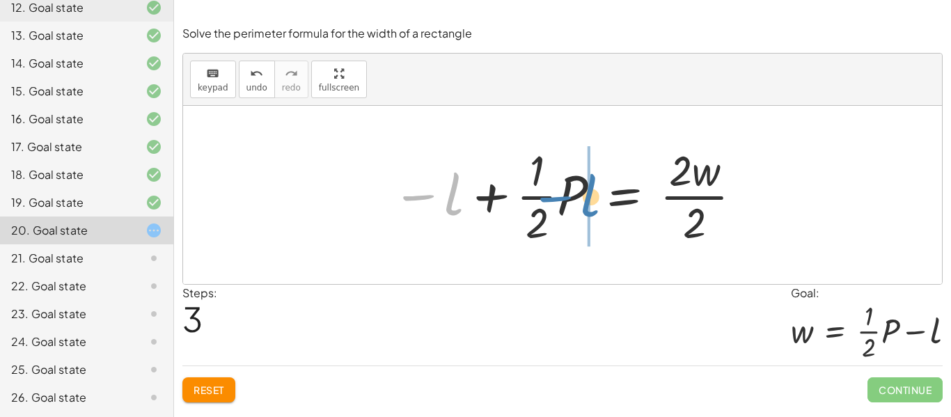
drag, startPoint x: 428, startPoint y: 199, endPoint x: 568, endPoint y: 200, distance: 140.0
click at [568, 200] on div at bounding box center [568, 194] width 366 height 107
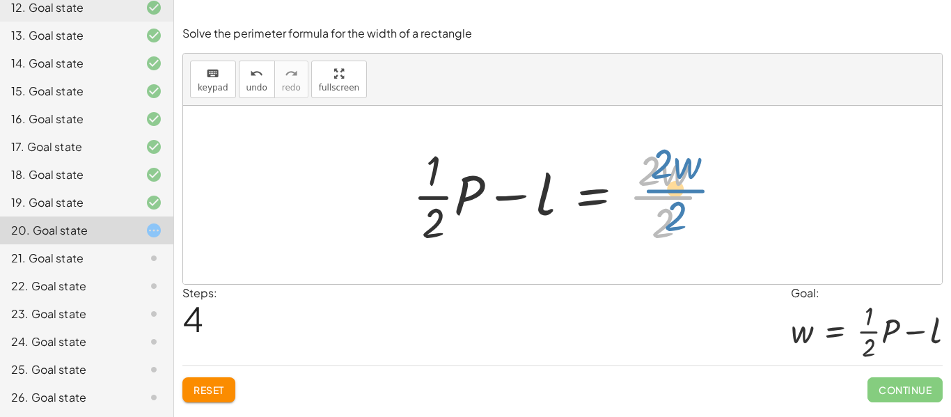
drag, startPoint x: 660, startPoint y: 199, endPoint x: 663, endPoint y: 189, distance: 10.4
click at [663, 189] on div at bounding box center [567, 194] width 323 height 107
click at [660, 194] on div at bounding box center [567, 194] width 323 height 107
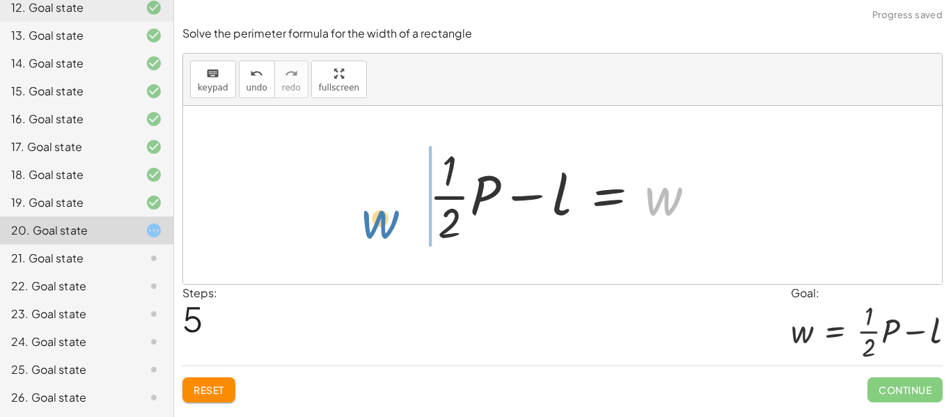
drag, startPoint x: 647, startPoint y: 202, endPoint x: 342, endPoint y: 221, distance: 305.7
click at [342, 221] on div "P = + · 2 · l + · 2 · w · P · 2 = + l + · 2 · w · 2 − l + · P · 2 = · 2 · w · 2…" at bounding box center [562, 195] width 759 height 178
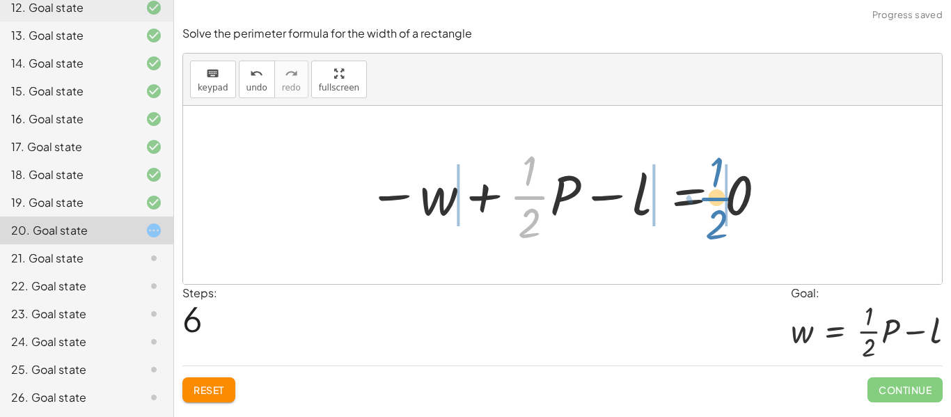
drag, startPoint x: 526, startPoint y: 197, endPoint x: 714, endPoint y: 198, distance: 188.1
click at [714, 198] on div at bounding box center [568, 194] width 414 height 107
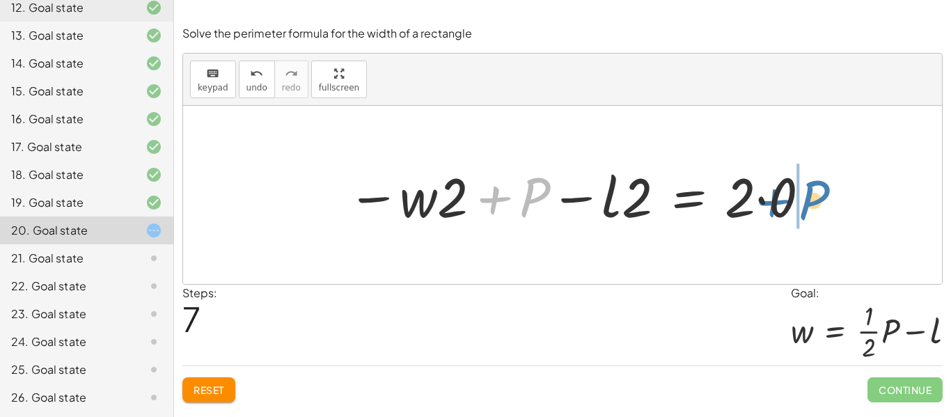
drag, startPoint x: 535, startPoint y: 199, endPoint x: 814, endPoint y: 203, distance: 279.3
click at [814, 203] on div at bounding box center [580, 196] width 479 height 72
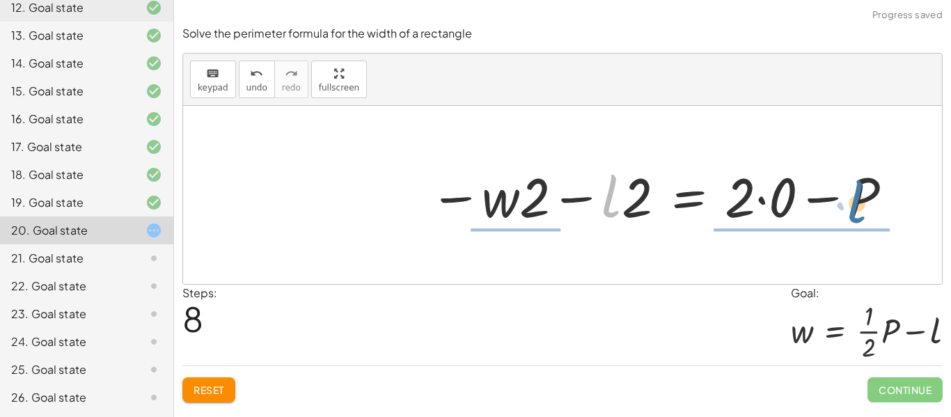
drag, startPoint x: 609, startPoint y: 196, endPoint x: 857, endPoint y: 201, distance: 248.0
click at [857, 201] on div at bounding box center [662, 196] width 479 height 72
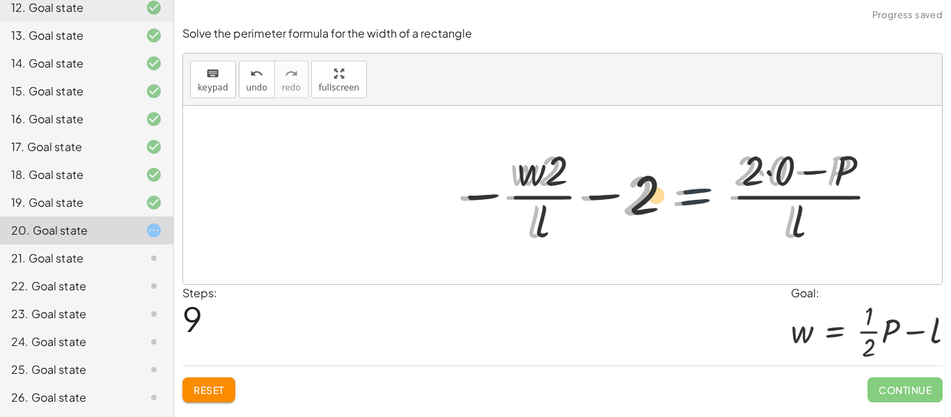
drag, startPoint x: 674, startPoint y: 189, endPoint x: 744, endPoint y: 190, distance: 70.4
click at [744, 190] on div at bounding box center [661, 194] width 439 height 107
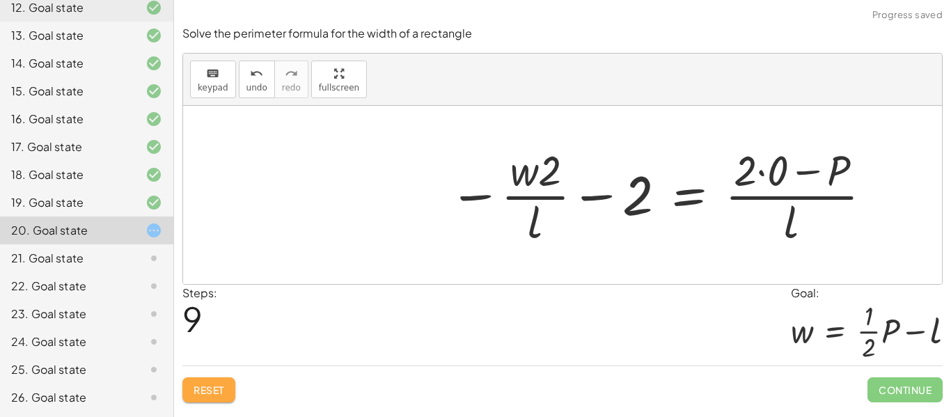
click at [205, 389] on span "Reset" at bounding box center [209, 390] width 31 height 13
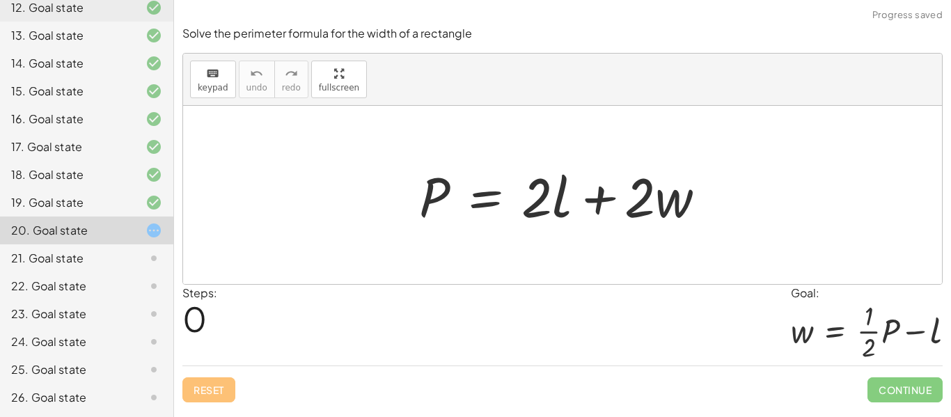
click at [580, 295] on div "Steps: 0 Goal: w = + · · 1 · 2 · P − l" at bounding box center [562, 325] width 761 height 81
drag, startPoint x: 435, startPoint y: 199, endPoint x: 740, endPoint y: 204, distance: 305.8
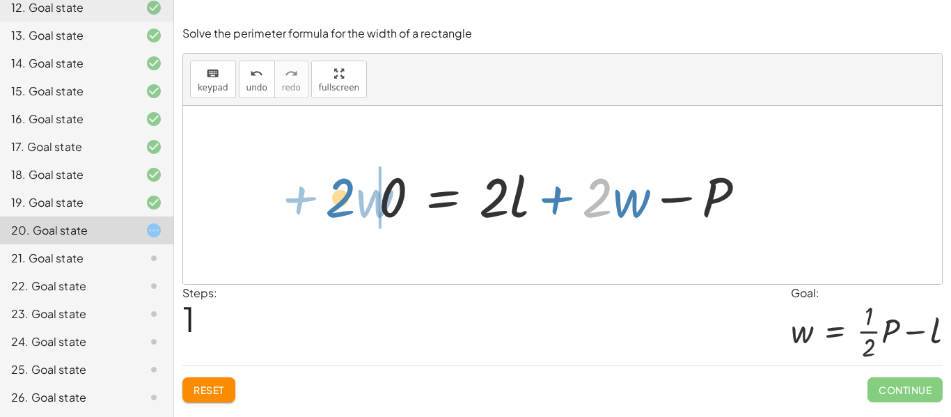
drag, startPoint x: 593, startPoint y: 209, endPoint x: 336, endPoint y: 208, distance: 257.7
click at [336, 208] on div "P = + · 2 · l + · 2 · w · 2 + · w P = + · 2 · l + · 2 · w 0 −" at bounding box center [562, 195] width 759 height 178
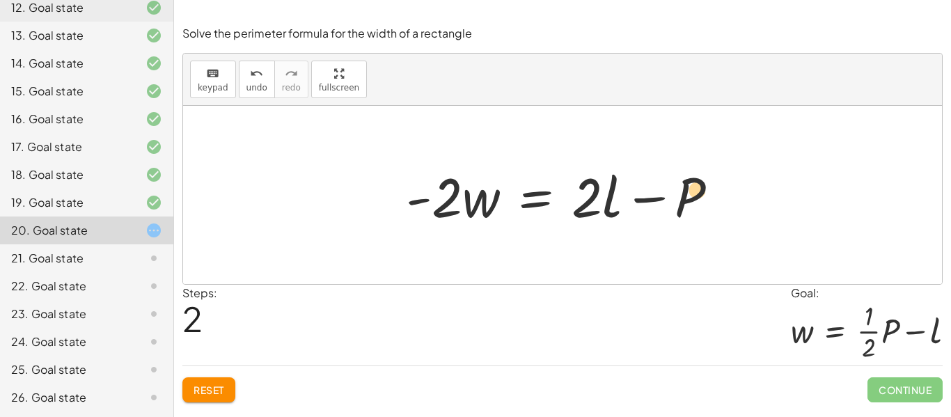
drag, startPoint x: 678, startPoint y: 203, endPoint x: 686, endPoint y: 194, distance: 11.9
click at [686, 194] on div at bounding box center [568, 196] width 338 height 72
drag, startPoint x: 646, startPoint y: 201, endPoint x: 593, endPoint y: 204, distance: 53.7
click at [593, 204] on div at bounding box center [568, 196] width 338 height 72
drag, startPoint x: 612, startPoint y: 204, endPoint x: 715, endPoint y: 195, distance: 103.5
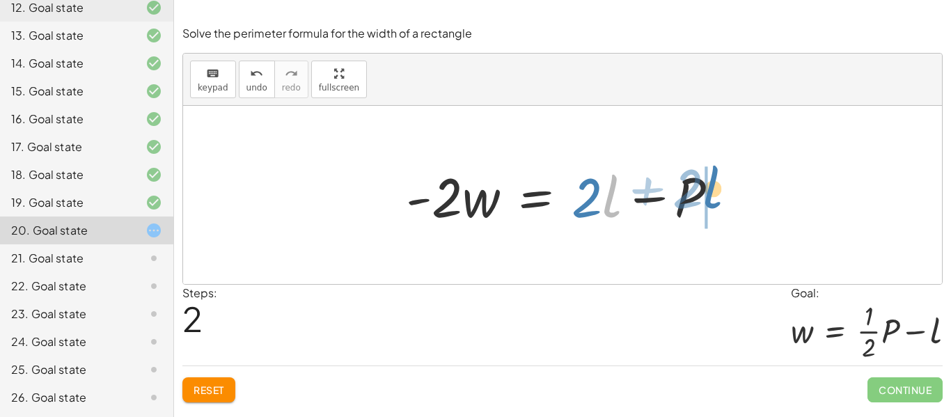
click at [715, 195] on div at bounding box center [568, 196] width 338 height 72
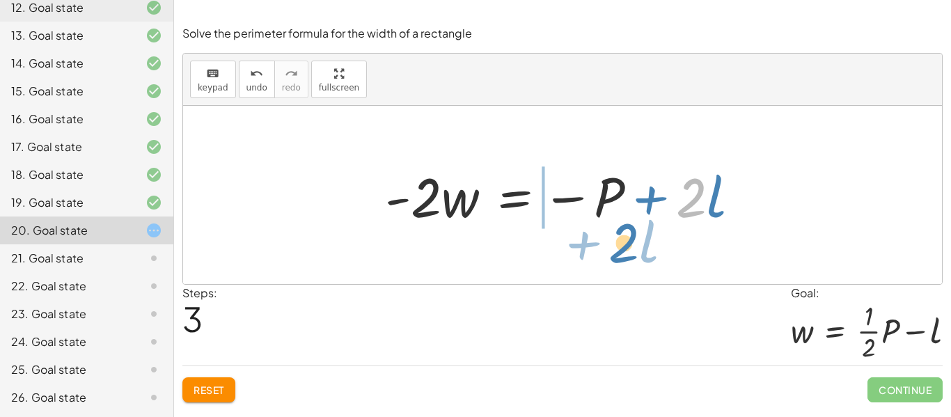
drag, startPoint x: 692, startPoint y: 210, endPoint x: 630, endPoint y: 236, distance: 66.5
click at [630, 236] on div "P = + · 2 · l + · 2 · w 0 = + · 2 · l + · 2 · w − P − · 2 · w + 0 = + · 2 · l −…" at bounding box center [562, 195] width 759 height 178
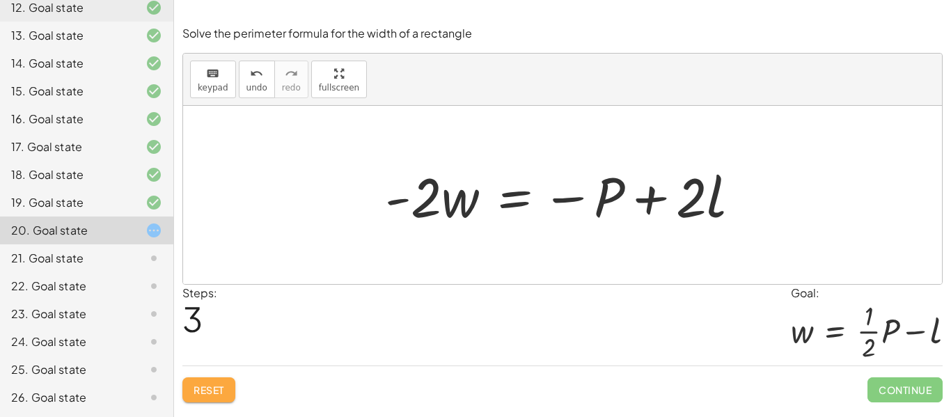
click at [233, 392] on button "Reset" at bounding box center [208, 390] width 53 height 25
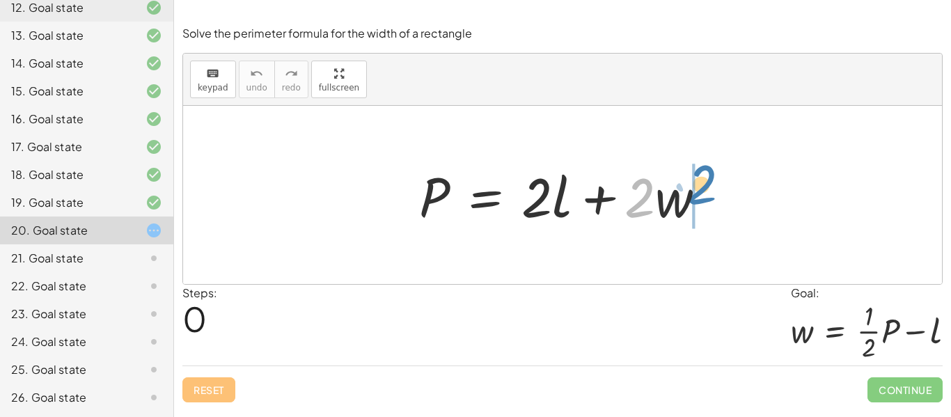
drag, startPoint x: 637, startPoint y: 210, endPoint x: 695, endPoint y: 196, distance: 60.0
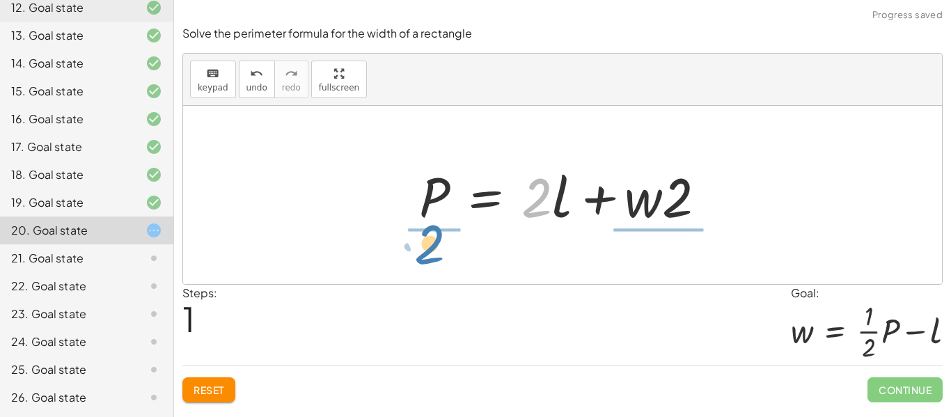
drag, startPoint x: 543, startPoint y: 204, endPoint x: 435, endPoint y: 250, distance: 118.0
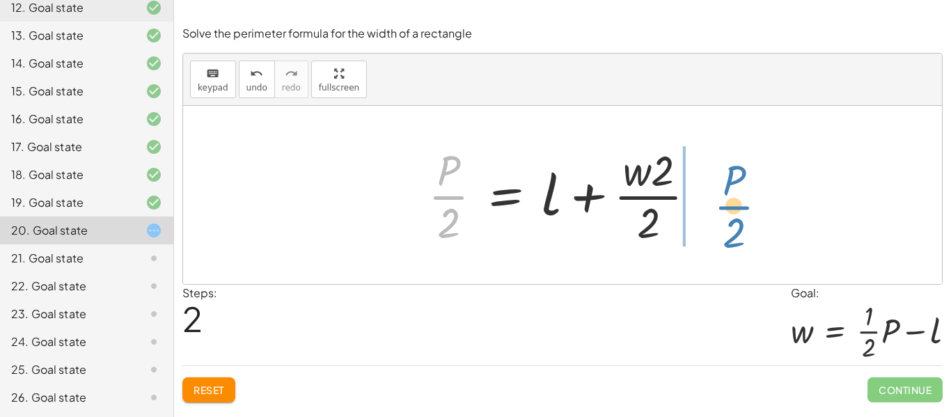
drag, startPoint x: 444, startPoint y: 198, endPoint x: 729, endPoint y: 206, distance: 285.0
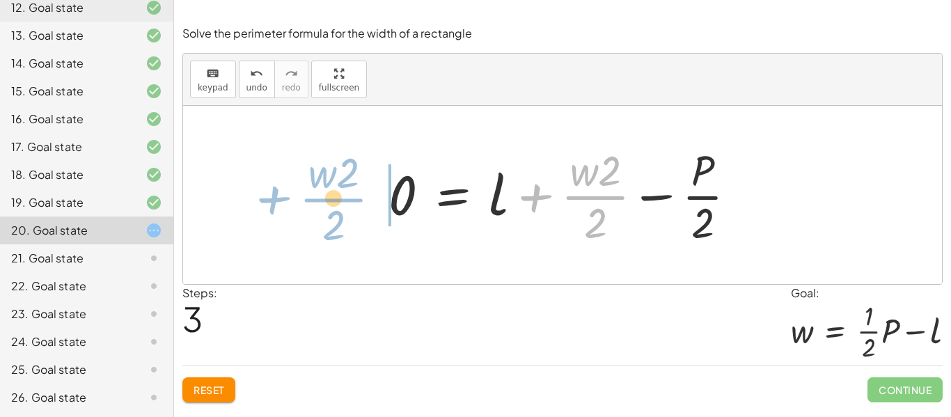
drag, startPoint x: 600, startPoint y: 198, endPoint x: 342, endPoint y: 199, distance: 258.4
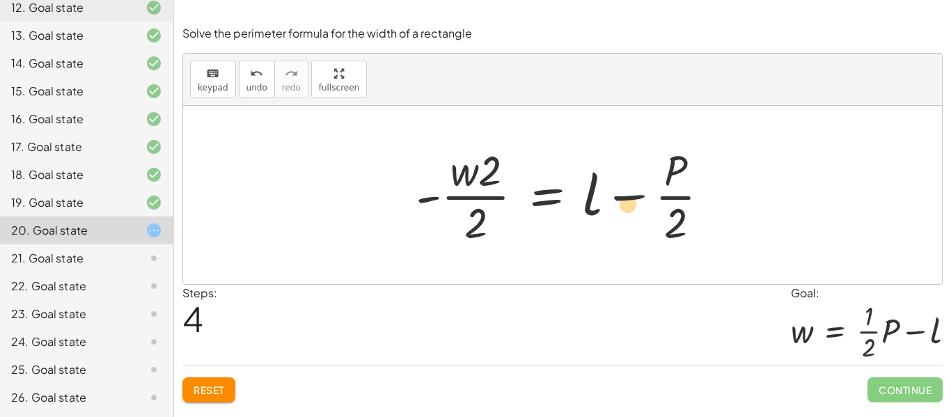
drag, startPoint x: 595, startPoint y: 199, endPoint x: 628, endPoint y: 207, distance: 33.8
click at [628, 207] on div at bounding box center [568, 194] width 319 height 107
click at [484, 200] on div at bounding box center [568, 194] width 319 height 107
click at [471, 200] on div at bounding box center [568, 194] width 319 height 107
click at [428, 202] on div at bounding box center [568, 194] width 319 height 107
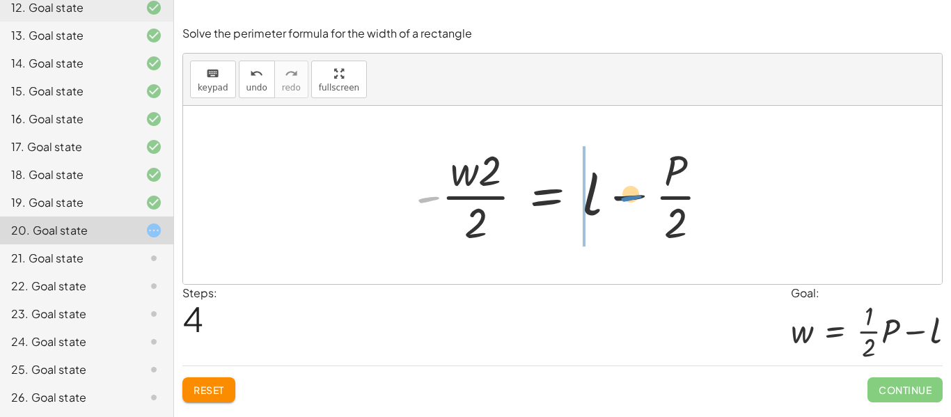
drag, startPoint x: 428, startPoint y: 200, endPoint x: 631, endPoint y: 200, distance: 202.7
click at [631, 200] on div at bounding box center [568, 194] width 319 height 107
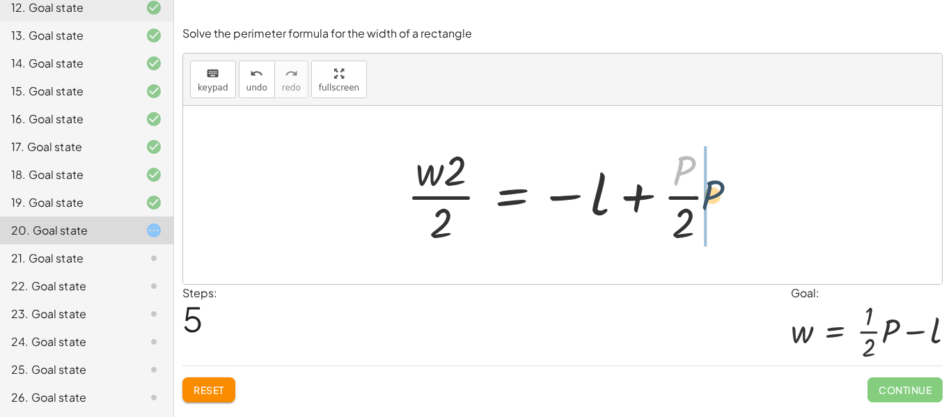
drag, startPoint x: 683, startPoint y: 179, endPoint x: 722, endPoint y: 210, distance: 49.6
click at [722, 210] on div at bounding box center [568, 194] width 336 height 107
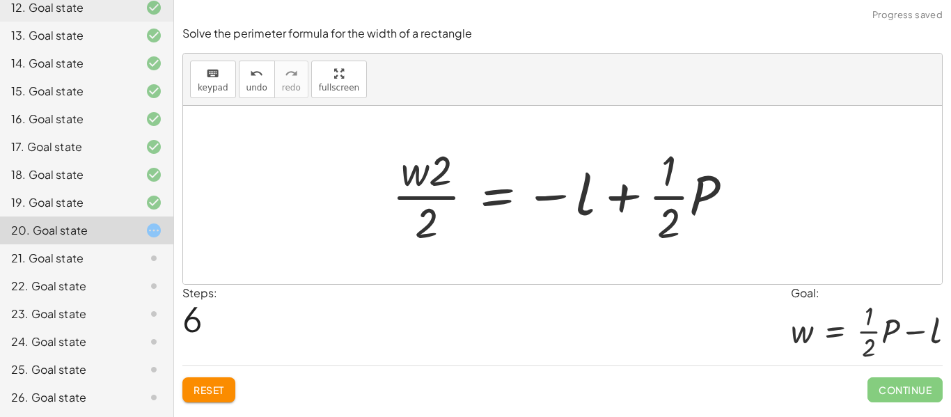
click at [443, 197] on div at bounding box center [568, 194] width 366 height 107
drag, startPoint x: 444, startPoint y: 180, endPoint x: 427, endPoint y: 232, distance: 54.8
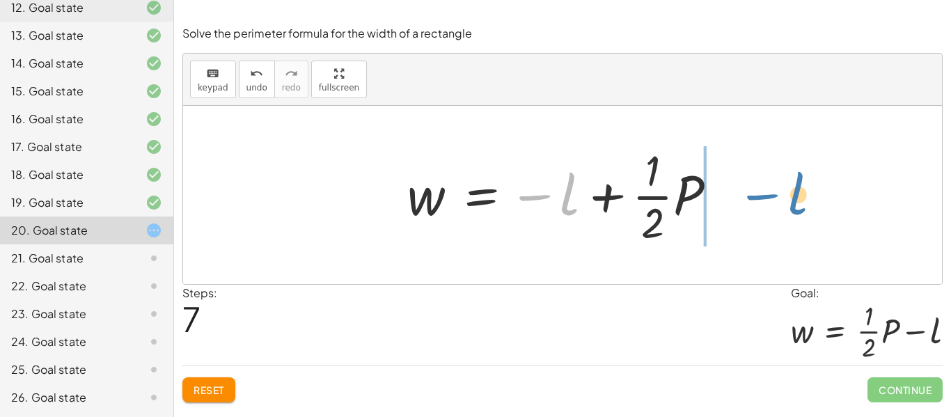
drag, startPoint x: 570, startPoint y: 199, endPoint x: 788, endPoint y: 196, distance: 218.0
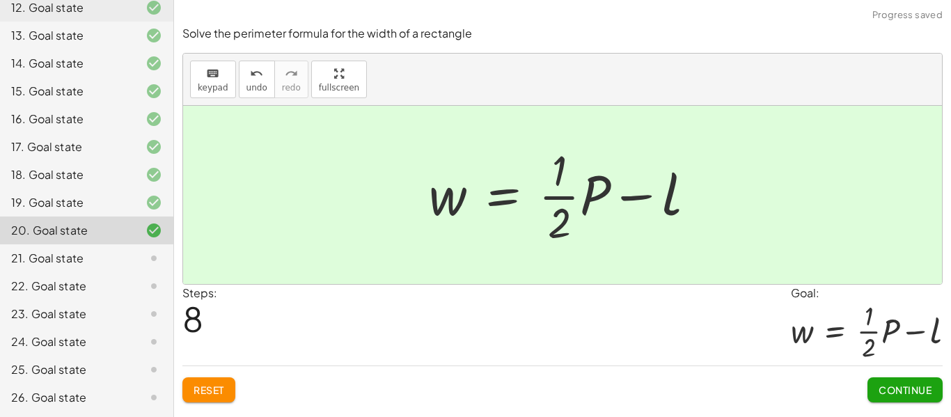
click at [886, 395] on span "Continue" at bounding box center [905, 390] width 53 height 13
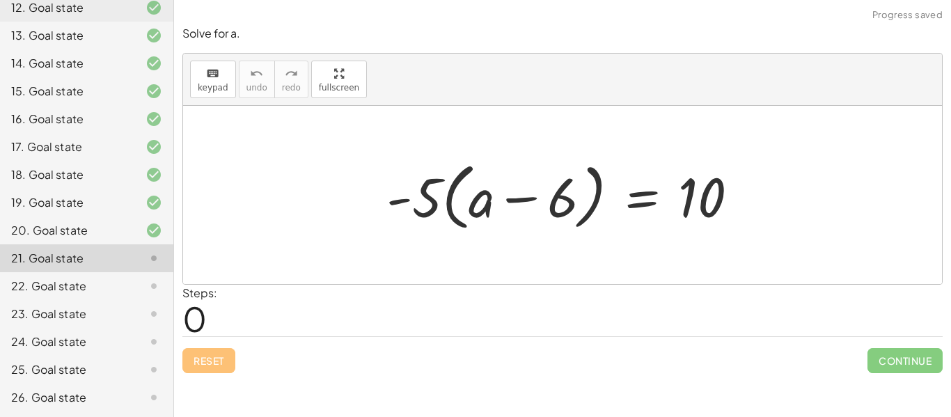
click at [422, 211] on div at bounding box center [569, 195] width 378 height 80
click at [477, 205] on div at bounding box center [569, 195] width 378 height 80
drag, startPoint x: 440, startPoint y: 203, endPoint x: 543, endPoint y: 200, distance: 103.8
click at [543, 200] on div at bounding box center [569, 195] width 378 height 80
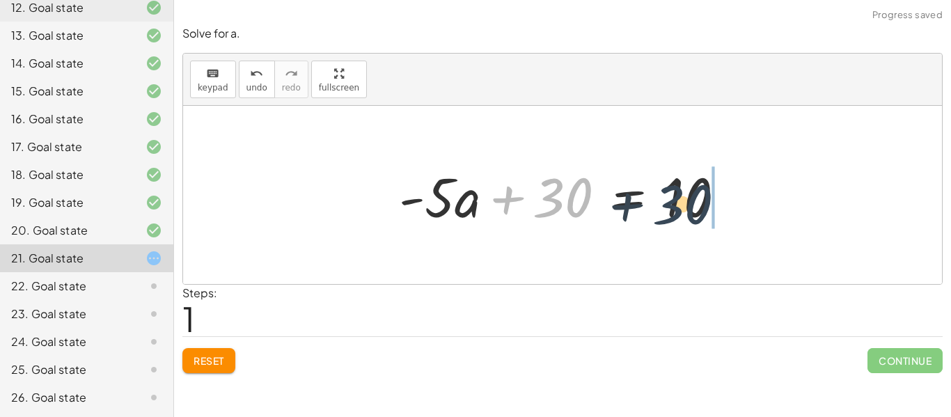
drag, startPoint x: 547, startPoint y: 201, endPoint x: 704, endPoint y: 202, distance: 157.4
click at [704, 202] on div at bounding box center [567, 196] width 351 height 72
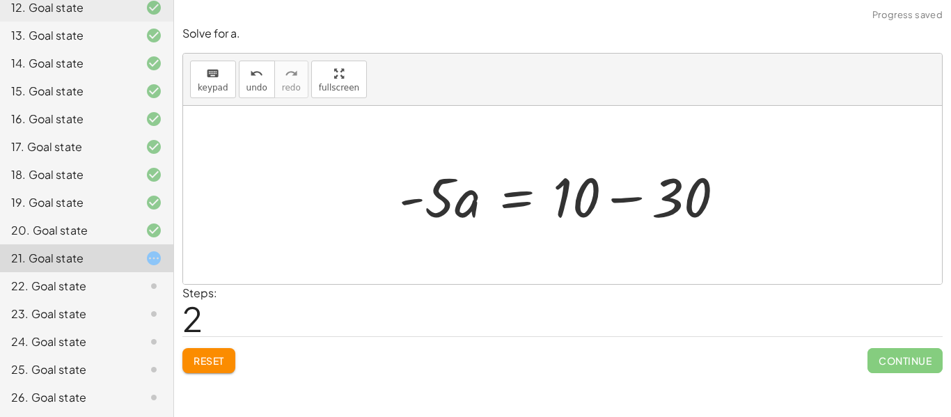
click at [693, 199] on div at bounding box center [567, 196] width 351 height 72
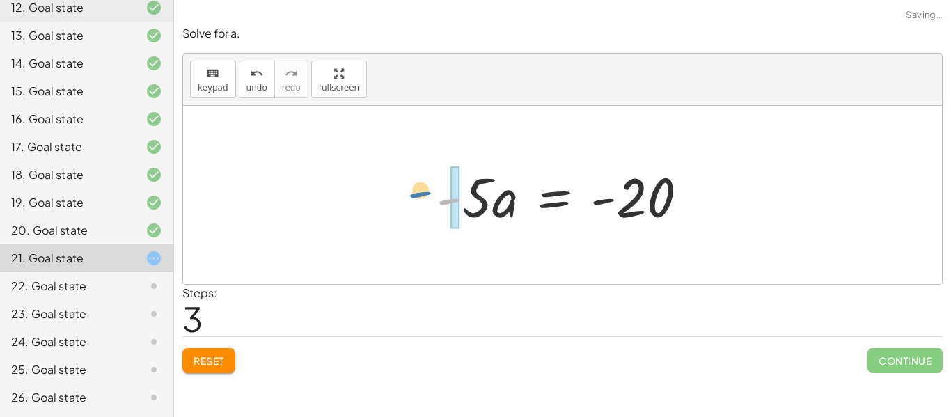
drag, startPoint x: 446, startPoint y: 209, endPoint x: 435, endPoint y: 201, distance: 13.9
click at [435, 201] on div at bounding box center [568, 196] width 277 height 72
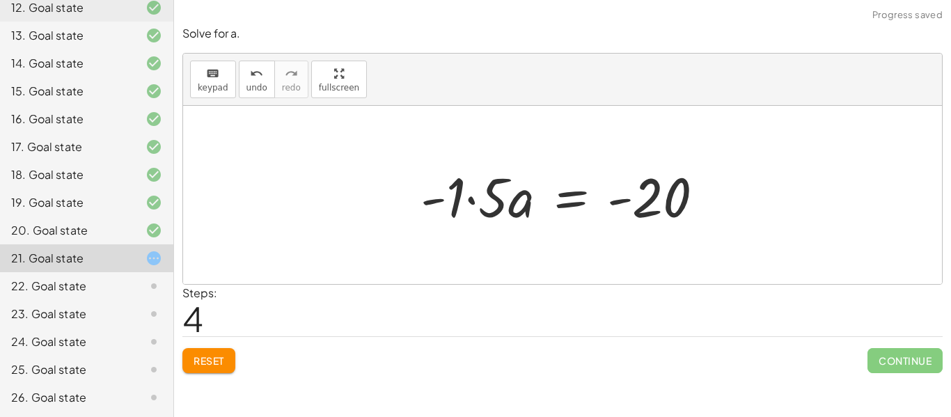
click at [201, 362] on span "Reset" at bounding box center [209, 361] width 31 height 13
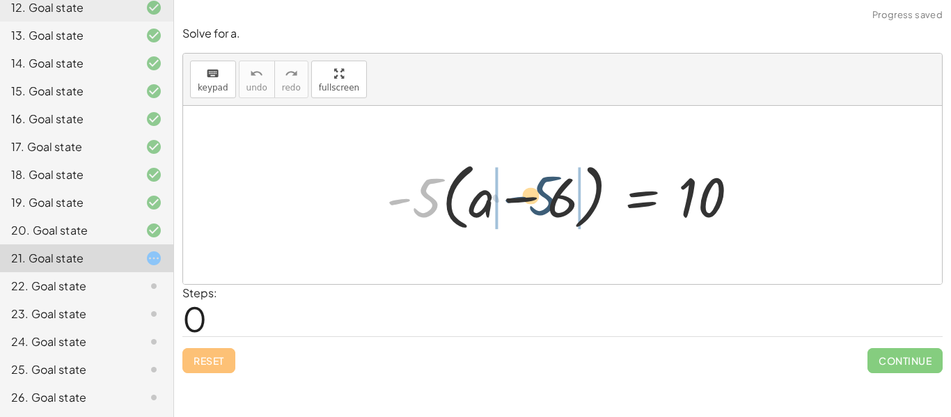
drag, startPoint x: 434, startPoint y: 206, endPoint x: 553, endPoint y: 205, distance: 119.1
click at [553, 205] on div at bounding box center [569, 195] width 378 height 80
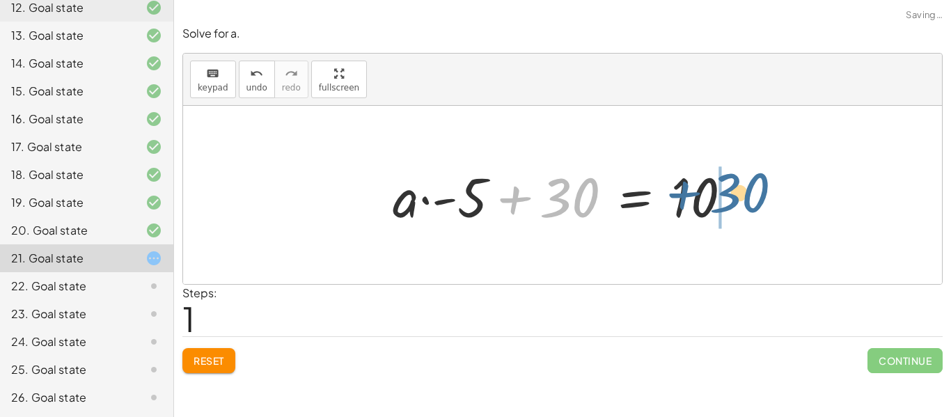
drag, startPoint x: 557, startPoint y: 205, endPoint x: 749, endPoint y: 196, distance: 191.8
click at [749, 196] on div at bounding box center [568, 196] width 364 height 72
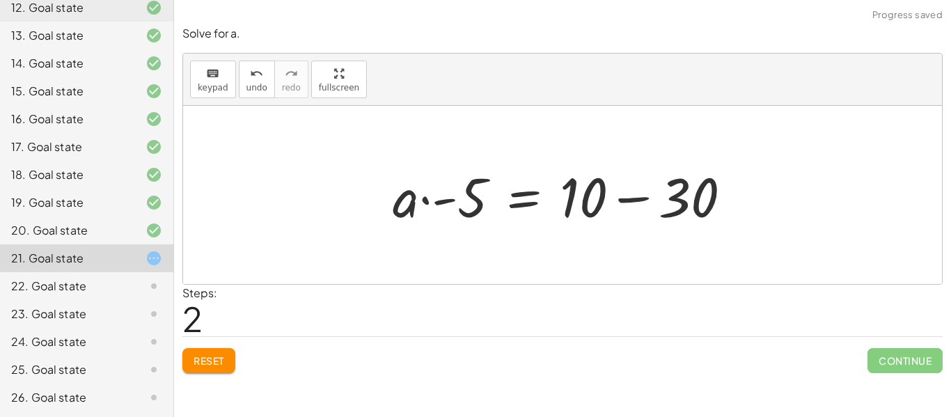
click at [709, 203] on div at bounding box center [568, 196] width 364 height 72
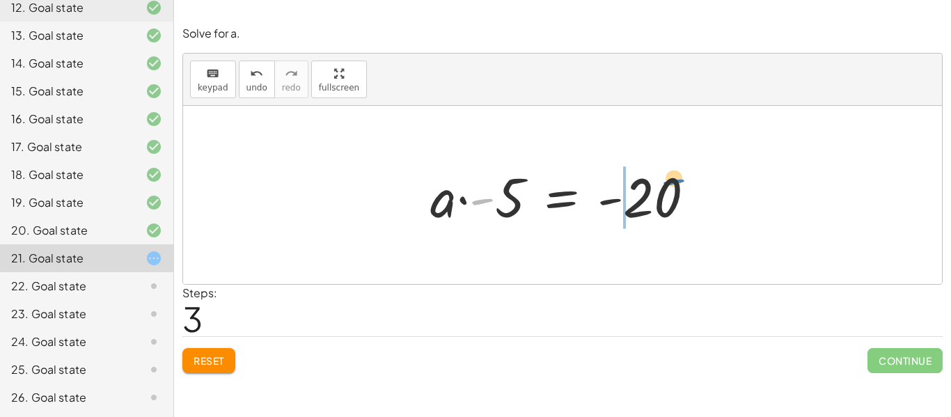
drag, startPoint x: 490, startPoint y: 201, endPoint x: 678, endPoint y: 185, distance: 188.1
click at [678, 185] on div at bounding box center [568, 196] width 290 height 72
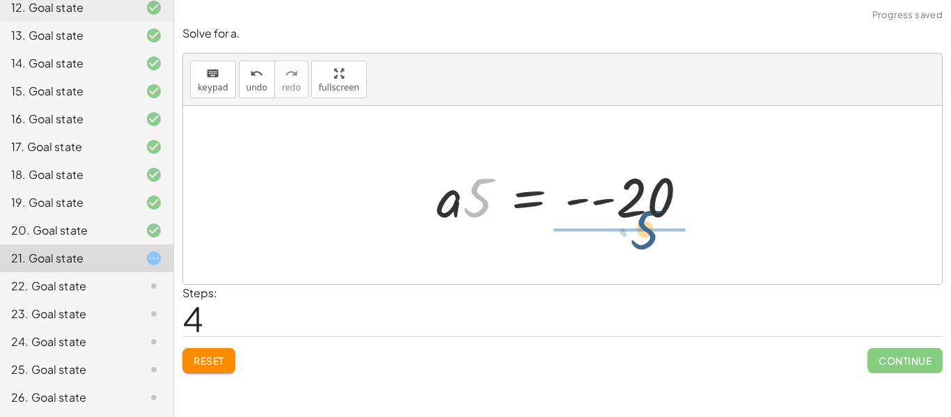
drag, startPoint x: 478, startPoint y: 208, endPoint x: 653, endPoint y: 241, distance: 178.0
click at [653, 241] on div "· - 5 · ( + a − 6 ) = 10 + · a · - 5 − · 6 · - 5 = 10 + · a · - 5 + 30 = 10 · a…" at bounding box center [562, 195] width 759 height 178
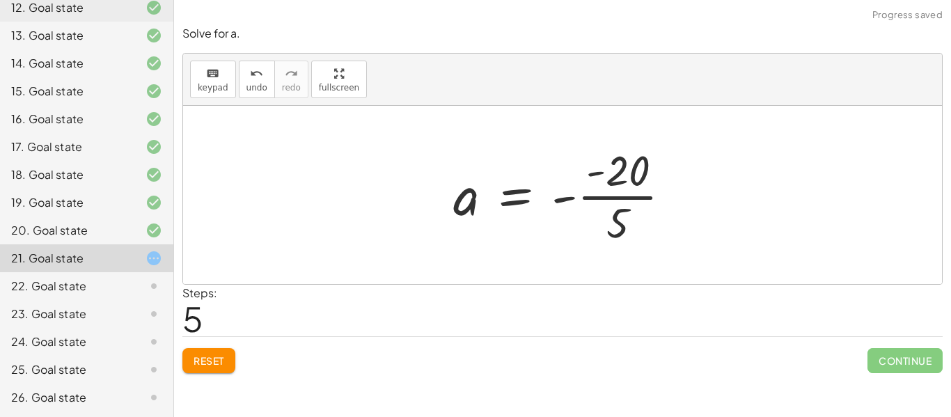
click at [611, 203] on div at bounding box center [568, 194] width 244 height 107
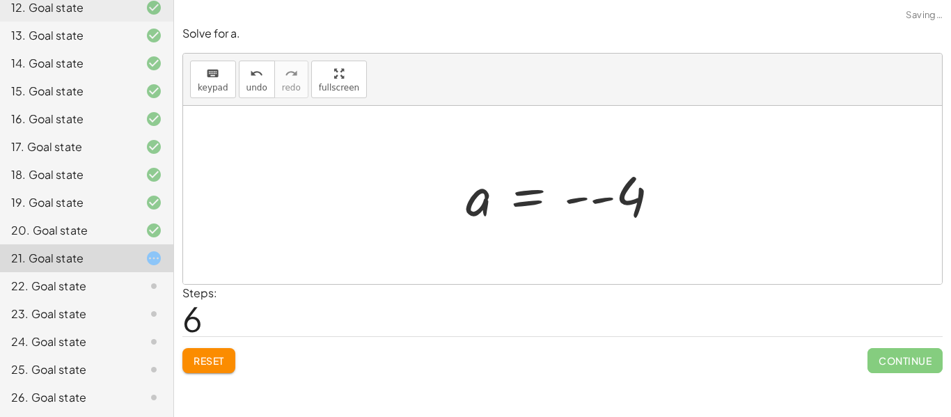
click at [583, 200] on div at bounding box center [568, 195] width 219 height 69
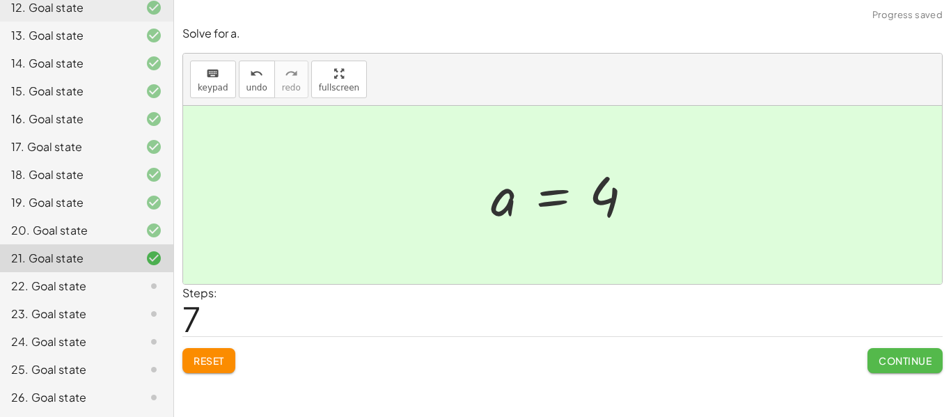
click at [889, 364] on span "Continue" at bounding box center [905, 361] width 53 height 13
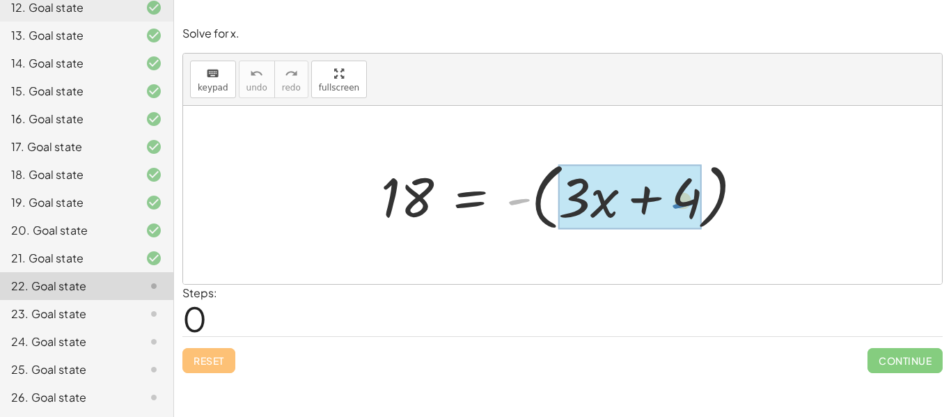
drag, startPoint x: 526, startPoint y: 201, endPoint x: 690, endPoint y: 203, distance: 163.7
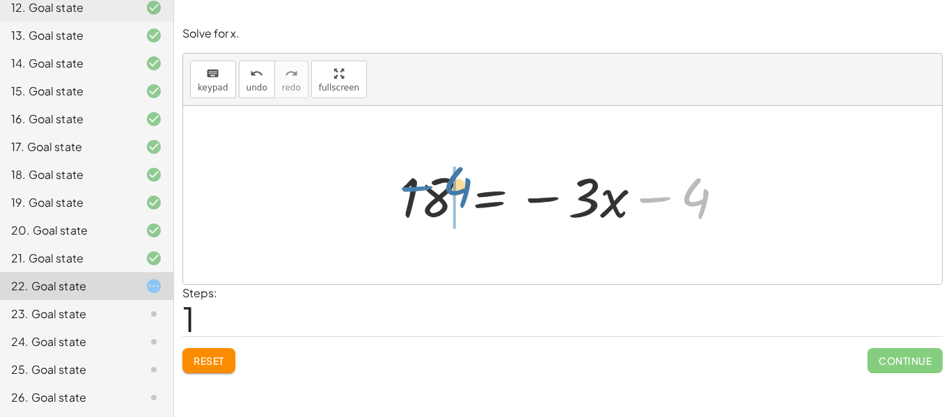
drag, startPoint x: 662, startPoint y: 198, endPoint x: 420, endPoint y: 187, distance: 241.9
click at [420, 187] on div at bounding box center [569, 196] width 350 height 72
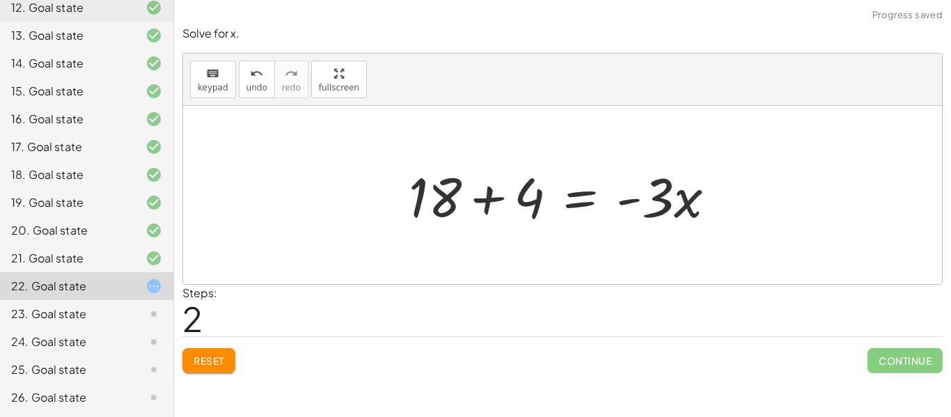
click at [461, 197] on div at bounding box center [568, 196] width 332 height 72
click at [515, 205] on div at bounding box center [568, 196] width 332 height 72
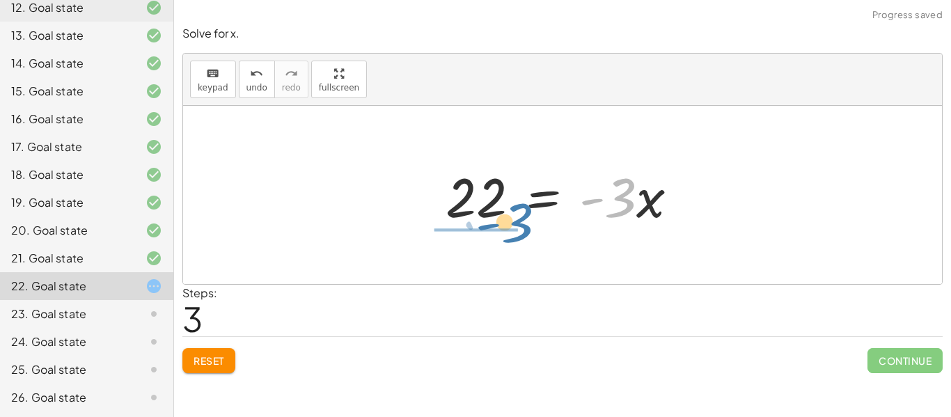
drag, startPoint x: 617, startPoint y: 211, endPoint x: 502, endPoint y: 240, distance: 118.6
click at [502, 240] on div "18 = - ( + · 3 · x + 4 ) 18 = − · 3 · x − 4 + 18 + 4 = · - 3 · x · - 3 = · 3 · …" at bounding box center [562, 195] width 759 height 178
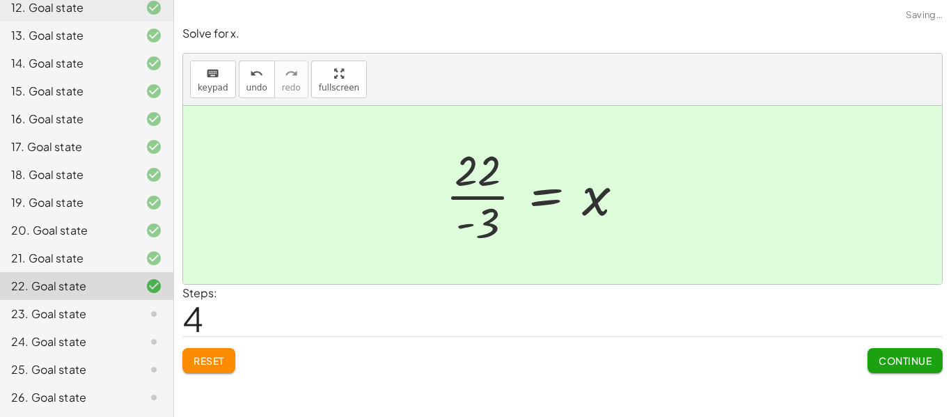
click at [480, 185] on div at bounding box center [540, 194] width 203 height 107
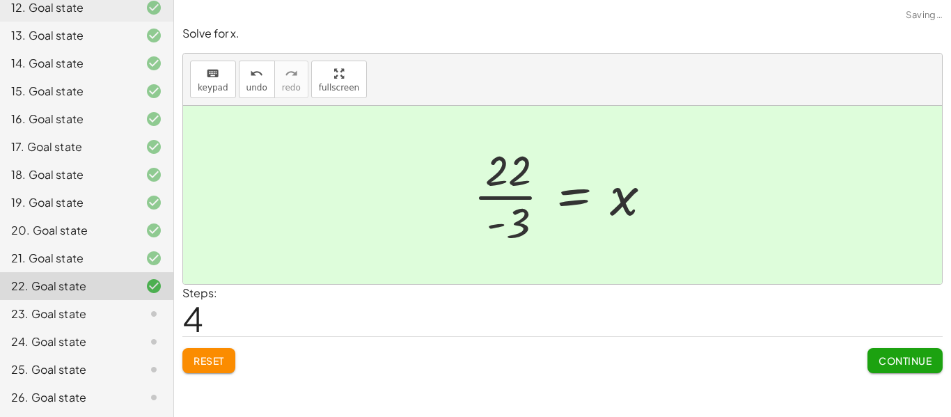
click at [480, 185] on div at bounding box center [568, 194] width 203 height 107
click at [908, 362] on span "Continue" at bounding box center [905, 361] width 53 height 13
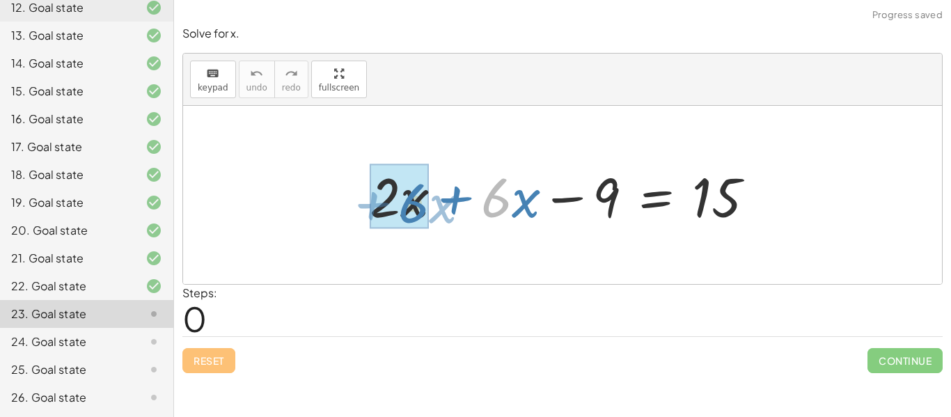
drag, startPoint x: 496, startPoint y: 213, endPoint x: 410, endPoint y: 217, distance: 85.8
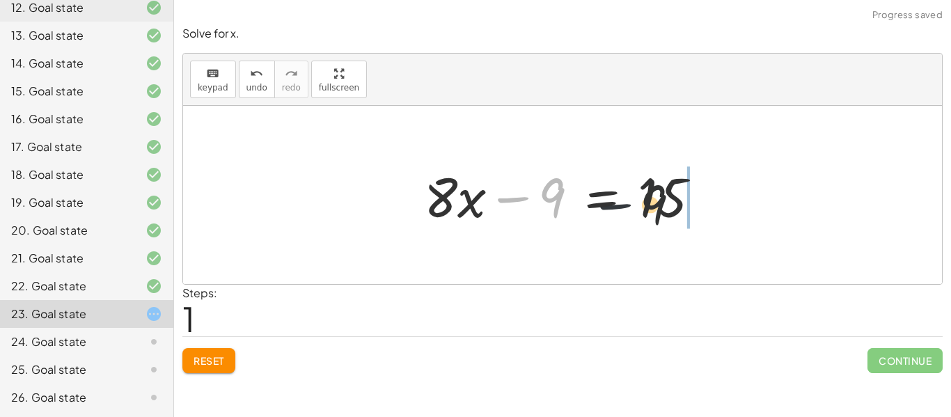
drag, startPoint x: 516, startPoint y: 198, endPoint x: 698, endPoint y: 205, distance: 181.9
click at [698, 205] on div at bounding box center [567, 196] width 301 height 72
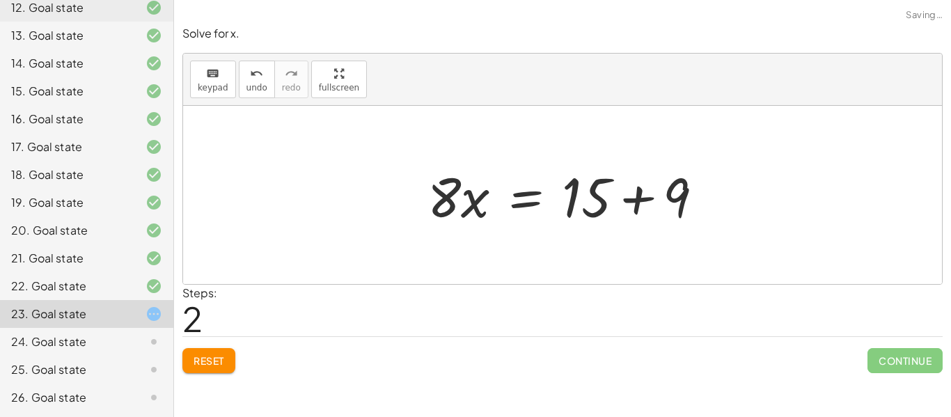
click at [737, 199] on div at bounding box center [562, 195] width 759 height 178
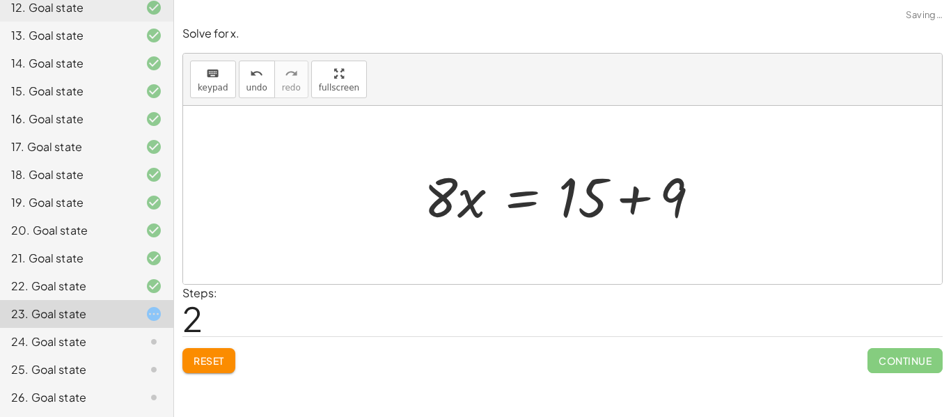
click at [682, 203] on div at bounding box center [567, 196] width 301 height 72
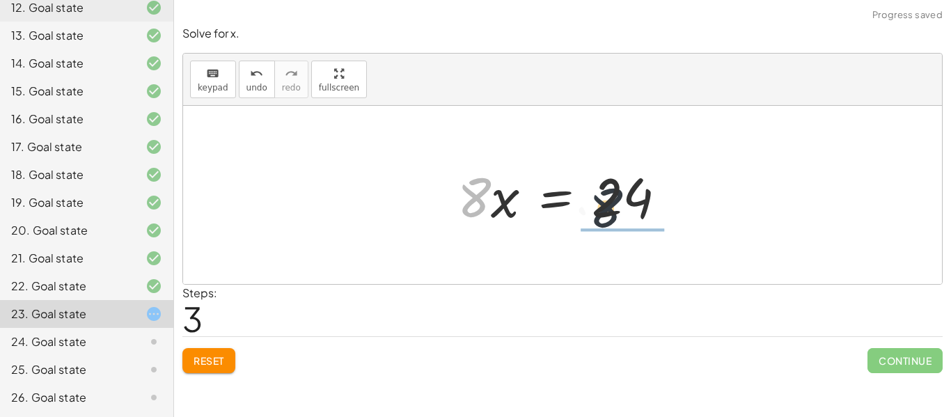
drag, startPoint x: 469, startPoint y: 201, endPoint x: 625, endPoint y: 216, distance: 156.8
click at [625, 216] on div at bounding box center [568, 196] width 234 height 72
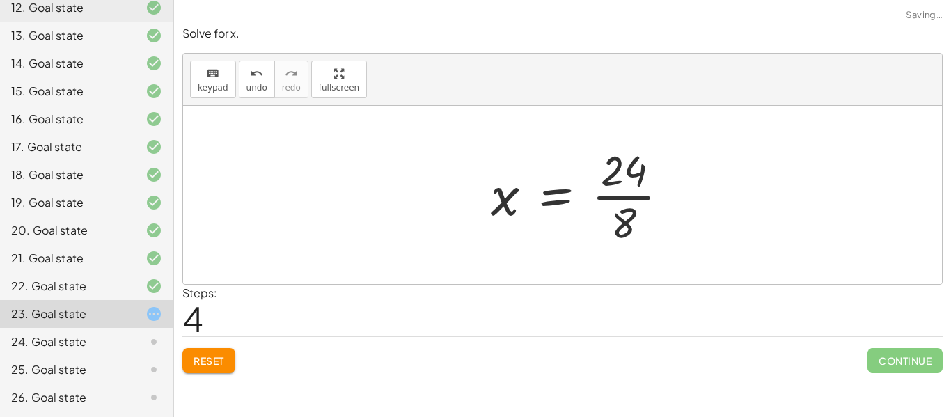
click at [627, 200] on div at bounding box center [585, 194] width 203 height 107
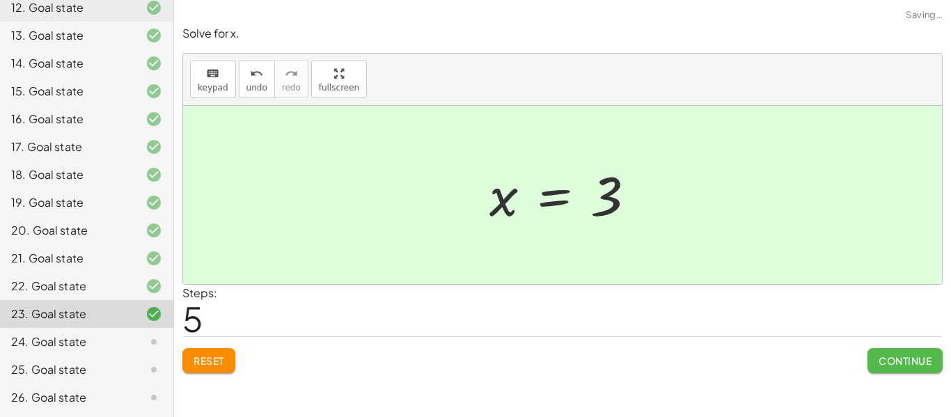
click at [883, 358] on span "Continue" at bounding box center [905, 361] width 53 height 13
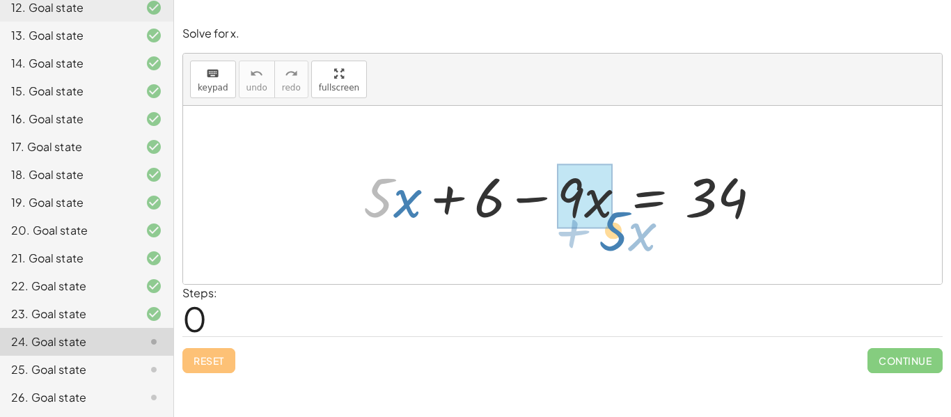
drag, startPoint x: 387, startPoint y: 208, endPoint x: 613, endPoint y: 235, distance: 227.4
click at [613, 235] on div "· 5 + · x + · 5 · x + 6 − · 9 · x = 34" at bounding box center [562, 195] width 759 height 178
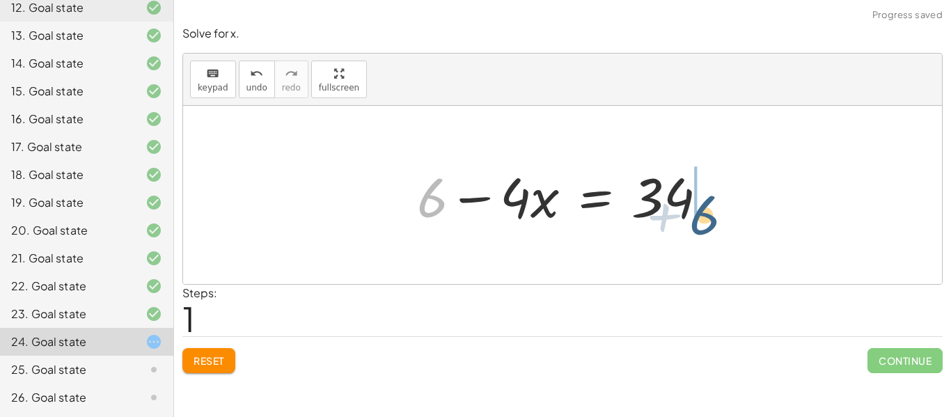
drag, startPoint x: 439, startPoint y: 208, endPoint x: 713, endPoint y: 224, distance: 274.9
click at [713, 224] on div at bounding box center [568, 196] width 316 height 72
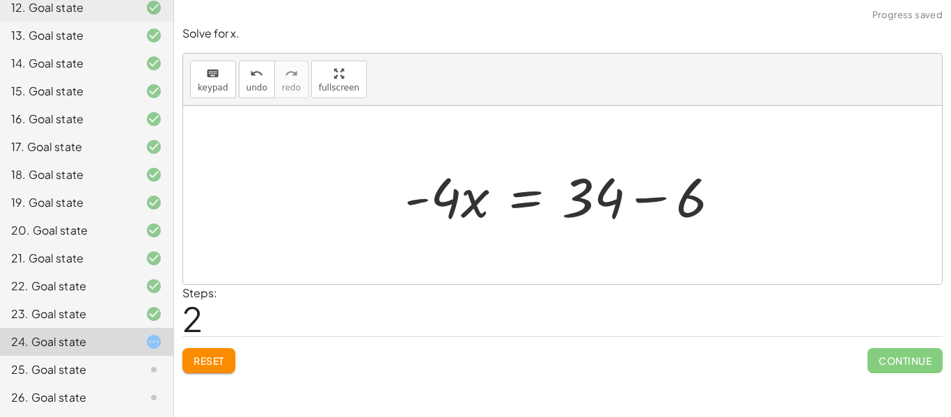
click at [696, 206] on div at bounding box center [568, 196] width 341 height 72
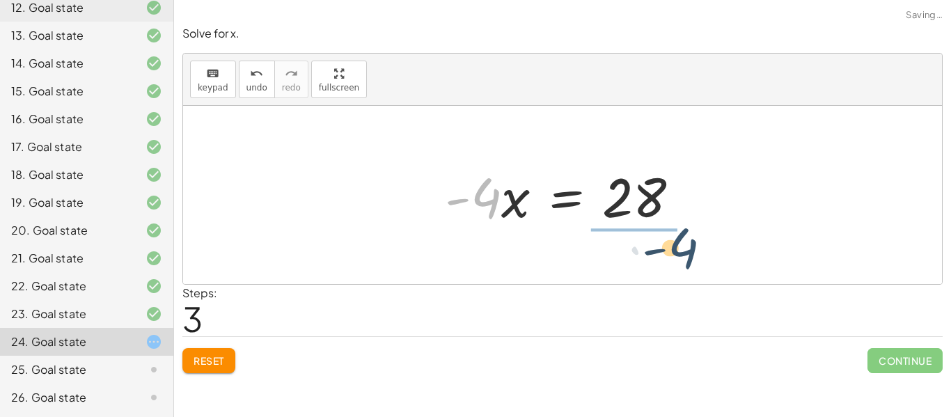
drag, startPoint x: 487, startPoint y: 197, endPoint x: 692, endPoint y: 247, distance: 210.7
click at [692, 247] on div "+ · 5 · x + 6 − · 9 · x = 34 + 6 − · 4 · x = 34 · - 4 · x = + 34 − 6 · - 4 · x …" at bounding box center [562, 195] width 759 height 178
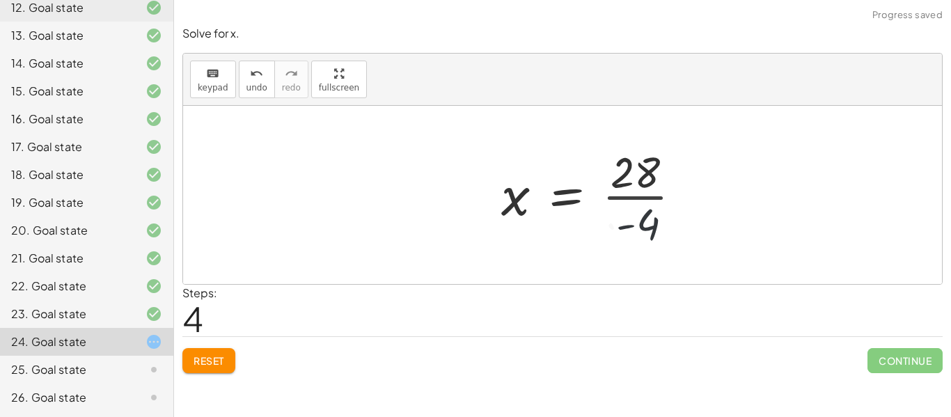
click at [655, 206] on div at bounding box center [597, 194] width 205 height 107
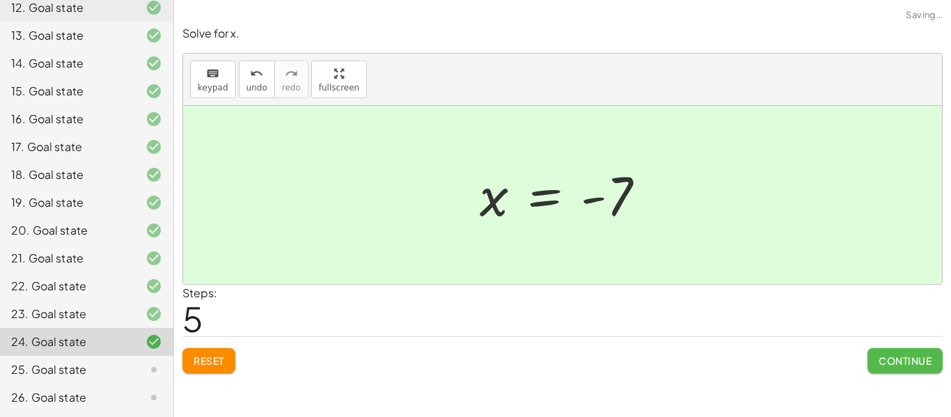
click at [889, 350] on button "Continue" at bounding box center [905, 360] width 75 height 25
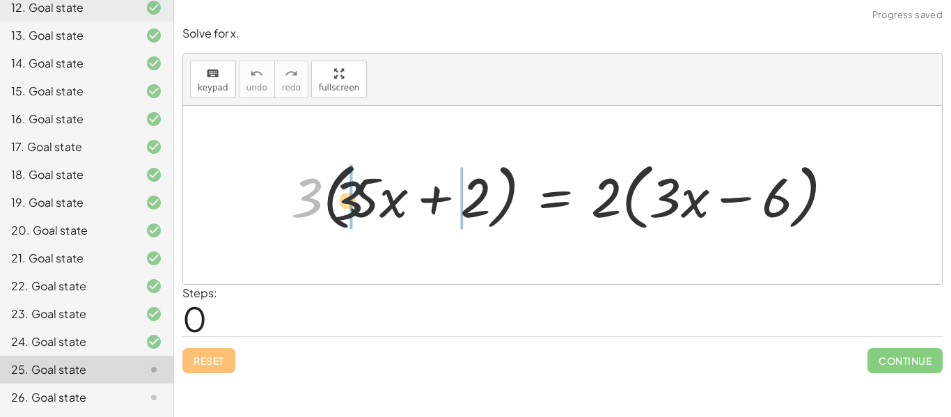
drag, startPoint x: 313, startPoint y: 203, endPoint x: 435, endPoint y: 208, distance: 121.3
click at [435, 208] on div at bounding box center [568, 195] width 568 height 80
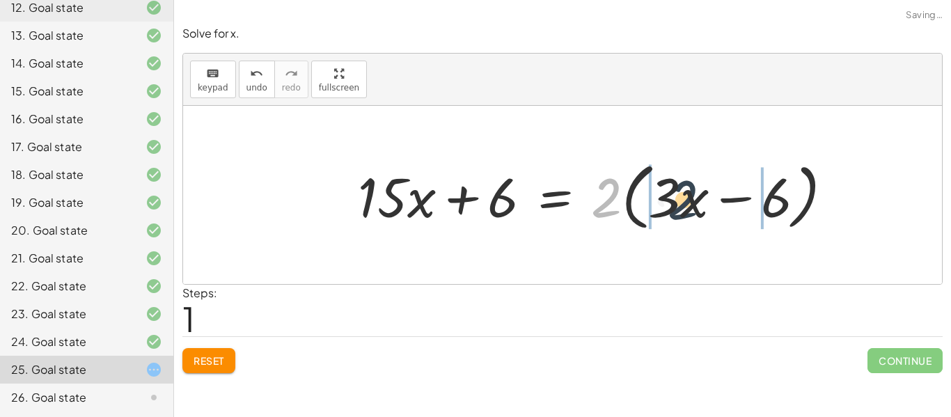
drag, startPoint x: 592, startPoint y: 200, endPoint x: 671, endPoint y: 201, distance: 79.4
click at [671, 201] on div at bounding box center [601, 195] width 501 height 80
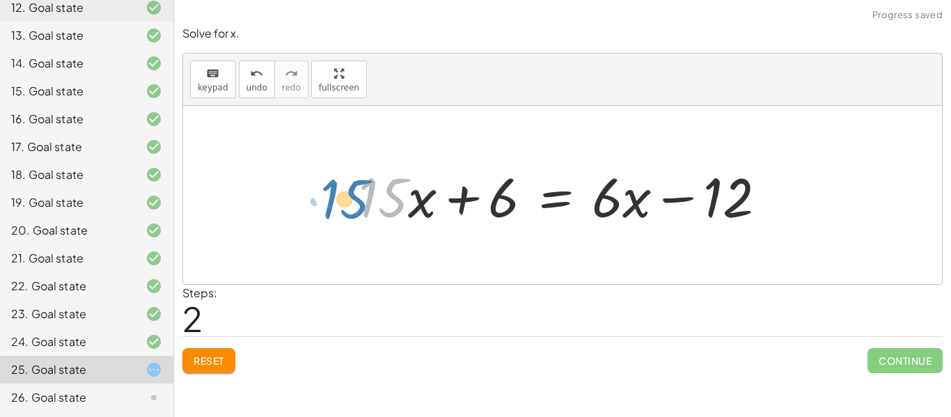
drag, startPoint x: 395, startPoint y: 210, endPoint x: 359, endPoint y: 211, distance: 35.5
click at [359, 211] on div at bounding box center [568, 196] width 433 height 72
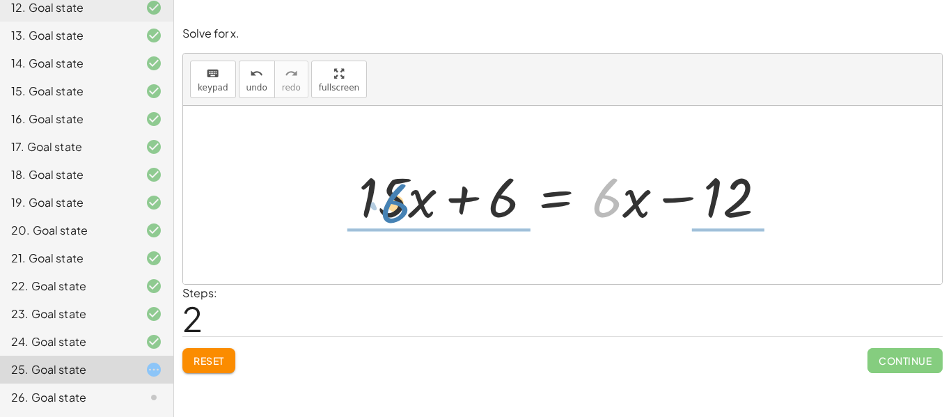
drag, startPoint x: 605, startPoint y: 211, endPoint x: 387, endPoint y: 215, distance: 218.0
click at [387, 215] on div at bounding box center [568, 196] width 433 height 72
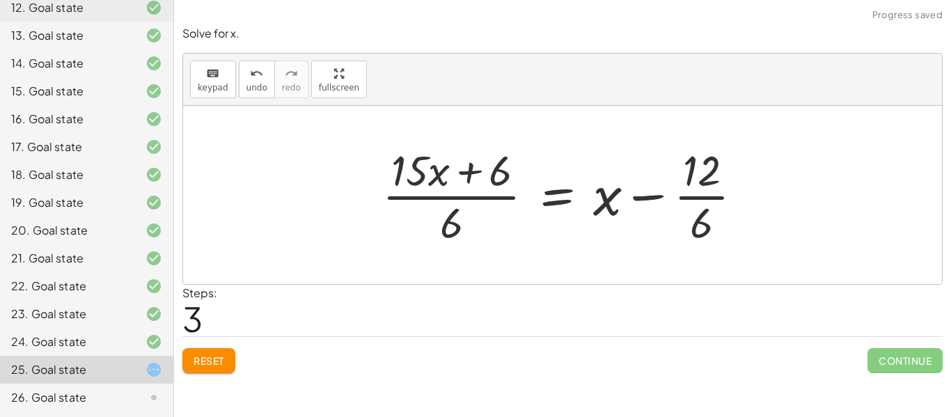
click at [453, 221] on div at bounding box center [568, 194] width 386 height 107
click at [226, 362] on button "Reset" at bounding box center [208, 360] width 53 height 25
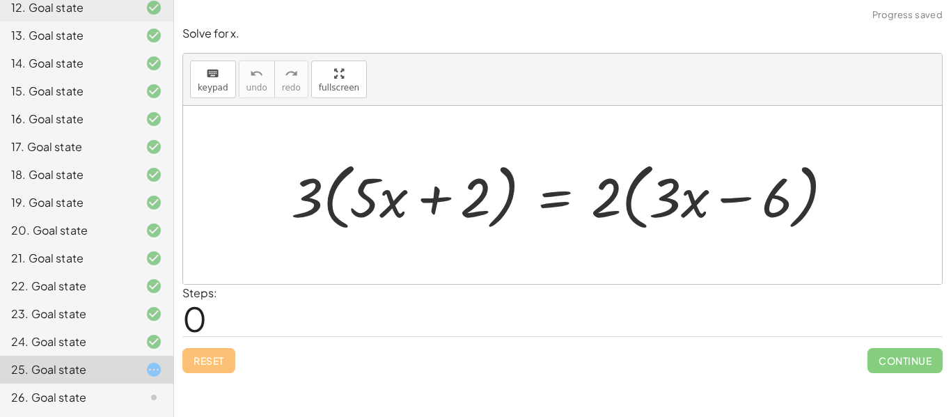
drag, startPoint x: 305, startPoint y: 199, endPoint x: 405, endPoint y: 201, distance: 100.3
click at [405, 201] on div at bounding box center [568, 195] width 568 height 80
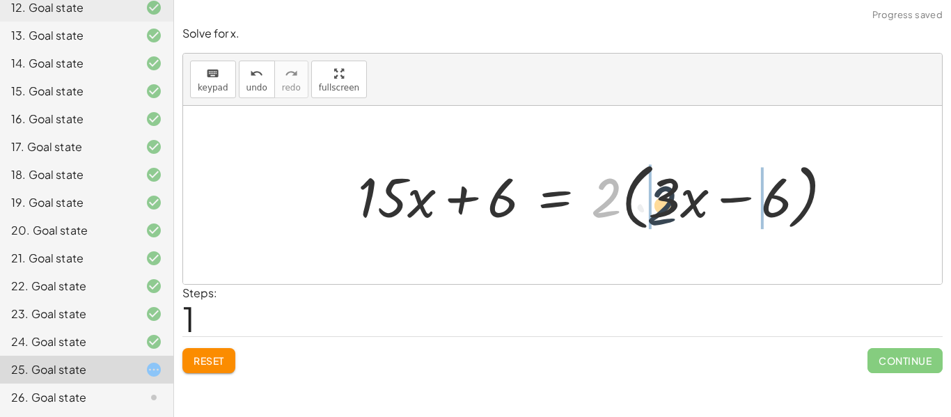
drag, startPoint x: 605, startPoint y: 204, endPoint x: 669, endPoint y: 212, distance: 64.5
click at [669, 212] on div at bounding box center [601, 195] width 501 height 80
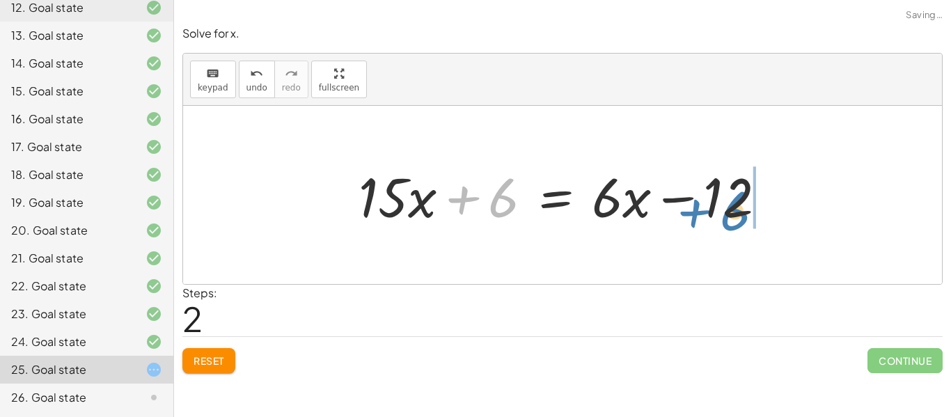
drag, startPoint x: 508, startPoint y: 199, endPoint x: 740, endPoint y: 203, distance: 232.0
click at [740, 203] on div at bounding box center [568, 196] width 433 height 72
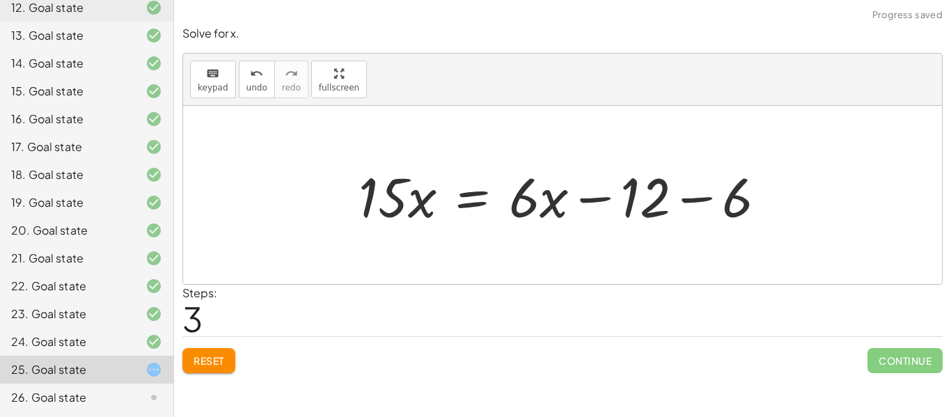
click at [746, 202] on div at bounding box center [568, 196] width 433 height 72
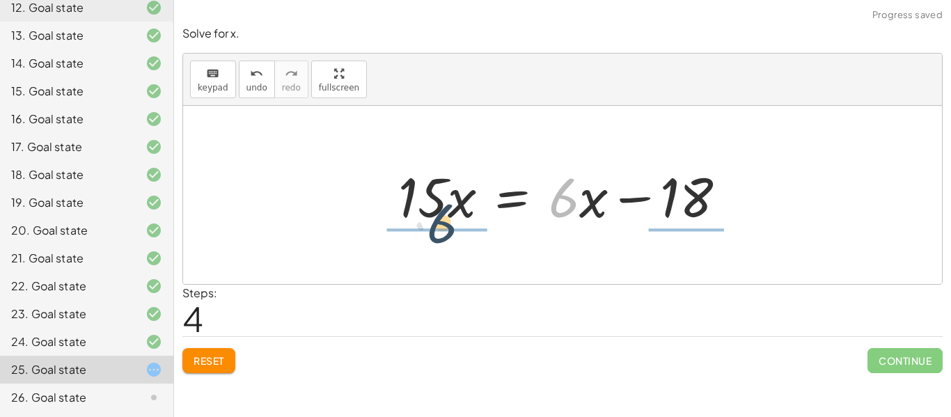
drag, startPoint x: 567, startPoint y: 203, endPoint x: 432, endPoint y: 224, distance: 136.7
click at [432, 224] on div at bounding box center [567, 196] width 353 height 72
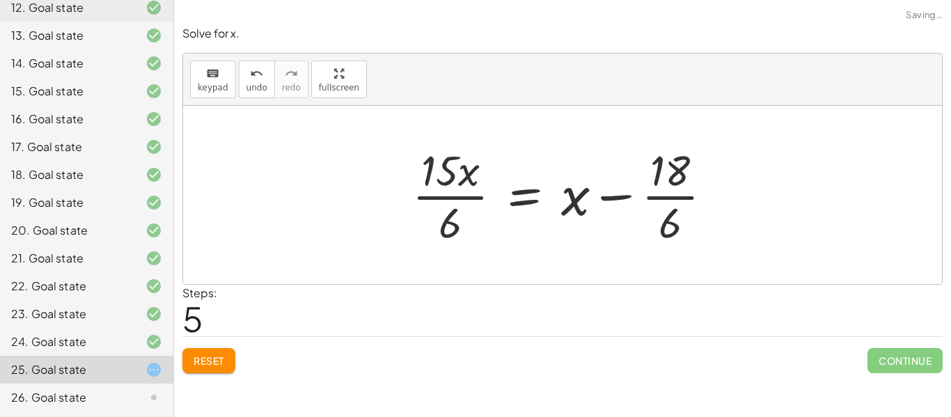
click at [226, 367] on button "Reset" at bounding box center [208, 360] width 53 height 25
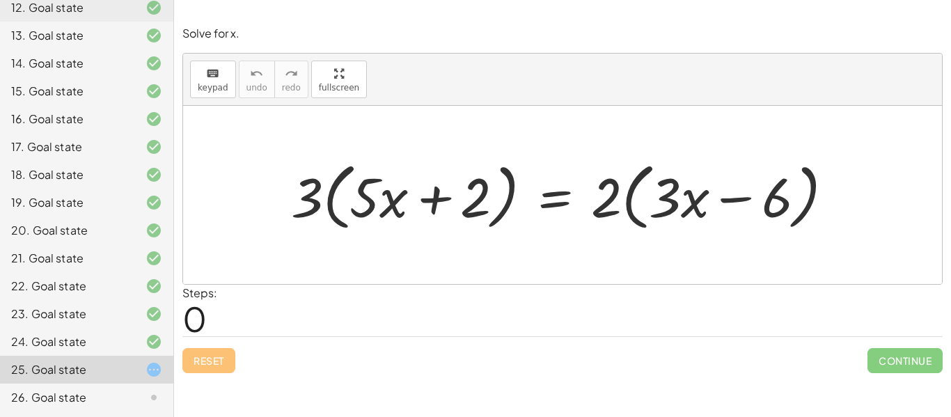
click at [316, 206] on div at bounding box center [568, 195] width 568 height 80
drag, startPoint x: 314, startPoint y: 205, endPoint x: 419, endPoint y: 213, distance: 104.8
click at [419, 213] on div at bounding box center [568, 195] width 568 height 80
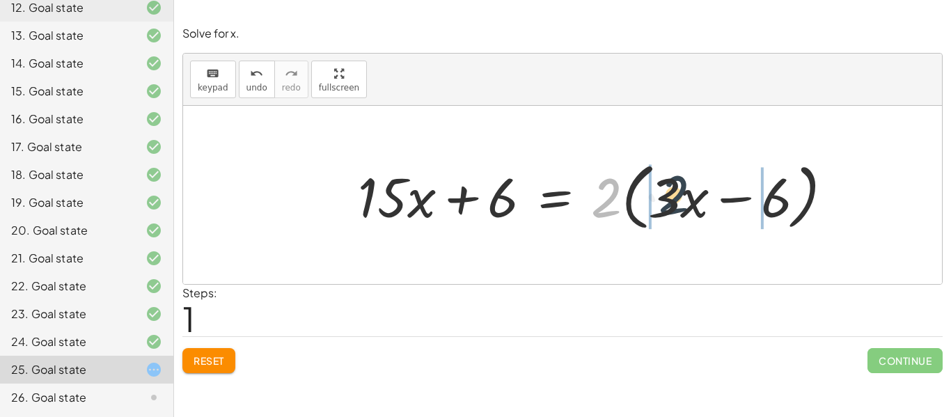
drag, startPoint x: 607, startPoint y: 210, endPoint x: 677, endPoint y: 207, distance: 69.7
click at [677, 207] on div at bounding box center [601, 195] width 501 height 80
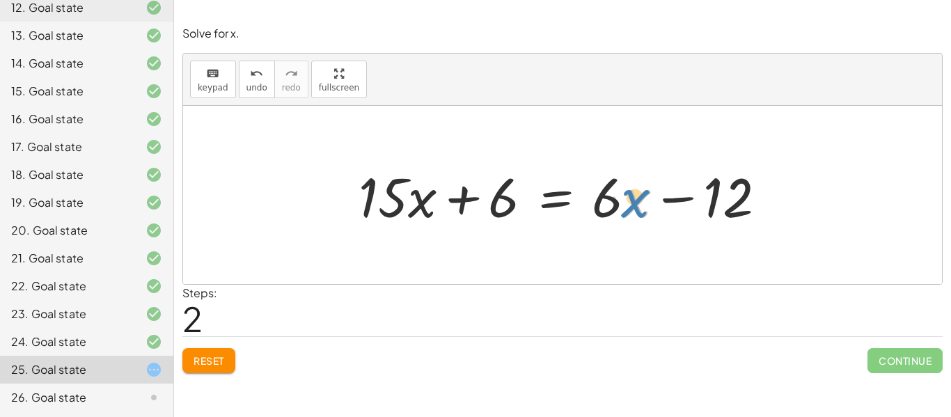
click at [625, 209] on div at bounding box center [568, 196] width 433 height 72
drag, startPoint x: 617, startPoint y: 202, endPoint x: 610, endPoint y: 196, distance: 9.4
click at [610, 196] on div at bounding box center [568, 196] width 433 height 72
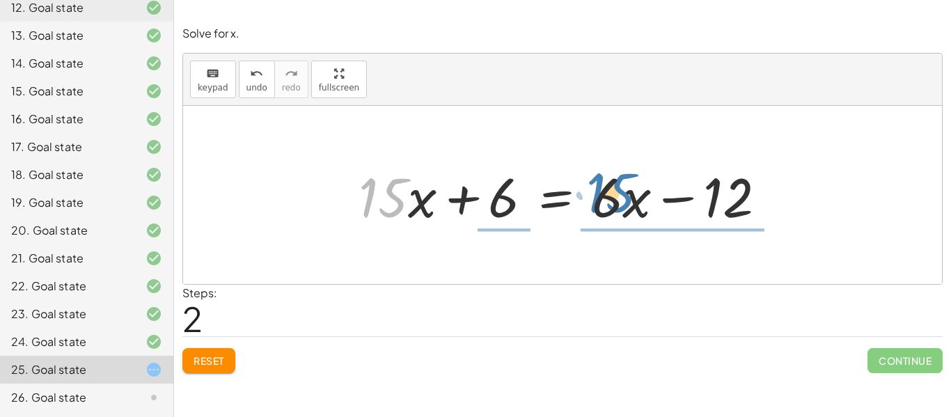
drag, startPoint x: 394, startPoint y: 203, endPoint x: 620, endPoint y: 198, distance: 226.4
click at [620, 198] on div at bounding box center [568, 196] width 433 height 72
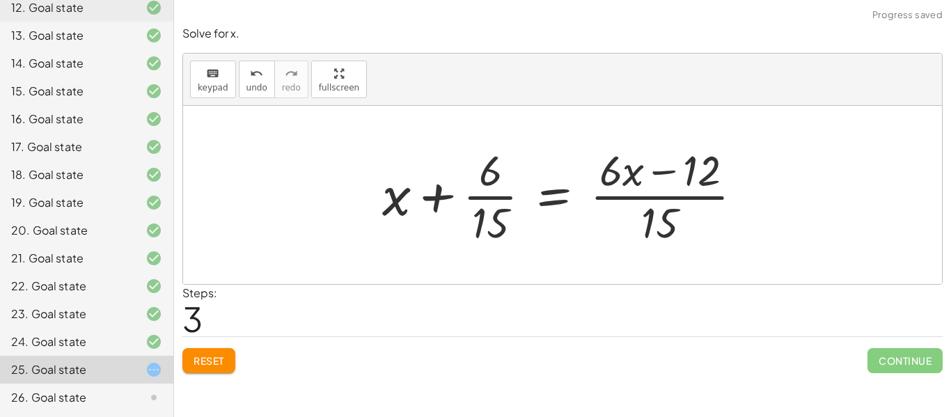
click at [655, 218] on div at bounding box center [568, 194] width 386 height 107
drag, startPoint x: 665, startPoint y: 222, endPoint x: 475, endPoint y: 210, distance: 190.5
click at [475, 210] on div at bounding box center [568, 194] width 386 height 107
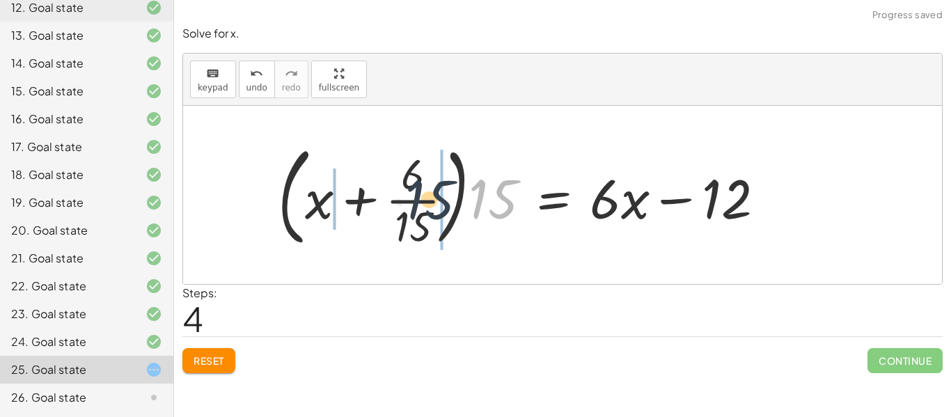
drag, startPoint x: 490, startPoint y: 201, endPoint x: 411, endPoint y: 201, distance: 78.7
click at [411, 201] on div at bounding box center [527, 195] width 512 height 116
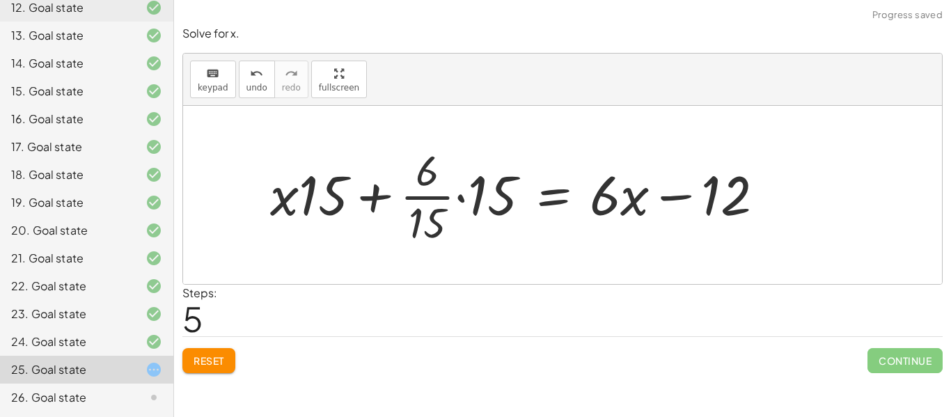
click at [221, 359] on span "Reset" at bounding box center [209, 361] width 31 height 13
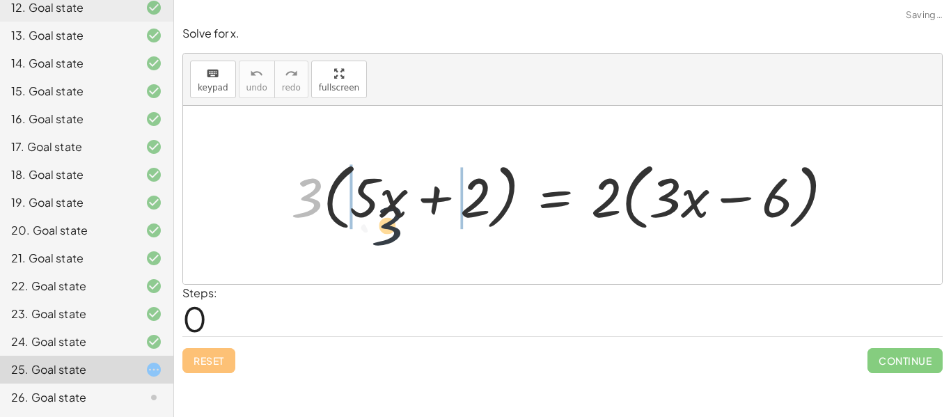
drag, startPoint x: 314, startPoint y: 204, endPoint x: 398, endPoint y: 232, distance: 88.1
click at [398, 232] on div at bounding box center [568, 195] width 568 height 80
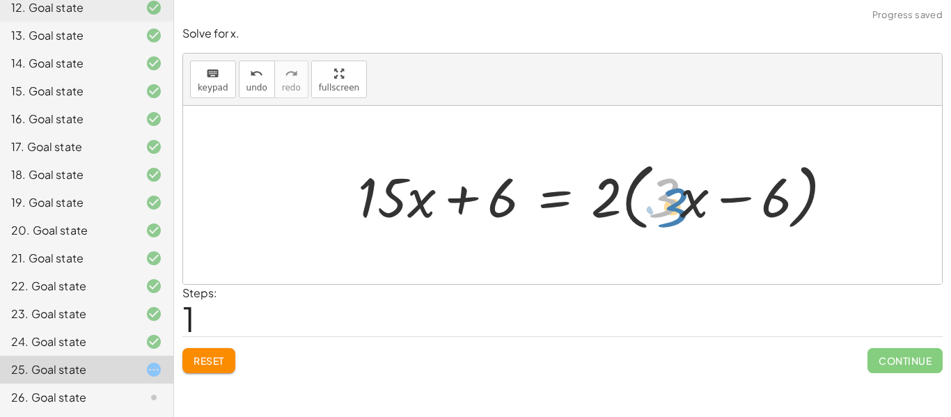
drag, startPoint x: 659, startPoint y: 202, endPoint x: 665, endPoint y: 210, distance: 9.9
click at [665, 210] on div at bounding box center [601, 195] width 501 height 80
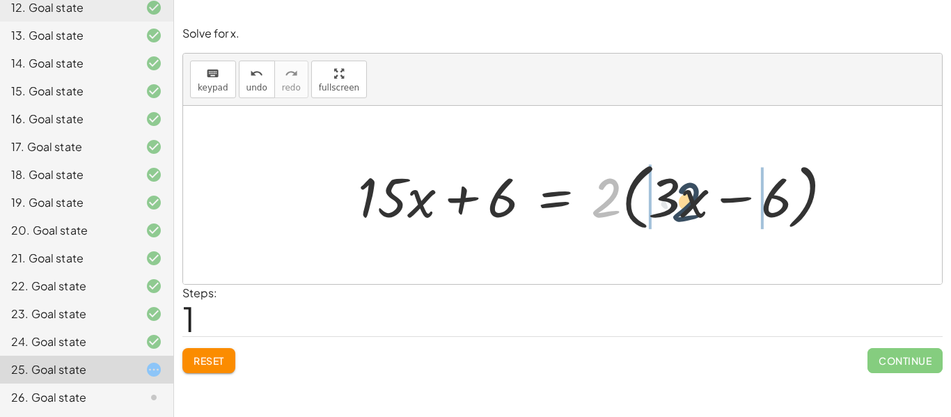
drag, startPoint x: 615, startPoint y: 203, endPoint x: 710, endPoint y: 207, distance: 94.8
click at [710, 207] on div at bounding box center [601, 195] width 501 height 80
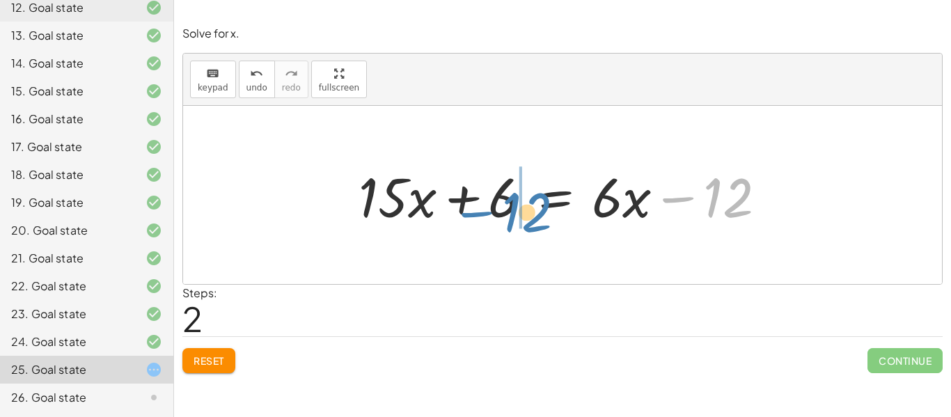
drag, startPoint x: 731, startPoint y: 205, endPoint x: 522, endPoint y: 214, distance: 209.2
click at [522, 214] on div at bounding box center [568, 196] width 433 height 72
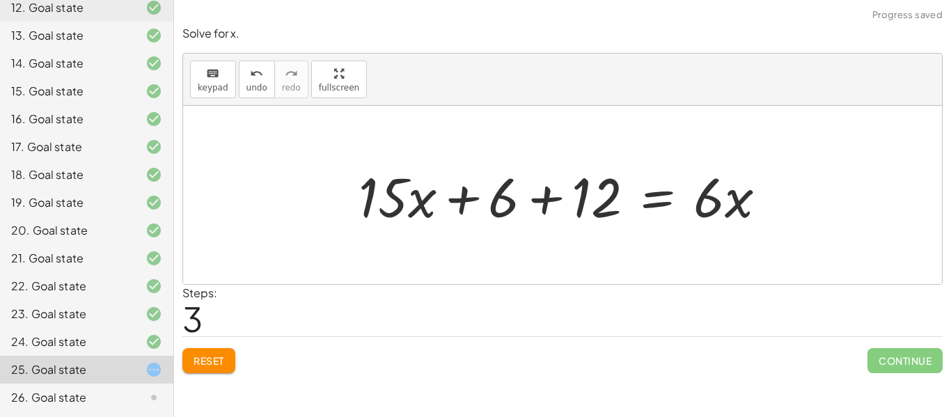
click at [595, 208] on div at bounding box center [568, 196] width 433 height 72
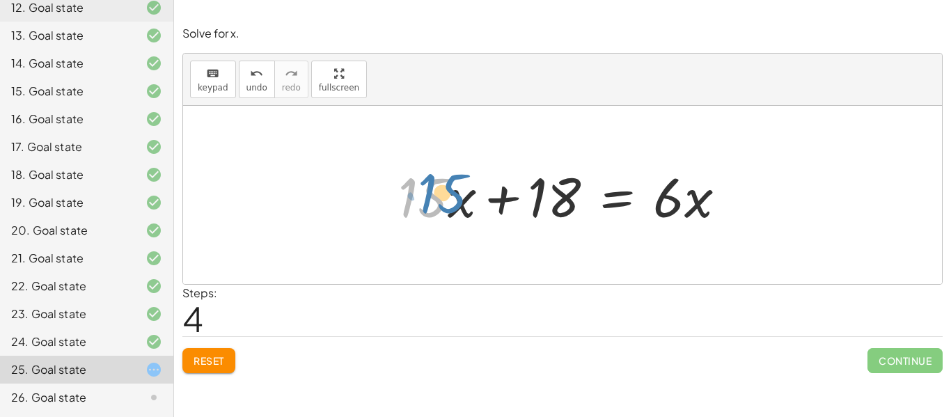
drag, startPoint x: 446, startPoint y: 206, endPoint x: 453, endPoint y: 205, distance: 7.7
click at [453, 205] on div at bounding box center [567, 196] width 353 height 72
drag, startPoint x: 453, startPoint y: 206, endPoint x: 434, endPoint y: 196, distance: 22.1
click at [434, 196] on div at bounding box center [567, 196] width 353 height 72
drag, startPoint x: 678, startPoint y: 189, endPoint x: 686, endPoint y: 201, distance: 14.7
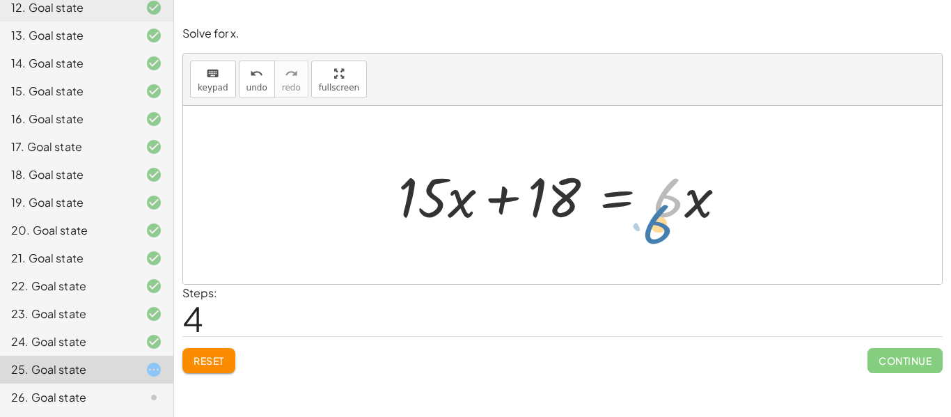
click at [686, 201] on div at bounding box center [567, 196] width 353 height 72
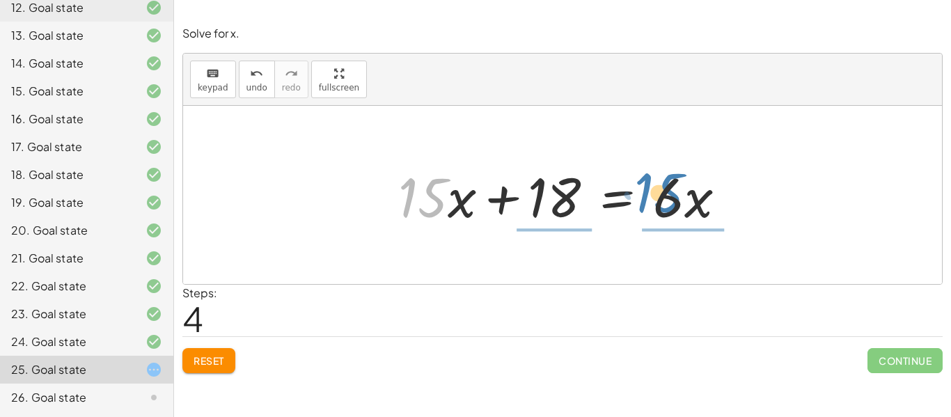
drag, startPoint x: 426, startPoint y: 209, endPoint x: 662, endPoint y: 203, distance: 236.2
click at [662, 203] on div at bounding box center [567, 196] width 353 height 72
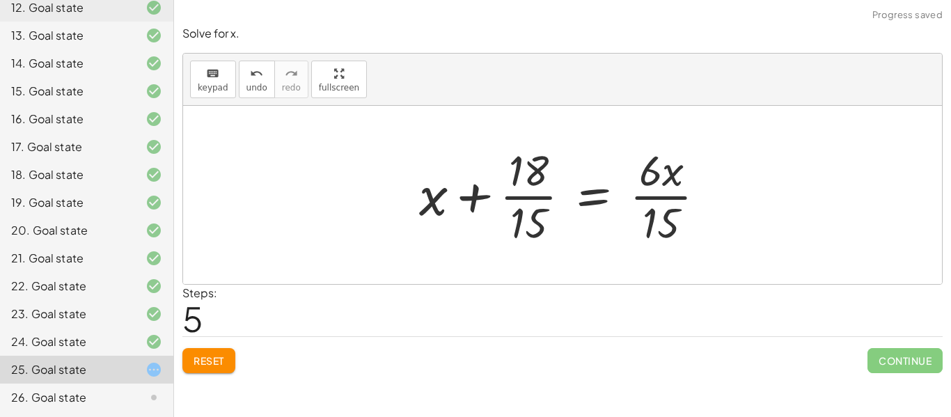
click at [433, 200] on div at bounding box center [568, 194] width 312 height 107
click at [528, 215] on div at bounding box center [568, 194] width 312 height 107
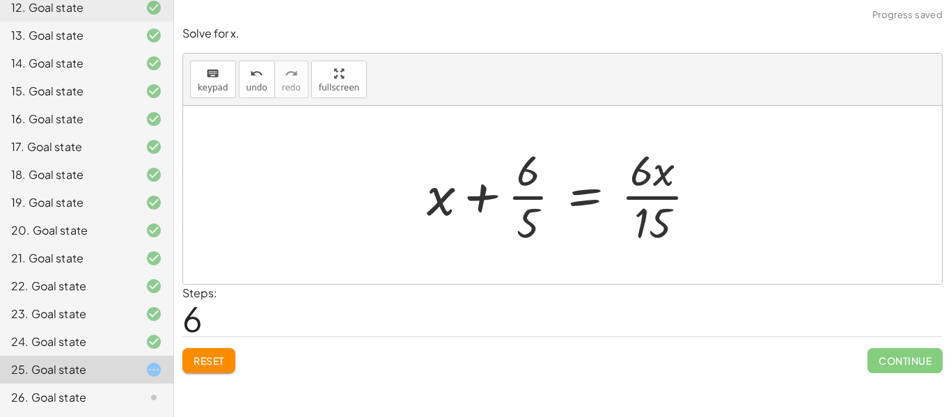
click at [640, 213] on div at bounding box center [567, 194] width 295 height 107
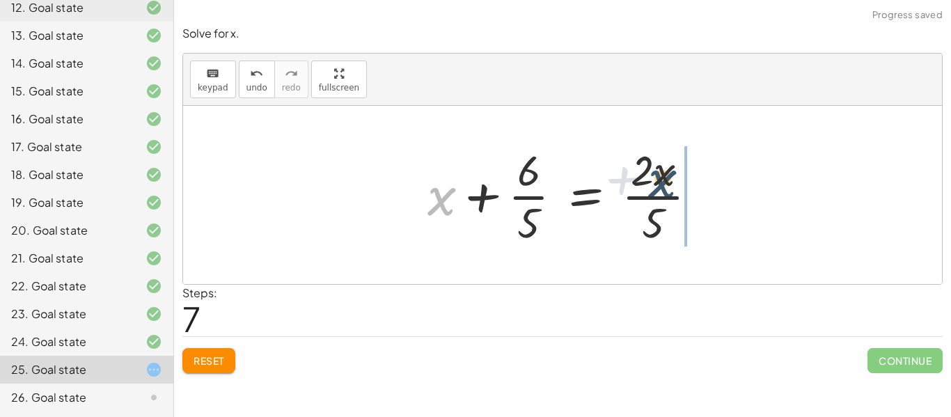
drag, startPoint x: 437, startPoint y: 202, endPoint x: 667, endPoint y: 187, distance: 231.0
click at [667, 187] on div at bounding box center [568, 194] width 295 height 107
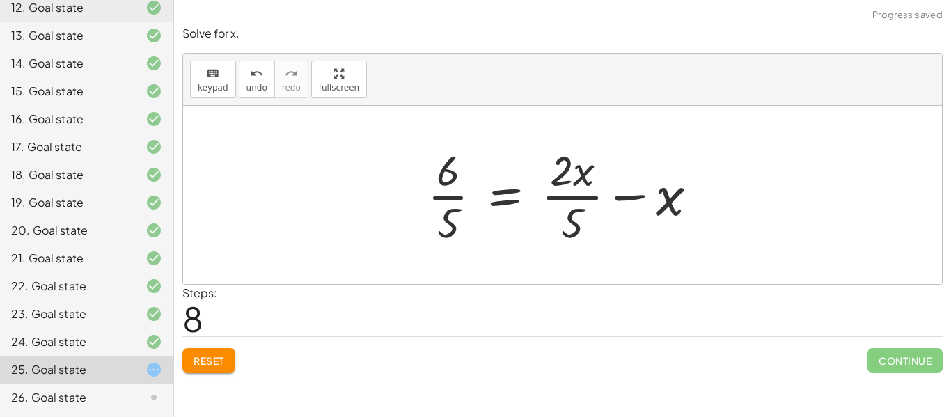
click at [664, 201] on div at bounding box center [568, 194] width 295 height 107
click at [627, 188] on div at bounding box center [568, 194] width 295 height 107
click at [630, 194] on div at bounding box center [568, 194] width 295 height 107
drag, startPoint x: 667, startPoint y: 205, endPoint x: 582, endPoint y: 194, distance: 84.9
click at [582, 194] on div at bounding box center [568, 194] width 295 height 107
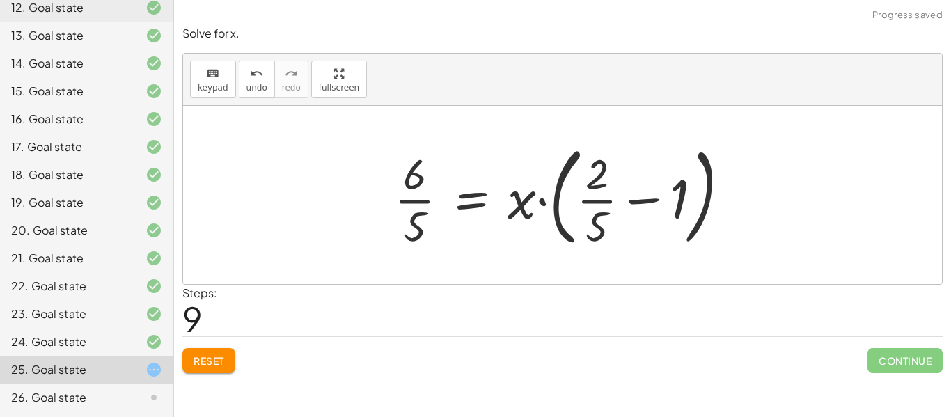
click at [532, 207] on div at bounding box center [568, 195] width 362 height 116
click at [572, 207] on div at bounding box center [568, 195] width 362 height 116
drag, startPoint x: 521, startPoint y: 202, endPoint x: 602, endPoint y: 196, distance: 81.0
click at [602, 196] on div at bounding box center [568, 195] width 362 height 116
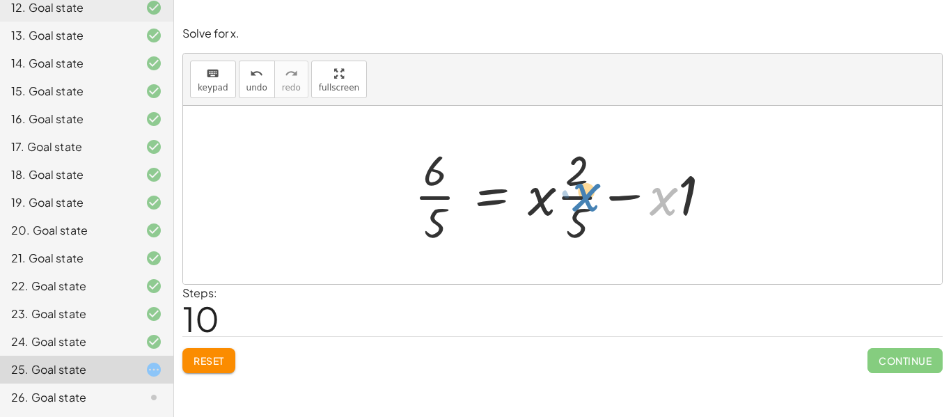
drag, startPoint x: 662, startPoint y: 199, endPoint x: 572, endPoint y: 189, distance: 91.1
click at [572, 189] on div at bounding box center [568, 194] width 322 height 107
drag, startPoint x: 683, startPoint y: 199, endPoint x: 599, endPoint y: 193, distance: 83.8
click at [599, 193] on div at bounding box center [568, 194] width 322 height 107
click at [224, 362] on span "Reset" at bounding box center [209, 361] width 31 height 13
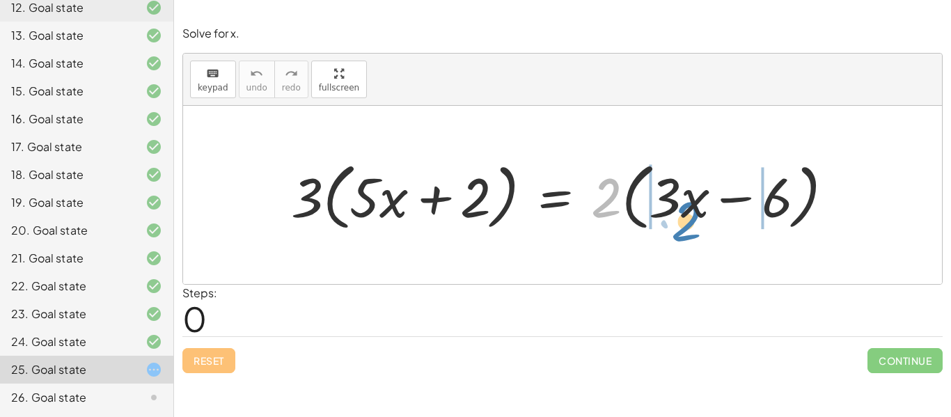
drag, startPoint x: 595, startPoint y: 211, endPoint x: 674, endPoint y: 234, distance: 82.7
click at [674, 234] on div at bounding box center [568, 195] width 568 height 80
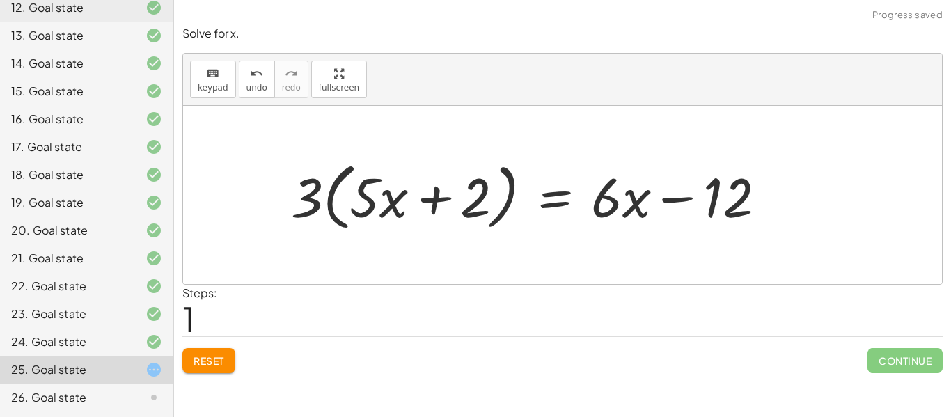
click at [221, 364] on span "Reset" at bounding box center [209, 361] width 31 height 13
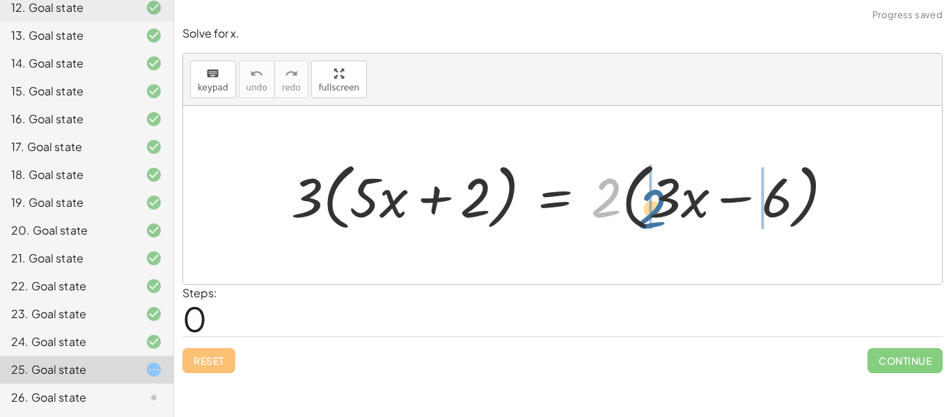
drag, startPoint x: 601, startPoint y: 212, endPoint x: 648, endPoint y: 221, distance: 48.2
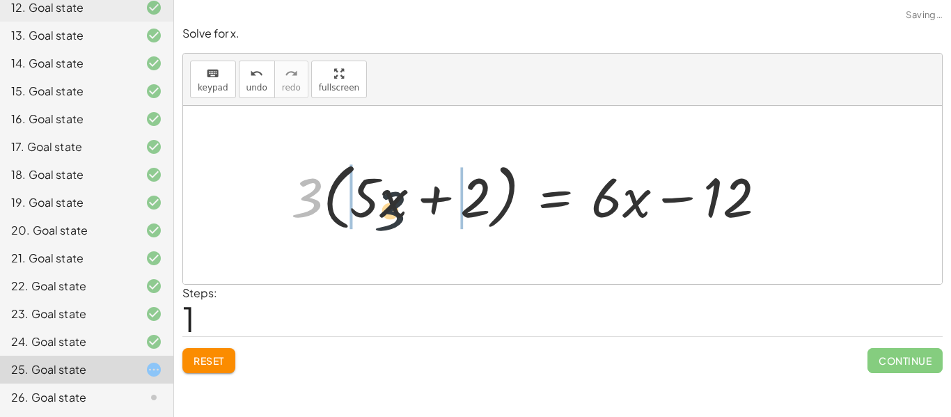
drag, startPoint x: 316, startPoint y: 195, endPoint x: 430, endPoint y: 213, distance: 115.0
click at [430, 213] on div at bounding box center [534, 195] width 500 height 80
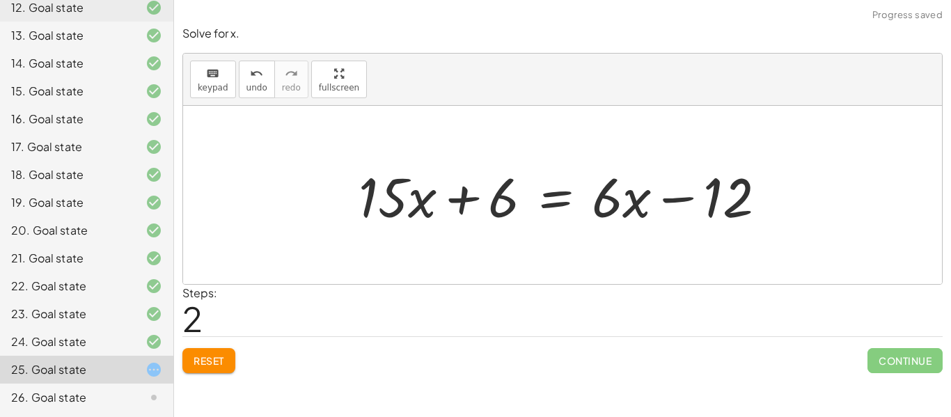
click at [217, 369] on button "Reset" at bounding box center [208, 360] width 53 height 25
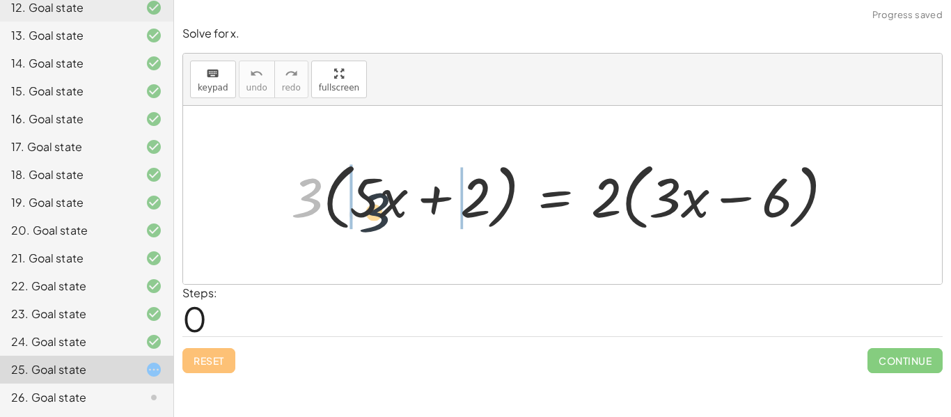
drag, startPoint x: 309, startPoint y: 203, endPoint x: 389, endPoint y: 218, distance: 81.4
click at [389, 218] on div at bounding box center [568, 195] width 568 height 80
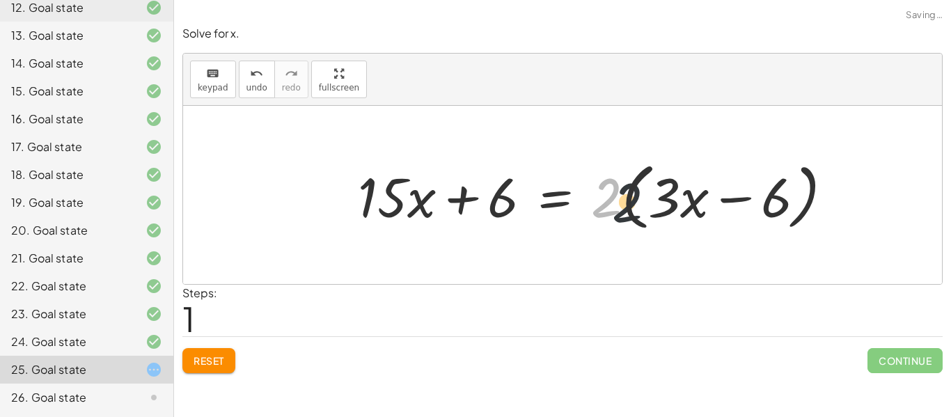
drag, startPoint x: 615, startPoint y: 201, endPoint x: 675, endPoint y: 210, distance: 60.6
click at [675, 210] on div at bounding box center [601, 195] width 501 height 80
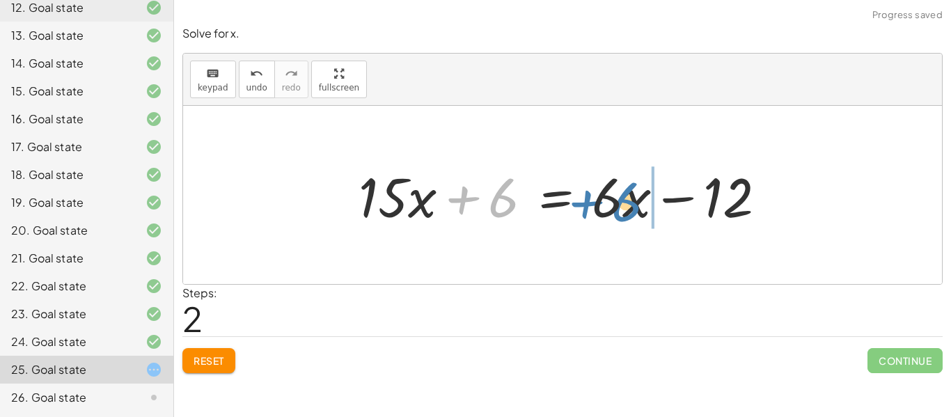
drag, startPoint x: 506, startPoint y: 208, endPoint x: 625, endPoint y: 211, distance: 118.5
click at [625, 211] on div at bounding box center [568, 196] width 433 height 72
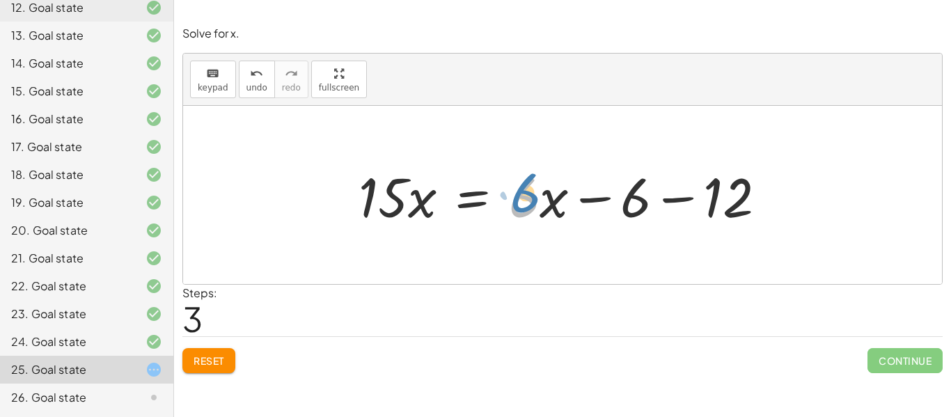
click at [528, 187] on div at bounding box center [568, 196] width 433 height 72
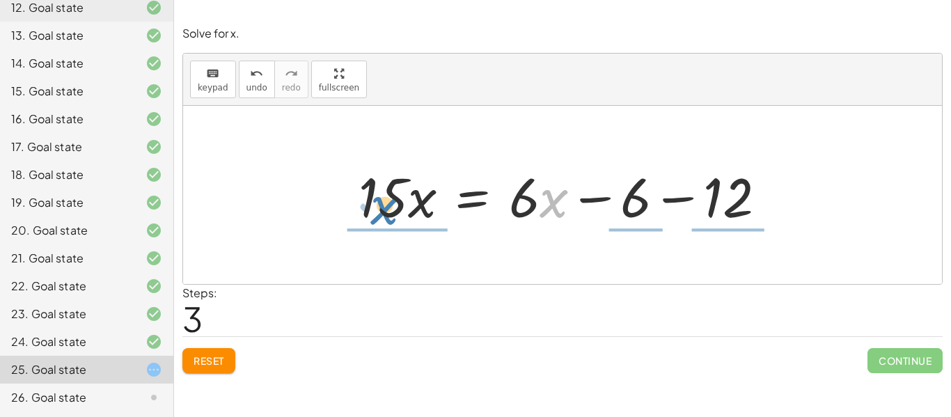
drag, startPoint x: 550, startPoint y: 201, endPoint x: 381, endPoint y: 208, distance: 169.4
click at [381, 208] on div at bounding box center [568, 196] width 433 height 72
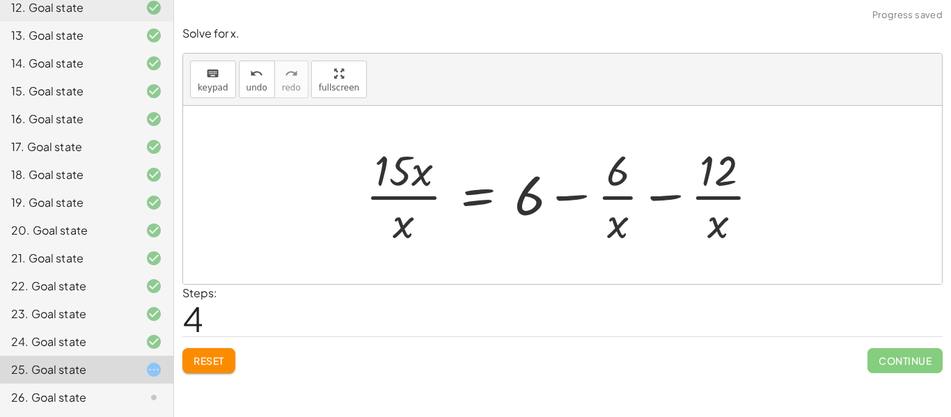
click at [220, 364] on span "Reset" at bounding box center [209, 361] width 31 height 13
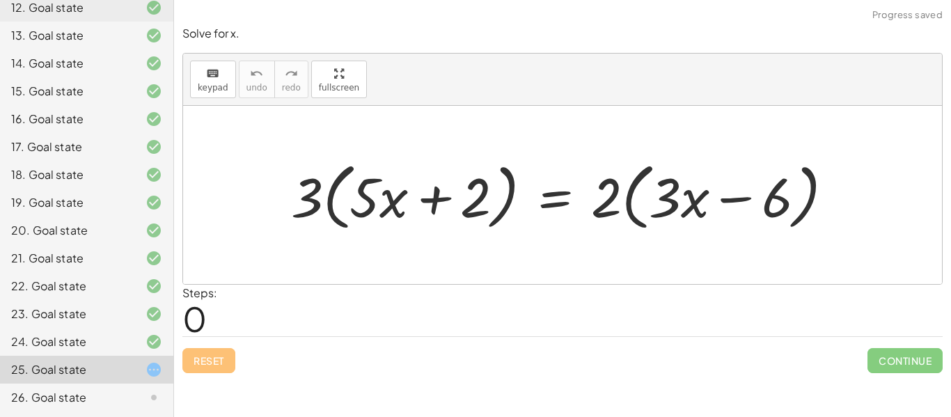
click at [65, 396] on div "26. Goal state" at bounding box center [67, 397] width 112 height 17
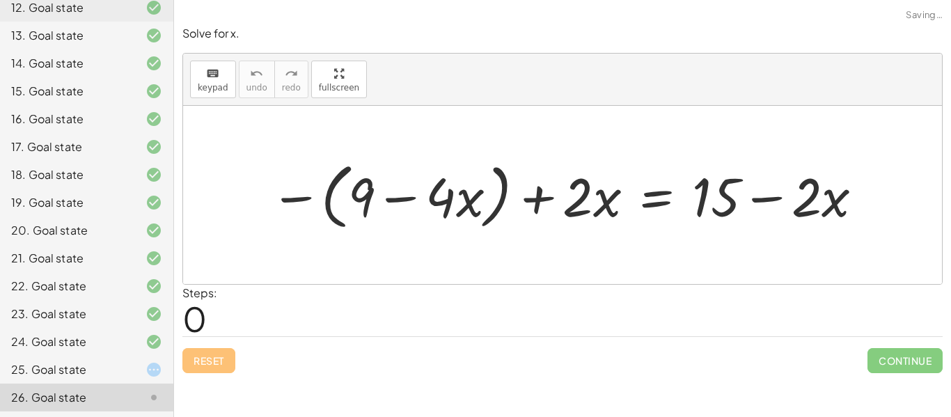
click at [359, 196] on div at bounding box center [567, 194] width 609 height 79
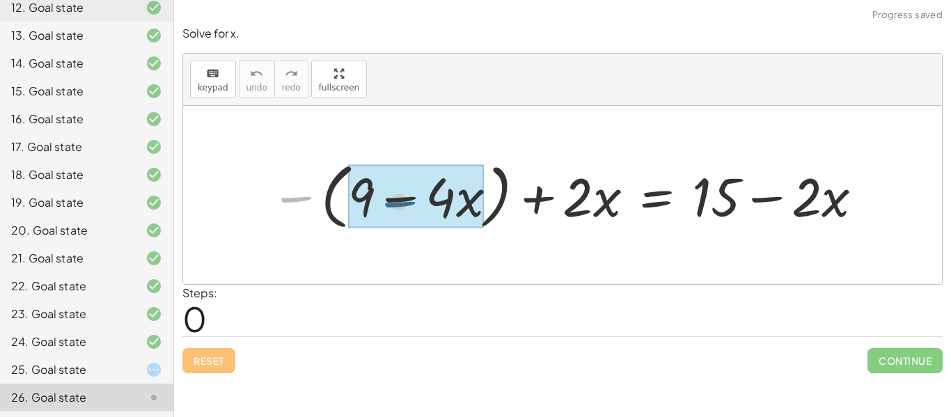
drag, startPoint x: 300, startPoint y: 198, endPoint x: 412, endPoint y: 203, distance: 112.3
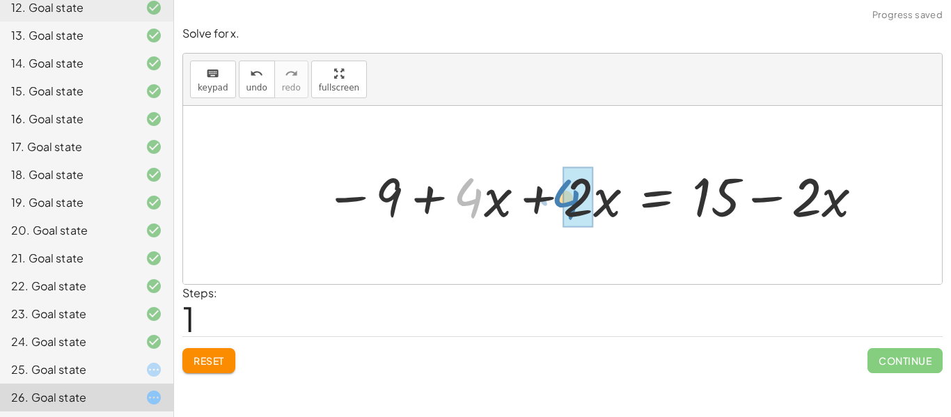
drag, startPoint x: 481, startPoint y: 206, endPoint x: 580, endPoint y: 208, distance: 98.9
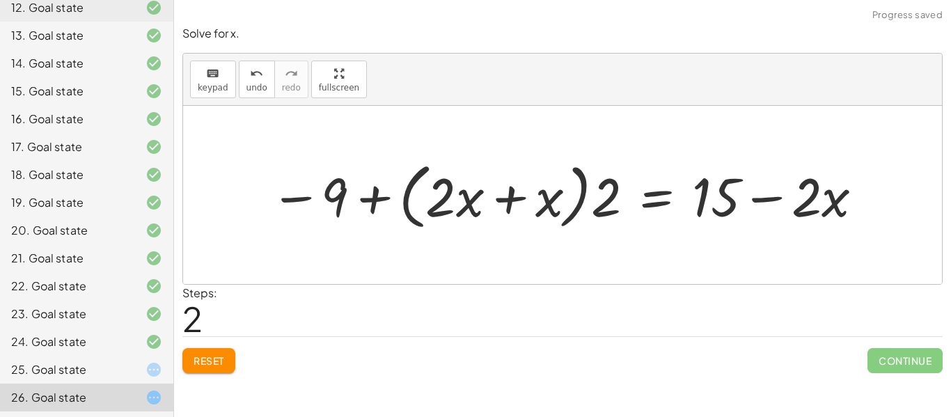
click at [199, 370] on button "Reset" at bounding box center [208, 360] width 53 height 25
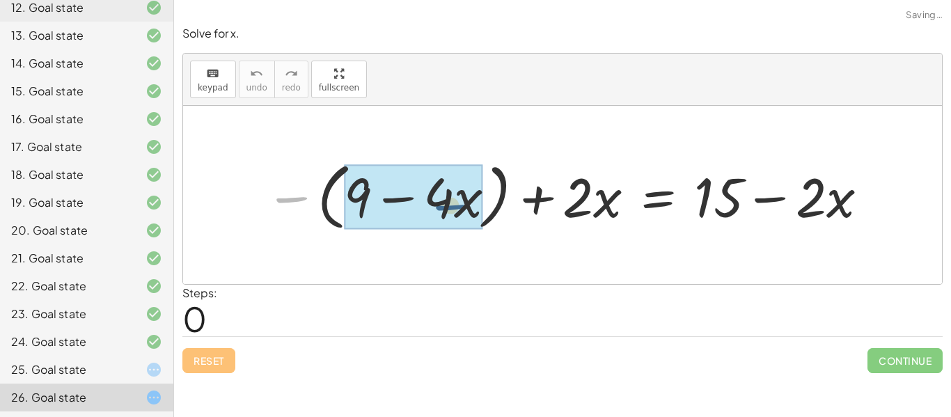
drag, startPoint x: 300, startPoint y: 198, endPoint x: 465, endPoint y: 205, distance: 165.3
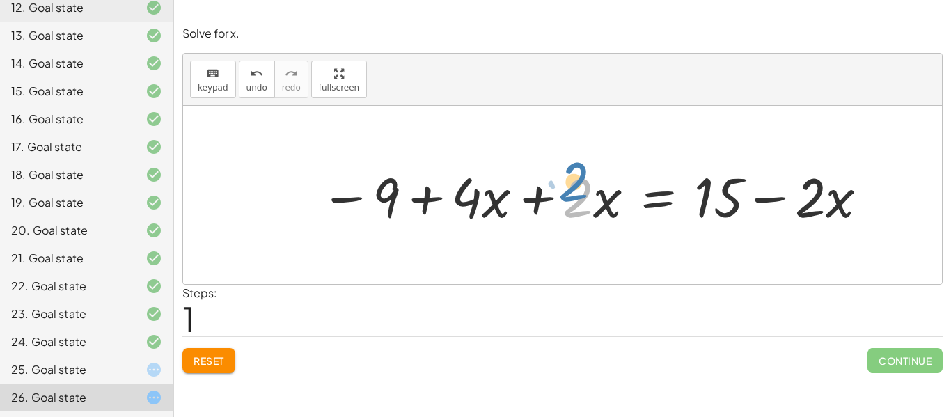
drag, startPoint x: 578, startPoint y: 202, endPoint x: 578, endPoint y: 189, distance: 12.5
click at [578, 189] on div at bounding box center [594, 196] width 563 height 72
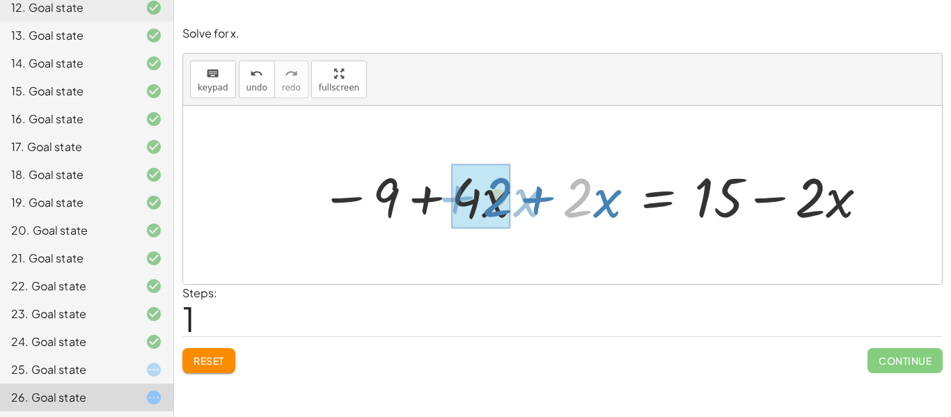
drag, startPoint x: 582, startPoint y: 196, endPoint x: 502, endPoint y: 195, distance: 80.1
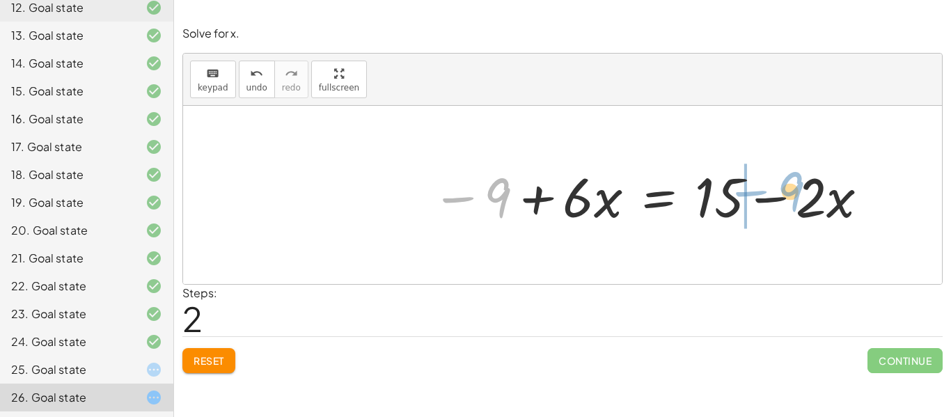
drag, startPoint x: 504, startPoint y: 196, endPoint x: 796, endPoint y: 189, distance: 292.6
click at [796, 189] on div at bounding box center [651, 196] width 453 height 72
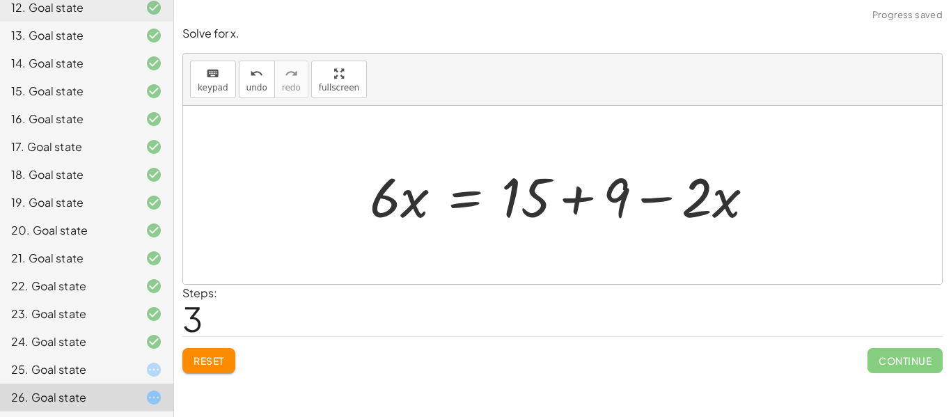
click at [630, 198] on div at bounding box center [568, 196] width 410 height 72
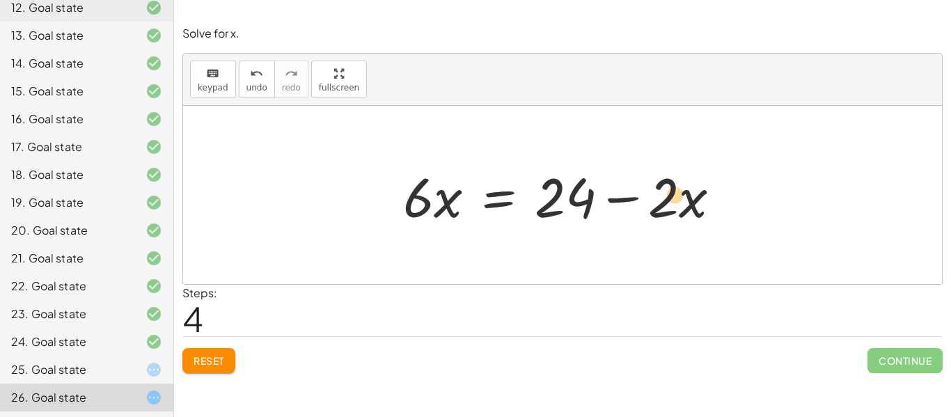
drag, startPoint x: 627, startPoint y: 198, endPoint x: 638, endPoint y: 194, distance: 11.7
click at [638, 194] on div at bounding box center [567, 196] width 343 height 72
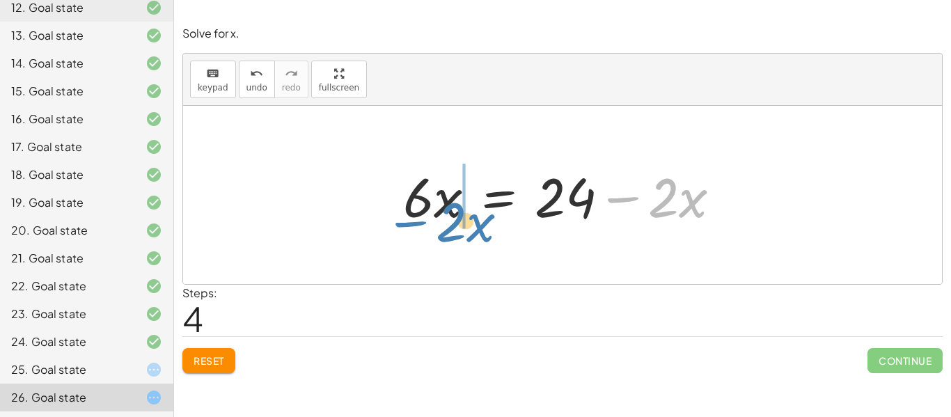
drag, startPoint x: 628, startPoint y: 197, endPoint x: 416, endPoint y: 221, distance: 213.8
click at [416, 221] on div at bounding box center [567, 196] width 343 height 72
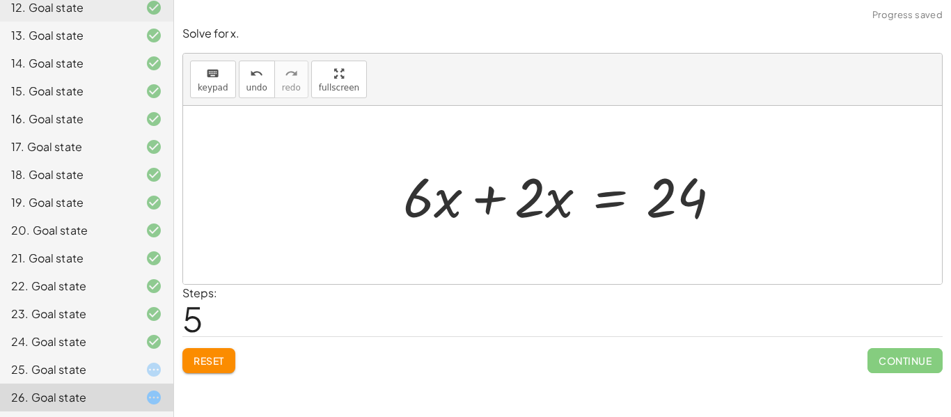
click at [511, 205] on div at bounding box center [567, 196] width 343 height 72
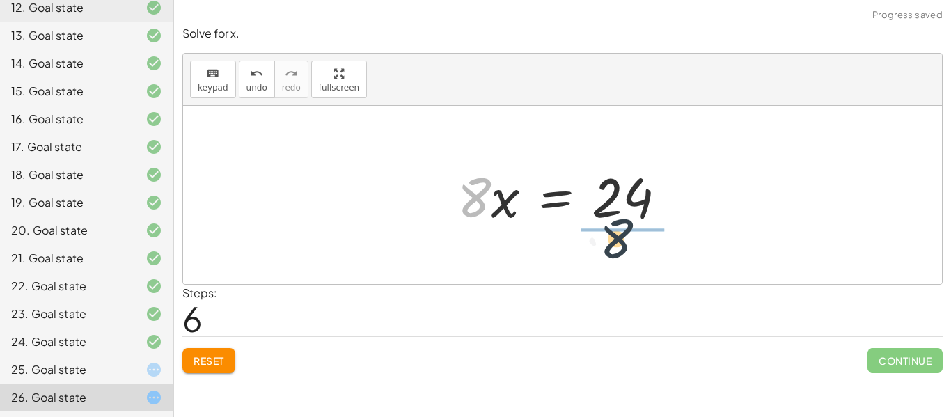
drag, startPoint x: 474, startPoint y: 195, endPoint x: 638, endPoint y: 240, distance: 169.8
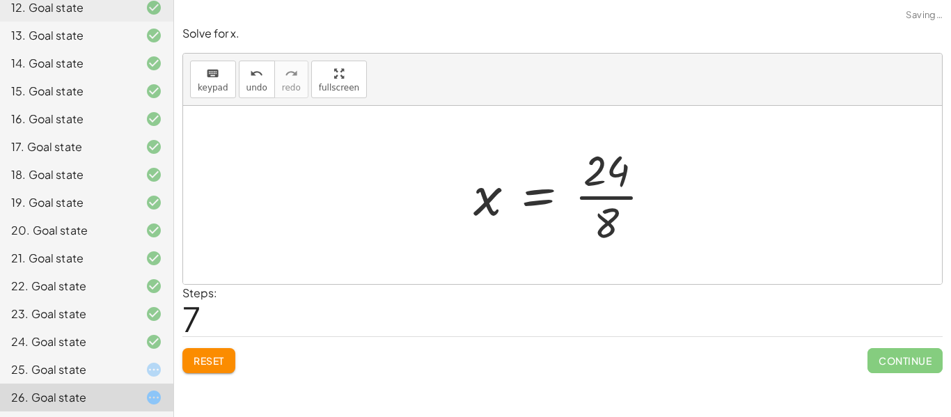
click at [617, 198] on div at bounding box center [568, 194] width 203 height 107
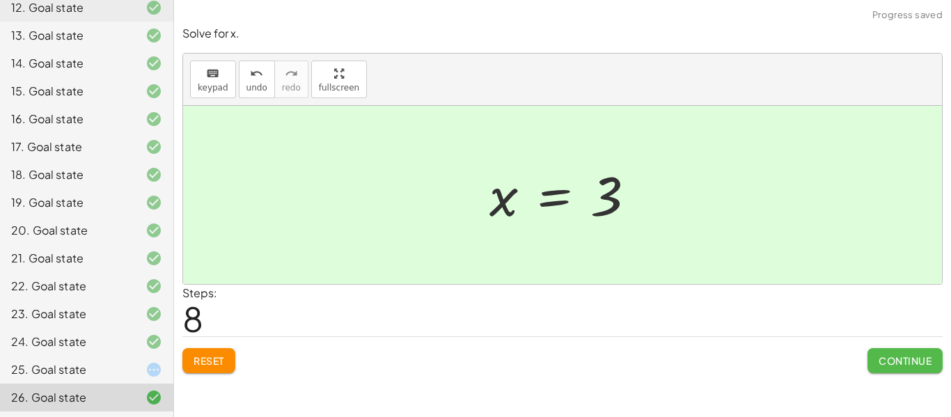
click at [889, 360] on span "Continue" at bounding box center [905, 361] width 53 height 13
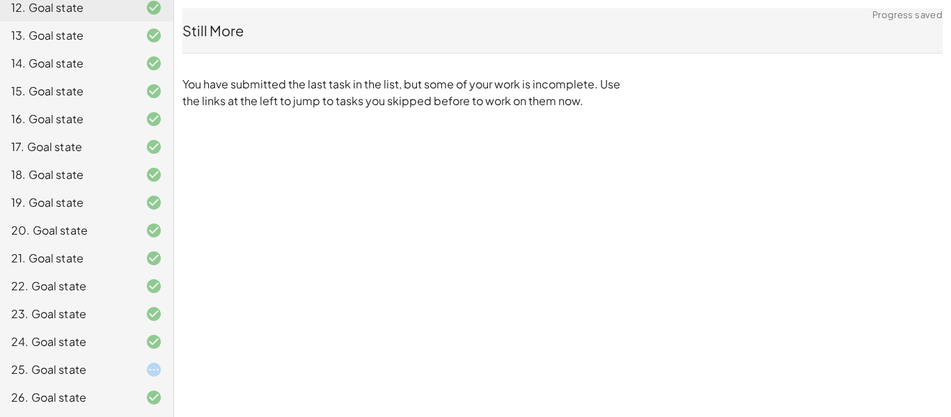
click at [106, 366] on div "25. Goal state" at bounding box center [67, 370] width 112 height 17
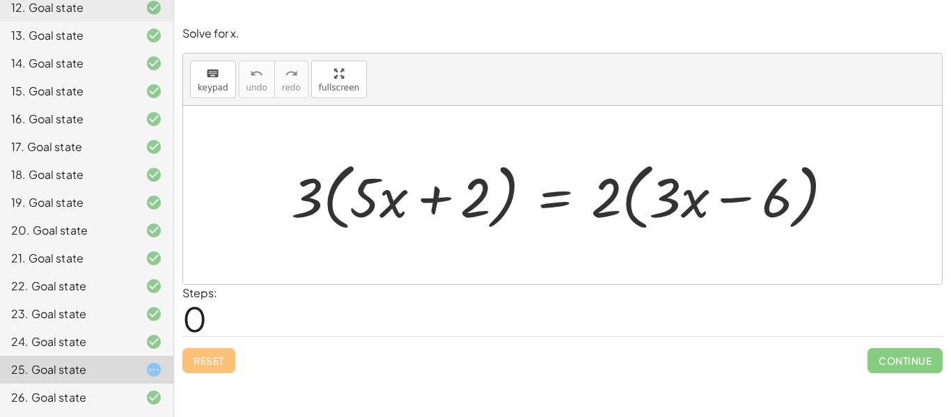
click at [308, 193] on div at bounding box center [568, 195] width 568 height 80
drag, startPoint x: 309, startPoint y: 193, endPoint x: 439, endPoint y: 193, distance: 129.6
click at [439, 193] on div at bounding box center [568, 195] width 568 height 80
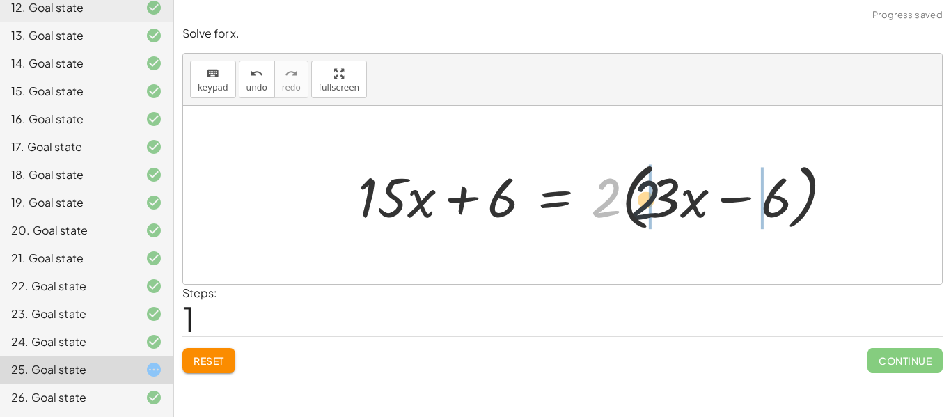
drag, startPoint x: 603, startPoint y: 194, endPoint x: 674, endPoint y: 196, distance: 70.4
click at [674, 196] on div at bounding box center [601, 195] width 501 height 80
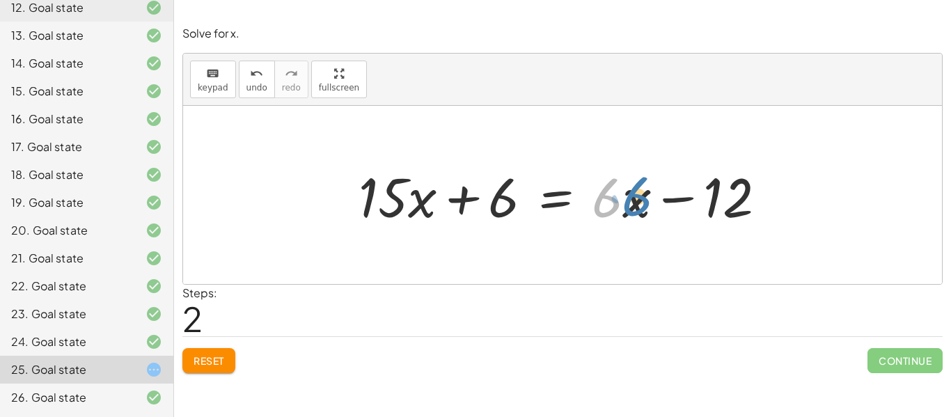
drag, startPoint x: 617, startPoint y: 204, endPoint x: 628, endPoint y: 200, distance: 11.9
click at [628, 200] on div at bounding box center [568, 196] width 433 height 72
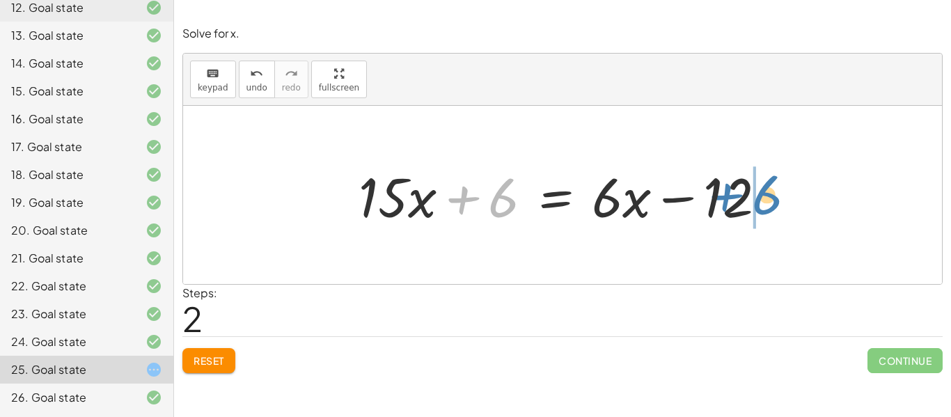
drag, startPoint x: 502, startPoint y: 209, endPoint x: 761, endPoint y: 204, distance: 259.2
click at [761, 204] on div at bounding box center [568, 196] width 433 height 72
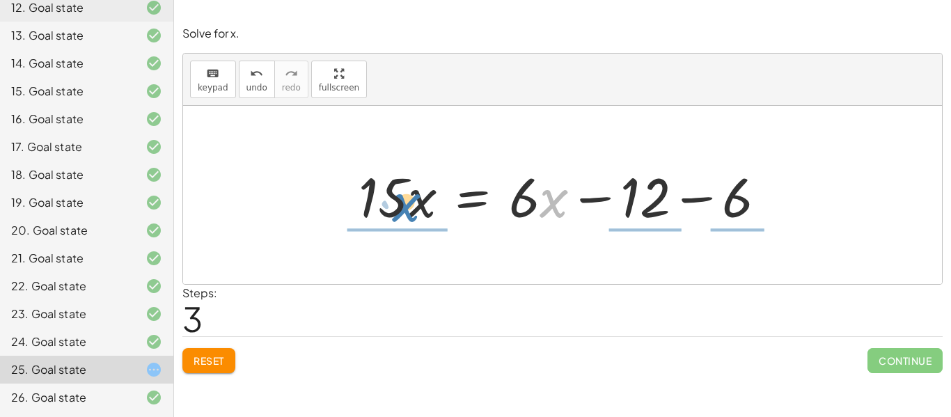
drag, startPoint x: 547, startPoint y: 210, endPoint x: 399, endPoint y: 215, distance: 147.7
click at [399, 215] on div at bounding box center [568, 196] width 433 height 72
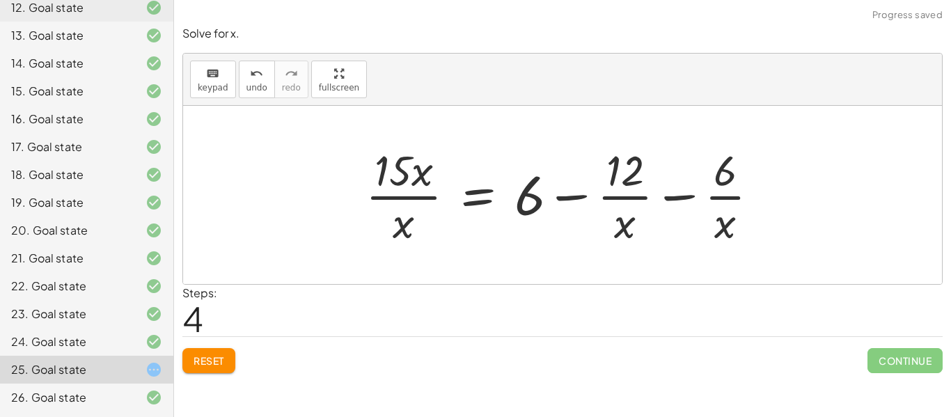
click at [219, 360] on span "Reset" at bounding box center [209, 361] width 31 height 13
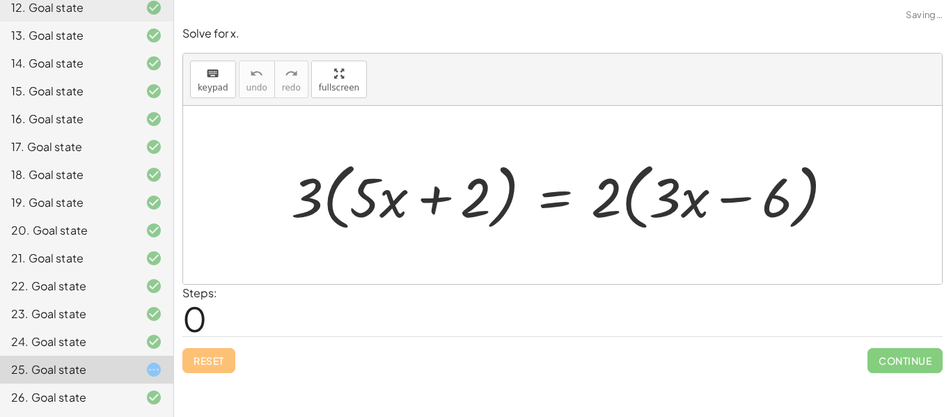
click at [304, 210] on div at bounding box center [568, 195] width 568 height 80
drag, startPoint x: 304, startPoint y: 210, endPoint x: 403, endPoint y: 208, distance: 99.6
click at [403, 208] on div at bounding box center [568, 195] width 568 height 80
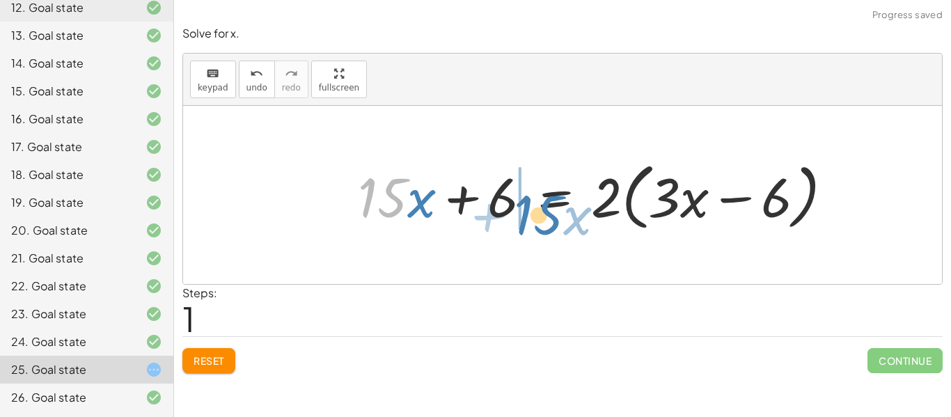
drag, startPoint x: 383, startPoint y: 201, endPoint x: 539, endPoint y: 218, distance: 156.9
click at [539, 218] on div at bounding box center [601, 195] width 501 height 80
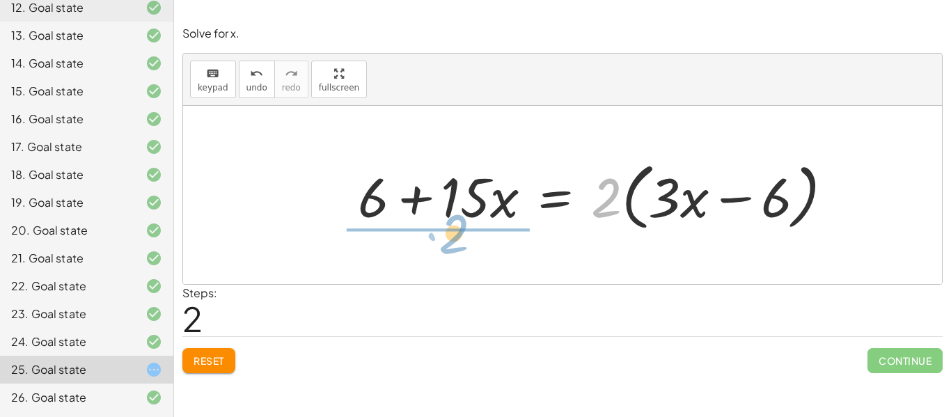
drag, startPoint x: 606, startPoint y: 199, endPoint x: 453, endPoint y: 235, distance: 157.5
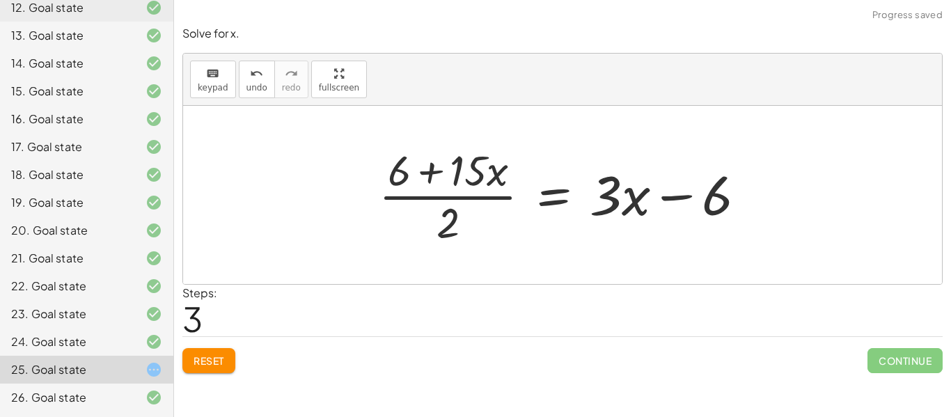
click at [444, 202] on div at bounding box center [568, 194] width 393 height 107
click at [211, 367] on button "Reset" at bounding box center [208, 360] width 53 height 25
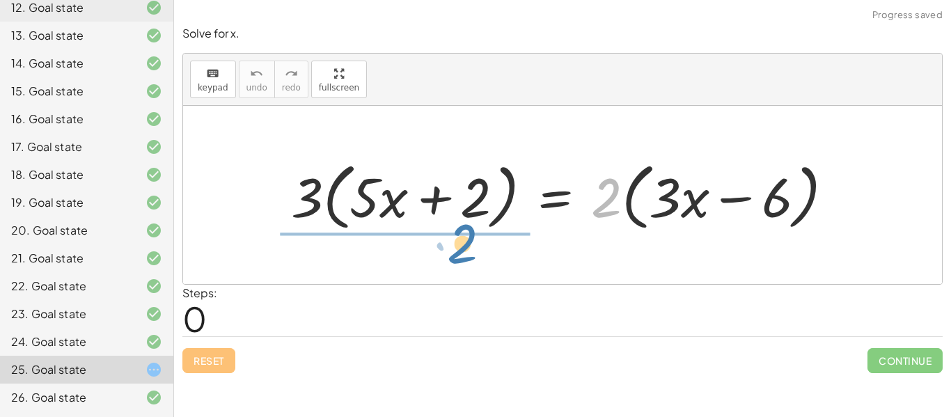
drag, startPoint x: 598, startPoint y: 206, endPoint x: 453, endPoint y: 252, distance: 152.0
click at [453, 252] on div "· 2 · 3 · ( + · 5 · x + 2 ) = · 2 · ( + · 3 · x − 6 )" at bounding box center [562, 195] width 759 height 178
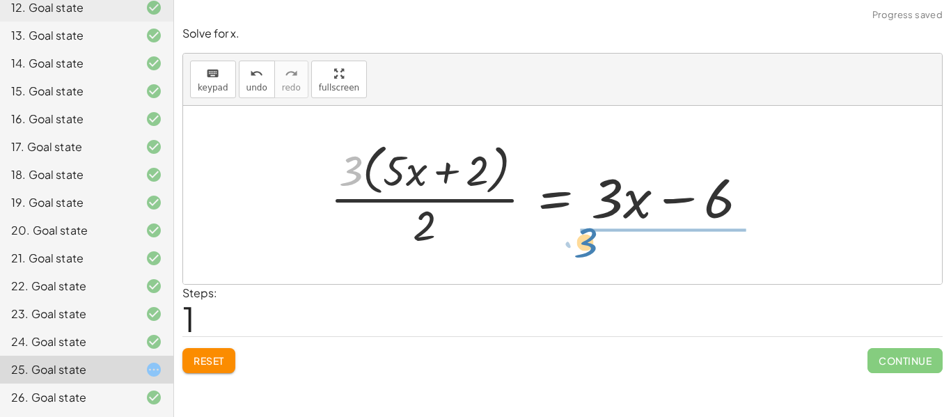
drag, startPoint x: 347, startPoint y: 169, endPoint x: 583, endPoint y: 237, distance: 245.6
click at [583, 237] on div at bounding box center [544, 195] width 443 height 114
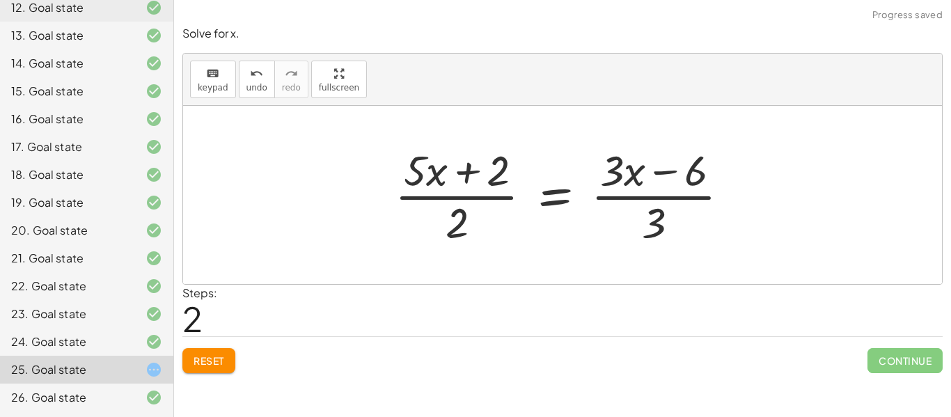
click at [646, 219] on div at bounding box center [568, 194] width 360 height 107
click at [642, 202] on div at bounding box center [568, 194] width 360 height 107
drag, startPoint x: 657, startPoint y: 217, endPoint x: 653, endPoint y: 181, distance: 36.4
click at [653, 181] on div at bounding box center [568, 194] width 360 height 107
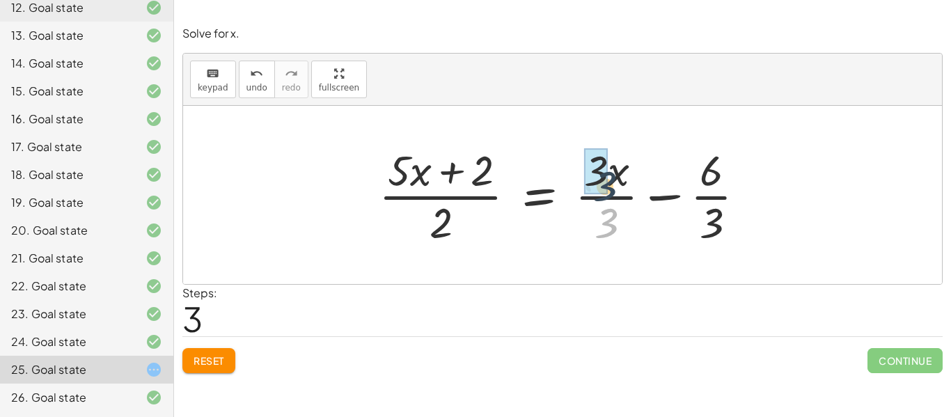
drag, startPoint x: 606, startPoint y: 228, endPoint x: 605, endPoint y: 190, distance: 37.6
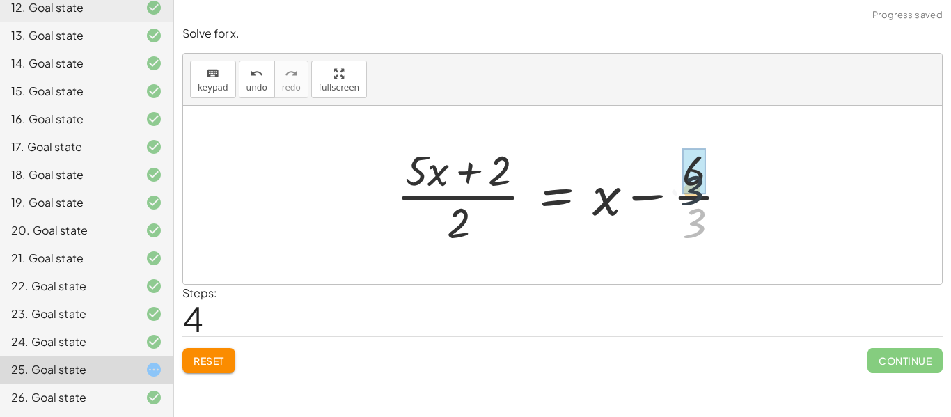
drag, startPoint x: 697, startPoint y: 224, endPoint x: 694, endPoint y: 185, distance: 38.4
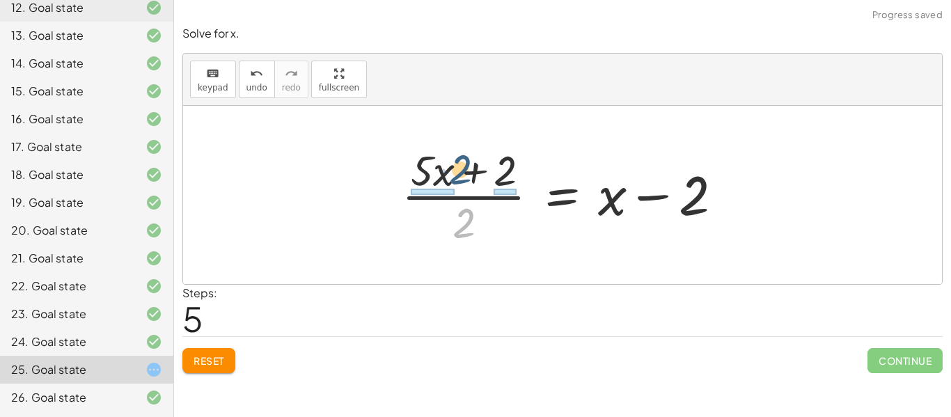
drag, startPoint x: 462, startPoint y: 221, endPoint x: 449, endPoint y: 170, distance: 52.7
click at [449, 170] on div at bounding box center [568, 194] width 346 height 107
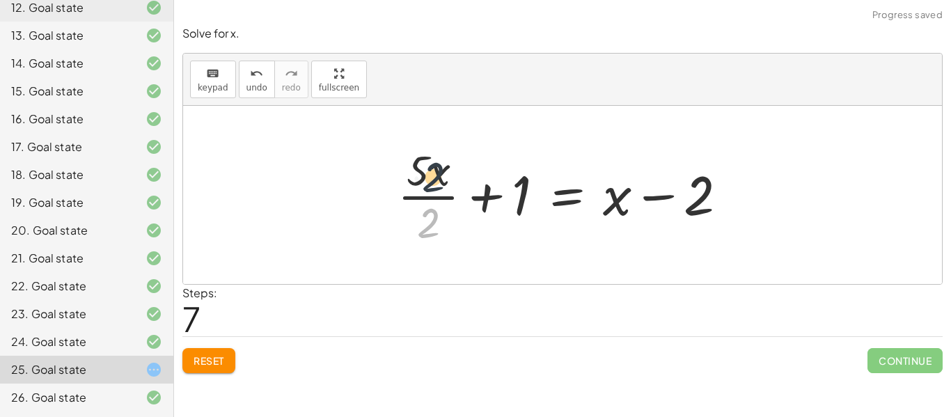
drag, startPoint x: 430, startPoint y: 231, endPoint x: 434, endPoint y: 181, distance: 50.3
click at [434, 181] on div at bounding box center [568, 194] width 355 height 107
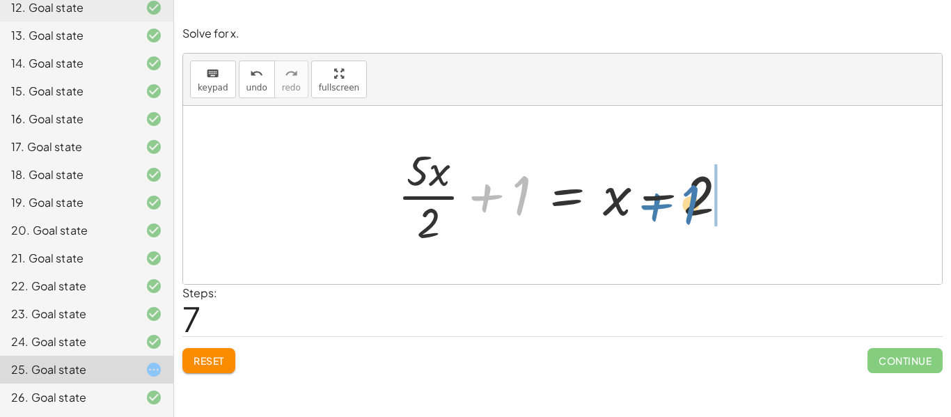
drag, startPoint x: 487, startPoint y: 197, endPoint x: 661, endPoint y: 205, distance: 174.3
click at [661, 205] on div at bounding box center [568, 194] width 355 height 107
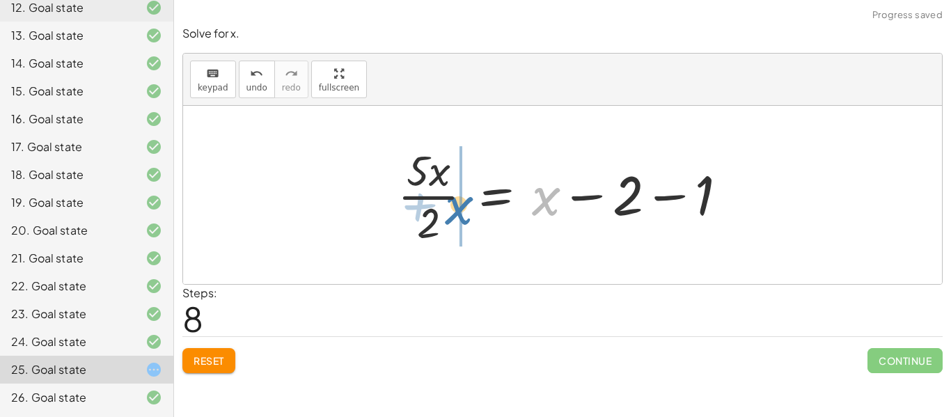
drag, startPoint x: 544, startPoint y: 203, endPoint x: 453, endPoint y: 210, distance: 90.8
click at [453, 210] on div at bounding box center [568, 194] width 355 height 107
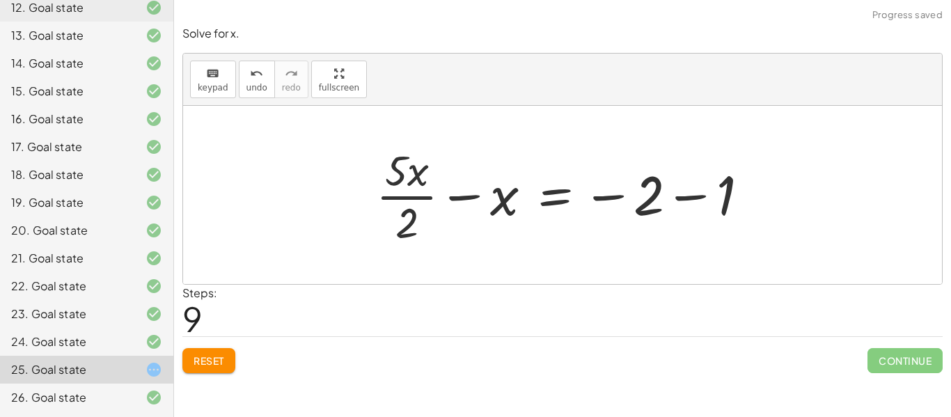
click at [462, 195] on div at bounding box center [568, 194] width 398 height 107
drag, startPoint x: 501, startPoint y: 199, endPoint x: 419, endPoint y: 172, distance: 86.6
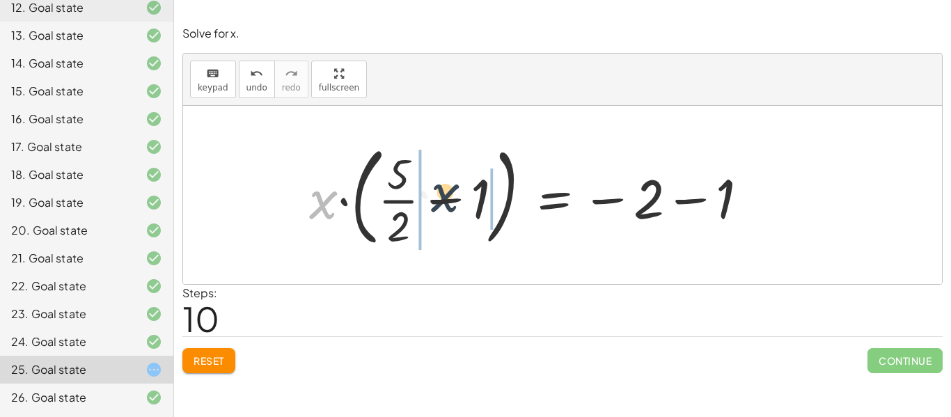
drag, startPoint x: 325, startPoint y: 202, endPoint x: 453, endPoint y: 195, distance: 128.4
click at [453, 195] on div at bounding box center [534, 195] width 465 height 116
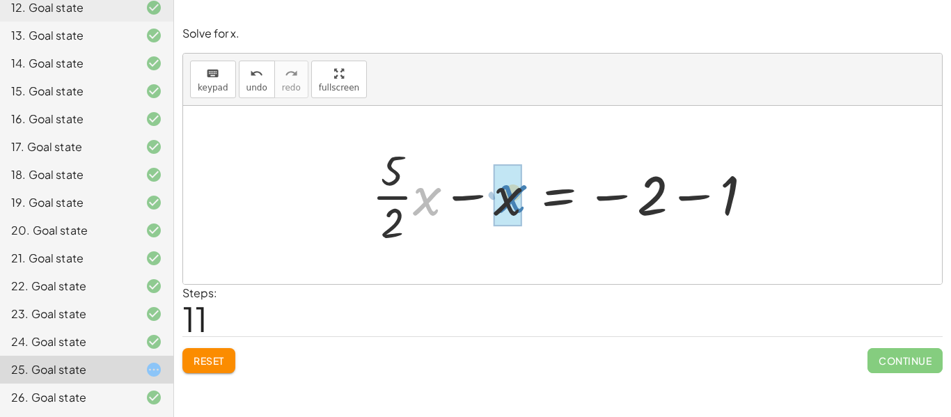
drag, startPoint x: 428, startPoint y: 202, endPoint x: 515, endPoint y: 199, distance: 86.4
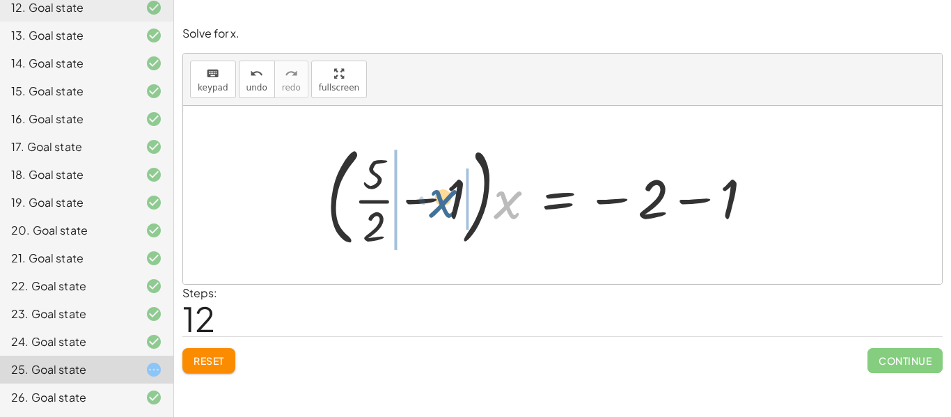
drag, startPoint x: 507, startPoint y: 202, endPoint x: 441, endPoint y: 201, distance: 66.2
click at [441, 201] on div at bounding box center [545, 195] width 451 height 116
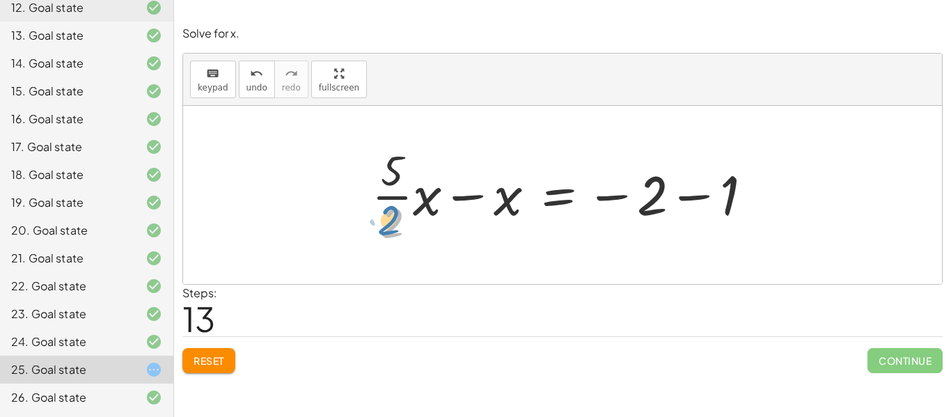
click at [392, 237] on div at bounding box center [567, 194] width 405 height 107
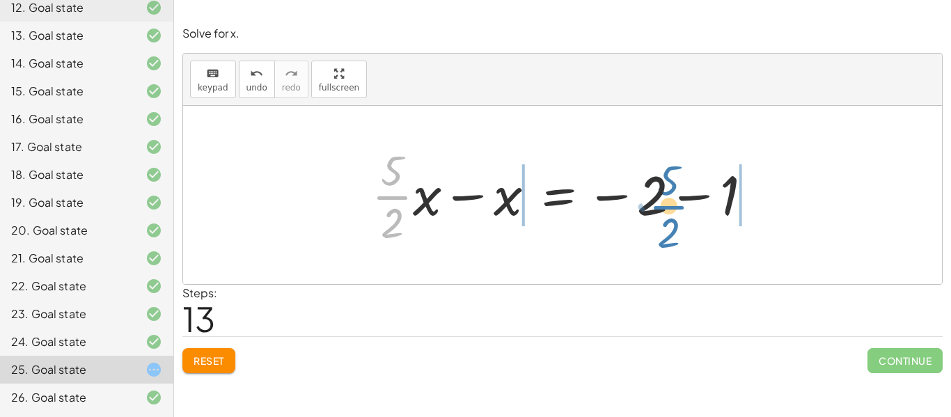
drag, startPoint x: 401, startPoint y: 196, endPoint x: 673, endPoint y: 203, distance: 272.4
click at [673, 203] on div at bounding box center [567, 194] width 405 height 107
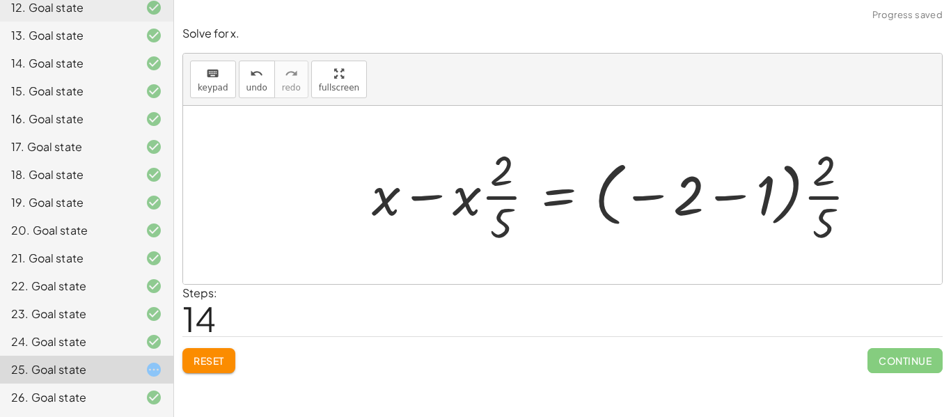
click at [189, 364] on button "Reset" at bounding box center [208, 360] width 53 height 25
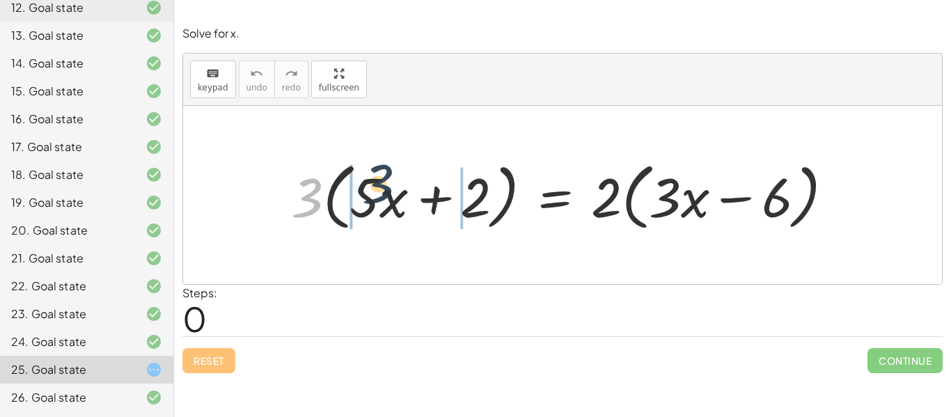
drag, startPoint x: 306, startPoint y: 214, endPoint x: 384, endPoint y: 199, distance: 78.7
click at [384, 199] on div at bounding box center [568, 195] width 568 height 80
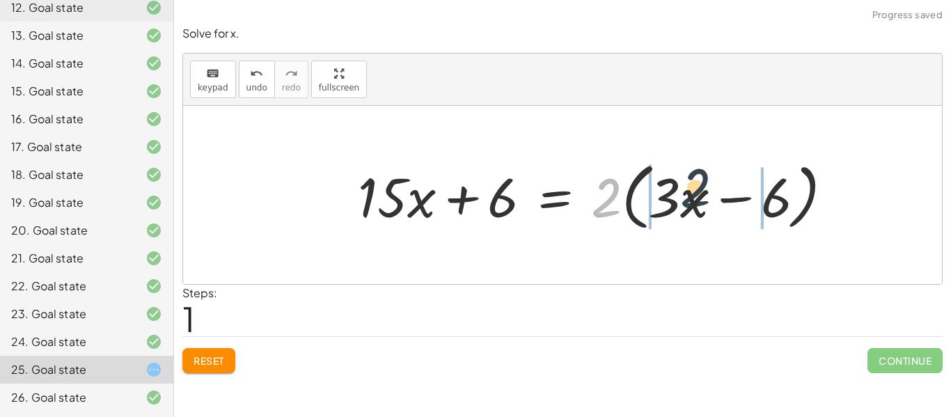
drag, startPoint x: 599, startPoint y: 203, endPoint x: 692, endPoint y: 193, distance: 93.2
click at [692, 193] on div at bounding box center [601, 195] width 501 height 80
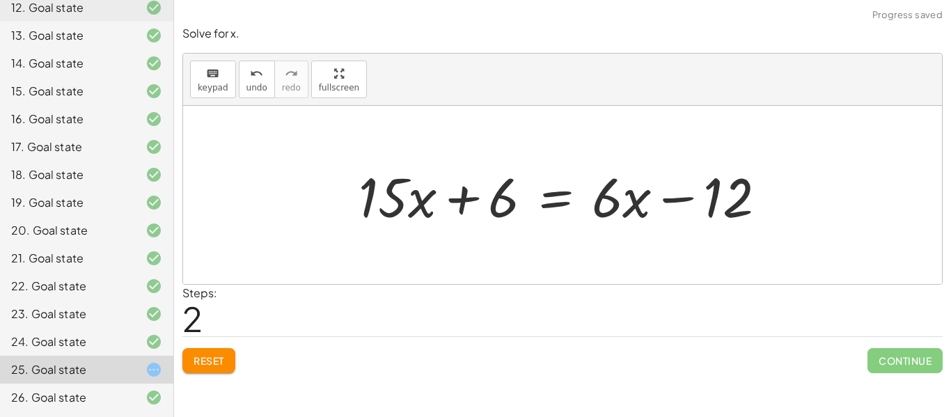
click at [231, 365] on button "Reset" at bounding box center [208, 360] width 53 height 25
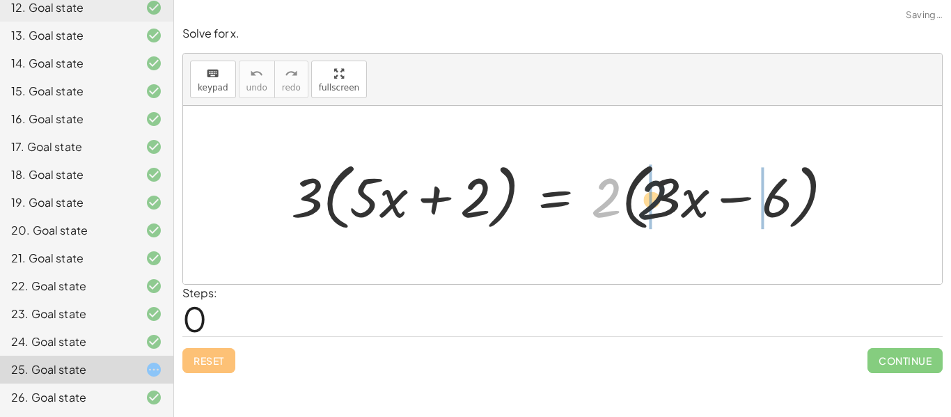
drag, startPoint x: 604, startPoint y: 217, endPoint x: 661, endPoint y: 219, distance: 57.2
click at [661, 219] on div at bounding box center [568, 195] width 568 height 80
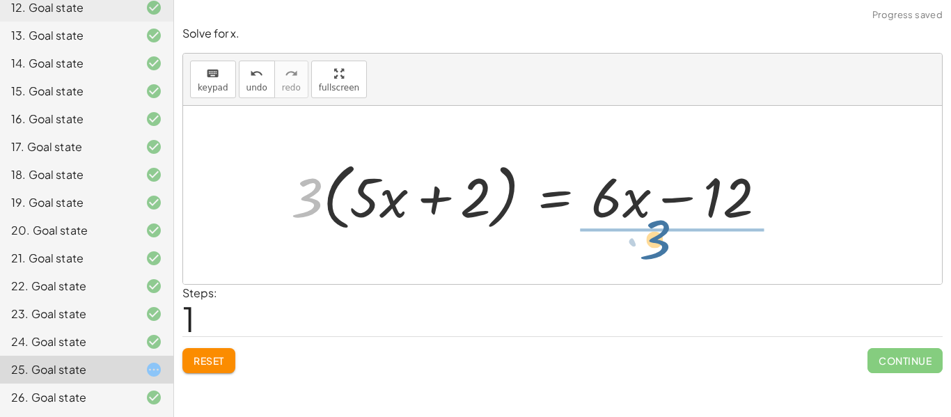
drag, startPoint x: 300, startPoint y: 208, endPoint x: 658, endPoint y: 251, distance: 360.6
click at [658, 251] on div "· 3 · ( + · 5 · x + 2 ) = · 2 · ( + · 3 · x − 6 ) · 3 · ( + · 5 · x + 2 ) = + ·…" at bounding box center [562, 195] width 759 height 178
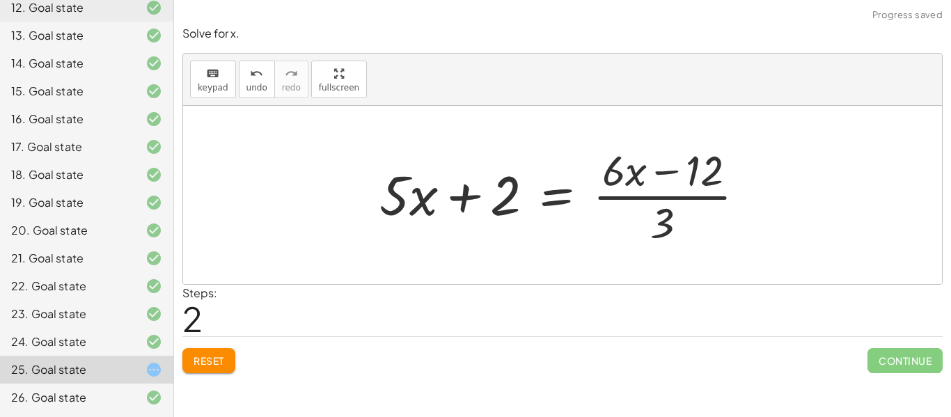
click at [651, 199] on div at bounding box center [568, 194] width 391 height 107
drag, startPoint x: 664, startPoint y: 228, endPoint x: 644, endPoint y: 182, distance: 50.2
click at [644, 182] on div at bounding box center [568, 194] width 391 height 107
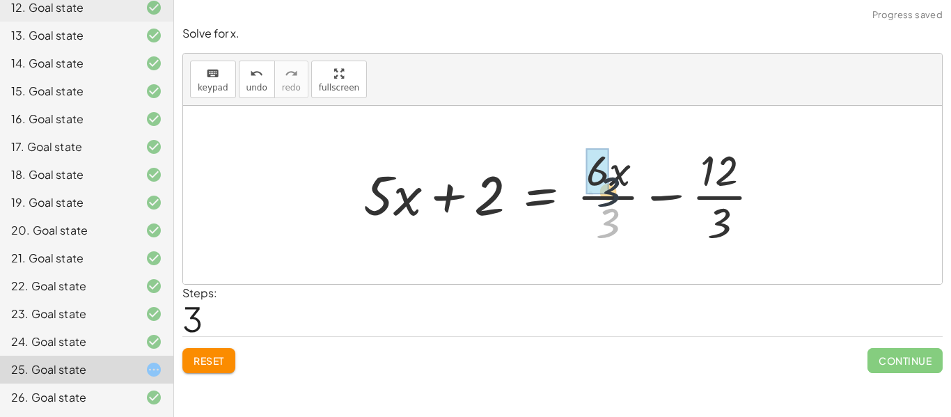
drag, startPoint x: 603, startPoint y: 222, endPoint x: 603, endPoint y: 188, distance: 34.1
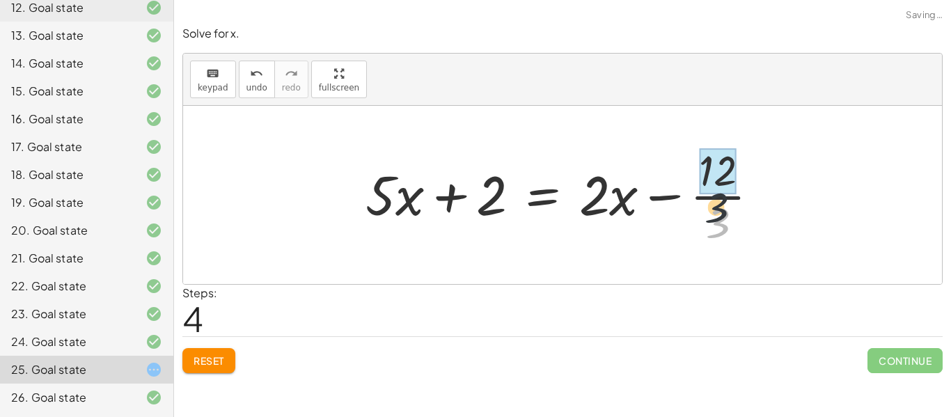
drag, startPoint x: 724, startPoint y: 231, endPoint x: 722, endPoint y: 196, distance: 35.6
click at [722, 196] on div at bounding box center [568, 194] width 419 height 107
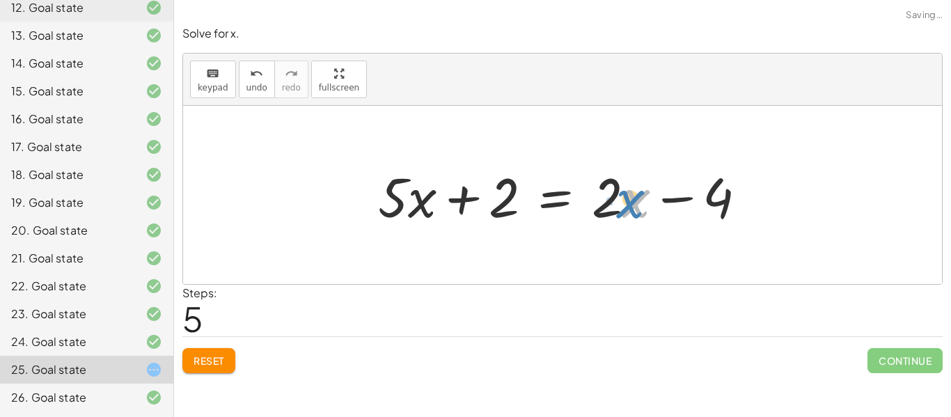
click at [640, 207] on div at bounding box center [568, 196] width 394 height 72
drag, startPoint x: 621, startPoint y: 208, endPoint x: 619, endPoint y: 200, distance: 8.8
click at [619, 200] on div at bounding box center [568, 196] width 394 height 72
drag, startPoint x: 605, startPoint y: 176, endPoint x: 612, endPoint y: 173, distance: 8.2
click at [612, 173] on div at bounding box center [568, 196] width 394 height 72
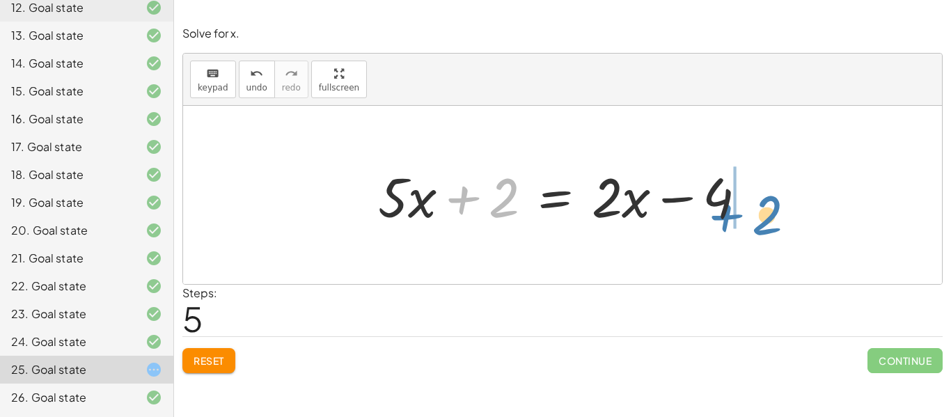
drag, startPoint x: 502, startPoint y: 205, endPoint x: 764, endPoint y: 221, distance: 262.4
click at [764, 221] on div at bounding box center [568, 196] width 394 height 72
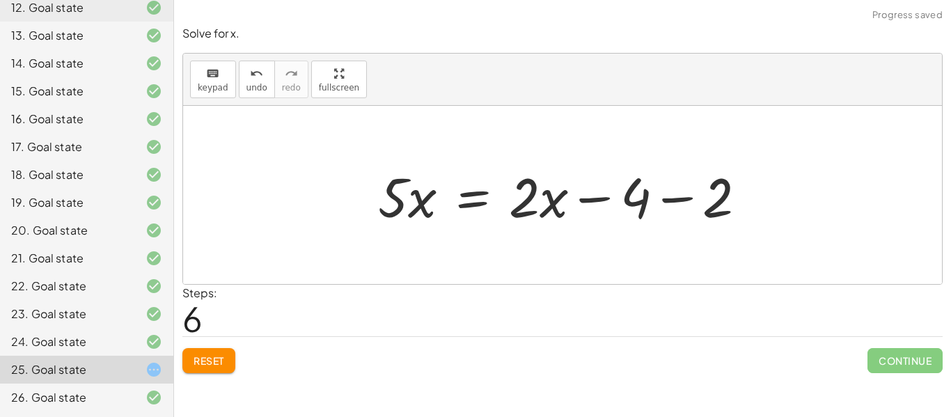
click at [707, 203] on div at bounding box center [568, 196] width 394 height 72
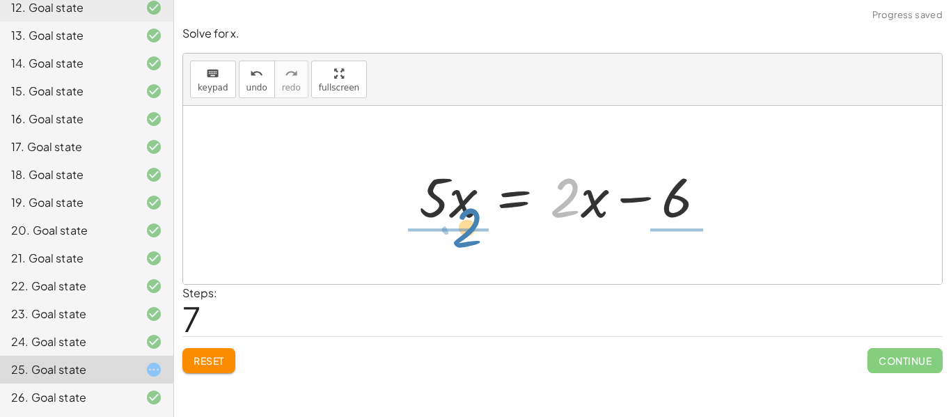
drag, startPoint x: 574, startPoint y: 201, endPoint x: 474, endPoint y: 233, distance: 105.3
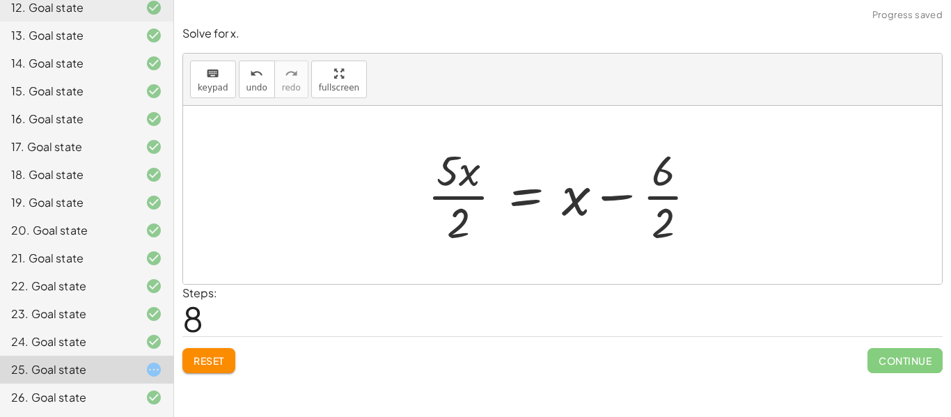
click at [662, 198] on div at bounding box center [568, 194] width 295 height 107
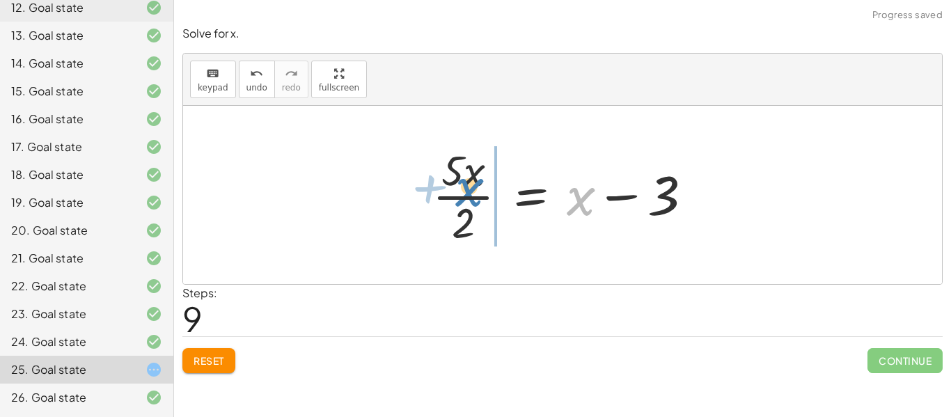
drag, startPoint x: 585, startPoint y: 208, endPoint x: 473, endPoint y: 198, distance: 112.6
click at [473, 198] on div at bounding box center [568, 194] width 285 height 107
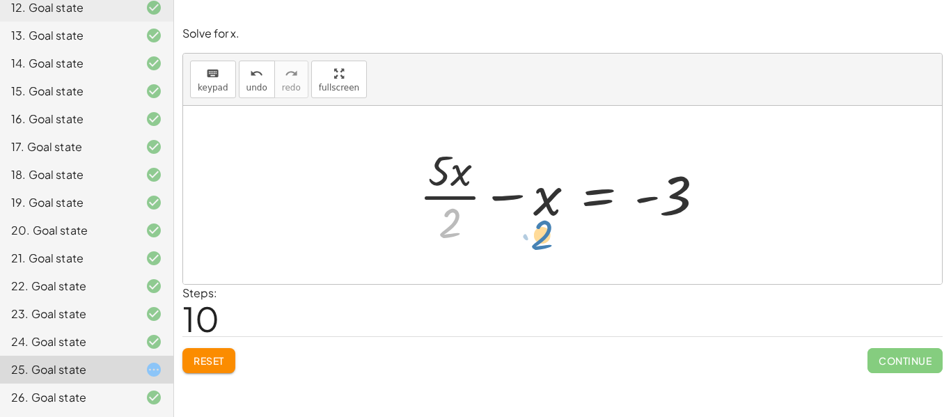
drag, startPoint x: 458, startPoint y: 221, endPoint x: 550, endPoint y: 232, distance: 92.6
click at [550, 232] on div at bounding box center [567, 194] width 311 height 107
drag, startPoint x: 468, startPoint y: 176, endPoint x: 551, endPoint y: 210, distance: 89.9
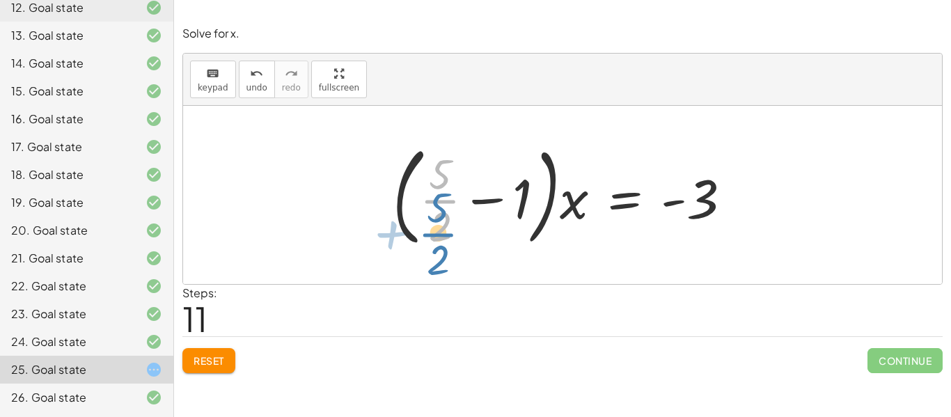
drag, startPoint x: 444, startPoint y: 190, endPoint x: 442, endPoint y: 220, distance: 30.0
click at [442, 220] on div at bounding box center [568, 195] width 364 height 116
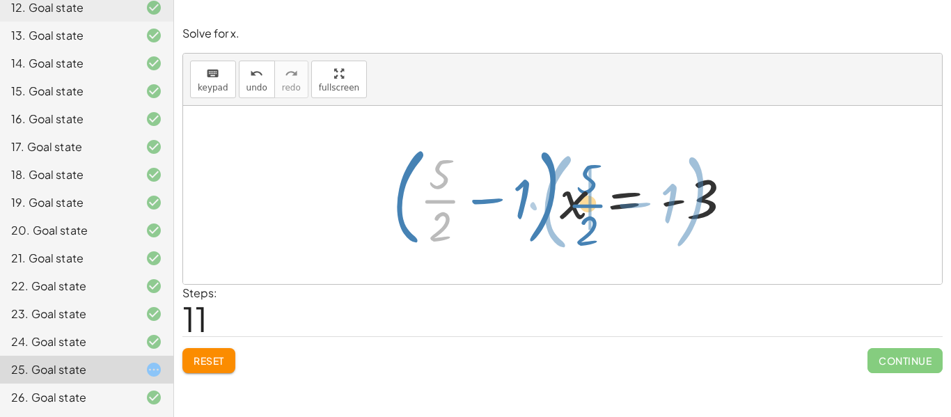
drag, startPoint x: 438, startPoint y: 205, endPoint x: 606, endPoint y: 212, distance: 168.0
click at [606, 212] on div at bounding box center [568, 195] width 364 height 116
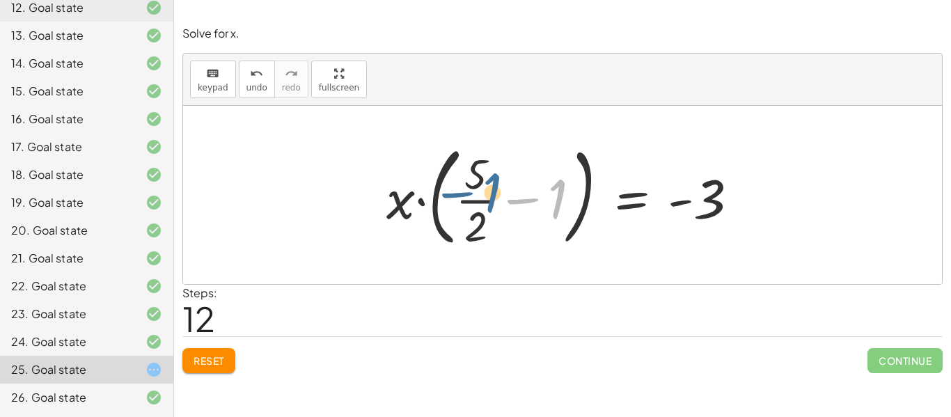
drag, startPoint x: 561, startPoint y: 205, endPoint x: 488, endPoint y: 199, distance: 74.0
click at [488, 199] on div at bounding box center [569, 195] width 378 height 116
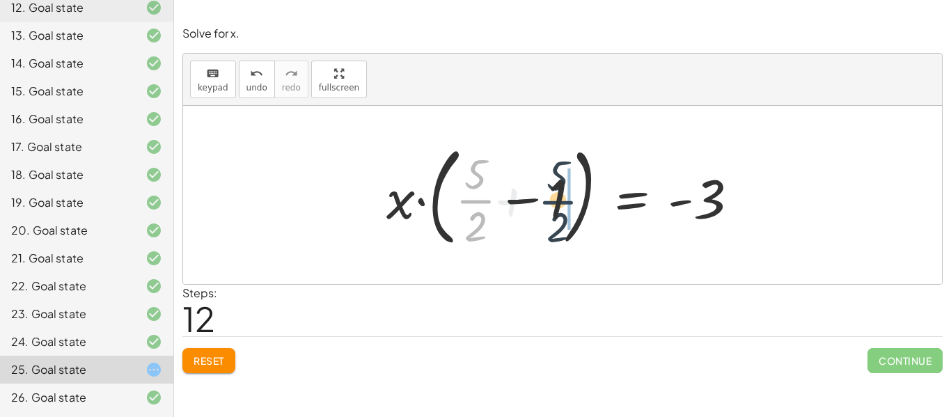
drag, startPoint x: 479, startPoint y: 195, endPoint x: 567, endPoint y: 197, distance: 87.8
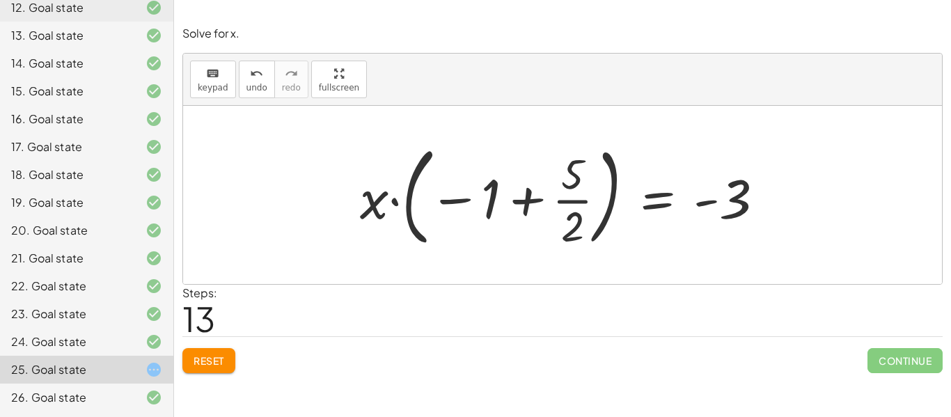
click at [214, 364] on span "Reset" at bounding box center [209, 361] width 31 height 13
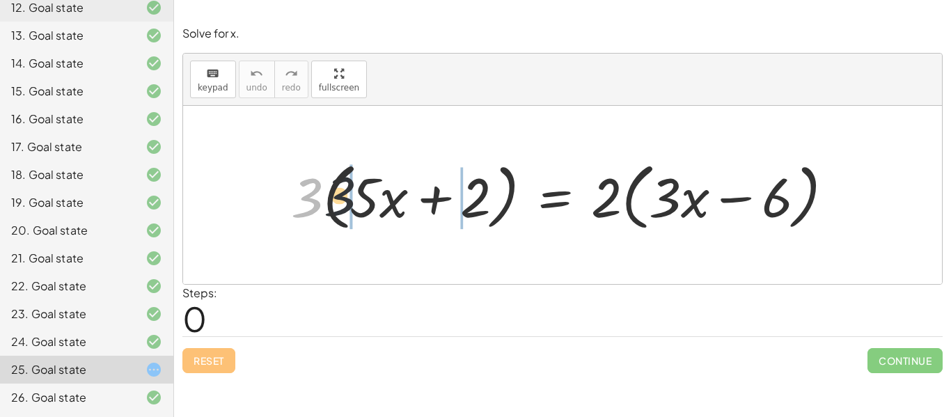
drag, startPoint x: 297, startPoint y: 213, endPoint x: 427, endPoint y: 227, distance: 131.0
click at [427, 227] on div at bounding box center [568, 195] width 568 height 80
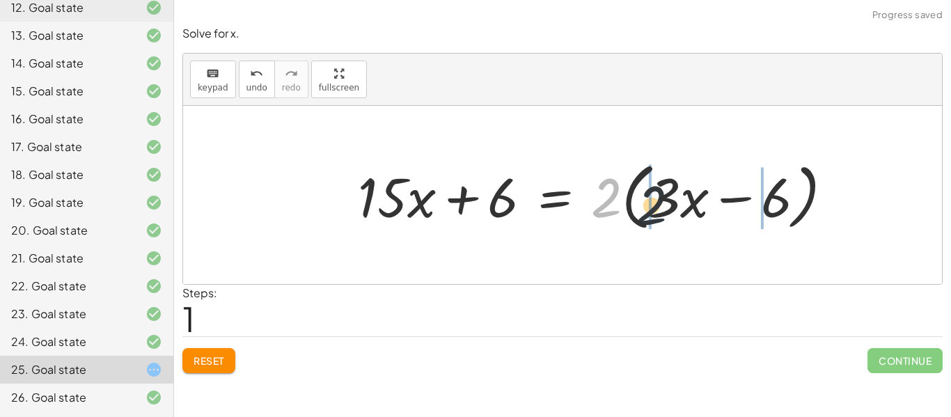
drag, startPoint x: 596, startPoint y: 201, endPoint x: 678, endPoint y: 205, distance: 81.6
click at [678, 205] on div at bounding box center [601, 195] width 501 height 80
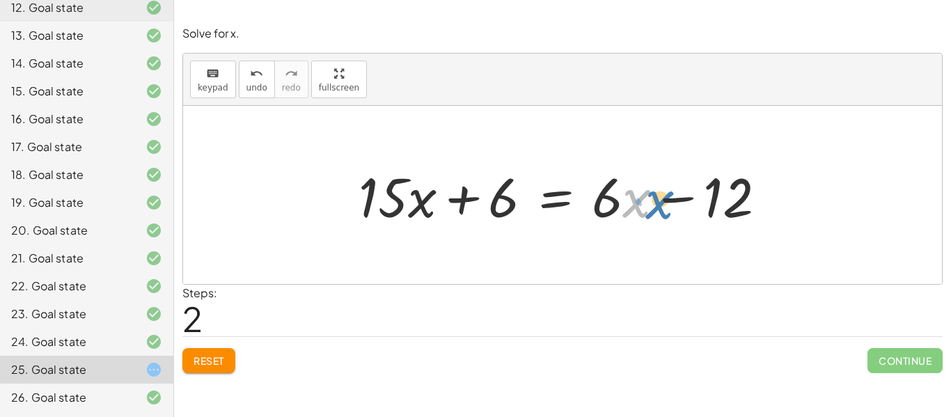
click at [626, 207] on div at bounding box center [568, 196] width 433 height 72
drag, startPoint x: 616, startPoint y: 202, endPoint x: 630, endPoint y: 202, distance: 13.9
click at [630, 202] on div at bounding box center [568, 196] width 433 height 72
click at [625, 202] on div at bounding box center [568, 196] width 433 height 72
drag, startPoint x: 607, startPoint y: 201, endPoint x: 589, endPoint y: 231, distance: 35.6
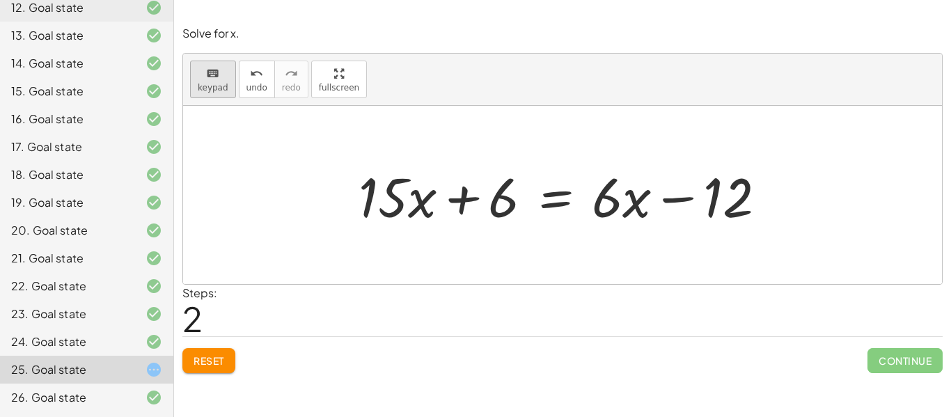
click at [224, 91] on span "keypad" at bounding box center [213, 88] width 31 height 10
click at [215, 90] on span "keypad" at bounding box center [213, 88] width 31 height 10
click at [212, 66] on icon "keyboard" at bounding box center [212, 73] width 13 height 17
click at [389, 205] on div at bounding box center [383, 196] width 49 height 65
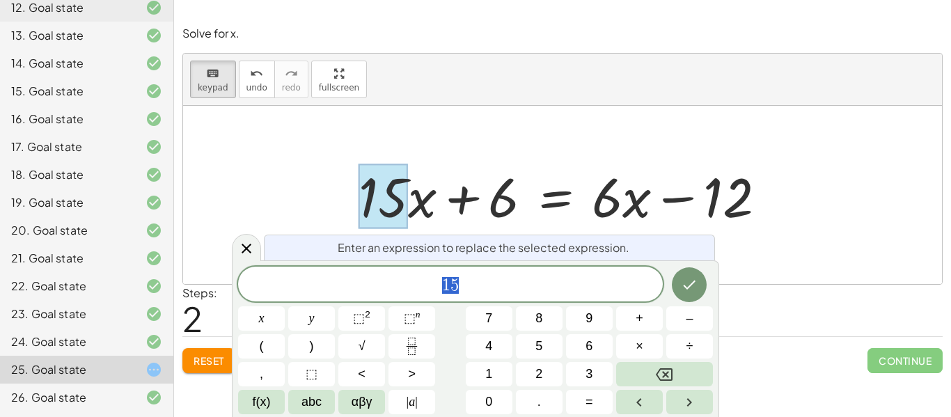
scroll to position [1, 0]
click at [420, 208] on div at bounding box center [568, 196] width 433 height 72
click at [282, 187] on div at bounding box center [562, 195] width 759 height 178
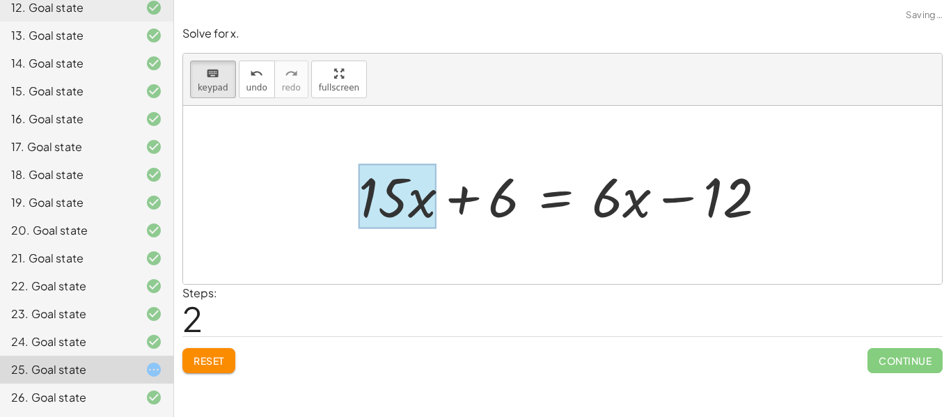
drag, startPoint x: 364, startPoint y: 194, endPoint x: 417, endPoint y: 208, distance: 54.2
click at [417, 208] on div at bounding box center [398, 196] width 78 height 65
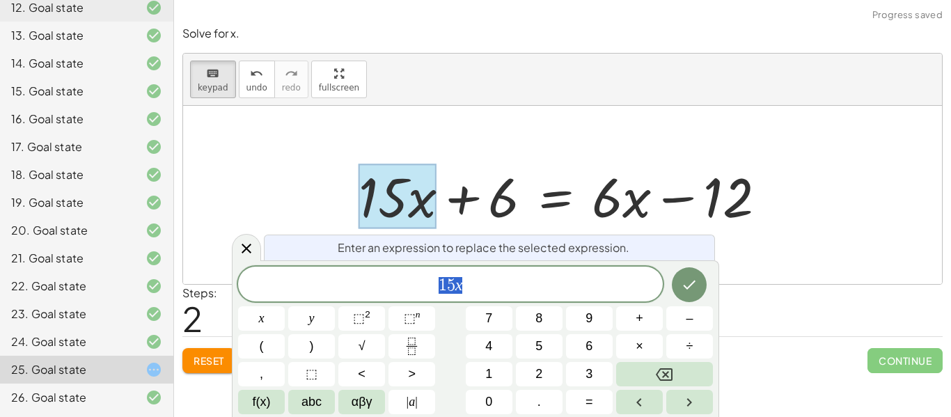
scroll to position [2, 0]
click at [507, 304] on div "1 5 x x y ⬚ 2 ⬚ n 7 8 9 + – ( ) √ 4 5 6 × ÷ , ⬚ < > 1 2 3 f(x) abc αβγ | a | 0 …" at bounding box center [475, 341] width 475 height 148
click at [497, 293] on span "1 5 x ​" at bounding box center [450, 286] width 425 height 20
click at [686, 286] on icon "Done" at bounding box center [689, 285] width 17 height 17
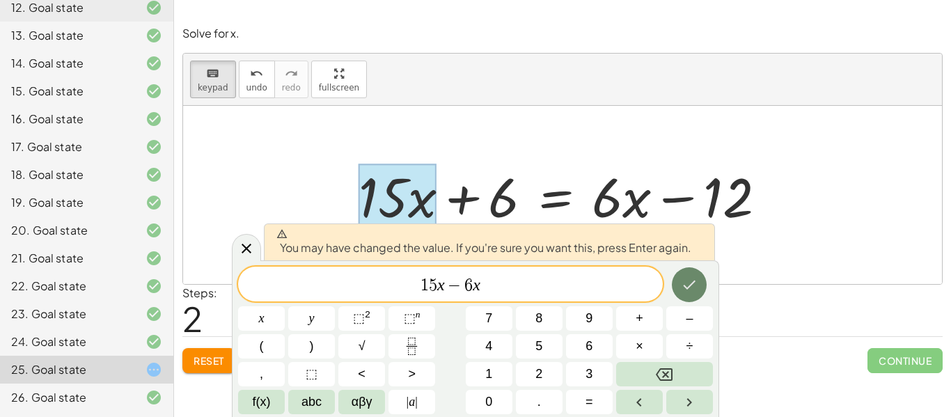
click at [686, 286] on icon "Done" at bounding box center [689, 285] width 17 height 17
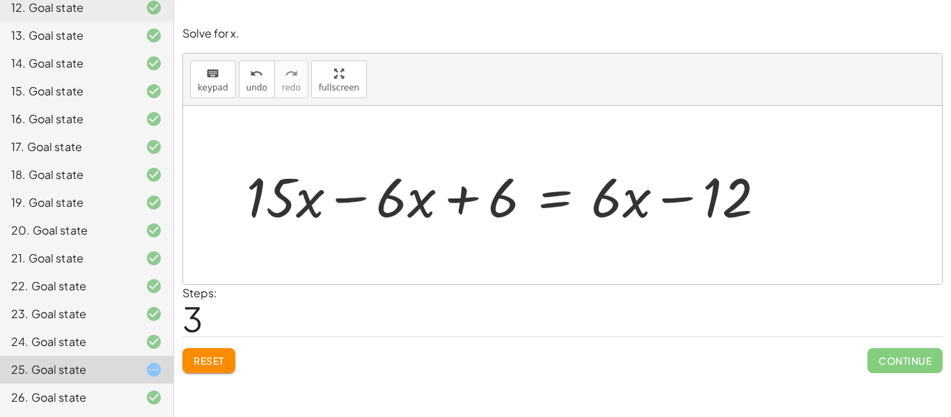
click at [391, 206] on div at bounding box center [512, 196] width 545 height 72
click at [423, 203] on div at bounding box center [512, 196] width 545 height 72
click at [370, 198] on div at bounding box center [512, 196] width 545 height 72
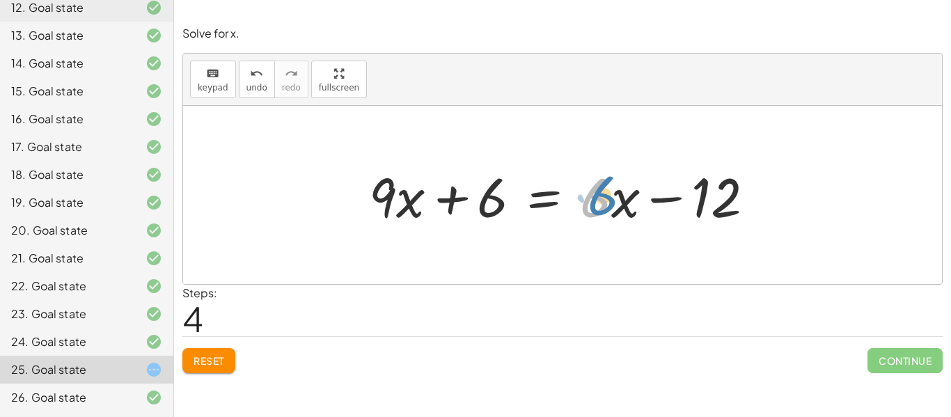
click at [601, 208] on div at bounding box center [567, 196] width 411 height 72
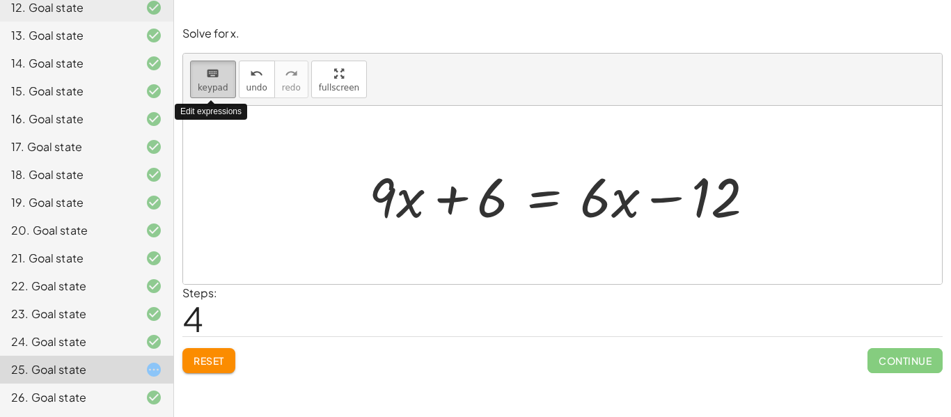
click at [217, 87] on span "keypad" at bounding box center [213, 88] width 31 height 10
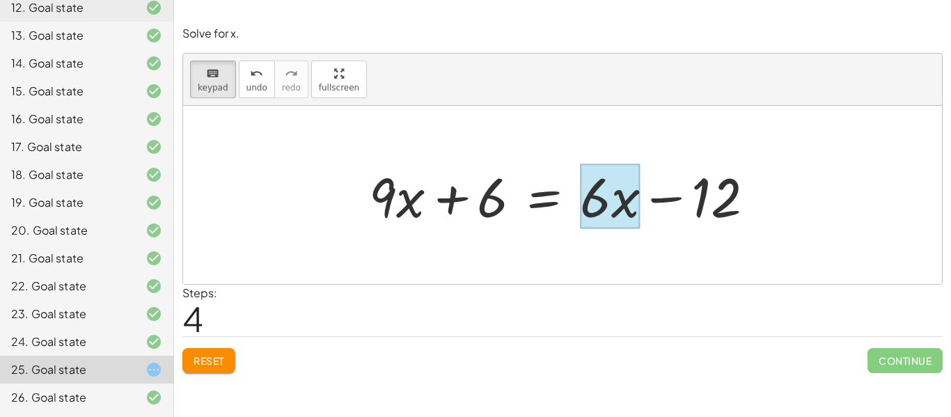
click at [621, 197] on div at bounding box center [610, 196] width 60 height 65
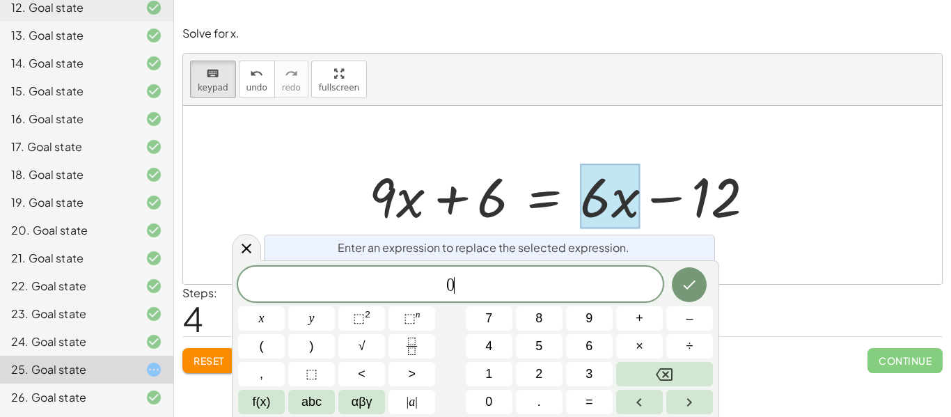
scroll to position [6, 0]
click at [687, 279] on icon "Done" at bounding box center [689, 285] width 17 height 17
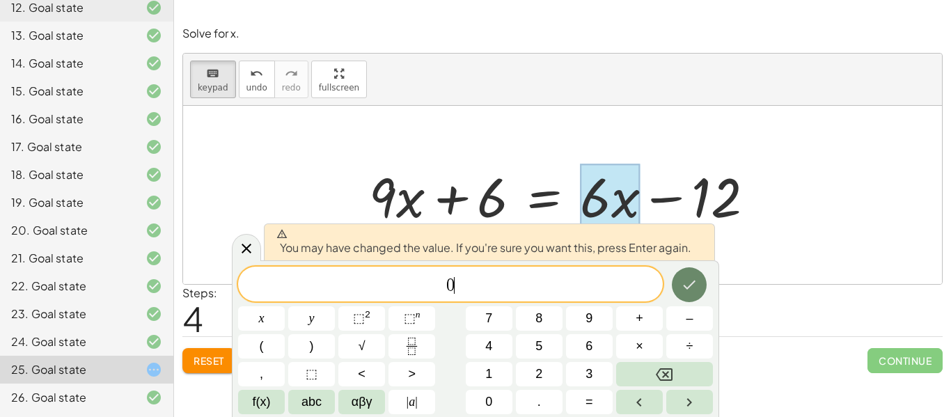
click at [687, 279] on icon "Done" at bounding box center [689, 285] width 17 height 17
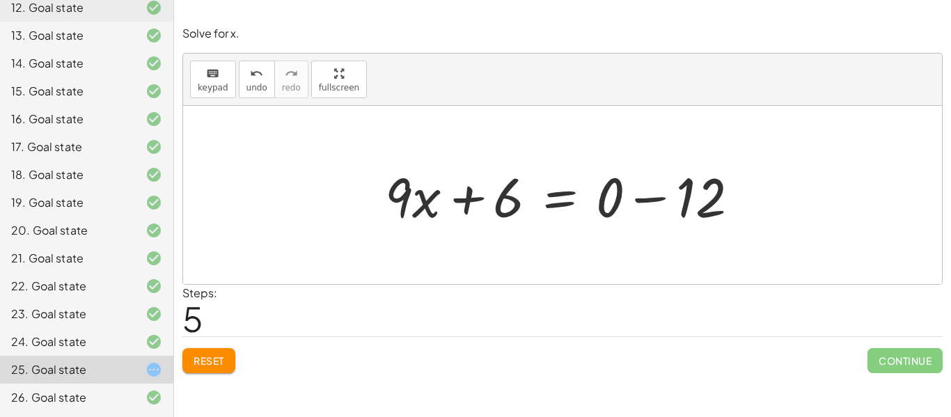
click at [620, 201] on div at bounding box center [567, 196] width 379 height 72
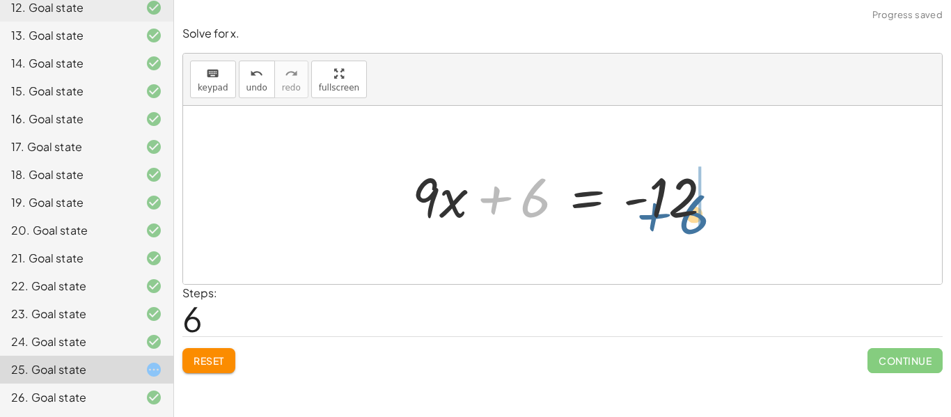
drag, startPoint x: 524, startPoint y: 201, endPoint x: 685, endPoint y: 215, distance: 160.7
click at [685, 215] on div at bounding box center [567, 196] width 325 height 72
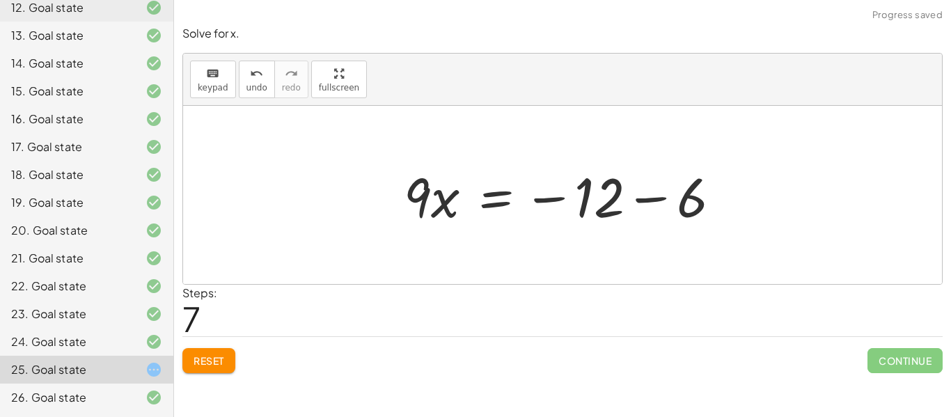
click at [699, 205] on div at bounding box center [568, 196] width 342 height 72
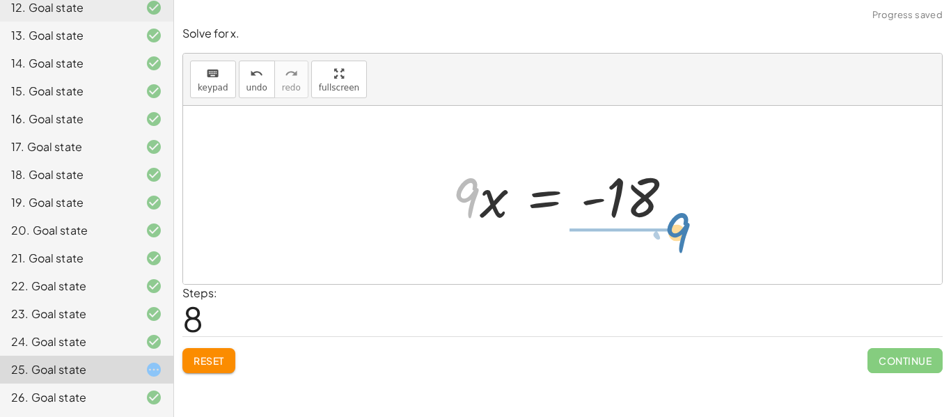
drag, startPoint x: 474, startPoint y: 188, endPoint x: 672, endPoint y: 227, distance: 201.6
click at [672, 227] on div at bounding box center [568, 196] width 245 height 72
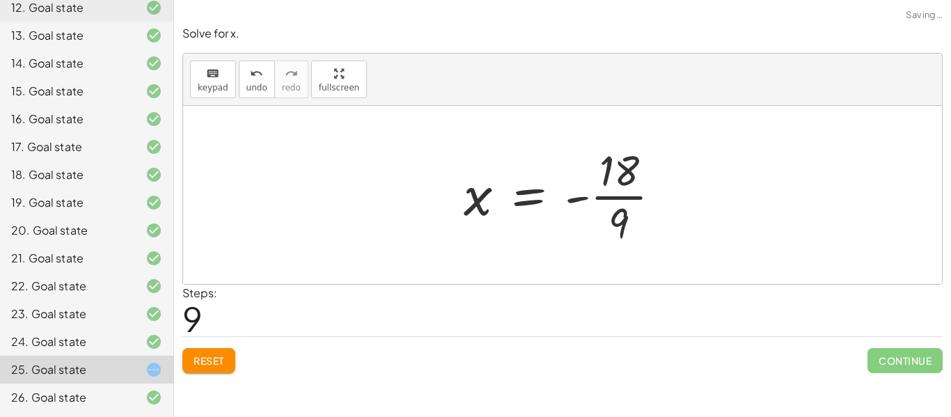
click at [626, 196] on div at bounding box center [568, 194] width 223 height 107
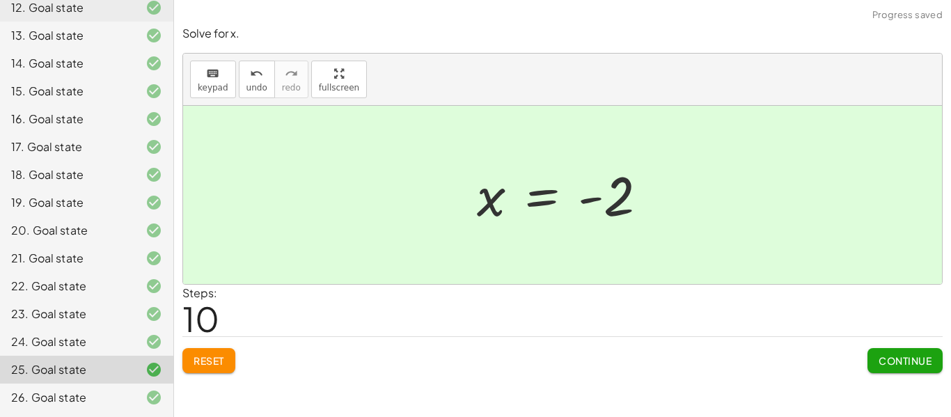
click at [884, 359] on span "Continue" at bounding box center [905, 361] width 53 height 13
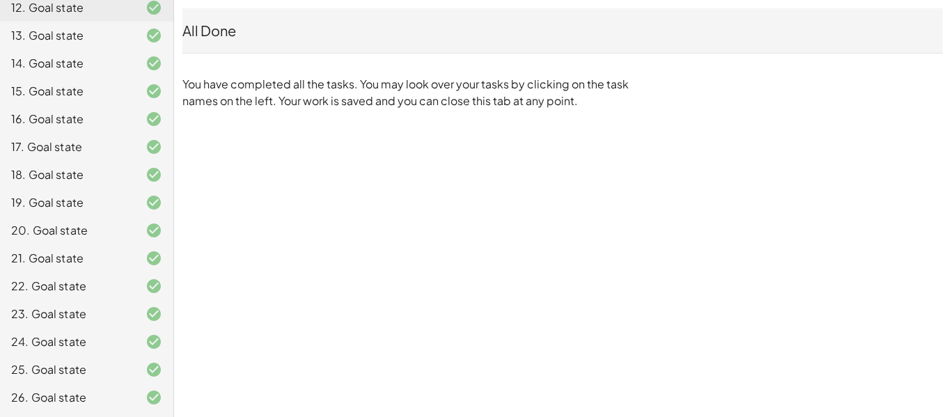
scroll to position [0, 0]
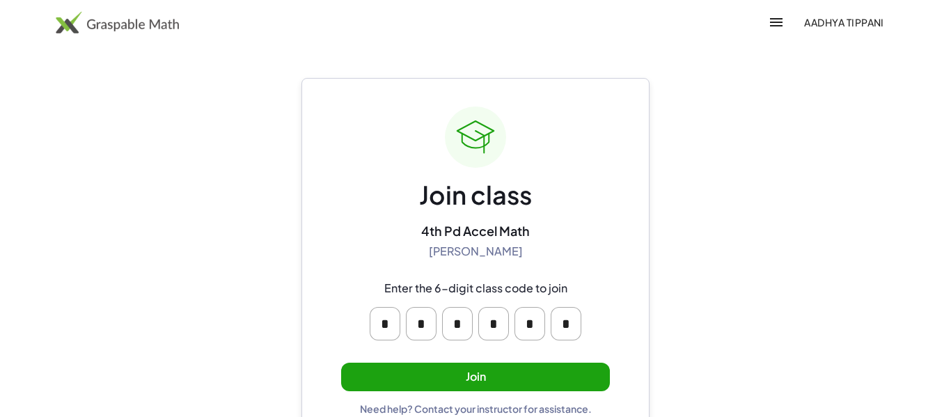
click at [547, 368] on button "Join" at bounding box center [475, 377] width 269 height 29
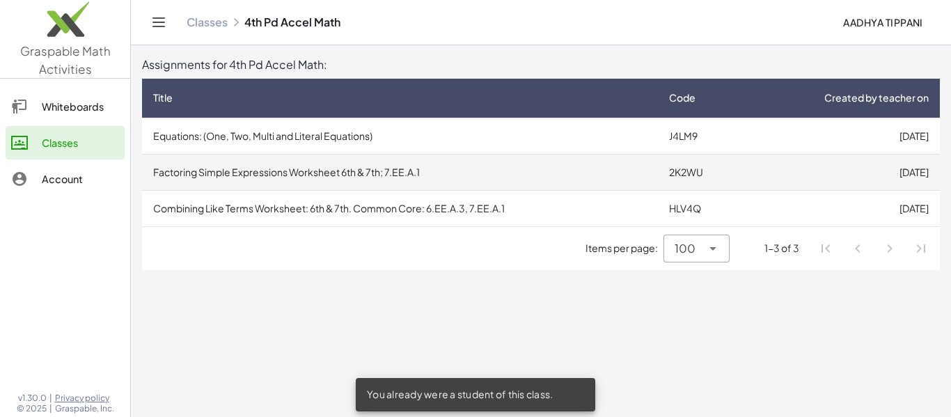
click at [495, 177] on td "Factoring Simple Expressions Worksheet 6th & 7th; 7.EE.A.1" at bounding box center [400, 172] width 516 height 36
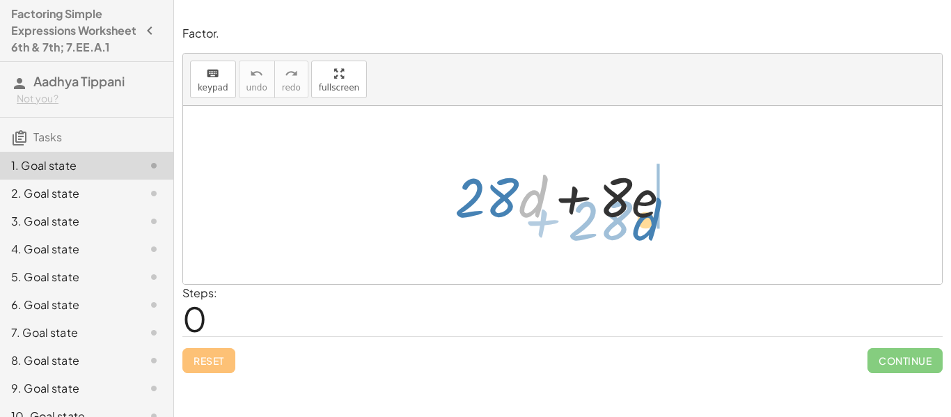
drag, startPoint x: 529, startPoint y: 202, endPoint x: 643, endPoint y: 225, distance: 115.8
click at [643, 225] on div at bounding box center [568, 196] width 241 height 72
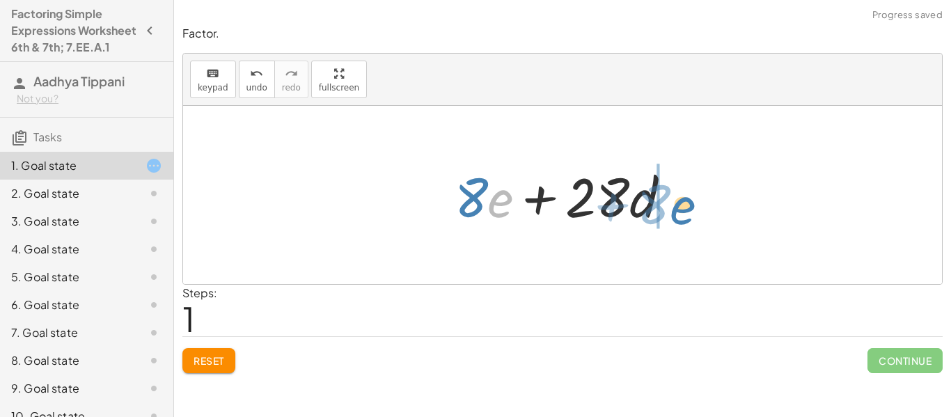
drag, startPoint x: 507, startPoint y: 205, endPoint x: 694, endPoint y: 210, distance: 187.5
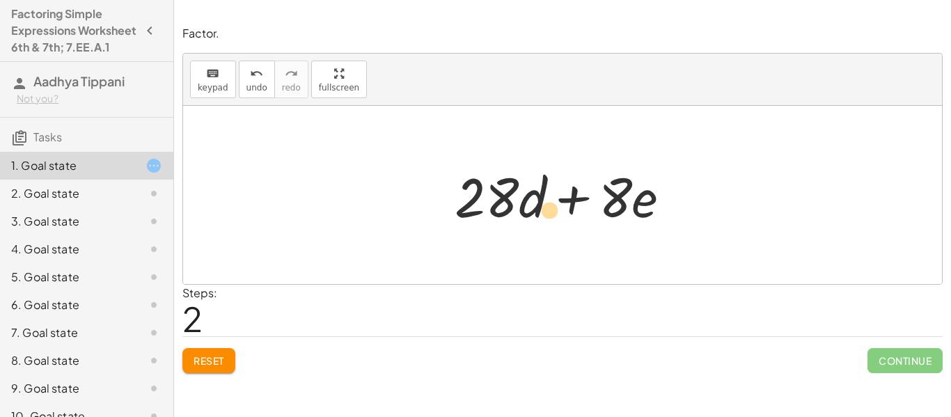
drag, startPoint x: 538, startPoint y: 219, endPoint x: 550, endPoint y: 230, distance: 16.3
click at [550, 230] on div at bounding box center [568, 196] width 241 height 72
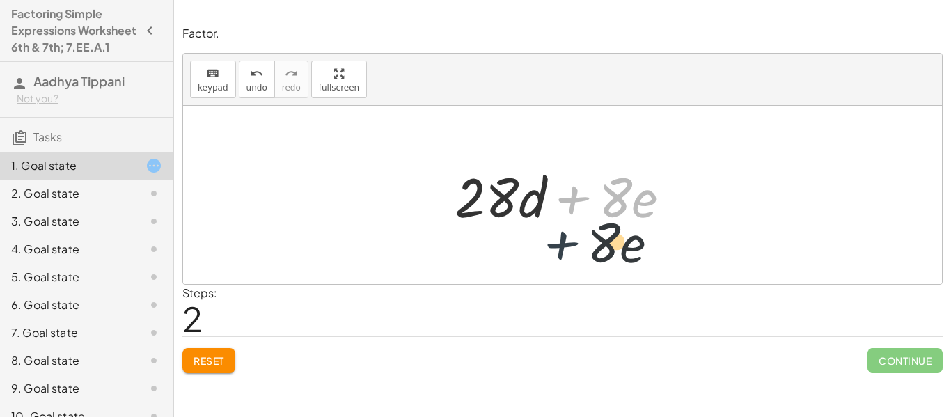
drag, startPoint x: 573, startPoint y: 199, endPoint x: 556, endPoint y: 260, distance: 62.9
click at [556, 260] on div "+ · 28 · d + · 8 · e + · 8 · e + · 28 · d + · 8 · e + · 28 · d + · 8 · e" at bounding box center [562, 195] width 759 height 178
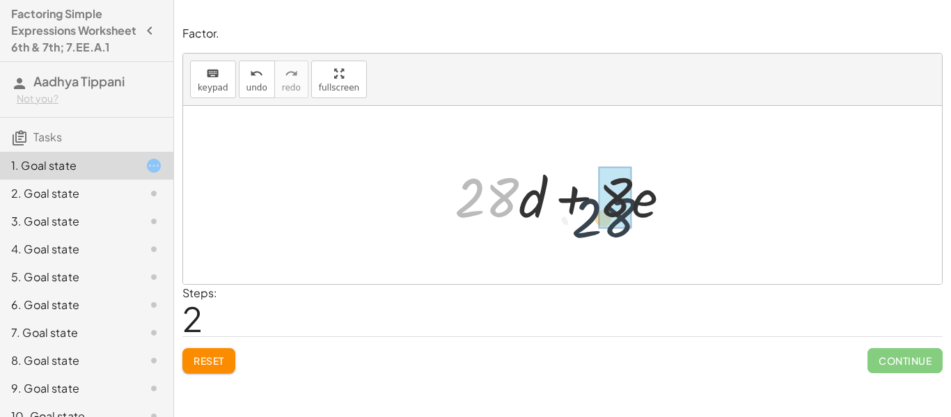
drag, startPoint x: 481, startPoint y: 210, endPoint x: 614, endPoint y: 233, distance: 134.3
click at [614, 233] on div "+ · 28 · d + · 8 · e + · 8 · e + · 28 · d · 28 + · 28 · d + · 8 · e" at bounding box center [563, 195] width 258 height 79
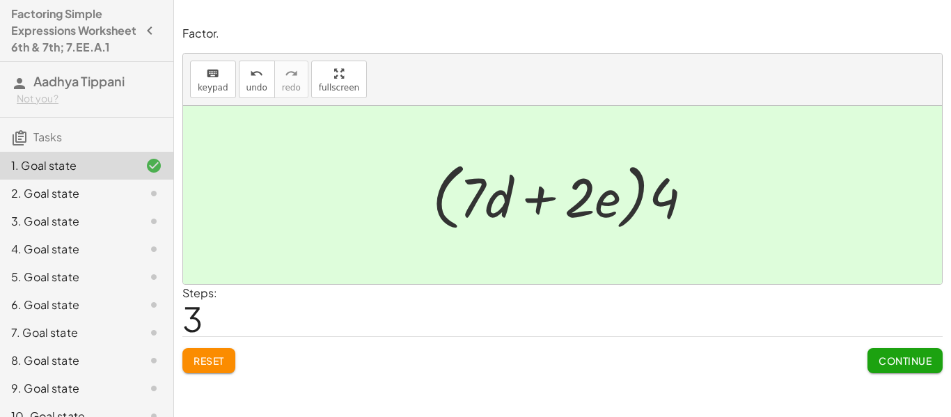
click at [882, 366] on span "Continue" at bounding box center [905, 361] width 53 height 13
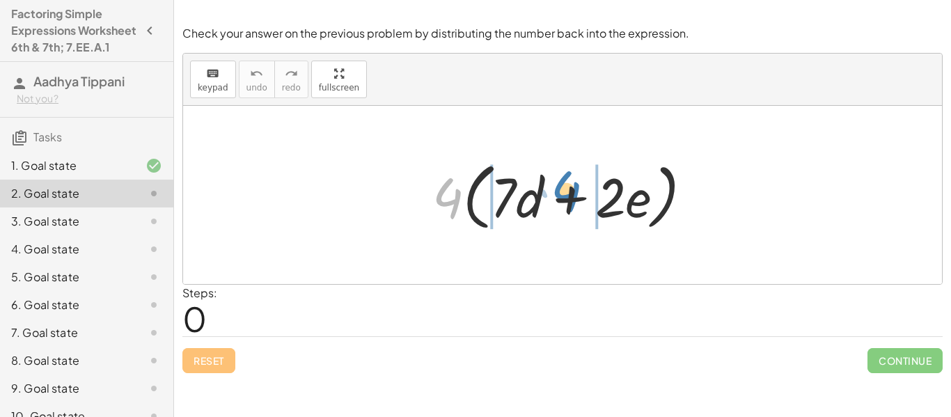
drag, startPoint x: 451, startPoint y: 200, endPoint x: 570, endPoint y: 193, distance: 118.6
click at [570, 193] on div at bounding box center [569, 195] width 286 height 80
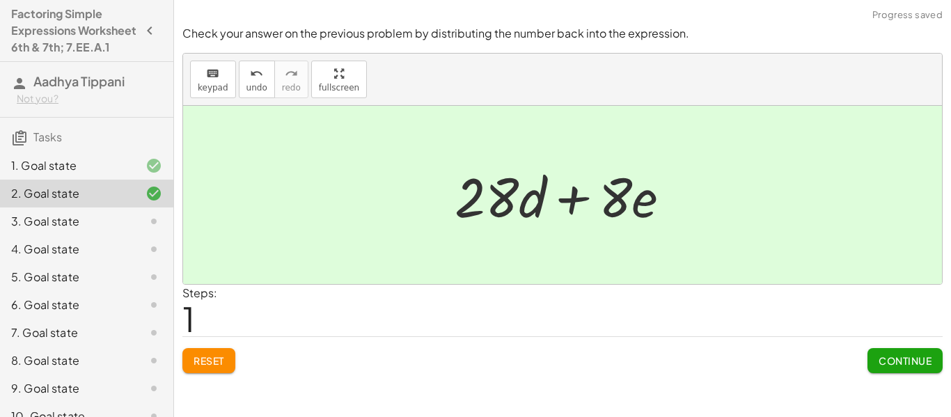
click at [879, 358] on span "Continue" at bounding box center [905, 361] width 53 height 13
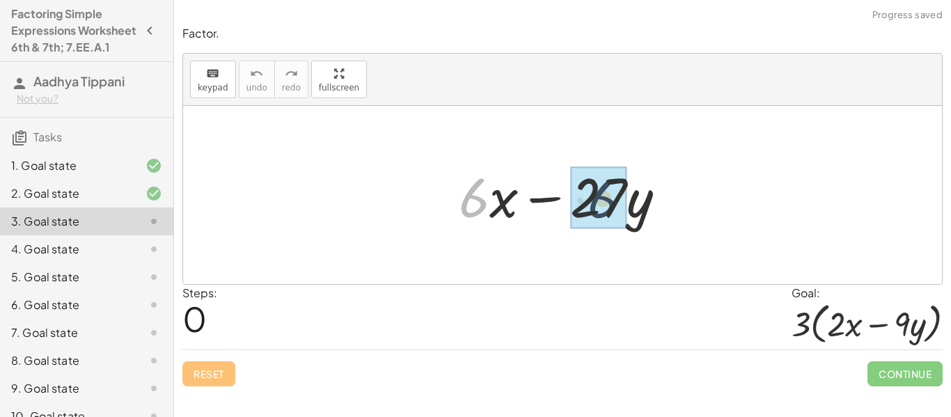
drag, startPoint x: 477, startPoint y: 206, endPoint x: 608, endPoint y: 207, distance: 131.0
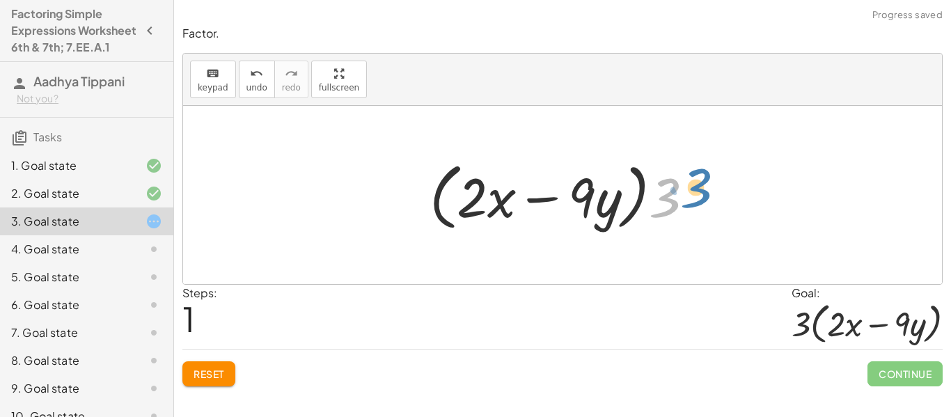
drag, startPoint x: 662, startPoint y: 203, endPoint x: 687, endPoint y: 194, distance: 26.0
click at [687, 194] on div at bounding box center [568, 195] width 290 height 80
drag, startPoint x: 671, startPoint y: 204, endPoint x: 420, endPoint y: 201, distance: 251.5
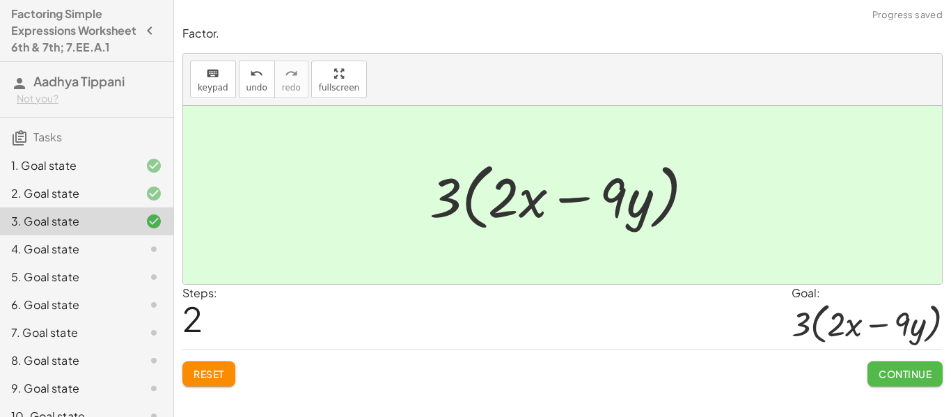
click at [885, 375] on span "Continue" at bounding box center [905, 374] width 53 height 13
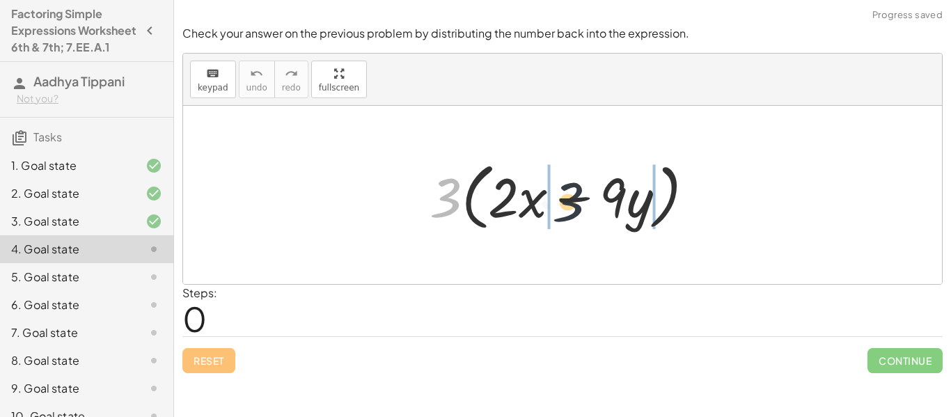
drag, startPoint x: 442, startPoint y: 201, endPoint x: 572, endPoint y: 205, distance: 130.3
click at [572, 205] on div at bounding box center [568, 195] width 290 height 80
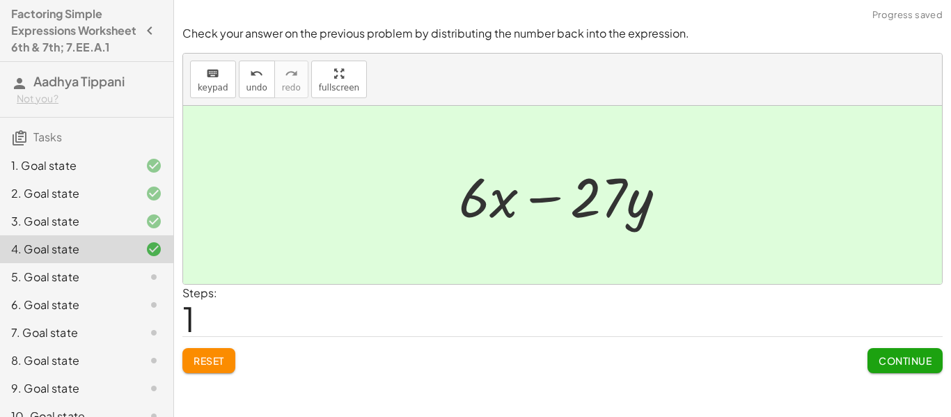
click at [904, 364] on span "Continue" at bounding box center [905, 361] width 53 height 13
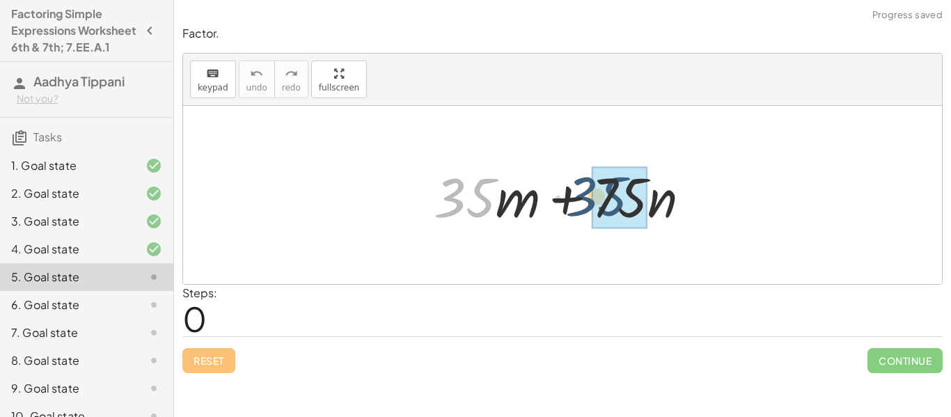
drag, startPoint x: 462, startPoint y: 198, endPoint x: 611, endPoint y: 197, distance: 149.1
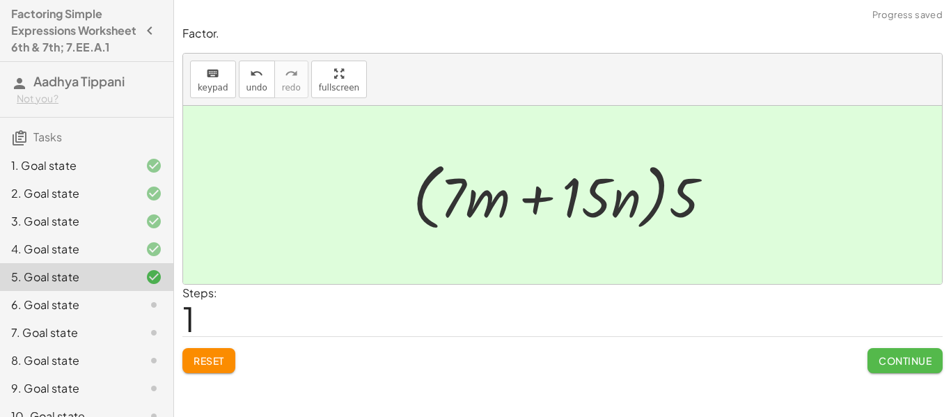
click at [877, 352] on button "Continue" at bounding box center [905, 360] width 75 height 25
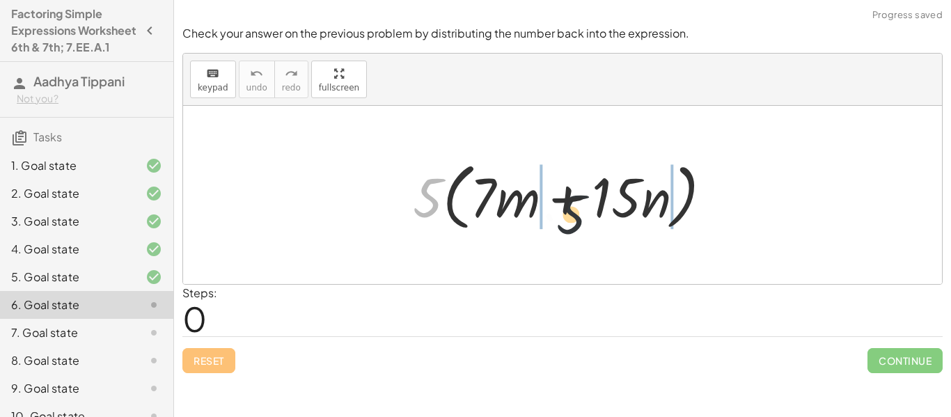
drag, startPoint x: 428, startPoint y: 197, endPoint x: 629, endPoint y: 224, distance: 202.3
click at [629, 224] on div at bounding box center [568, 195] width 325 height 80
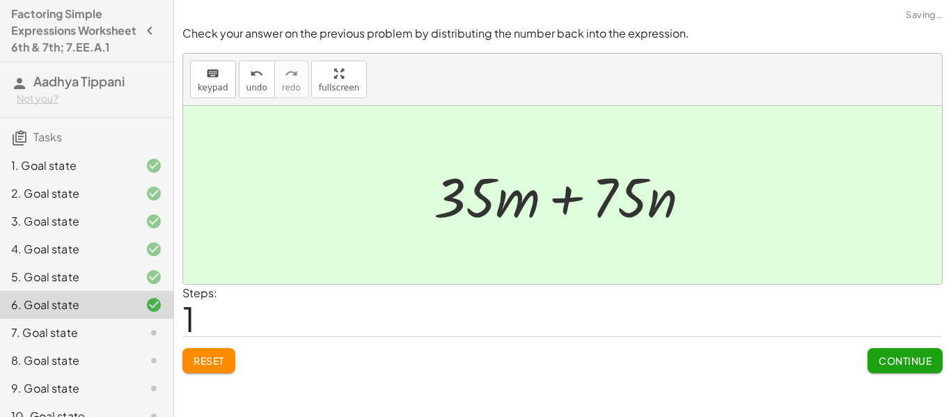
click at [870, 369] on button "Continue" at bounding box center [905, 360] width 75 height 25
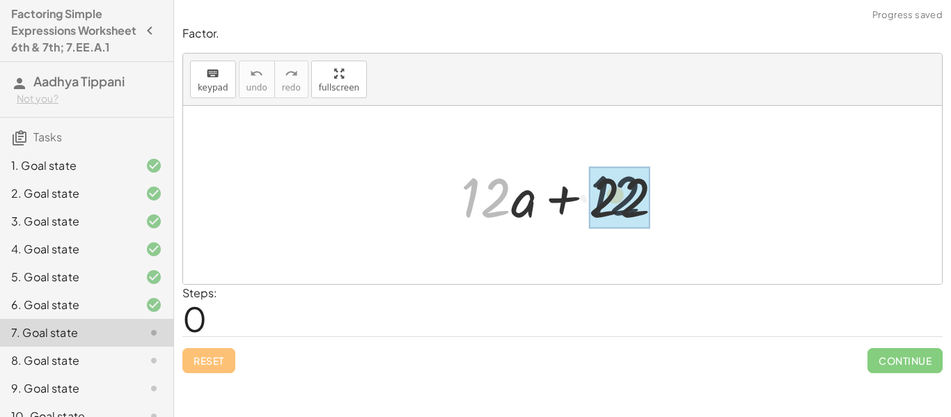
drag, startPoint x: 492, startPoint y: 209, endPoint x: 628, endPoint y: 208, distance: 135.1
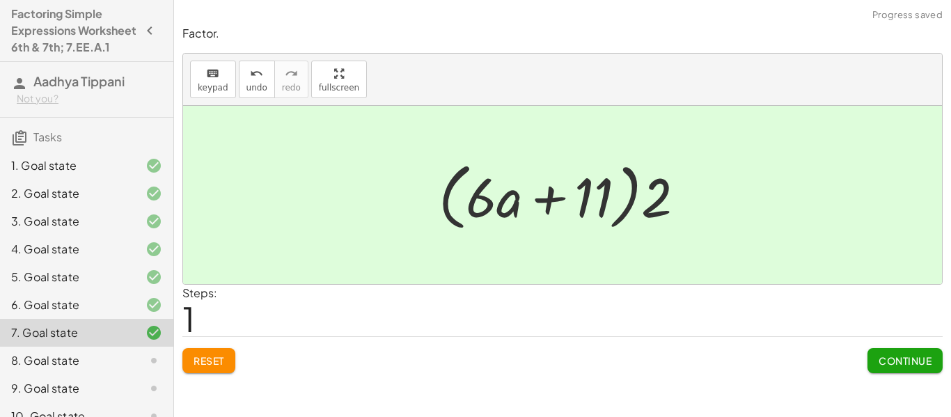
click at [896, 362] on span "Continue" at bounding box center [905, 361] width 53 height 13
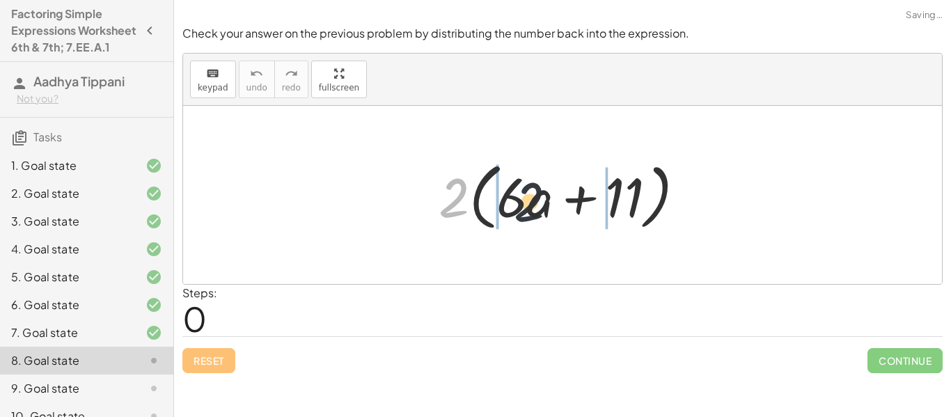
drag, startPoint x: 451, startPoint y: 203, endPoint x: 546, endPoint y: 208, distance: 94.9
click at [546, 208] on div at bounding box center [568, 195] width 272 height 80
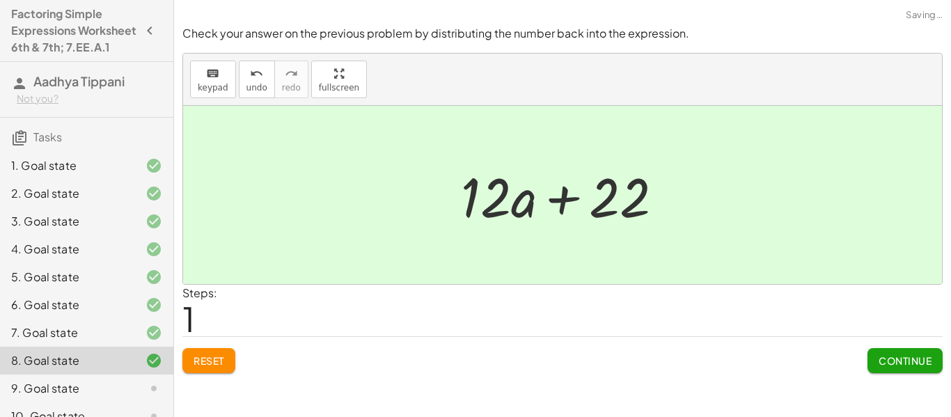
click at [896, 345] on div "Continue" at bounding box center [905, 355] width 75 height 36
click at [903, 362] on span "Continue" at bounding box center [905, 361] width 53 height 13
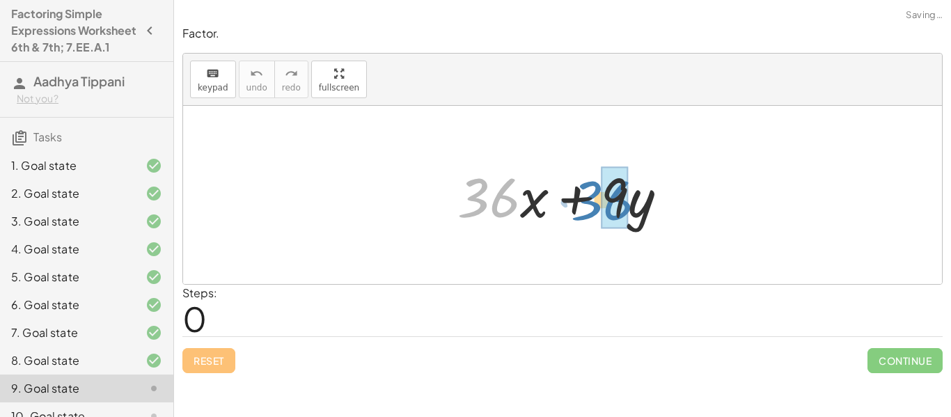
drag, startPoint x: 497, startPoint y: 205, endPoint x: 619, endPoint y: 207, distance: 122.6
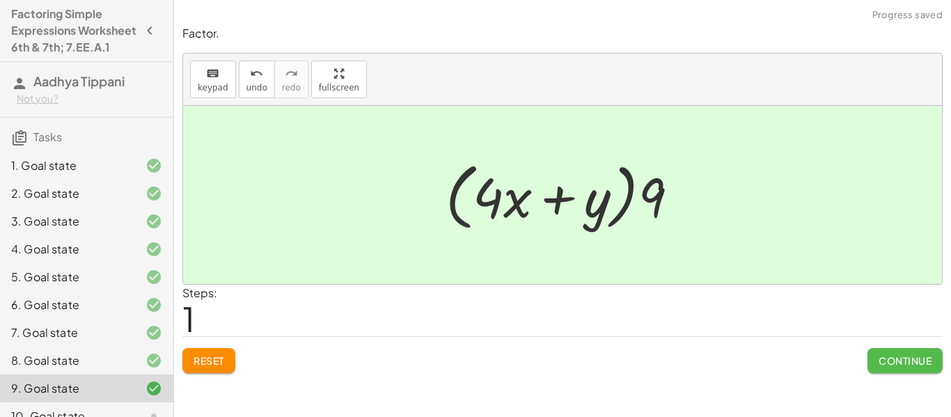
click at [885, 366] on span "Continue" at bounding box center [905, 361] width 53 height 13
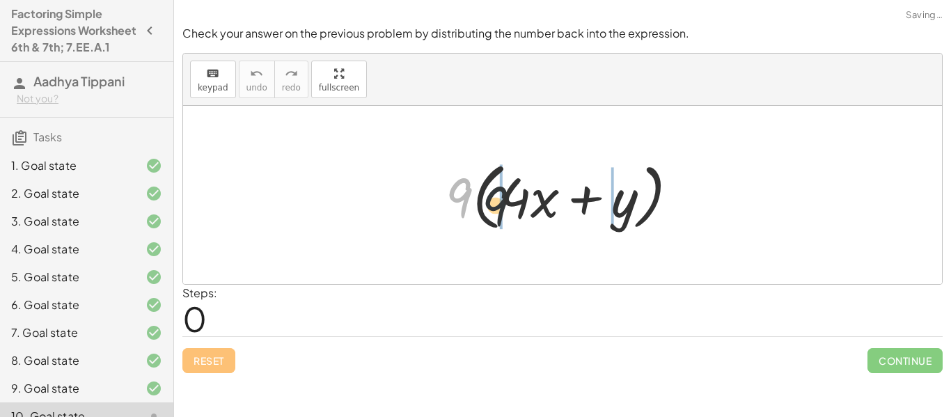
drag, startPoint x: 461, startPoint y: 202, endPoint x: 523, endPoint y: 217, distance: 63.9
click at [523, 217] on div at bounding box center [568, 195] width 258 height 80
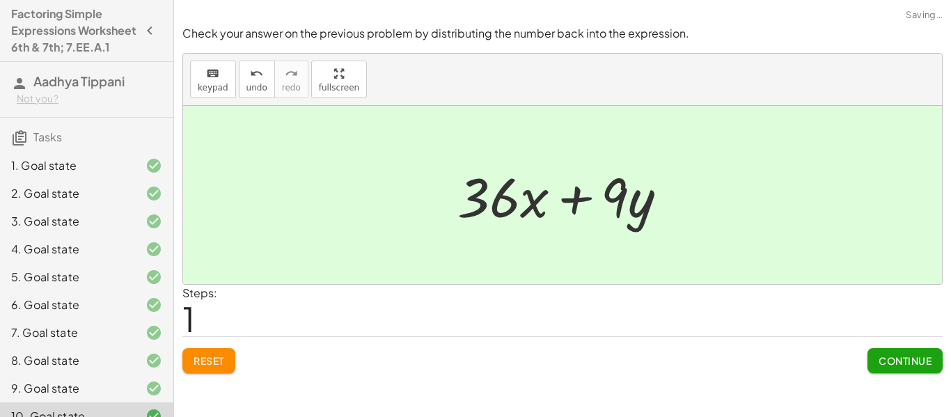
click at [897, 361] on span "Continue" at bounding box center [905, 361] width 53 height 13
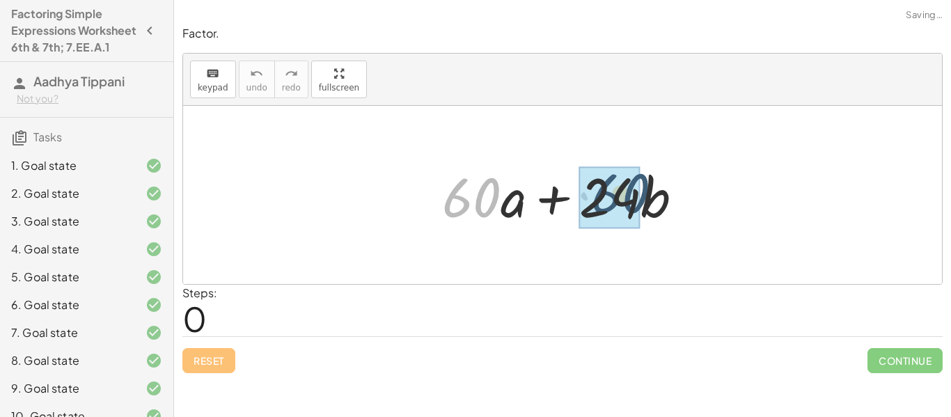
drag, startPoint x: 457, startPoint y: 201, endPoint x: 607, endPoint y: 197, distance: 149.8
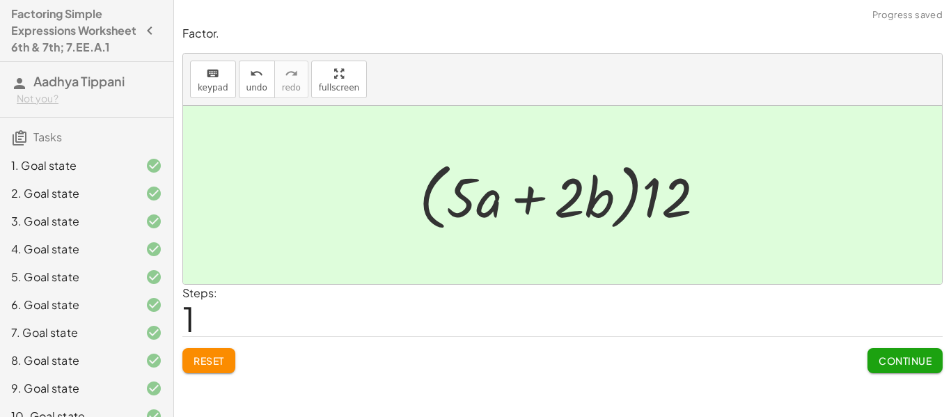
click at [880, 349] on button "Continue" at bounding box center [905, 360] width 75 height 25
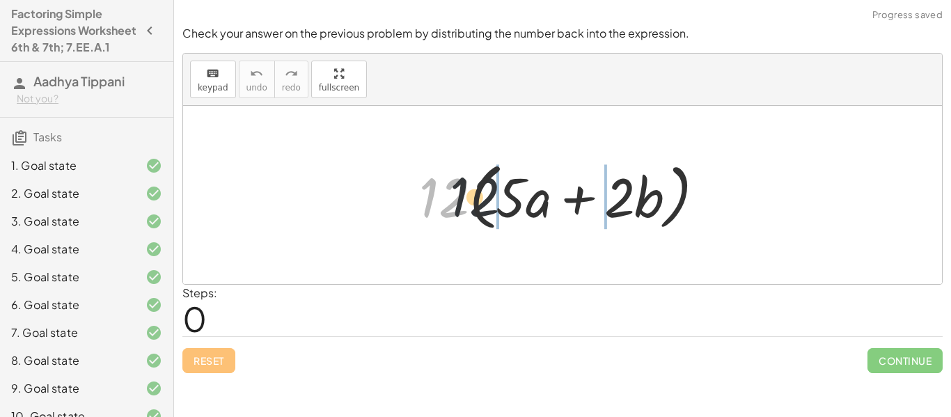
drag, startPoint x: 449, startPoint y: 205, endPoint x: 573, endPoint y: 203, distance: 123.3
click at [573, 203] on div at bounding box center [567, 195] width 311 height 80
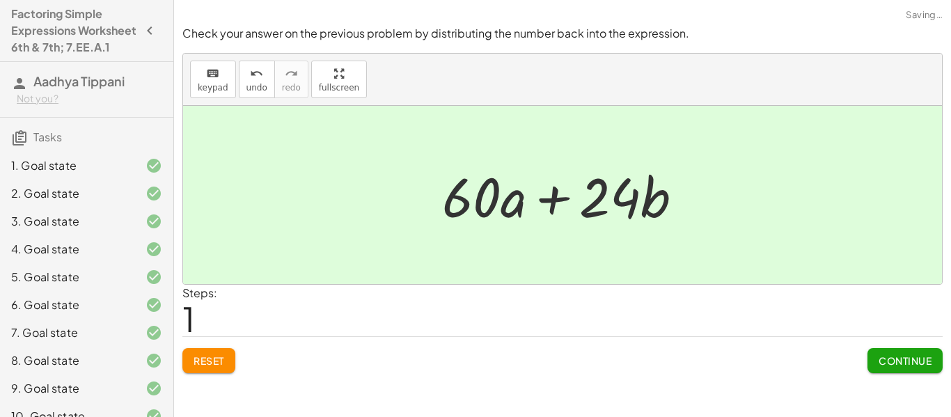
click at [879, 357] on span "Continue" at bounding box center [905, 361] width 53 height 13
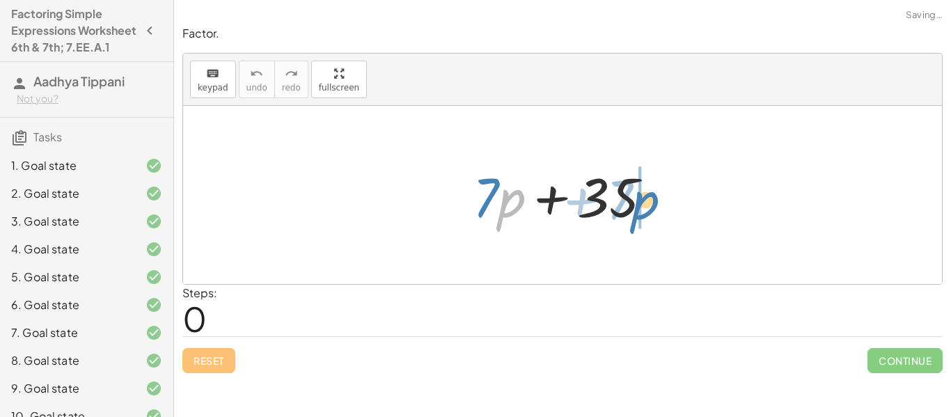
drag, startPoint x: 499, startPoint y: 208, endPoint x: 634, endPoint y: 208, distance: 135.1
click at [634, 208] on div at bounding box center [568, 196] width 204 height 72
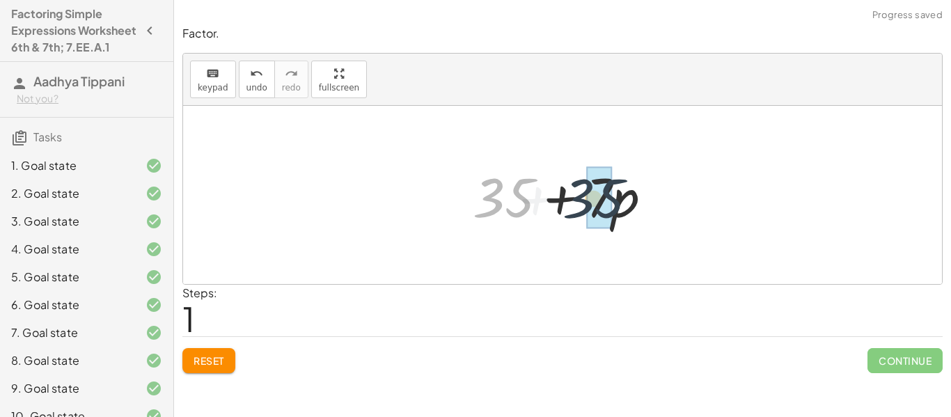
drag, startPoint x: 504, startPoint y: 198, endPoint x: 612, endPoint y: 196, distance: 108.0
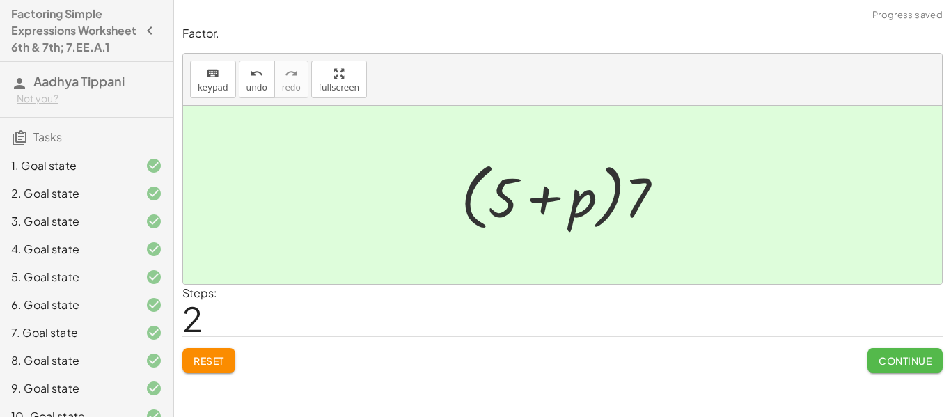
click at [880, 357] on span "Continue" at bounding box center [905, 361] width 53 height 13
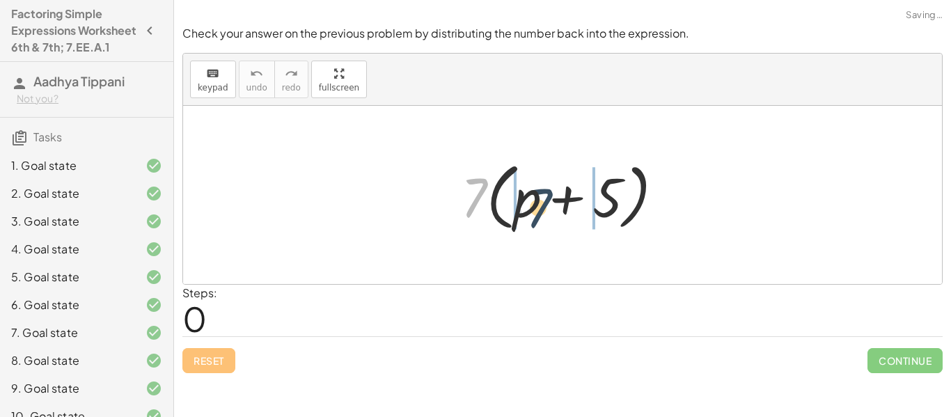
drag, startPoint x: 476, startPoint y: 200, endPoint x: 547, endPoint y: 209, distance: 71.6
click at [547, 209] on div at bounding box center [568, 195] width 228 height 80
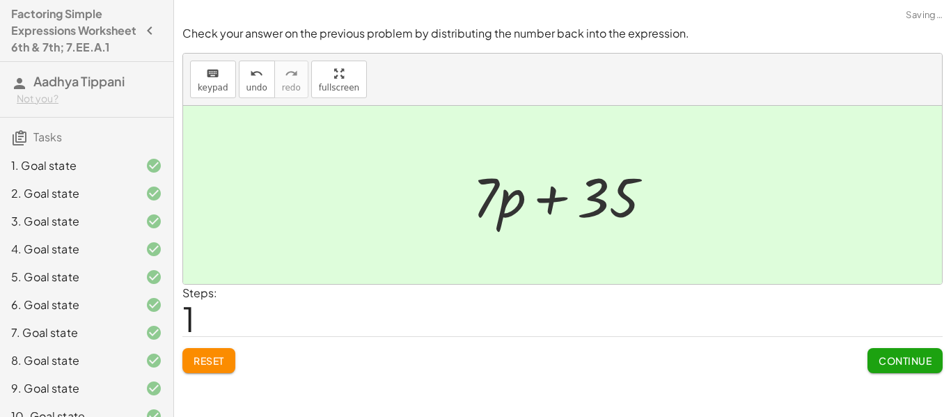
click at [885, 362] on span "Continue" at bounding box center [905, 361] width 53 height 13
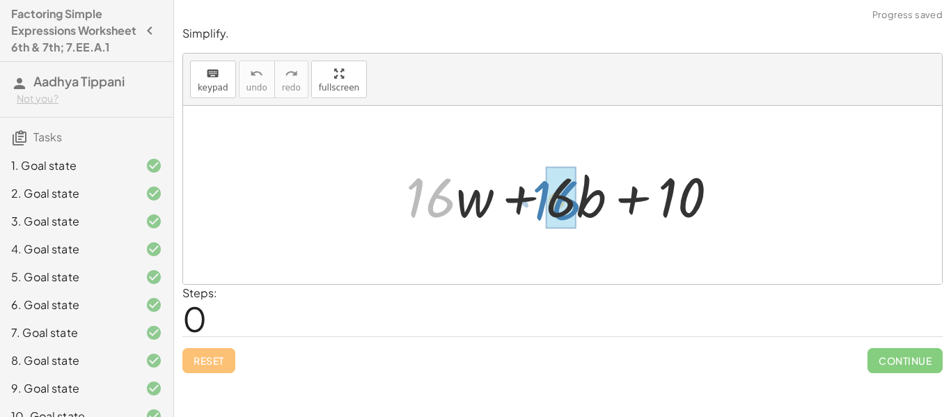
drag, startPoint x: 421, startPoint y: 200, endPoint x: 546, endPoint y: 202, distance: 125.4
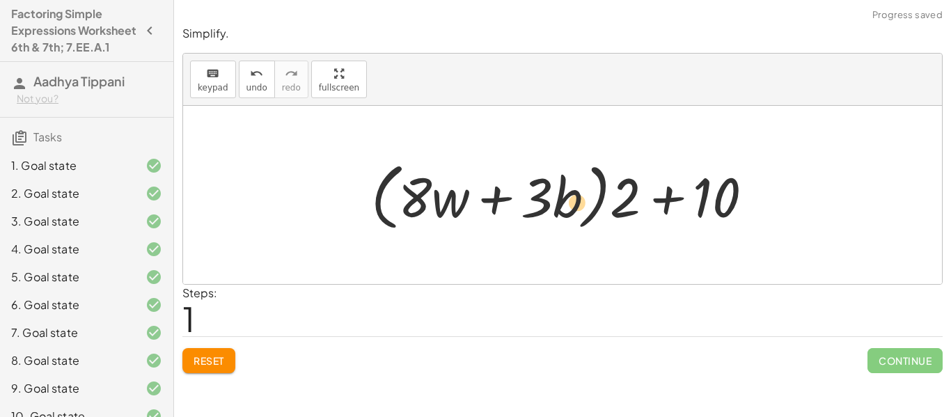
drag, startPoint x: 720, startPoint y: 201, endPoint x: 581, endPoint y: 203, distance: 139.3
click at [581, 203] on div at bounding box center [567, 195] width 407 height 80
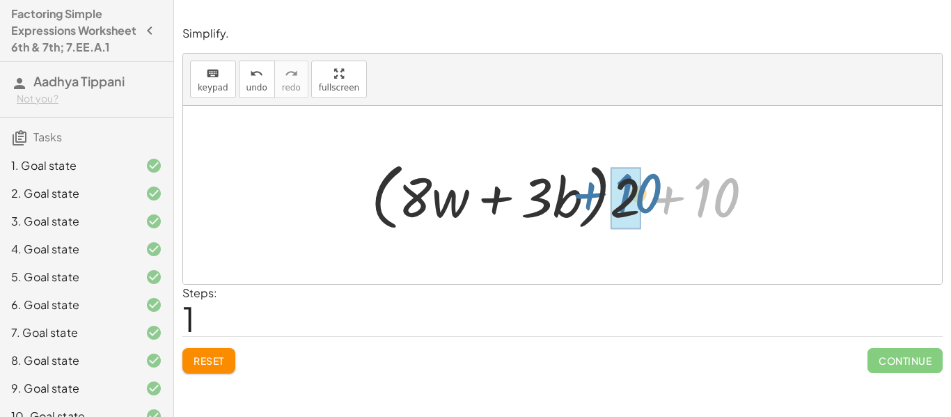
drag, startPoint x: 709, startPoint y: 203, endPoint x: 625, endPoint y: 196, distance: 83.8
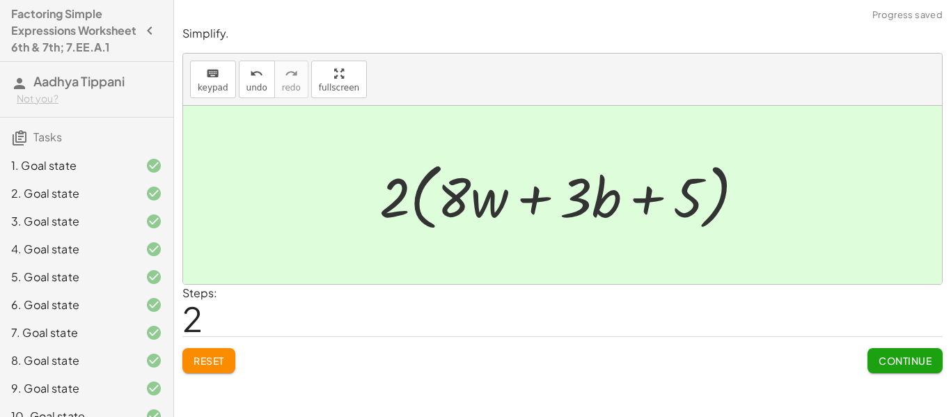
click at [895, 359] on span "Continue" at bounding box center [905, 361] width 53 height 13
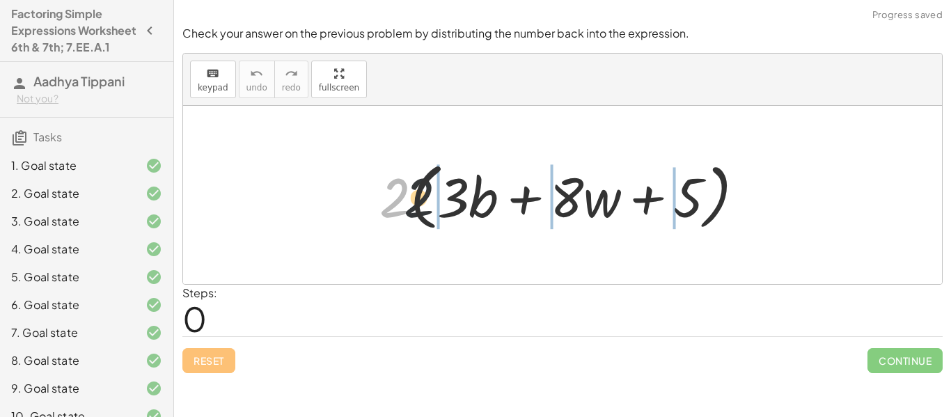
drag, startPoint x: 397, startPoint y: 212, endPoint x: 586, endPoint y: 207, distance: 188.8
click at [586, 207] on div at bounding box center [568, 195] width 390 height 80
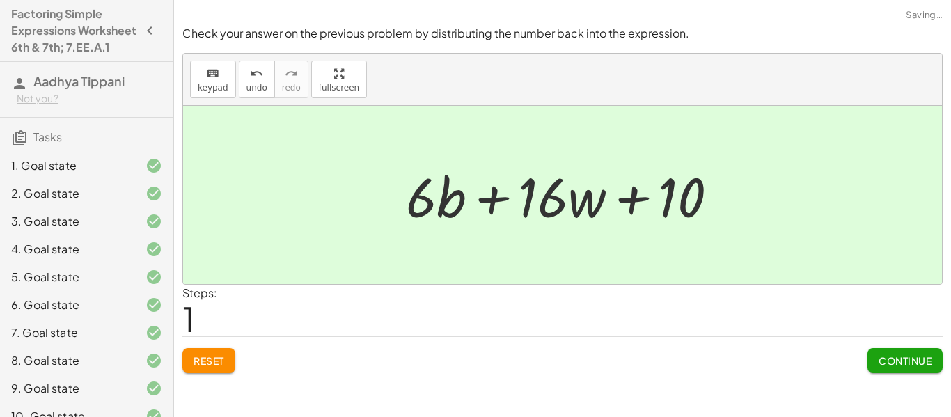
click at [917, 362] on span "Continue" at bounding box center [905, 361] width 53 height 13
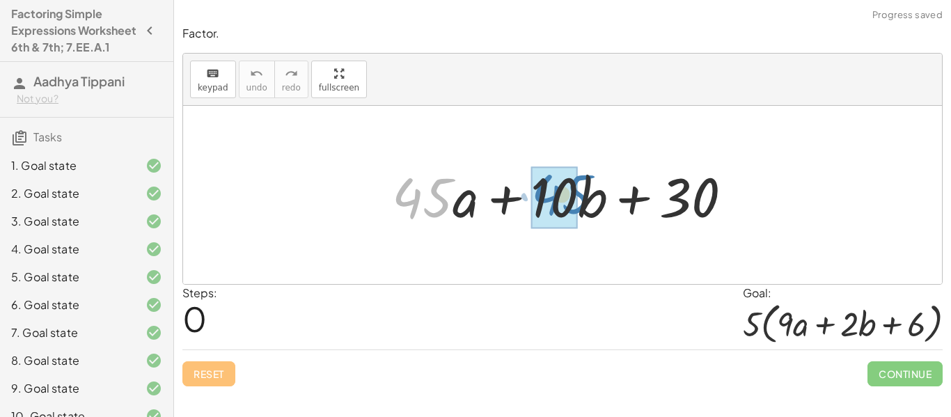
drag, startPoint x: 425, startPoint y: 203, endPoint x: 561, endPoint y: 198, distance: 136.6
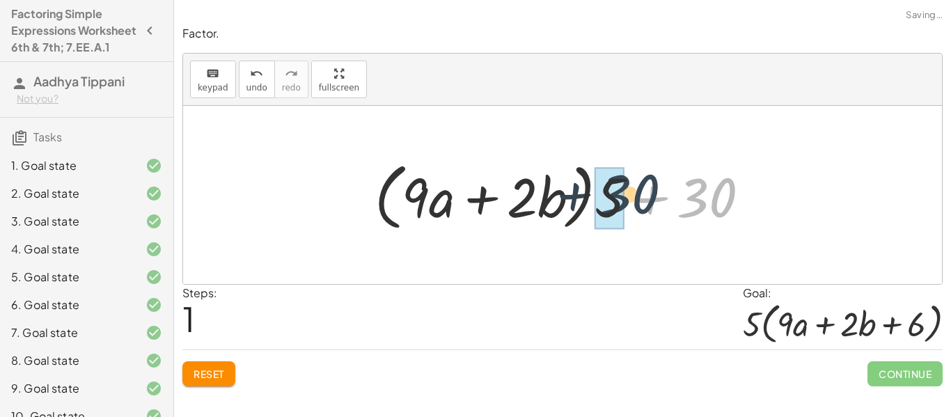
drag, startPoint x: 697, startPoint y: 207, endPoint x: 619, endPoint y: 203, distance: 78.8
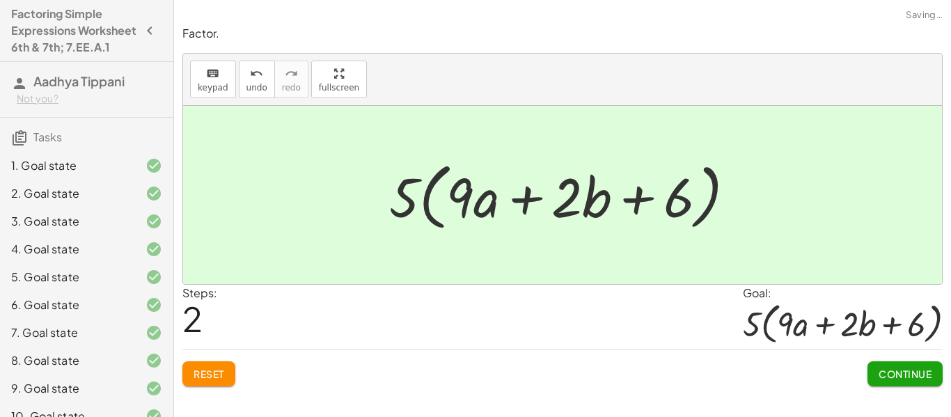
click at [891, 382] on button "Continue" at bounding box center [905, 374] width 75 height 25
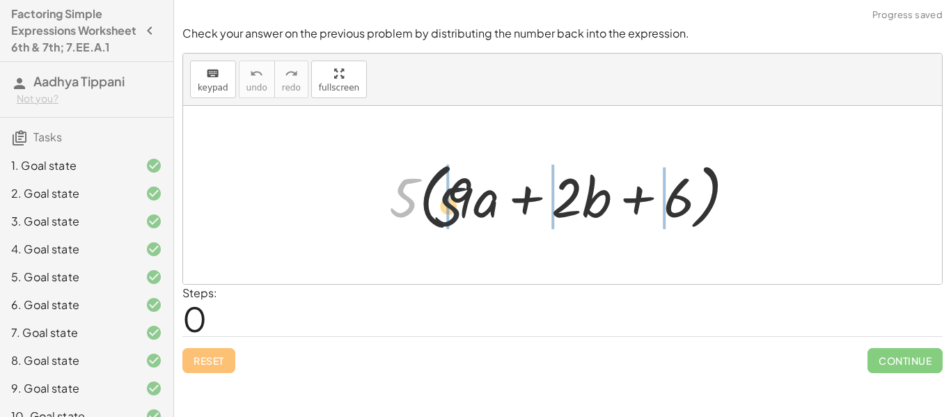
drag, startPoint x: 398, startPoint y: 199, endPoint x: 580, endPoint y: 203, distance: 181.8
click at [580, 203] on div at bounding box center [567, 195] width 371 height 80
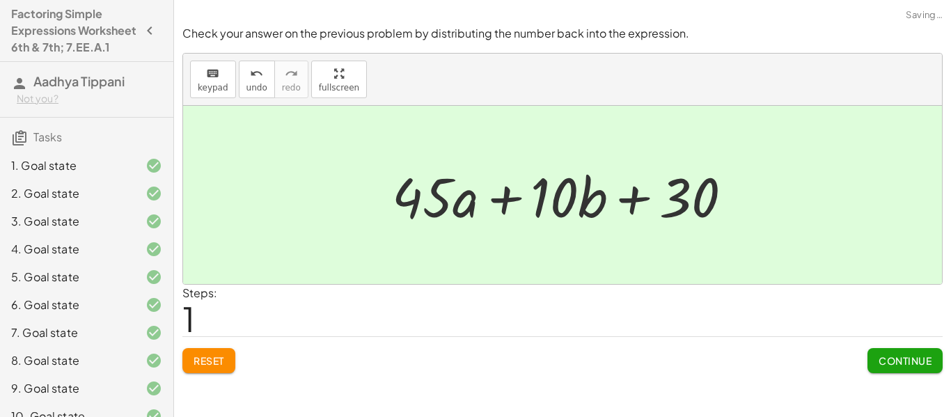
click at [899, 365] on span "Continue" at bounding box center [905, 361] width 53 height 13
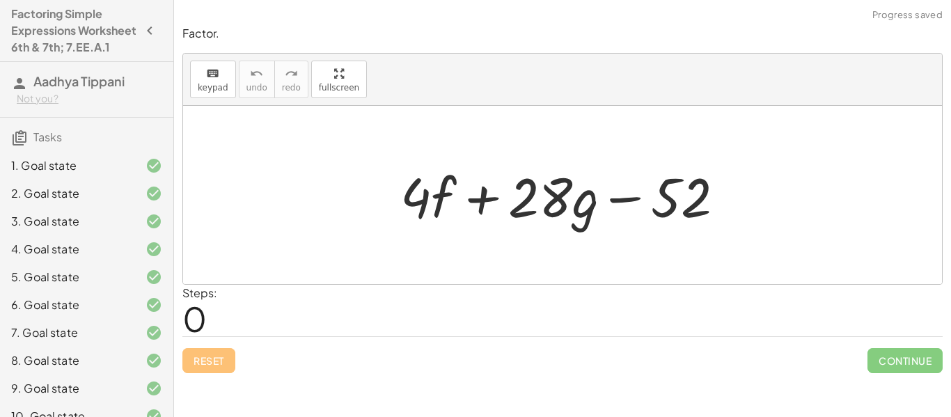
scroll to position [370, 0]
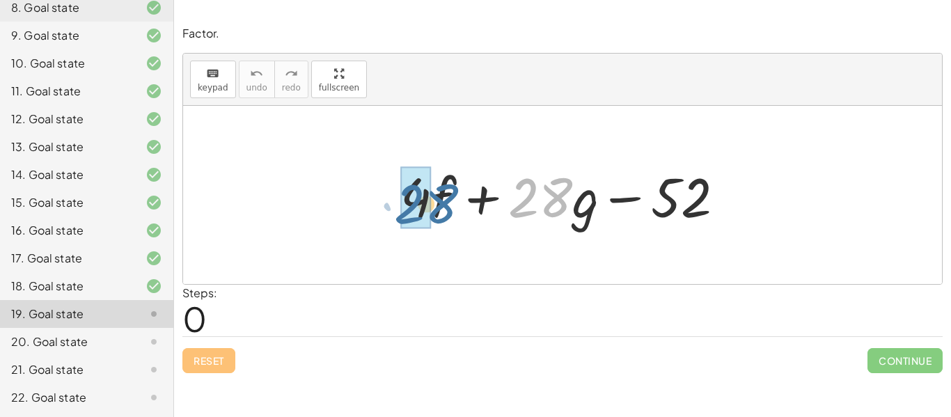
drag, startPoint x: 538, startPoint y: 205, endPoint x: 430, endPoint y: 211, distance: 107.4
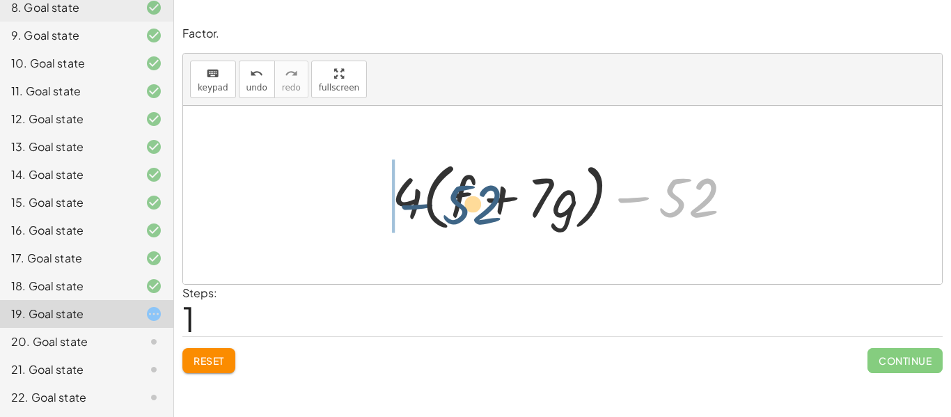
drag, startPoint x: 702, startPoint y: 192, endPoint x: 442, endPoint y: 194, distance: 260.5
click at [442, 194] on div at bounding box center [568, 195] width 366 height 80
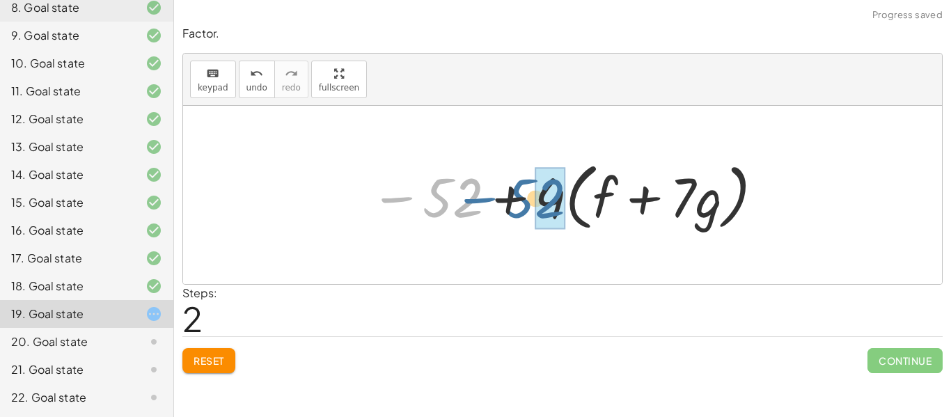
drag, startPoint x: 468, startPoint y: 200, endPoint x: 570, endPoint y: 199, distance: 102.4
click at [570, 199] on div at bounding box center [568, 195] width 409 height 80
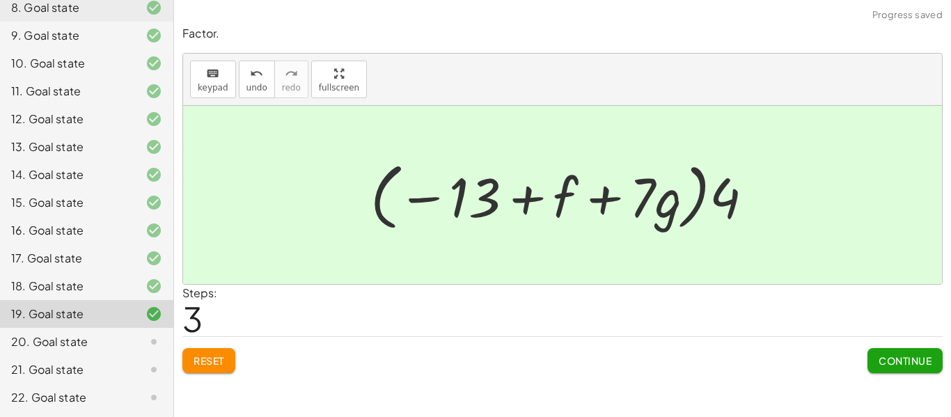
click at [912, 364] on span "Continue" at bounding box center [905, 361] width 53 height 13
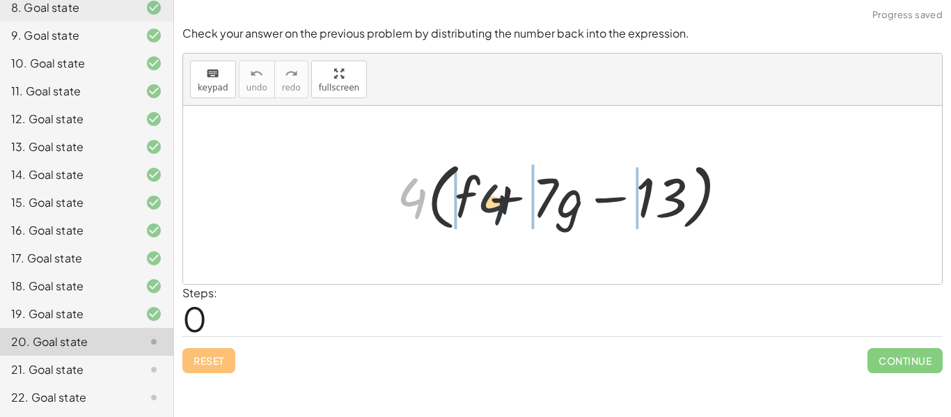
drag, startPoint x: 413, startPoint y: 199, endPoint x: 543, endPoint y: 203, distance: 129.6
click at [543, 203] on div at bounding box center [568, 195] width 357 height 80
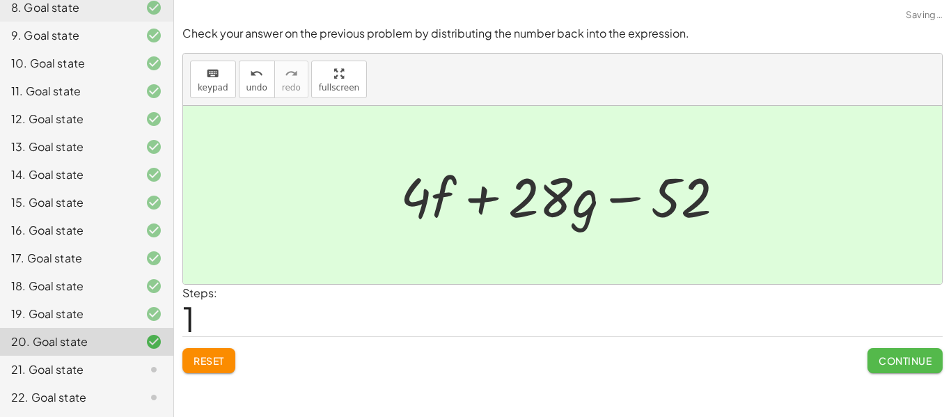
click at [879, 361] on span "Continue" at bounding box center [905, 361] width 53 height 13
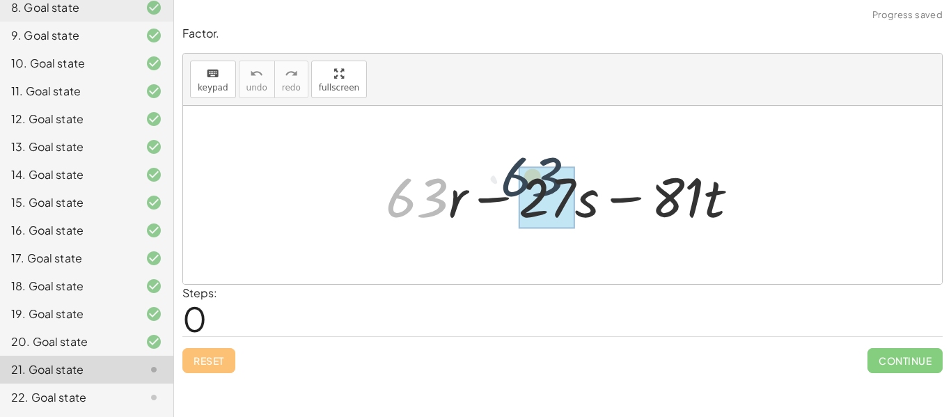
drag, startPoint x: 419, startPoint y: 203, endPoint x: 534, endPoint y: 183, distance: 117.4
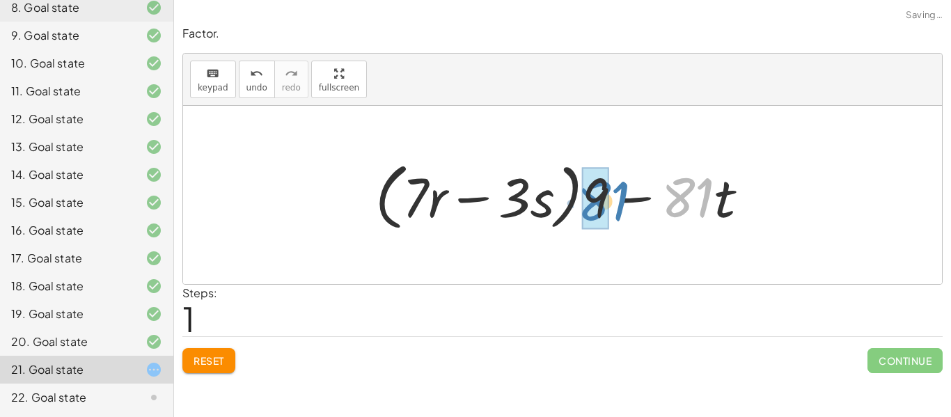
drag, startPoint x: 687, startPoint y: 203, endPoint x: 610, endPoint y: 208, distance: 76.8
click at [610, 208] on div at bounding box center [567, 195] width 398 height 80
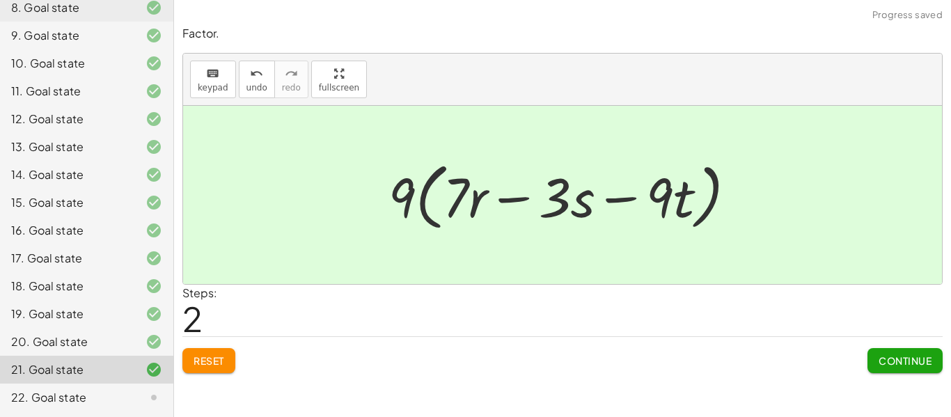
click at [905, 368] on button "Continue" at bounding box center [905, 360] width 75 height 25
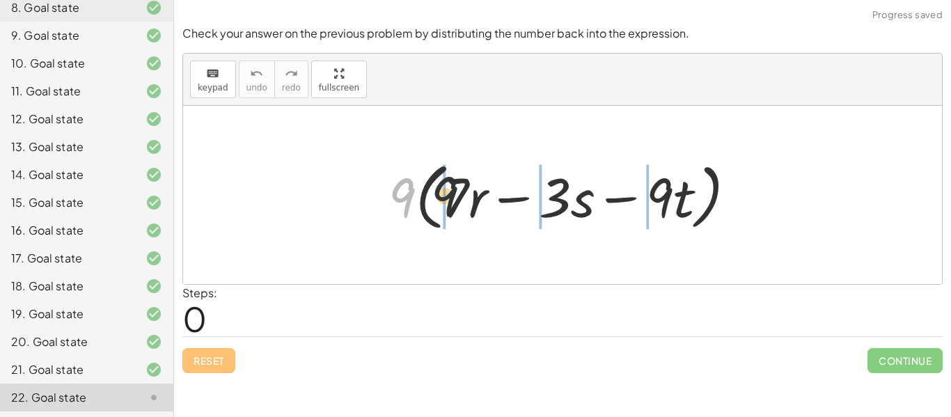
drag, startPoint x: 403, startPoint y: 204, endPoint x: 539, endPoint y: 206, distance: 136.5
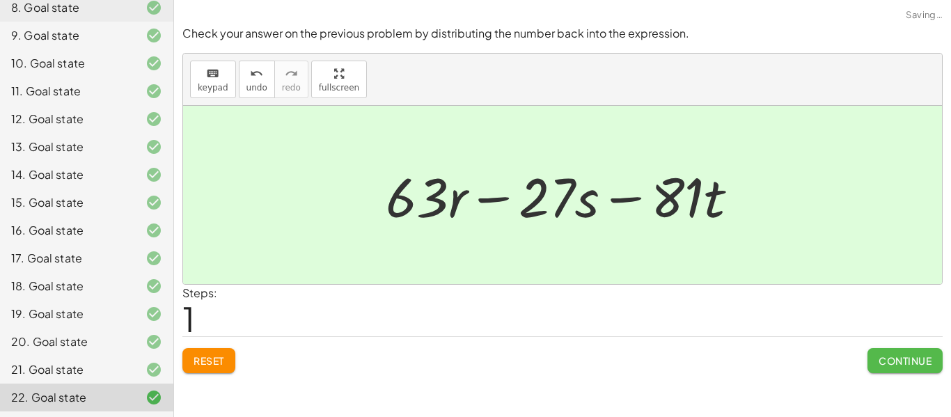
click at [897, 366] on span "Continue" at bounding box center [905, 361] width 53 height 13
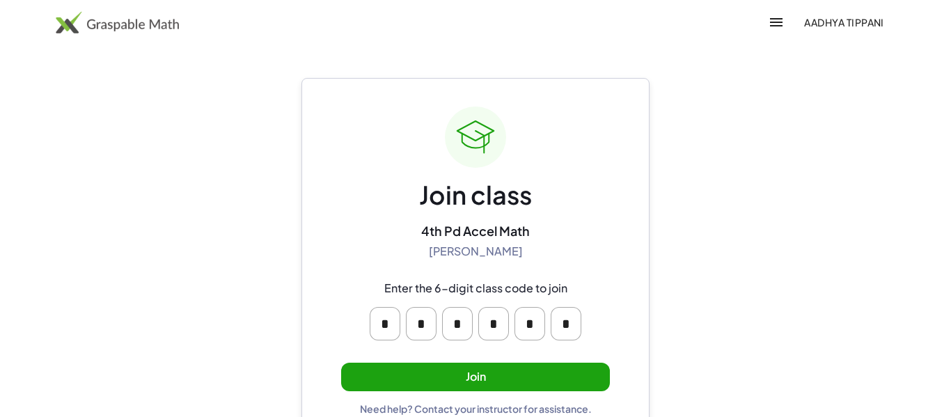
click at [499, 383] on button "Join" at bounding box center [475, 377] width 269 height 29
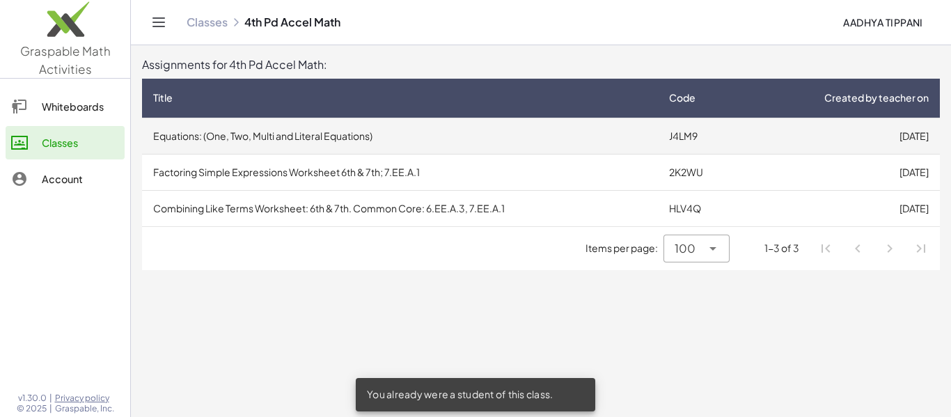
click at [392, 139] on td "Equations: (One, Two, Multi and Literal Equations)" at bounding box center [400, 136] width 516 height 36
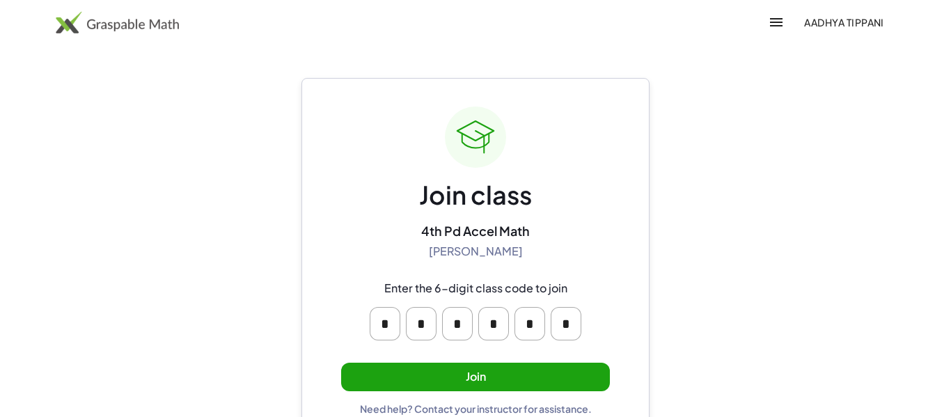
click at [459, 376] on button "Join" at bounding box center [475, 377] width 269 height 29
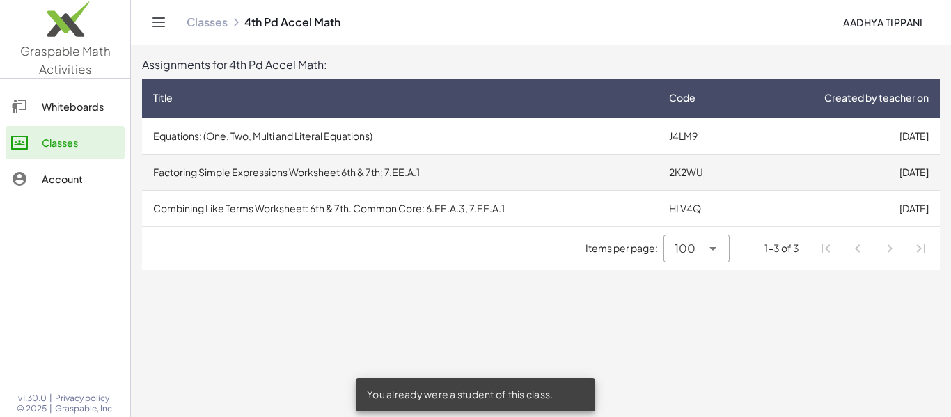
click at [365, 178] on td "Factoring Simple Expressions Worksheet 6th & 7th; 7.EE.A.1" at bounding box center [400, 172] width 516 height 36
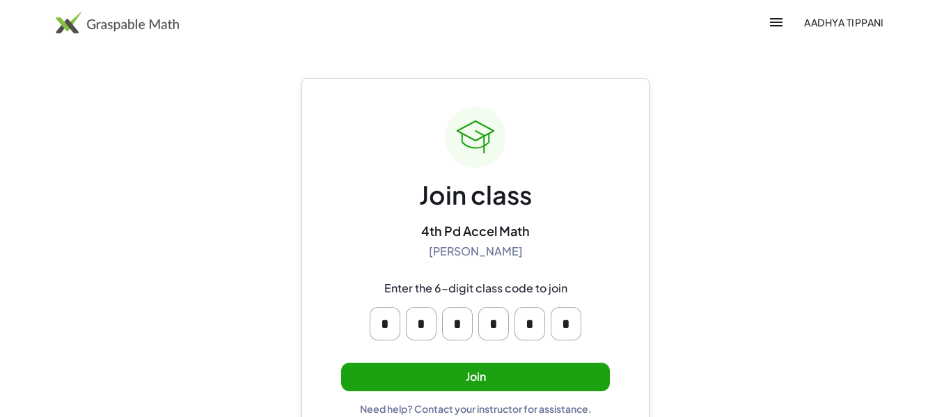
click at [464, 371] on button "Join" at bounding box center [475, 377] width 269 height 29
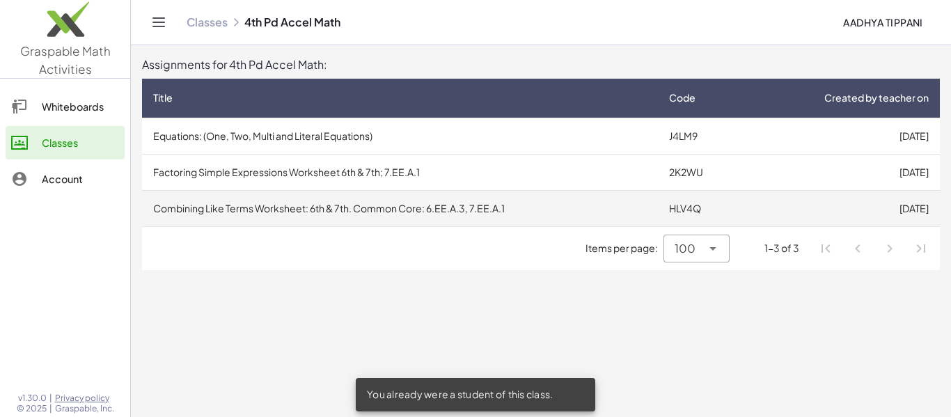
click at [417, 208] on td "Combining Like Terms Worksheet: 6th & 7th. Common Core: 6.EE.A.3, 7.EE.A.1" at bounding box center [400, 208] width 516 height 36
